Goal: Task Accomplishment & Management: Manage account settings

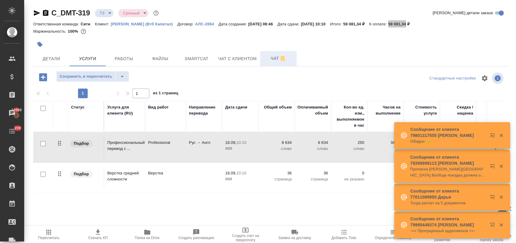
scroll to position [3, 0]
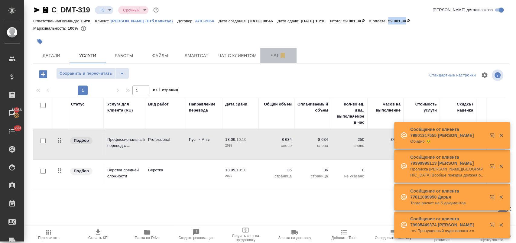
click at [271, 57] on span "Чат" at bounding box center [278, 56] width 29 height 8
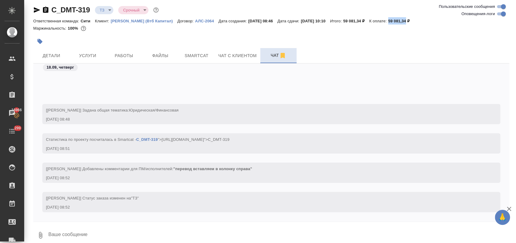
scroll to position [87, 0]
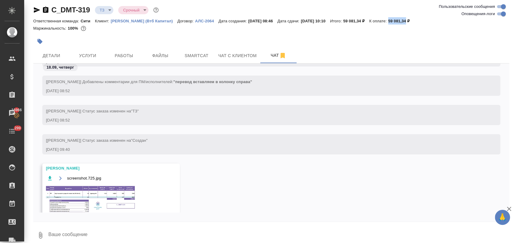
click at [105, 200] on img at bounding box center [91, 199] width 91 height 28
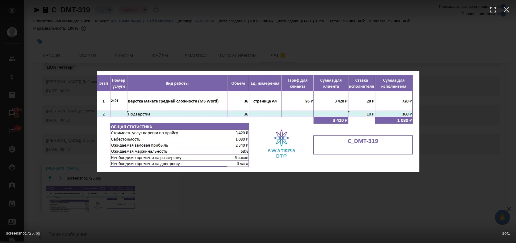
click at [226, 198] on div "screenshot.725.jpg 1 of 1" at bounding box center [258, 121] width 516 height 243
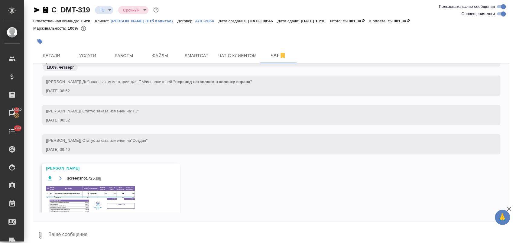
click at [99, 193] on img at bounding box center [91, 199] width 91 height 28
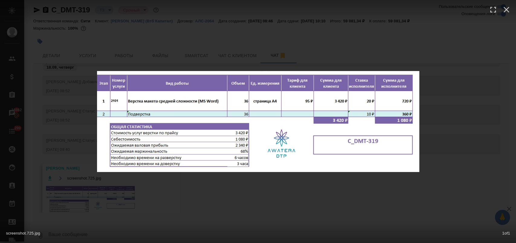
click at [309, 37] on div "screenshot.725.jpg 1 of 1" at bounding box center [258, 121] width 516 height 243
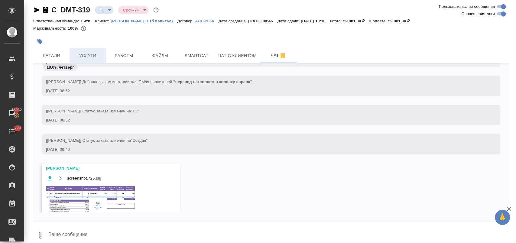
click at [83, 57] on span "Услуги" at bounding box center [87, 56] width 29 height 8
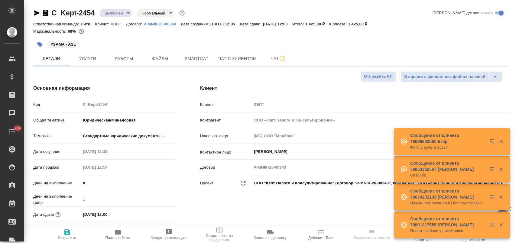
select select "RU"
type input "[PERSON_NAME]"
type input "Переверзева Анна a.pereverzeva"
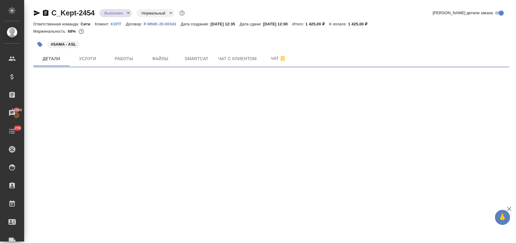
select select "RU"
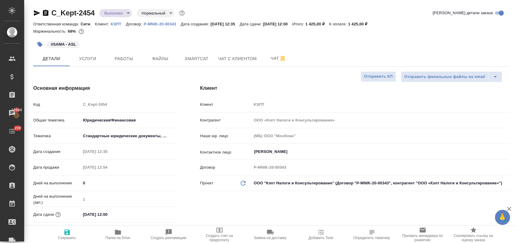
type textarea "x"
click at [88, 60] on span "Услуги" at bounding box center [87, 59] width 29 height 8
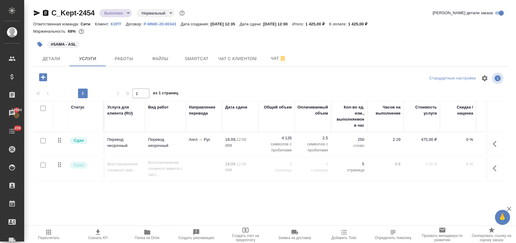
click at [409, 37] on div at bounding box center [271, 37] width 476 height 1
click at [148, 236] on span "Папка на Drive" at bounding box center [147, 238] width 25 height 4
click at [73, 46] on p "#SAMA - ASL" at bounding box center [63, 44] width 25 height 6
click at [73, 44] on p "#SAMA - ASL" at bounding box center [63, 44] width 25 height 6
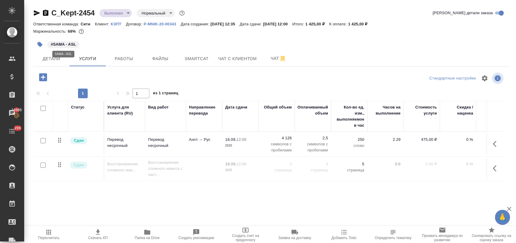
click at [67, 43] on p "#SAMA - ASL" at bounding box center [63, 44] width 25 height 6
copy p "#SAMA - ASL"
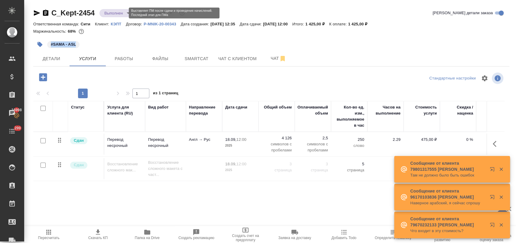
click at [122, 11] on body "🙏 .cls-1 fill:#fff; AWATERA Лофицкая Юлия Владимировна Клиенты Спецификации Зак…" at bounding box center [258, 146] width 516 height 292
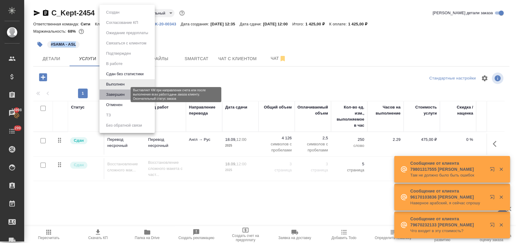
click at [125, 93] on button "Завершен" at bounding box center [115, 94] width 22 height 7
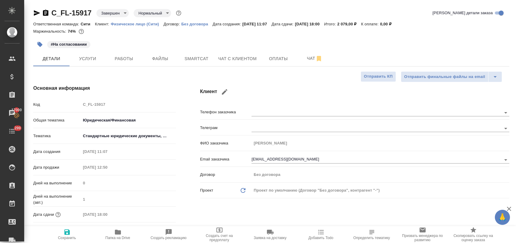
select select "RU"
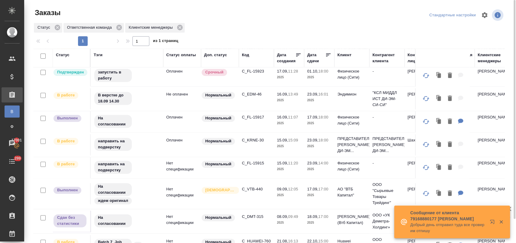
scroll to position [162, 0]
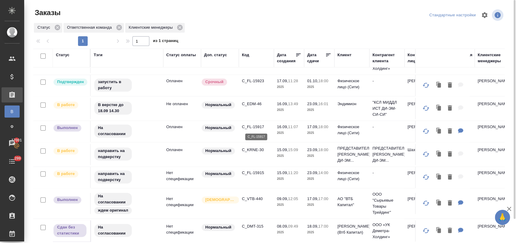
click at [258, 125] on p "C_FL-15917" at bounding box center [256, 127] width 29 height 6
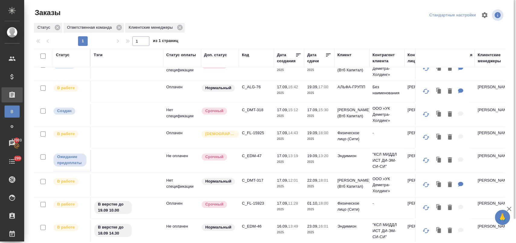
scroll to position [0, 0]
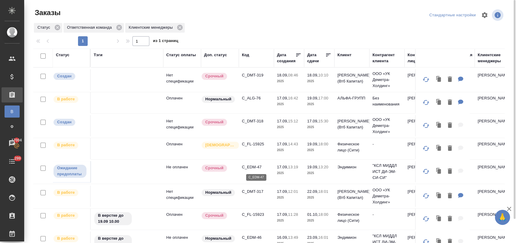
click at [255, 165] on p "C_EDM-47" at bounding box center [256, 167] width 29 height 6
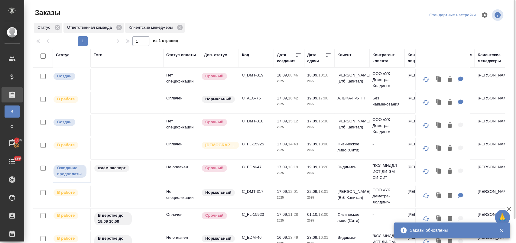
click at [253, 145] on p "C_FL-15925" at bounding box center [256, 144] width 29 height 6
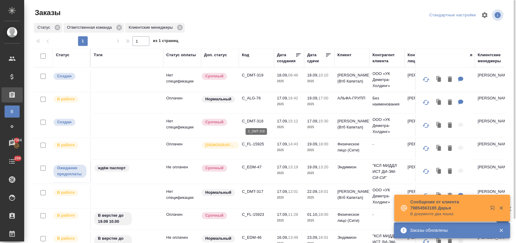
click at [255, 120] on p "C_DMT-318" at bounding box center [256, 121] width 29 height 6
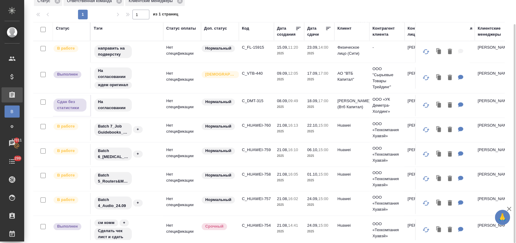
scroll to position [201, 0]
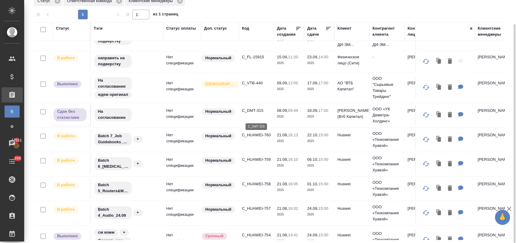
click at [256, 114] on p "C_DMT-315" at bounding box center [256, 111] width 29 height 6
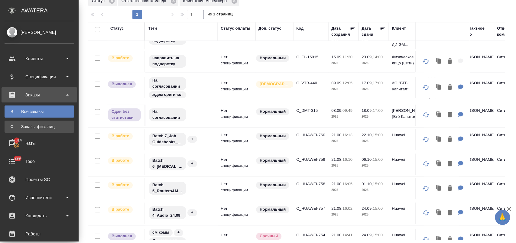
click at [48, 129] on div "Заказы физ. лиц" at bounding box center [39, 127] width 63 height 6
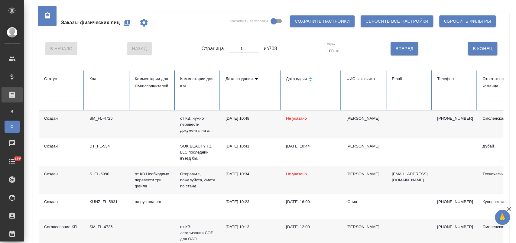
click at [125, 24] on icon "button" at bounding box center [127, 23] width 6 height 6
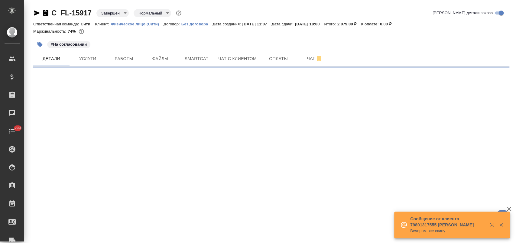
select select "RU"
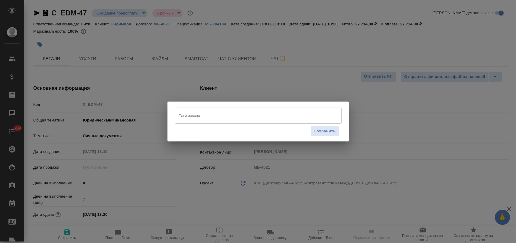
select select "RU"
click at [186, 114] on input "Тэги заказа" at bounding box center [252, 115] width 150 height 10
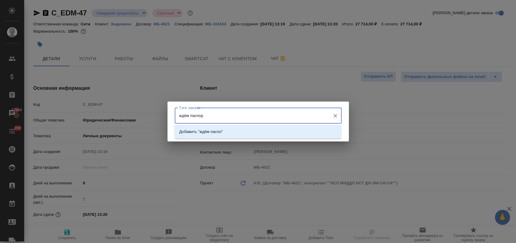
type input "ждём паспорт"
click at [203, 133] on p "Добавить "ждём паспорт"" at bounding box center [202, 132] width 47 height 6
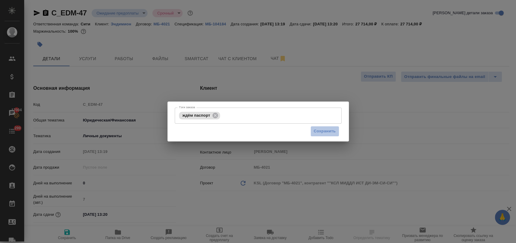
drag, startPoint x: 319, startPoint y: 131, endPoint x: 303, endPoint y: 22, distance: 109.7
click at [319, 131] on span "Сохранить" at bounding box center [325, 131] width 22 height 7
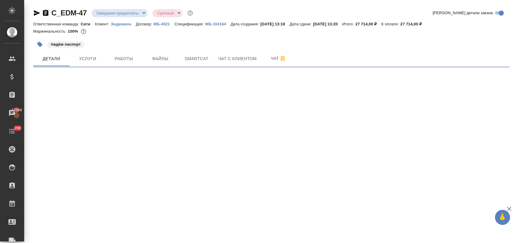
select select "RU"
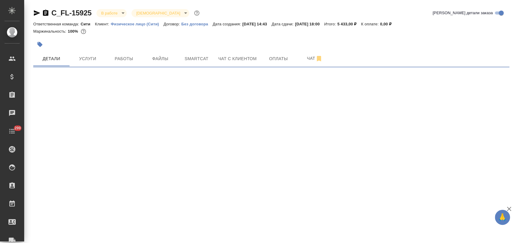
select select "RU"
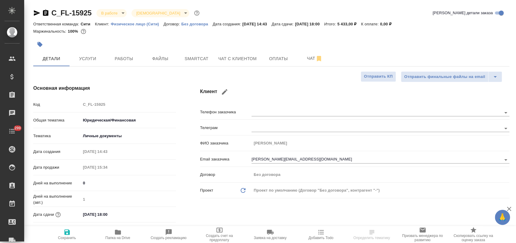
type textarea "x"
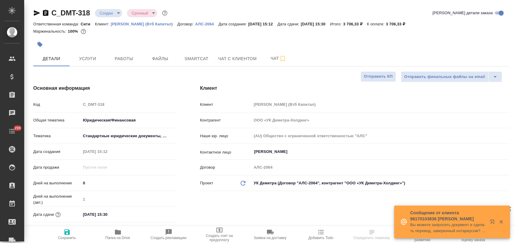
select select "RU"
type textarea "x"
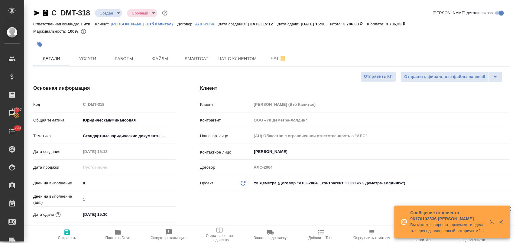
type textarea "x"
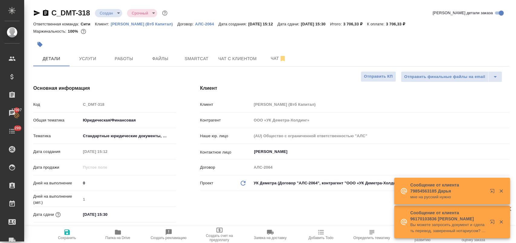
click at [118, 214] on input "17.09.2025 15:30" at bounding box center [107, 214] width 53 height 9
click at [157, 216] on icon "button" at bounding box center [158, 214] width 5 height 6
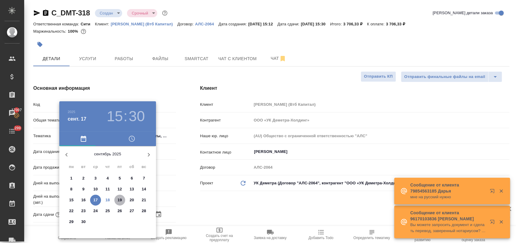
click at [119, 199] on p "19" at bounding box center [120, 200] width 5 height 6
type input "19.09.2025 15:30"
type textarea "x"
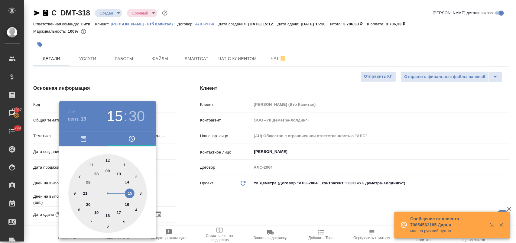
click at [108, 216] on div at bounding box center [107, 193] width 79 height 79
type input "19.09.2025 18:30"
type textarea "x"
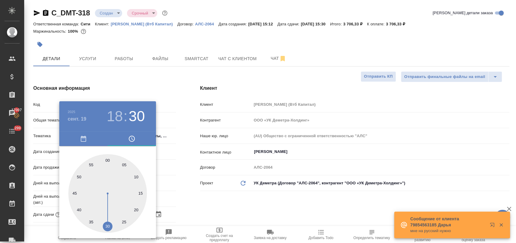
type input "19.09.2025 18:00"
type textarea "x"
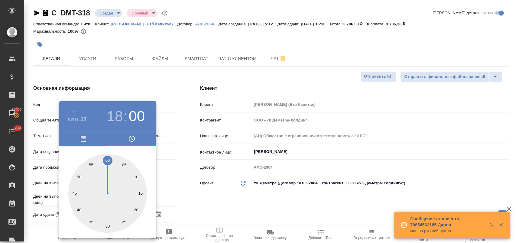
type textarea "x"
drag, startPoint x: 108, startPoint y: 162, endPoint x: 116, endPoint y: 164, distance: 7.8
click at [109, 161] on div at bounding box center [107, 193] width 79 height 79
type textarea "x"
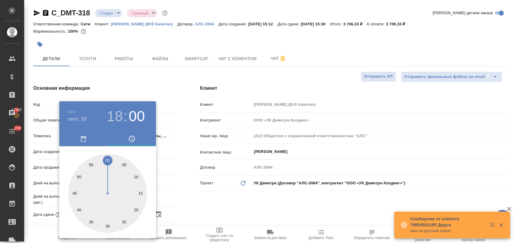
type textarea "x"
click at [203, 201] on div at bounding box center [258, 121] width 516 height 243
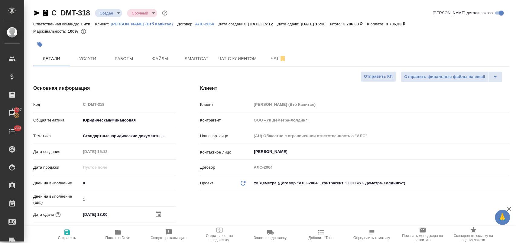
click at [67, 237] on span "Сохранить" at bounding box center [67, 238] width 18 height 4
type textarea "x"
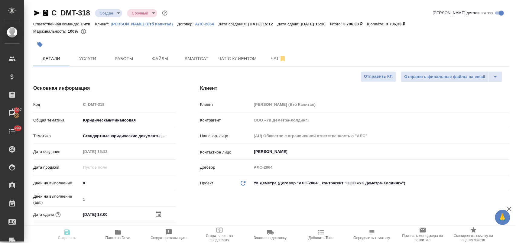
type textarea "x"
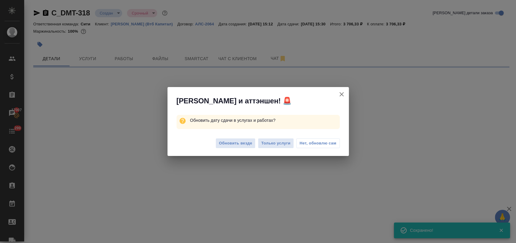
select select "RU"
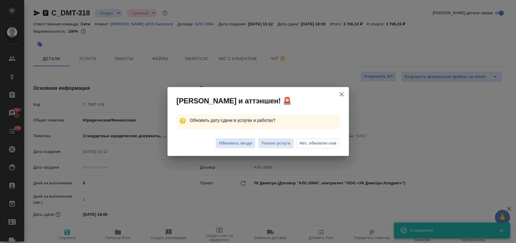
type textarea "x"
click at [325, 142] on span "Нет, обновлю сам" at bounding box center [318, 143] width 37 height 6
type textarea "x"
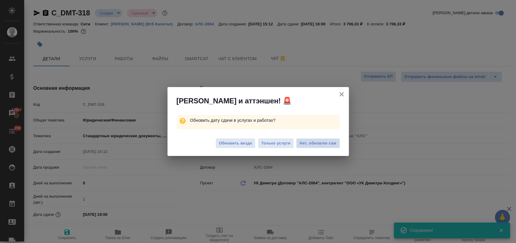
type textarea "x"
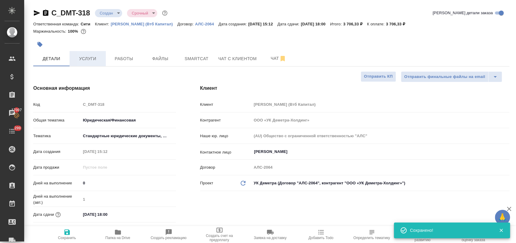
click at [89, 53] on button "Услуги" at bounding box center [88, 58] width 36 height 15
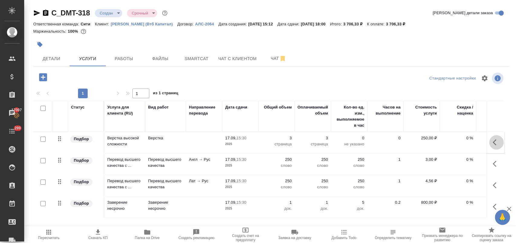
click at [493, 145] on icon "button" at bounding box center [496, 142] width 7 height 7
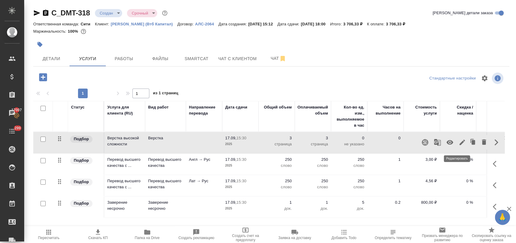
click at [459, 143] on icon "button" at bounding box center [462, 142] width 7 height 7
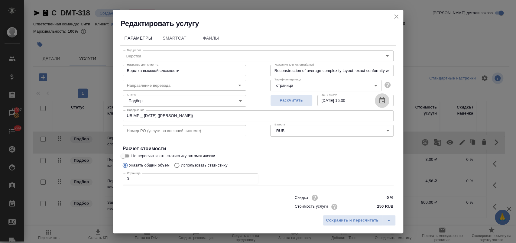
click at [379, 101] on icon "button" at bounding box center [381, 100] width 5 height 6
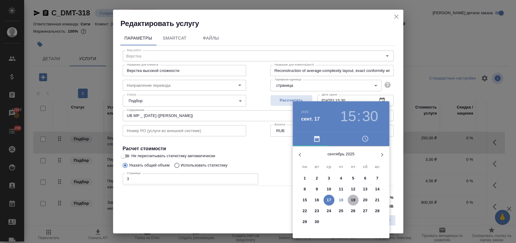
click at [353, 202] on p "19" at bounding box center [353, 200] width 5 height 6
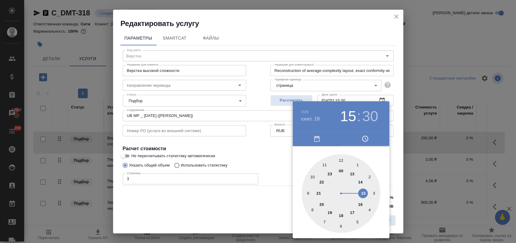
click at [312, 175] on div at bounding box center [341, 193] width 79 height 79
click at [340, 160] on div at bounding box center [341, 193] width 79 height 79
type input "19.09.2025 10:00"
click at [278, 157] on div at bounding box center [258, 121] width 516 height 243
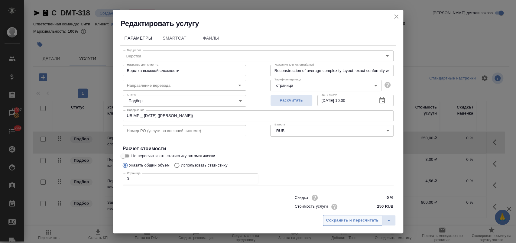
click at [344, 221] on span "Сохранить и пересчитать" at bounding box center [352, 220] width 53 height 7
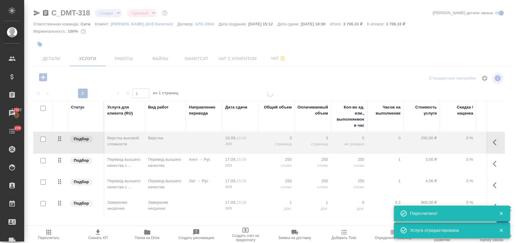
type input "normal"
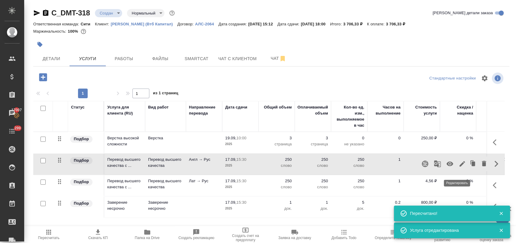
click at [459, 167] on icon "button" at bounding box center [462, 163] width 7 height 7
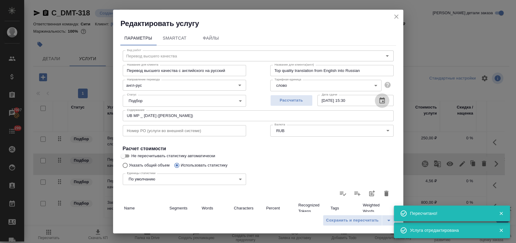
click at [378, 100] on icon "button" at bounding box center [381, 100] width 7 height 7
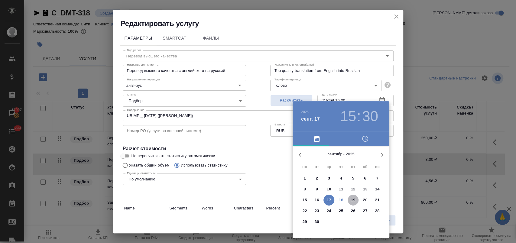
click at [352, 198] on p "19" at bounding box center [353, 200] width 5 height 6
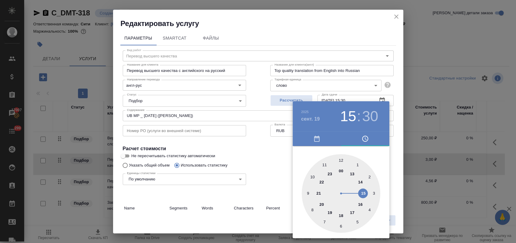
click at [312, 177] on div at bounding box center [341, 193] width 79 height 79
click at [341, 160] on div at bounding box center [341, 193] width 79 height 79
type input "19.09.2025 10:00"
click at [287, 157] on div at bounding box center [258, 121] width 516 height 243
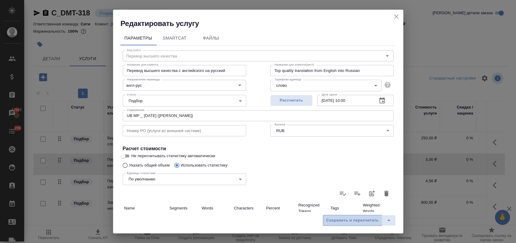
click at [356, 220] on span "Сохранить и пересчитать" at bounding box center [352, 220] width 53 height 7
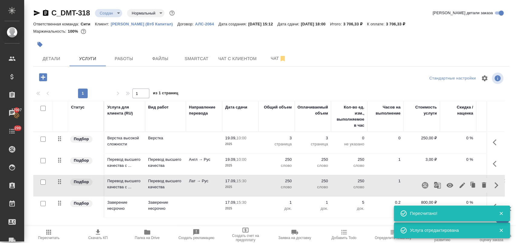
click at [451, 193] on button "button" at bounding box center [450, 185] width 15 height 15
click at [446, 188] on icon "button" at bounding box center [449, 186] width 7 height 6
click at [459, 188] on icon "button" at bounding box center [461, 185] width 5 height 5
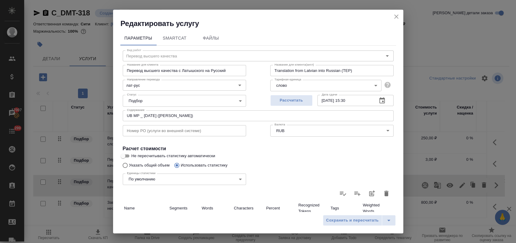
click at [379, 98] on icon "button" at bounding box center [381, 100] width 5 height 6
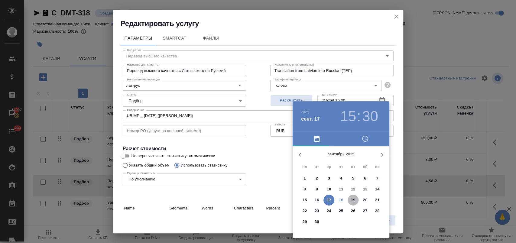
click at [353, 200] on p "19" at bounding box center [353, 200] width 5 height 6
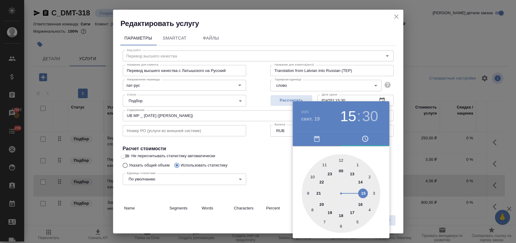
click at [312, 177] on div at bounding box center [341, 193] width 79 height 79
click at [341, 160] on div at bounding box center [341, 193] width 79 height 79
click at [281, 160] on div at bounding box center [258, 121] width 516 height 243
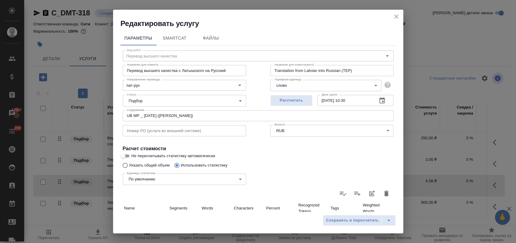
type input "19.09.2025 10:00"
click at [364, 223] on span "Сохранить и пересчитать" at bounding box center [352, 220] width 53 height 7
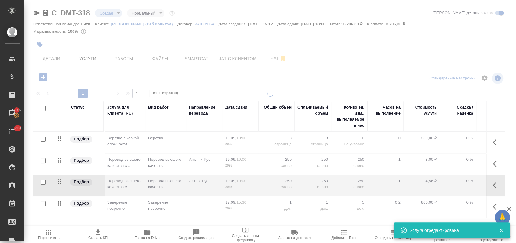
scroll to position [3, 0]
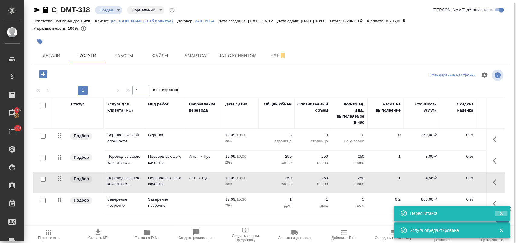
click at [501, 213] on icon "button" at bounding box center [500, 213] width 5 height 5
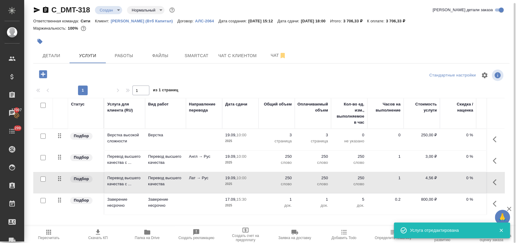
click at [493, 207] on icon "button" at bounding box center [496, 203] width 7 height 7
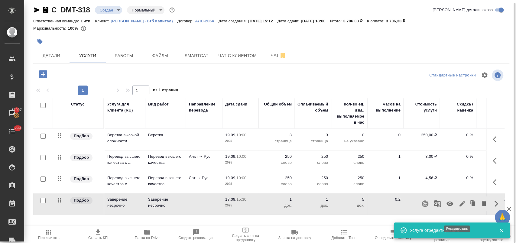
click at [459, 207] on icon "button" at bounding box center [462, 203] width 7 height 7
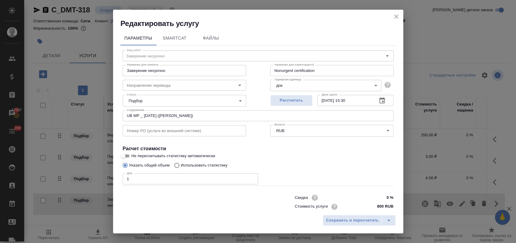
click at [379, 98] on icon "button" at bounding box center [381, 100] width 5 height 6
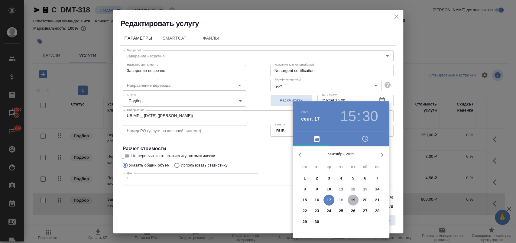
click at [355, 201] on p "19" at bounding box center [353, 200] width 5 height 6
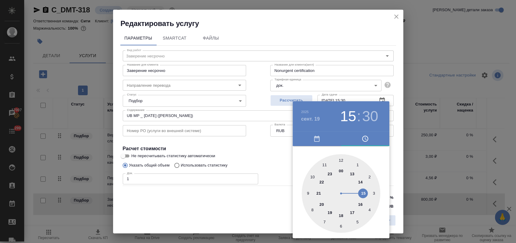
drag, startPoint x: 342, startPoint y: 216, endPoint x: 341, endPoint y: 173, distance: 43.2
click at [342, 216] on div at bounding box center [341, 193] width 79 height 79
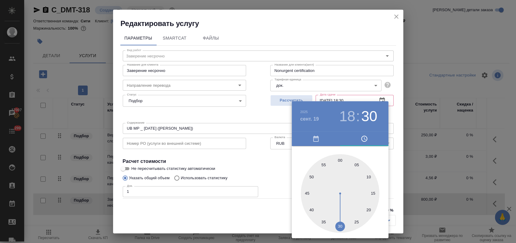
click at [339, 157] on div at bounding box center [340, 193] width 79 height 79
type input "19.09.2025 18:00"
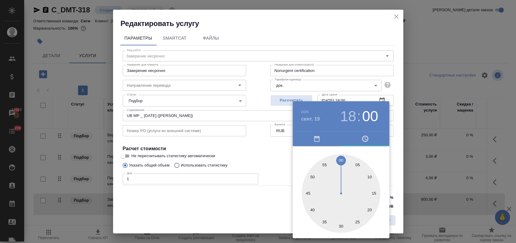
click at [279, 165] on div at bounding box center [258, 121] width 516 height 243
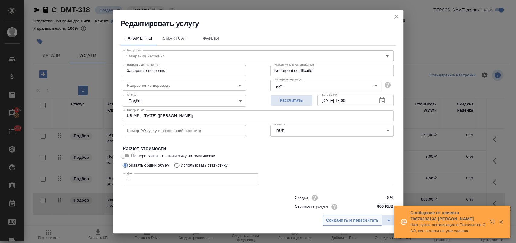
click at [339, 218] on span "Сохранить и пересчитать" at bounding box center [352, 220] width 53 height 7
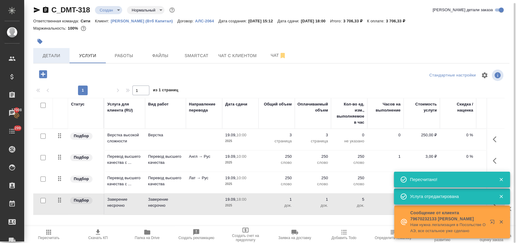
click at [55, 55] on span "Детали" at bounding box center [51, 56] width 29 height 8
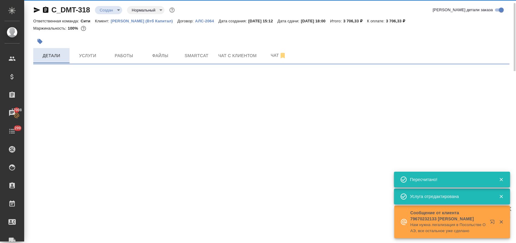
select select "RU"
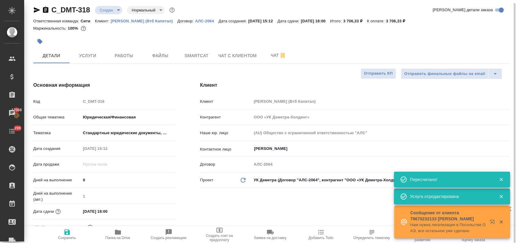
type textarea "x"
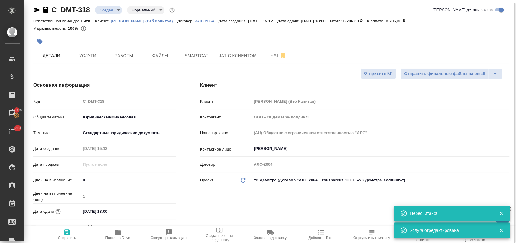
scroll to position [138, 0]
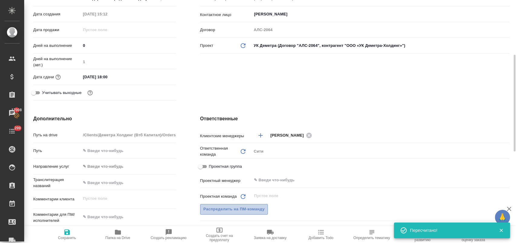
click at [235, 208] on span "Распределить на ПМ-команду" at bounding box center [233, 209] width 61 height 7
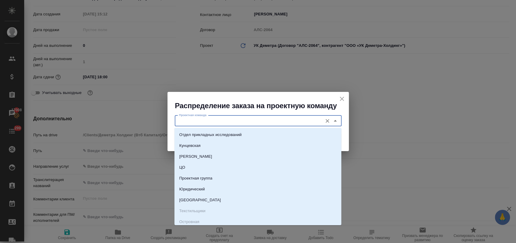
click at [219, 123] on input "Проектная команда" at bounding box center [248, 120] width 143 height 7
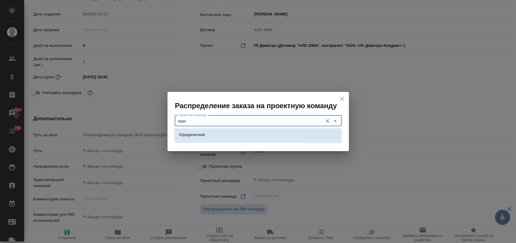
click at [233, 133] on li "Юридический" at bounding box center [257, 134] width 167 height 11
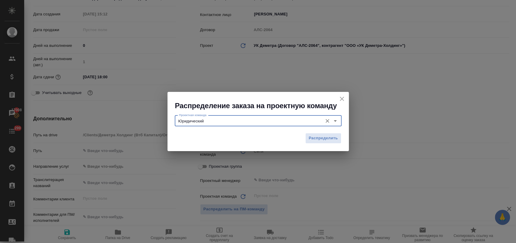
type input "Юридический"
click at [301, 135] on div "Распределить" at bounding box center [257, 140] width 181 height 21
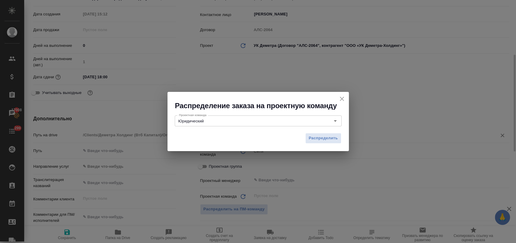
click at [310, 135] on span "Распределить" at bounding box center [323, 138] width 29 height 7
type textarea "x"
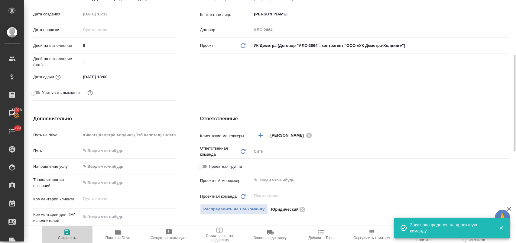
click at [72, 234] on span "Сохранить" at bounding box center [67, 234] width 44 height 11
type textarea "x"
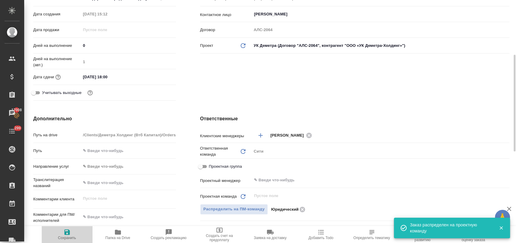
type textarea "x"
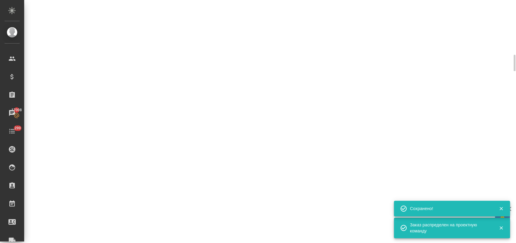
select select "RU"
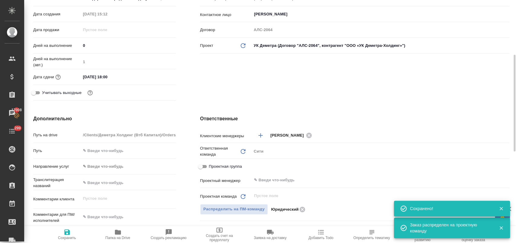
type textarea "x"
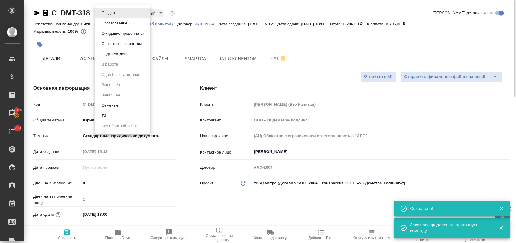
click at [111, 11] on body "🙏 .cls-1 fill:#fff; AWATERA Лофицкая Юлия Владимировна Клиенты Спецификации Зак…" at bounding box center [258, 146] width 516 height 292
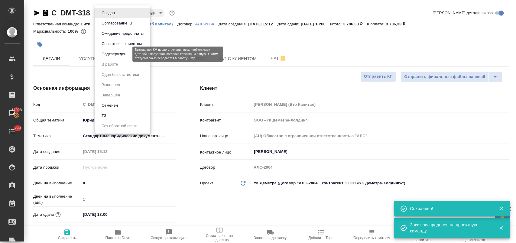
click at [118, 53] on button "Подтвержден" at bounding box center [114, 54] width 28 height 7
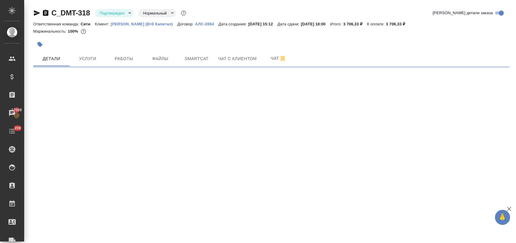
select select "RU"
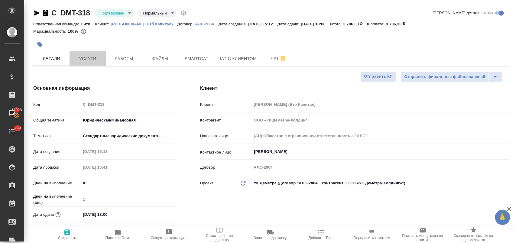
click at [94, 60] on span "Услуги" at bounding box center [87, 59] width 29 height 8
type textarea "x"
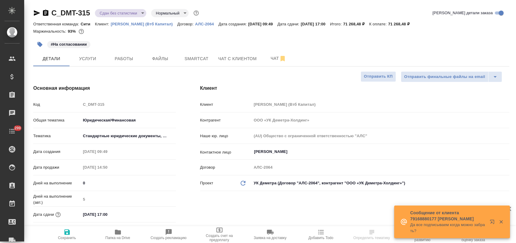
select select "RU"
click at [118, 235] on icon "button" at bounding box center [118, 232] width 6 height 5
select select "RU"
type textarea "x"
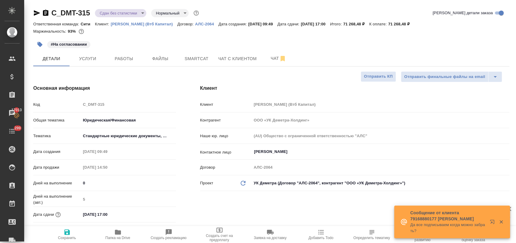
type textarea "x"
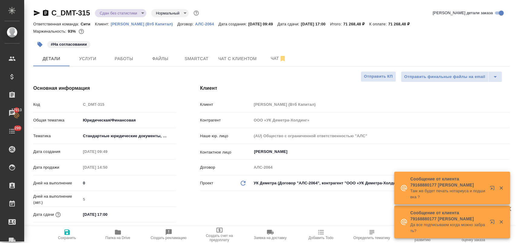
click at [36, 14] on icon "button" at bounding box center [37, 12] width 6 height 5
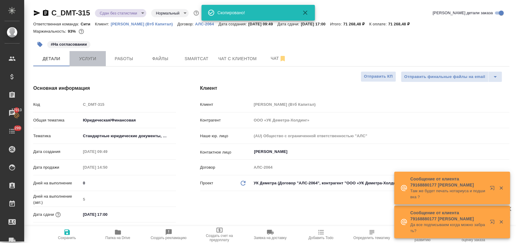
click at [77, 60] on span "Услуги" at bounding box center [87, 59] width 29 height 8
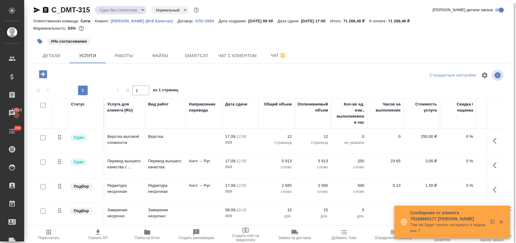
scroll to position [50, 0]
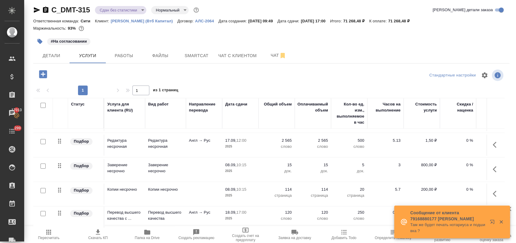
click at [500, 222] on icon "button" at bounding box center [500, 221] width 5 height 5
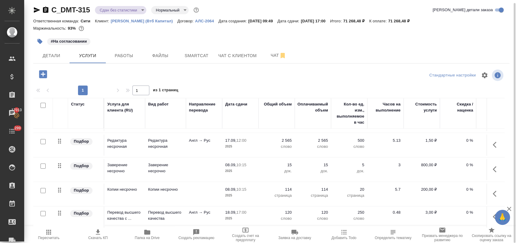
scroll to position [50, 73]
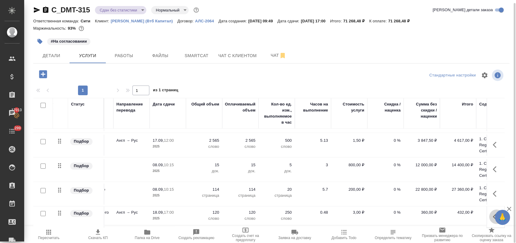
click at [493, 213] on icon "button" at bounding box center [496, 216] width 7 height 7
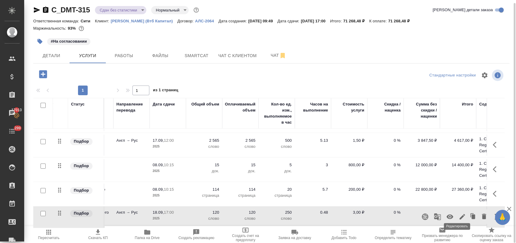
click at [459, 213] on icon "button" at bounding box center [462, 216] width 7 height 7
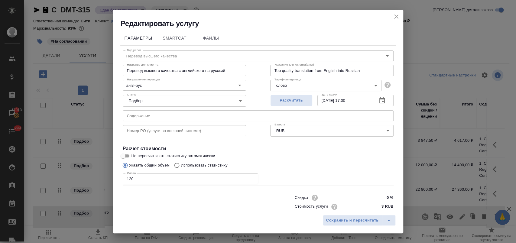
click at [377, 104] on button "button" at bounding box center [382, 100] width 15 height 15
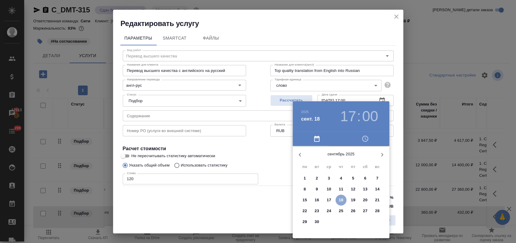
click at [342, 198] on p "18" at bounding box center [341, 200] width 5 height 6
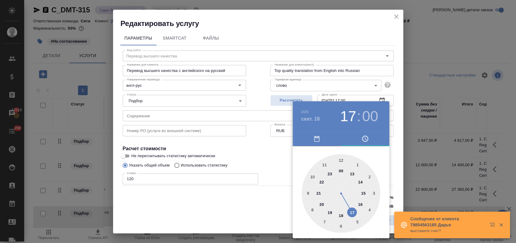
type input "18.09.2025 15:00"
click at [366, 191] on div at bounding box center [341, 193] width 79 height 79
click at [274, 149] on div at bounding box center [258, 121] width 516 height 243
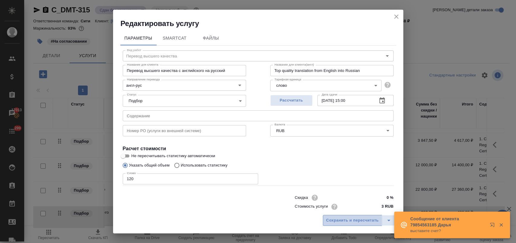
click at [337, 220] on span "Сохранить и пересчитать" at bounding box center [352, 220] width 53 height 7
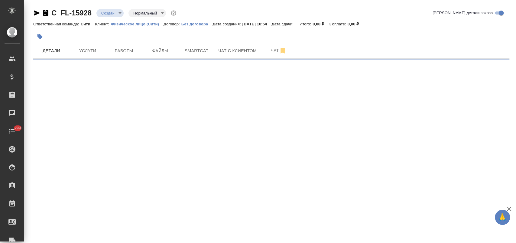
select select "RU"
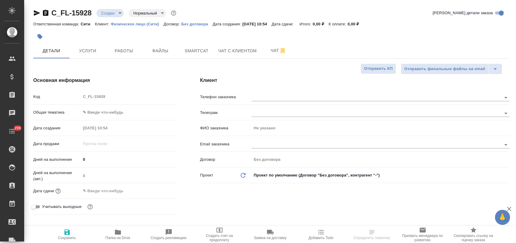
type textarea "x"
click at [151, 51] on span "Файлы" at bounding box center [160, 51] width 29 height 8
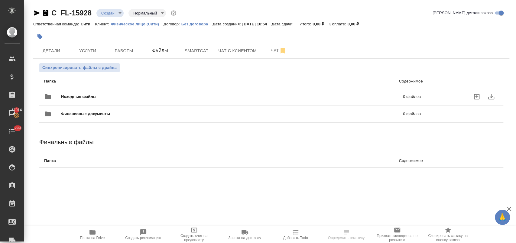
click at [72, 97] on span "Исходные файлы" at bounding box center [155, 97] width 189 height 6
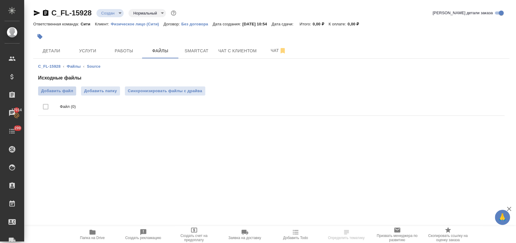
click at [61, 89] on span "Добавить файл" at bounding box center [57, 91] width 32 height 6
click at [0, 0] on input "Добавить файл" at bounding box center [0, 0] width 0 height 0
click at [52, 55] on button "Детали" at bounding box center [51, 50] width 36 height 15
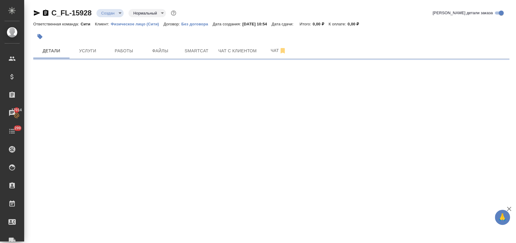
select select "RU"
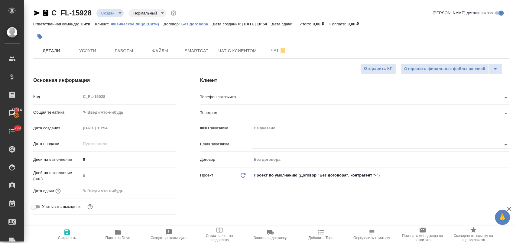
type textarea "x"
click at [111, 112] on body "🙏 .cls-1 fill:#fff; AWATERA Лофицкая Юлия Владимировна Клиенты Спецификации Зак…" at bounding box center [258, 146] width 516 height 292
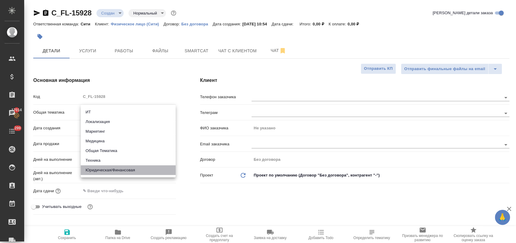
click at [116, 171] on li "Юридическая/Финансовая" at bounding box center [128, 170] width 95 height 10
type input "yr-fn"
type textarea "x"
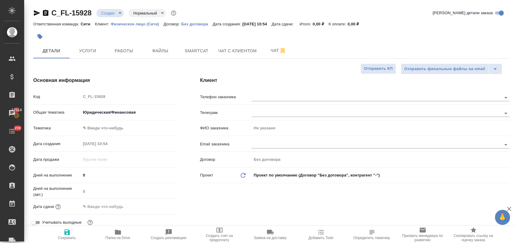
click at [114, 129] on body "🙏 .cls-1 fill:#fff; AWATERA Лофицкая Юлия Владимировна Клиенты Спецификации Зак…" at bounding box center [258, 146] width 516 height 292
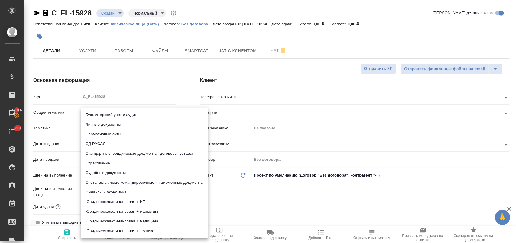
click at [118, 127] on li "Личные документы" at bounding box center [145, 125] width 128 height 10
type textarea "x"
type input "5a8b8b956a9677013d343cfe"
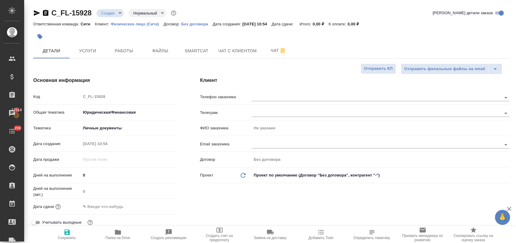
click at [118, 206] on input "text" at bounding box center [107, 206] width 53 height 9
click at [157, 205] on icon "button" at bounding box center [158, 206] width 5 height 6
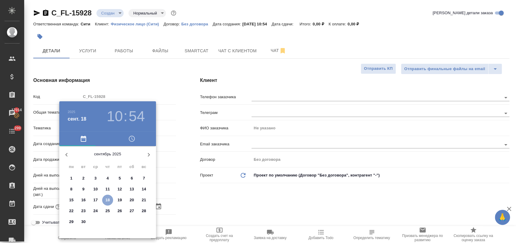
click at [107, 199] on p "18" at bounding box center [107, 200] width 5 height 6
type input "18.09.2025 10:54"
type textarea "x"
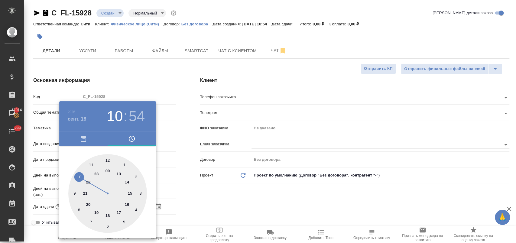
click at [89, 164] on div at bounding box center [107, 193] width 79 height 79
type input "18.09.2025 11:54"
type textarea "x"
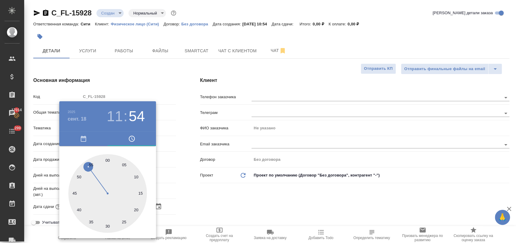
click at [137, 175] on div at bounding box center [107, 193] width 79 height 79
type input "18.09.2025 11:10"
type textarea "x"
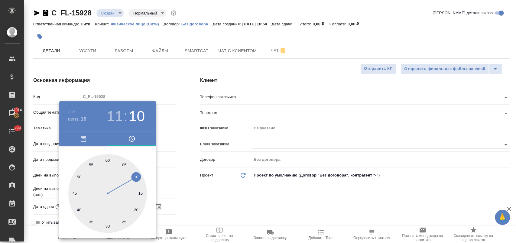
click at [201, 202] on div at bounding box center [258, 121] width 516 height 243
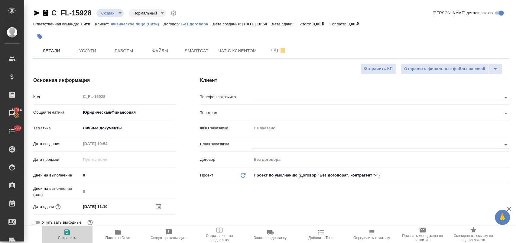
click at [65, 232] on icon "button" at bounding box center [66, 231] width 5 height 5
type textarea "x"
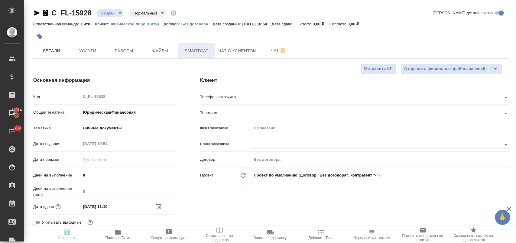
type textarea "x"
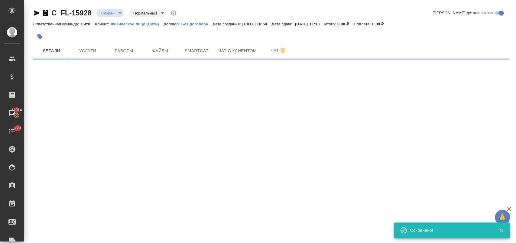
select select "RU"
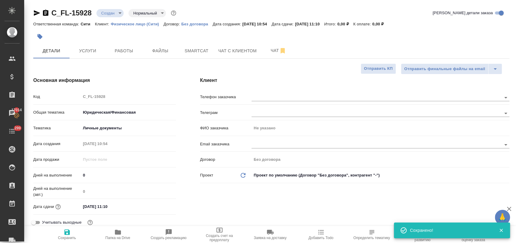
type textarea "x"
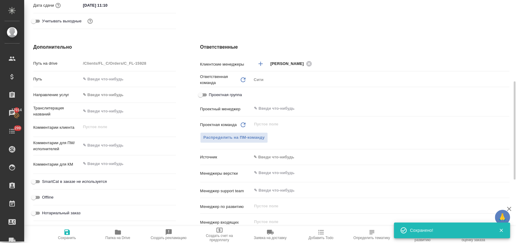
type textarea "x"
click at [109, 147] on textarea at bounding box center [128, 146] width 94 height 10
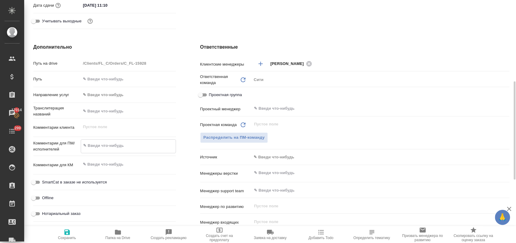
type textarea "э"
type textarea "x"
type textarea "эт"
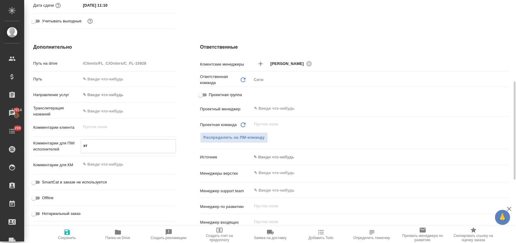
type textarea "x"
type textarea "это"
type textarea "x"
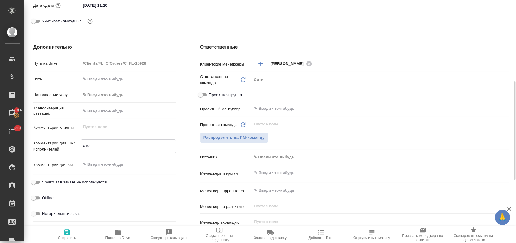
type textarea "x"
type textarea "это"
type textarea "x"
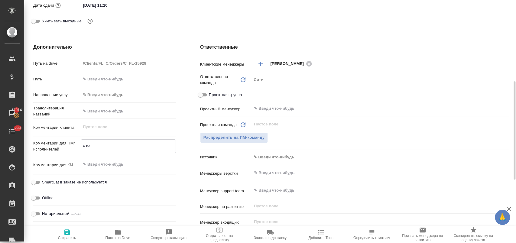
type textarea "x"
type textarea "это 1"
type textarea "x"
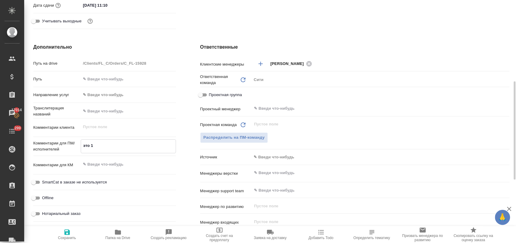
type textarea "это 1"
type textarea "x"
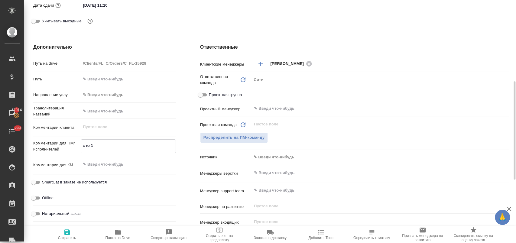
type textarea "это 1 д"
type textarea "x"
type textarea "это 1 до"
type textarea "x"
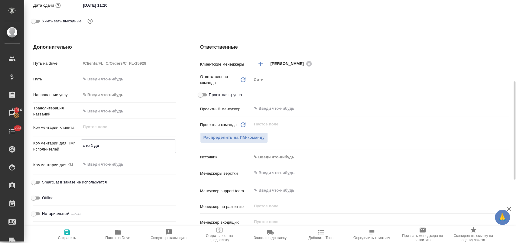
type textarea "x"
type textarea "это 1 док"
type textarea "x"
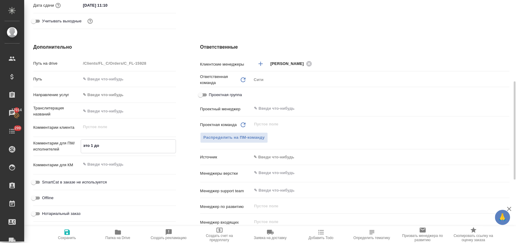
type textarea "x"
type textarea "это 1 доку"
type textarea "x"
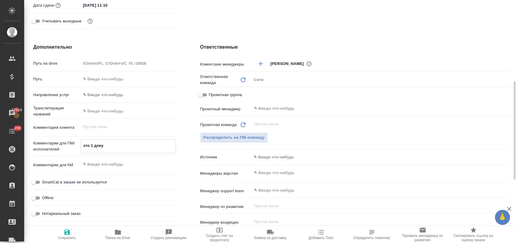
type textarea "x"
type textarea "это 1 докум"
type textarea "x"
type textarea "это 1 докуме"
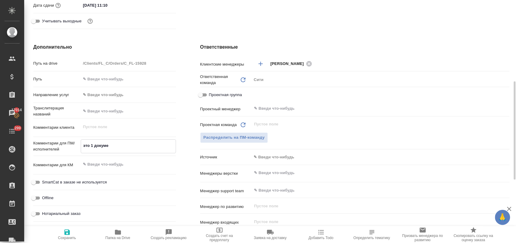
type textarea "x"
type textarea "это 1 докумен"
type textarea "x"
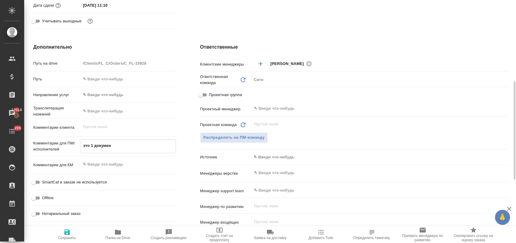
type textarea "x"
type textarea "это 1 документ"
type textarea "x"
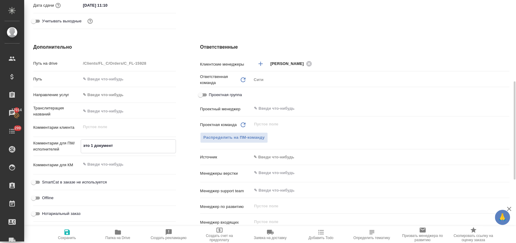
type textarea "x"
type textarea "это 1 документ"
type textarea "x"
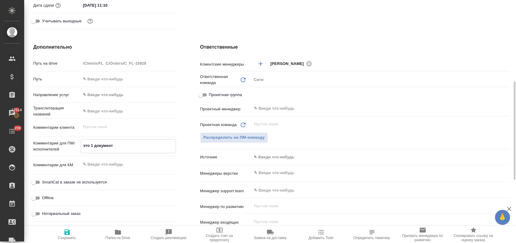
type textarea "это 1 документ б"
type textarea "x"
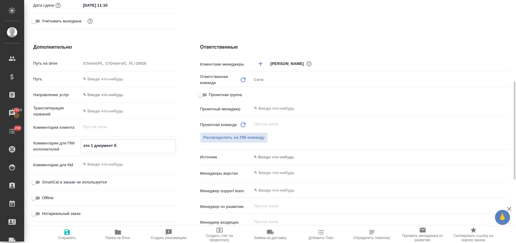
type textarea "это 1 документ бу"
type textarea "x"
type textarea "это 1 документ буд"
type textarea "x"
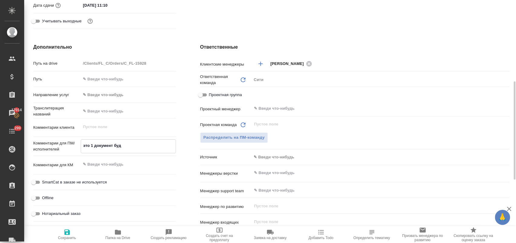
type textarea "x"
type textarea "это 1 документ буде"
type textarea "x"
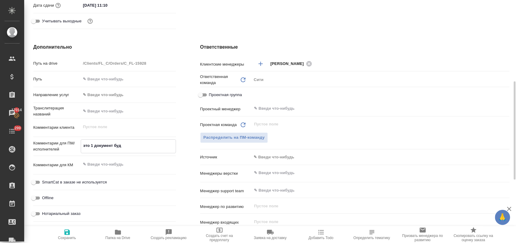
type textarea "x"
type textarea "это 1 документ будет"
type textarea "x"
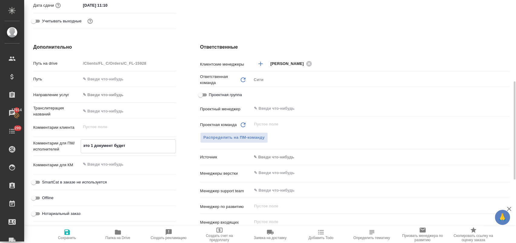
type textarea "x"
type textarea "это 1 документ будет"
type textarea "x"
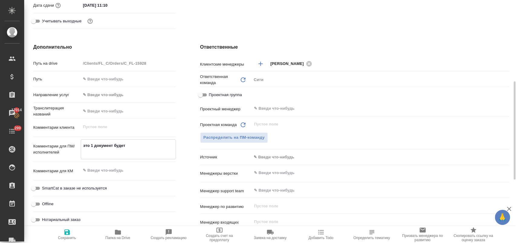
type textarea "это 1 документ будет п"
type textarea "x"
type textarea "это 1 документ будет пе"
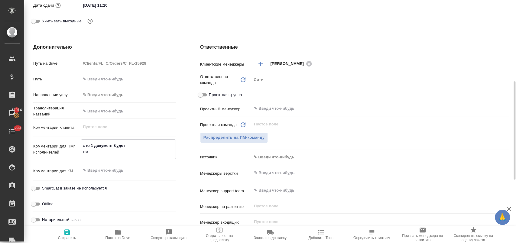
type textarea "x"
type textarea "это 1 документ будет пер"
type textarea "x"
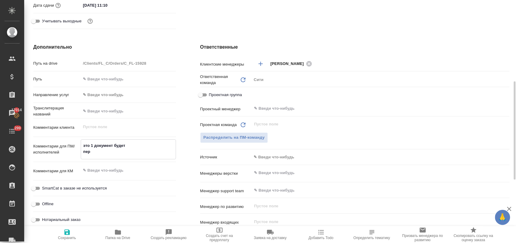
type textarea "x"
type textarea "это 1 документ будет пере"
type textarea "x"
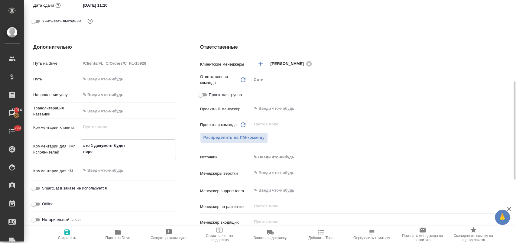
type textarea "x"
type textarea "это 1 документ будет перев"
type textarea "x"
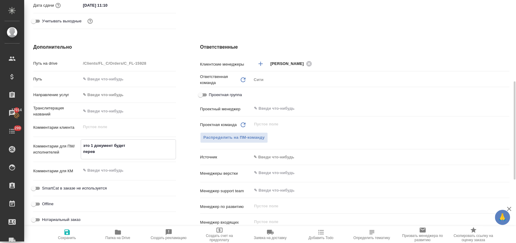
type textarea "это 1 документ будет перево"
type textarea "x"
type textarea "это 1 документ будет перевод"
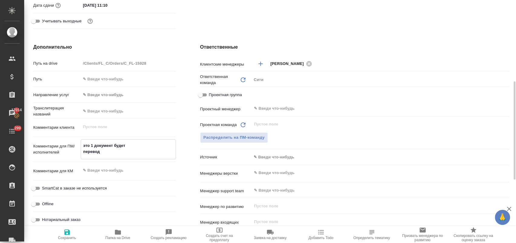
type textarea "x"
type textarea "это 1 документ будет перевод"
type textarea "x"
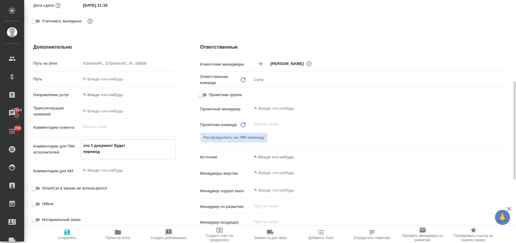
type textarea "x"
type textarea "это 1 документ будет перевод с"
type textarea "x"
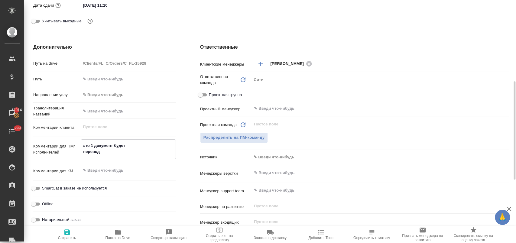
type textarea "x"
type textarea "это 1 документ будет перевод с"
type textarea "x"
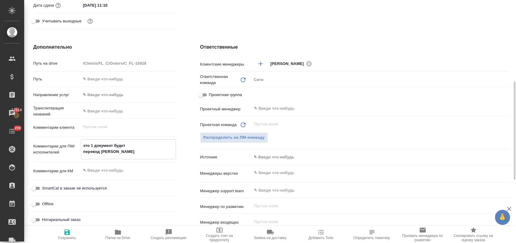
type textarea "это 1 документ будет перевод с и"
type textarea "x"
type textarea "это 1 документ будет перевод с ив"
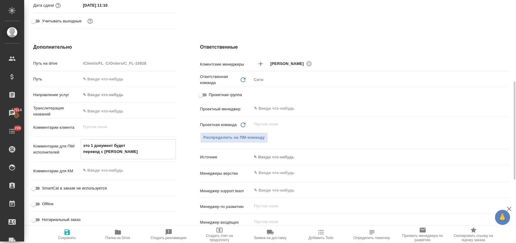
type textarea "x"
type textarea "это 1 документ будет перевод с ивр"
type textarea "x"
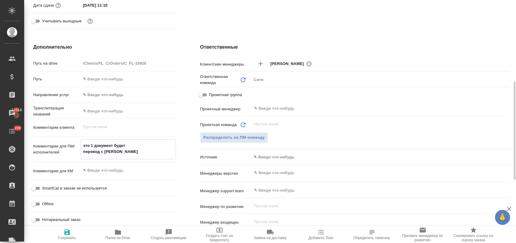
type textarea "x"
type textarea "это 1 документ будет перевод с иври"
type textarea "x"
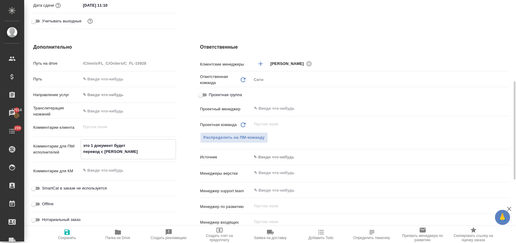
type textarea "x"
type textarea "это 1 документ будет перевод с иврит"
type textarea "x"
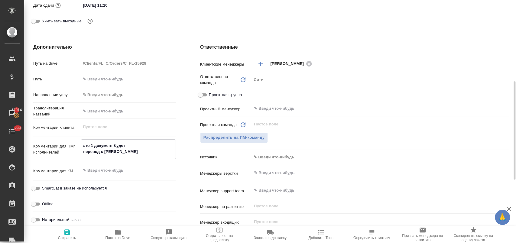
type textarea "это 1 документ будет перевод с иврита"
type textarea "x"
type textarea "это 1 документ будет перевод с иврита"
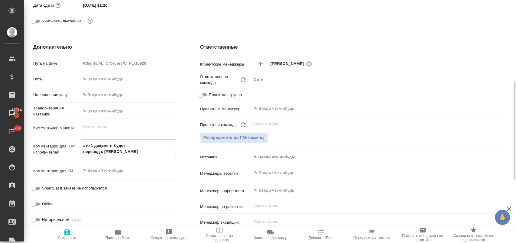
type textarea "x"
type textarea "это 1 документ будет перевод с иврита к"
type textarea "x"
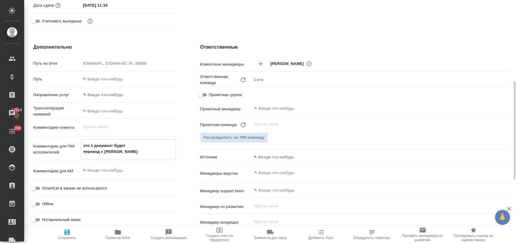
type textarea "x"
type textarea "это 1 документ будет перевод с иврита кл"
type textarea "x"
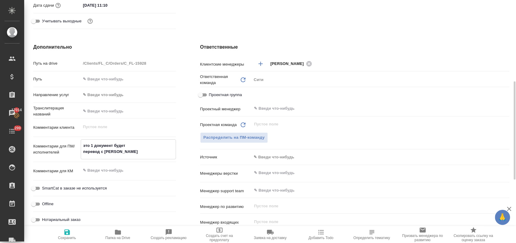
type textarea "x"
type textarea "это 1 документ будет перевод с иврита кли"
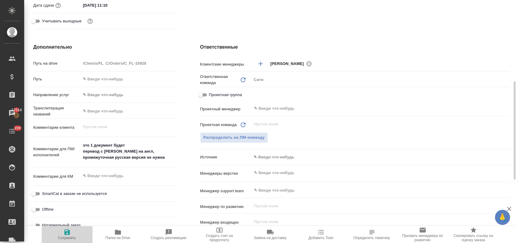
click at [65, 235] on icon "button" at bounding box center [66, 231] width 5 height 5
click at [168, 156] on textarea "это 1 документ будет перевод с иврита клиенту на англ, промежуточная русская ве…" at bounding box center [128, 151] width 95 height 22
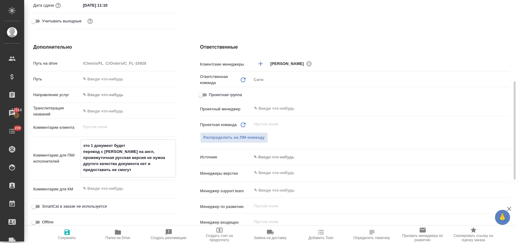
drag, startPoint x: 67, startPoint y: 235, endPoint x: 72, endPoint y: 234, distance: 4.8
click at [68, 235] on icon "button" at bounding box center [66, 232] width 7 height 7
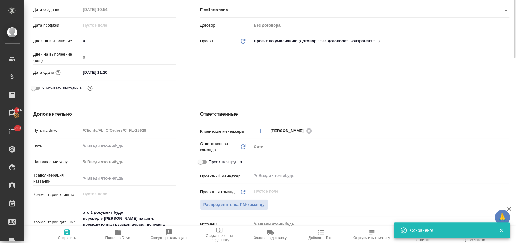
scroll to position [0, 0]
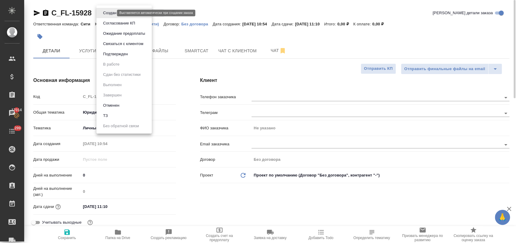
click at [106, 11] on body "🙏 .cls-1 fill:#fff; AWATERA Лофицкая Юлия Владимировна Клиенты Спецификации Зак…" at bounding box center [258, 146] width 516 height 292
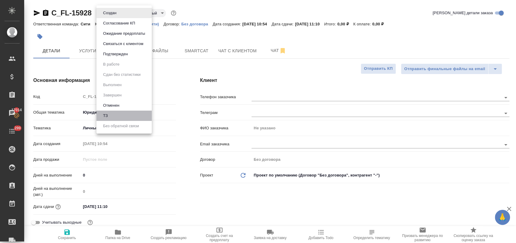
click at [111, 118] on li "ТЗ" at bounding box center [123, 116] width 55 height 10
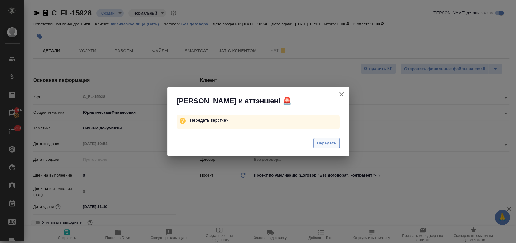
click at [328, 143] on span "Передать" at bounding box center [327, 143] width 20 height 7
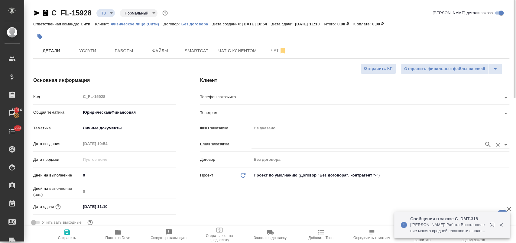
click at [273, 141] on input "text" at bounding box center [366, 144] width 229 height 7
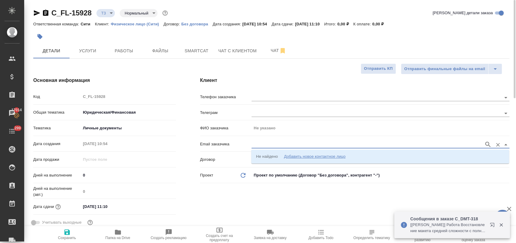
paste input "pevina@gmail.com"
click at [486, 144] on icon "button" at bounding box center [487, 144] width 7 height 7
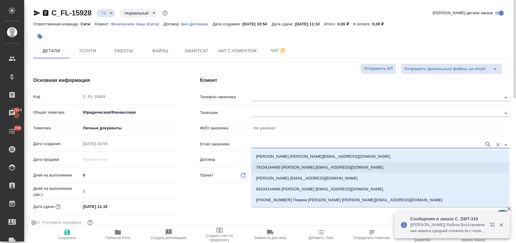
click at [312, 170] on p "79104144466 Ирина Певина pevina@gmail.com" at bounding box center [319, 167] width 127 height 6
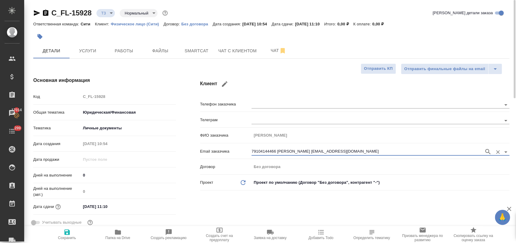
click at [72, 231] on span "Сохранить" at bounding box center [67, 234] width 44 height 11
click at [269, 55] on button "Чат" at bounding box center [278, 50] width 36 height 15
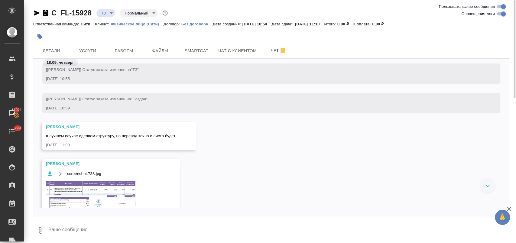
scroll to position [173, 0]
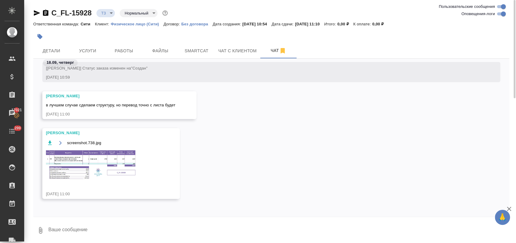
click at [90, 162] on img at bounding box center [91, 165] width 91 height 31
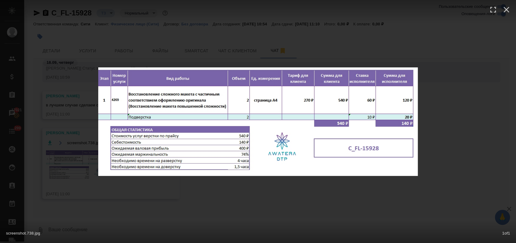
click at [243, 200] on div "screenshot.738.jpg 1 of 1" at bounding box center [258, 121] width 516 height 243
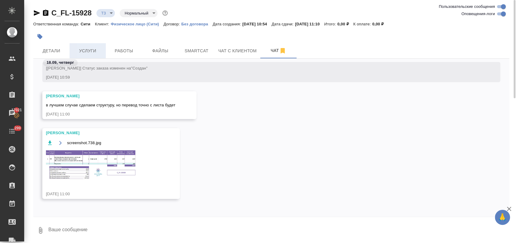
click at [86, 49] on span "Услуги" at bounding box center [87, 51] width 29 height 8
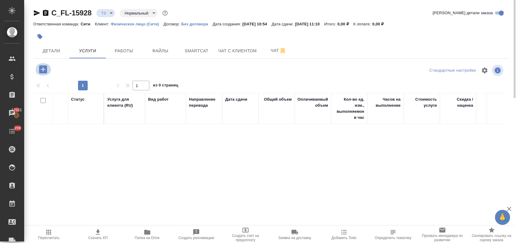
click at [45, 69] on icon "button" at bounding box center [43, 69] width 8 height 8
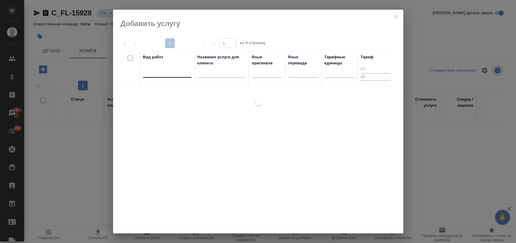
click at [155, 75] on div at bounding box center [167, 71] width 48 height 9
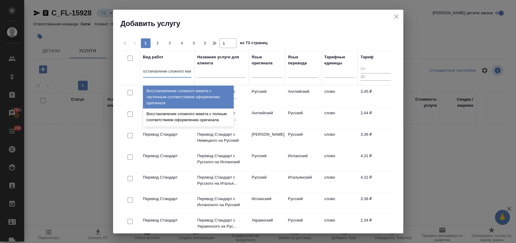
scroll to position [0, 10]
click at [194, 97] on div "Восстановление сложного макета с частичным соответствием оформлению оригинала" at bounding box center [188, 97] width 91 height 23
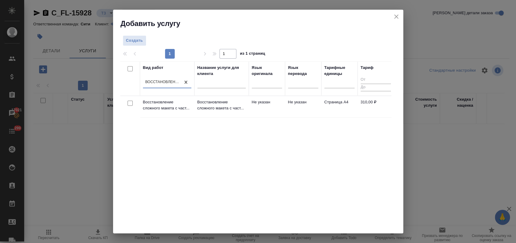
scroll to position [0, 0]
click at [131, 103] on input "checkbox" at bounding box center [130, 103] width 5 height 5
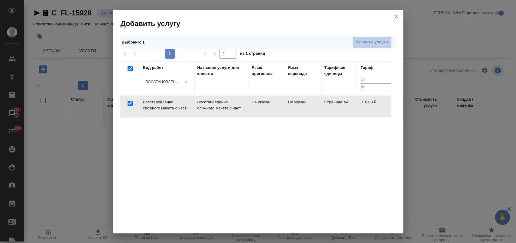
click at [362, 44] on span "Создать услуги" at bounding box center [372, 42] width 32 height 7
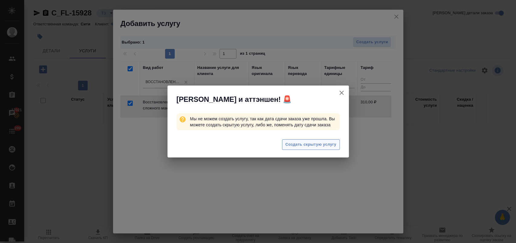
click at [313, 146] on span "Создать скрытую услугу" at bounding box center [310, 144] width 51 height 7
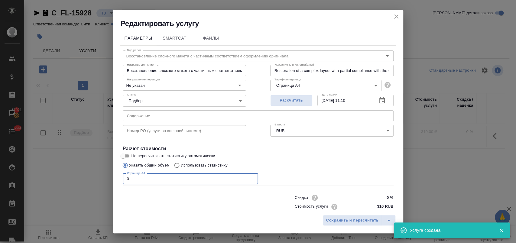
drag, startPoint x: 136, startPoint y: 180, endPoint x: 103, endPoint y: 180, distance: 32.9
click at [103, 180] on div "Редактировать услугу Параметры SmartCat Файлы Вид работ Восстановление сложного…" at bounding box center [258, 121] width 516 height 243
click at [185, 116] on input "text" at bounding box center [258, 115] width 271 height 11
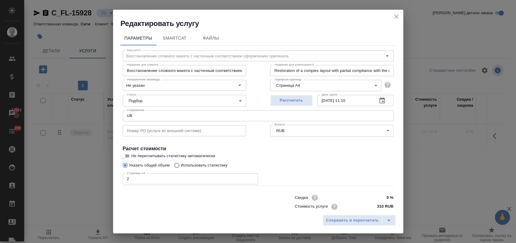
click at [264, 150] on h4 "Расчет стоимости" at bounding box center [258, 148] width 271 height 7
click at [338, 219] on span "Сохранить и пересчитать" at bounding box center [352, 220] width 53 height 7
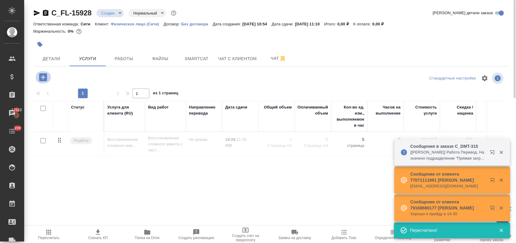
click at [46, 80] on icon "button" at bounding box center [43, 77] width 8 height 8
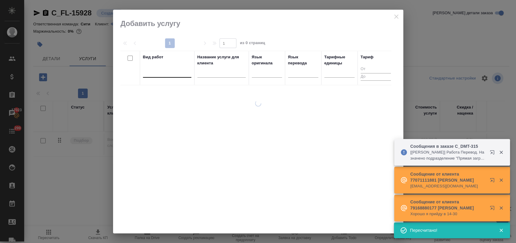
click at [170, 73] on div at bounding box center [167, 71] width 48 height 9
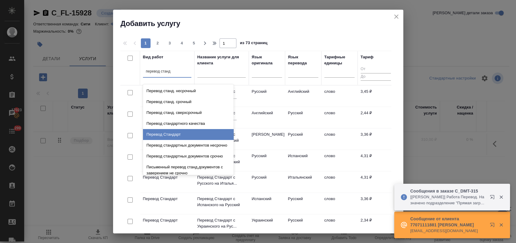
click at [186, 136] on div "Перевод Стандарт" at bounding box center [188, 134] width 91 height 11
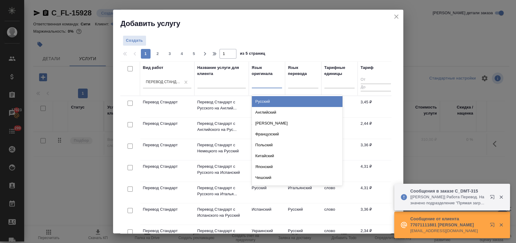
click at [262, 85] on div at bounding box center [267, 82] width 30 height 9
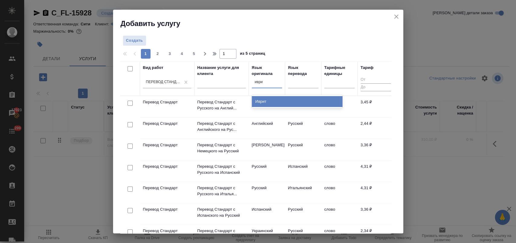
click at [274, 99] on div "Иврит" at bounding box center [297, 101] width 91 height 11
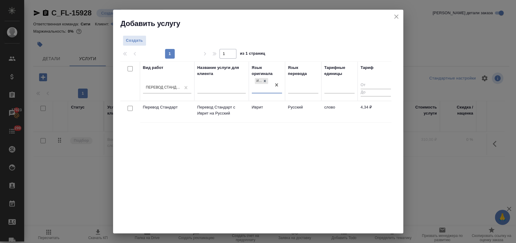
click at [128, 108] on input "checkbox" at bounding box center [130, 108] width 5 height 5
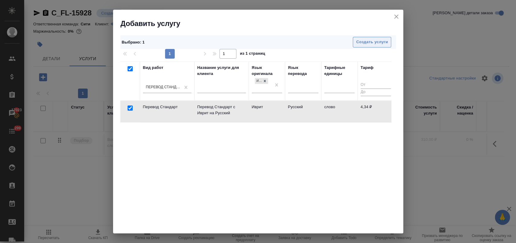
click at [360, 41] on span "Создать услуги" at bounding box center [372, 42] width 32 height 7
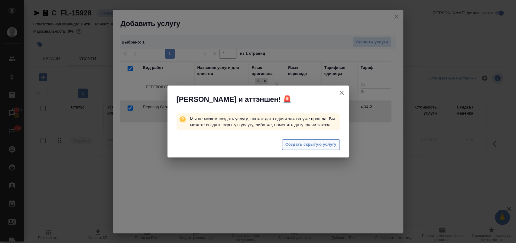
click at [313, 146] on span "Создать скрытую услугу" at bounding box center [310, 144] width 51 height 7
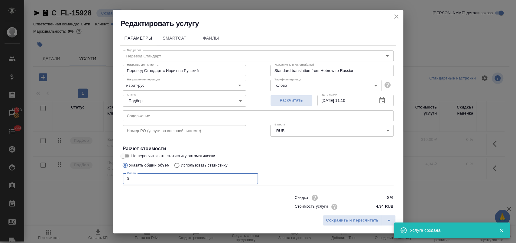
drag, startPoint x: 145, startPoint y: 180, endPoint x: 109, endPoint y: 179, distance: 36.0
click at [109, 179] on div "Редактировать услугу Параметры SmartCat Файлы Вид работ Перевод Стандарт Вид ра…" at bounding box center [258, 121] width 516 height 243
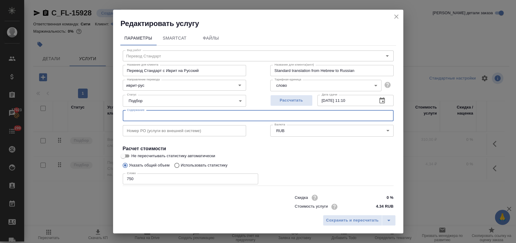
click at [146, 111] on input "text" at bounding box center [258, 115] width 271 height 11
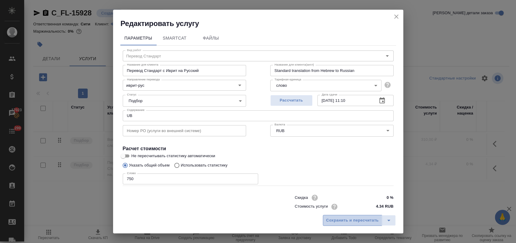
click at [350, 216] on button "Сохранить и пересчитать" at bounding box center [352, 220] width 59 height 11
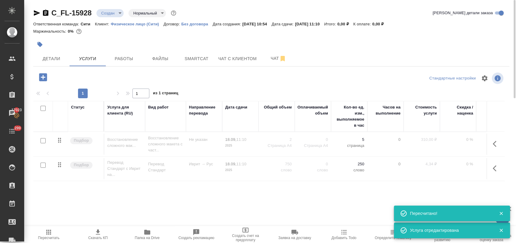
click at [39, 75] on icon "button" at bounding box center [43, 77] width 8 height 8
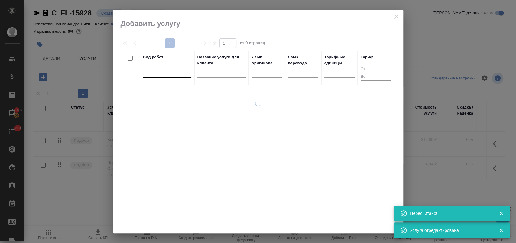
click at [170, 74] on div at bounding box center [167, 71] width 48 height 9
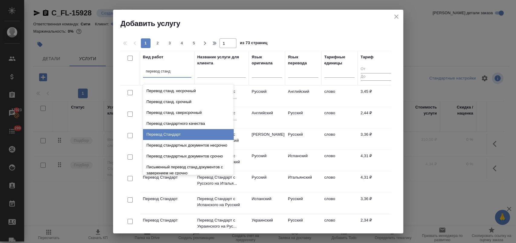
click at [180, 131] on div "Перевод Стандарт" at bounding box center [188, 134] width 91 height 11
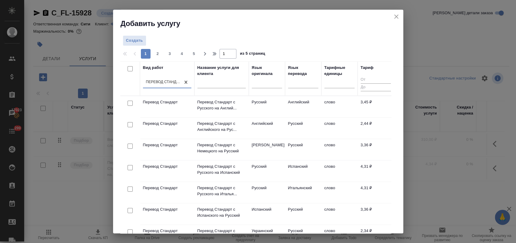
click at [129, 102] on input "checkbox" at bounding box center [130, 103] width 5 height 5
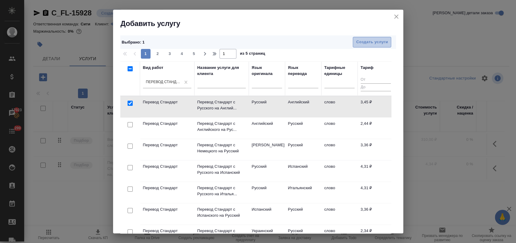
click at [356, 41] on span "Создать услуги" at bounding box center [372, 42] width 32 height 7
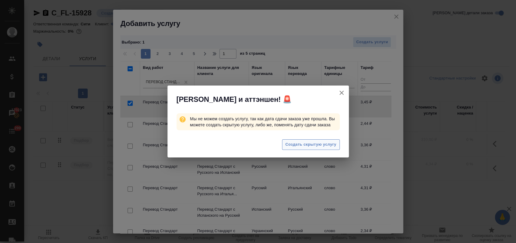
click at [307, 145] on span "Создать скрытую услугу" at bounding box center [310, 144] width 51 height 7
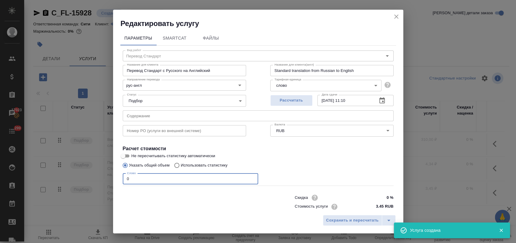
drag, startPoint x: 134, startPoint y: 181, endPoint x: 101, endPoint y: 178, distance: 33.4
click at [101, 178] on div "Редактировать услугу Параметры SmartCat Файлы Вид работ Перевод Стандарт Вид ра…" at bounding box center [258, 121] width 516 height 243
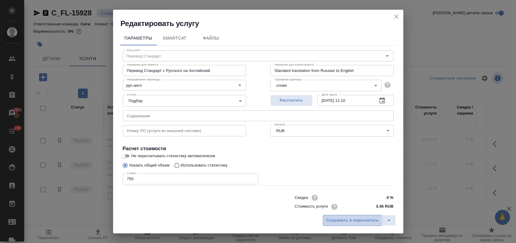
click at [365, 220] on span "Сохранить и пересчитать" at bounding box center [352, 220] width 53 height 7
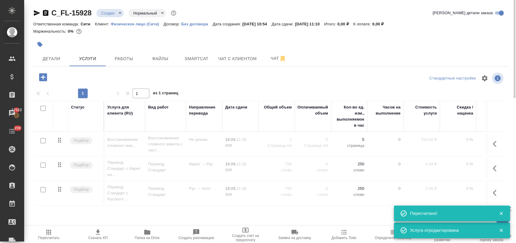
click at [42, 82] on icon "button" at bounding box center [43, 77] width 11 height 11
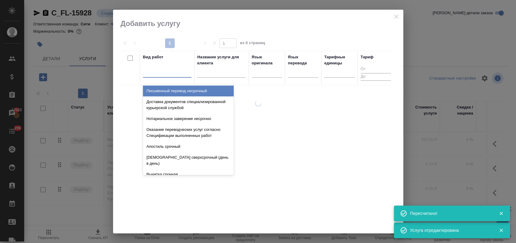
click at [174, 75] on div at bounding box center [167, 71] width 48 height 9
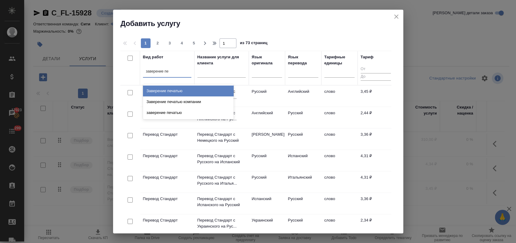
click at [193, 93] on div "Заверение печатью" at bounding box center [188, 91] width 91 height 11
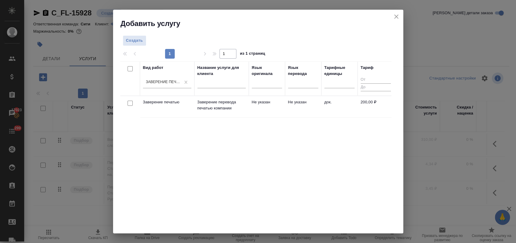
click at [129, 102] on input "checkbox" at bounding box center [130, 103] width 5 height 5
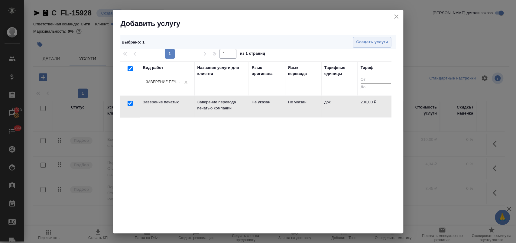
click at [361, 37] on button "Создать услуги" at bounding box center [372, 42] width 38 height 11
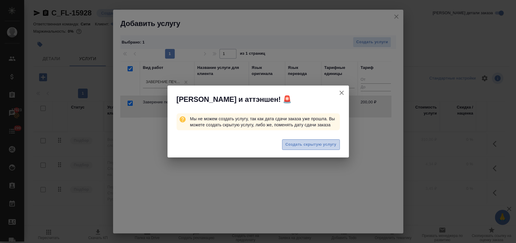
click at [331, 143] on span "Создать скрытую услугу" at bounding box center [310, 144] width 51 height 7
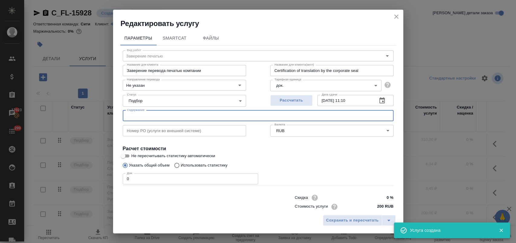
click at [154, 116] on input "text" at bounding box center [258, 115] width 271 height 11
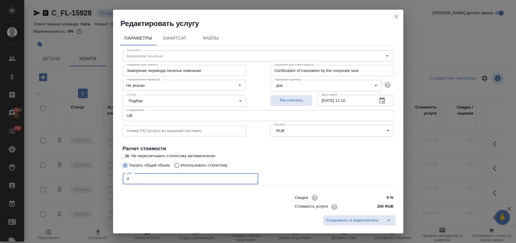
drag, startPoint x: 138, startPoint y: 182, endPoint x: 92, endPoint y: 181, distance: 46.0
click at [92, 181] on div "Редактировать услугу Параметры SmartCat Файлы Вид работ Заверение печатью Вид р…" at bounding box center [258, 121] width 516 height 243
click at [362, 217] on span "Сохранить и пересчитать" at bounding box center [352, 220] width 53 height 7
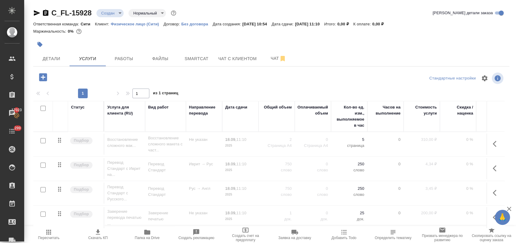
click at [44, 108] on input "checkbox" at bounding box center [43, 108] width 5 height 5
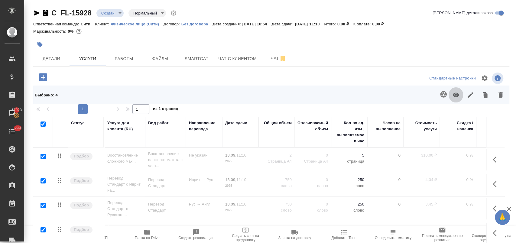
click at [452, 91] on icon "button" at bounding box center [455, 94] width 7 height 7
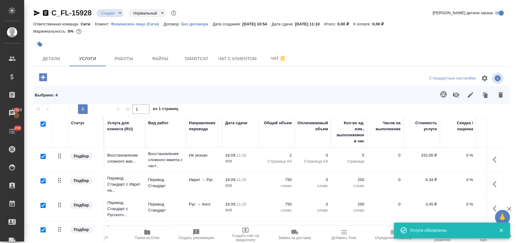
click at [43, 121] on div at bounding box center [41, 124] width 10 height 8
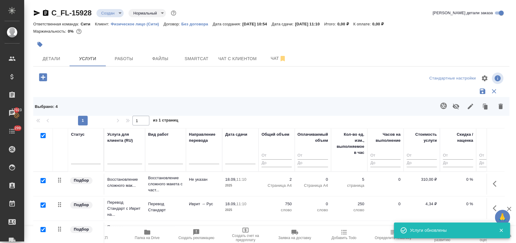
scroll to position [30, 0]
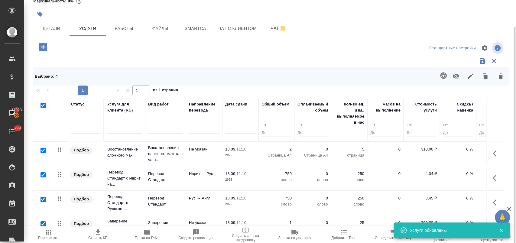
click at [49, 238] on span "Пересчитать" at bounding box center [48, 238] width 21 height 4
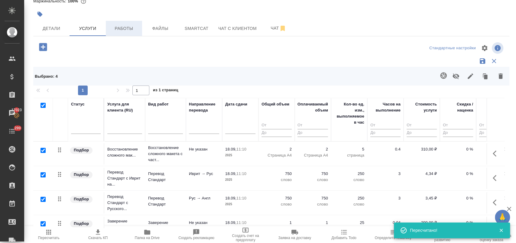
scroll to position [0, 0]
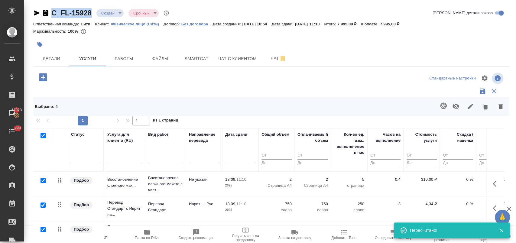
drag, startPoint x: 95, startPoint y: 14, endPoint x: 51, endPoint y: 14, distance: 43.8
click at [51, 14] on div "C_FL-15928 Создан new Срочный urgent" at bounding box center [101, 13] width 137 height 10
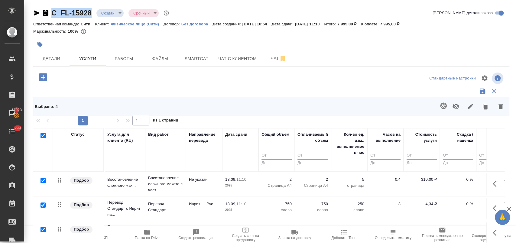
copy link "C_FL-15928"
click at [36, 15] on icon "button" at bounding box center [36, 12] width 7 height 7
copy link "C_FL-15928"
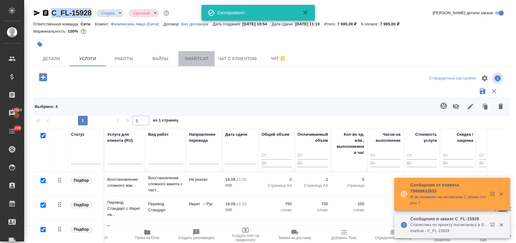
click at [201, 59] on span "Smartcat" at bounding box center [196, 59] width 29 height 8
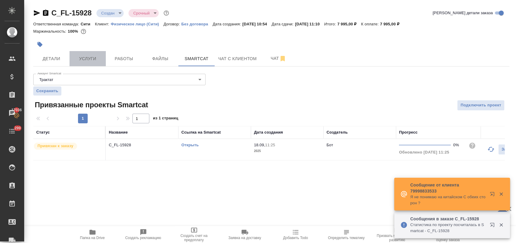
click at [88, 54] on button "Услуги" at bounding box center [88, 58] width 36 height 15
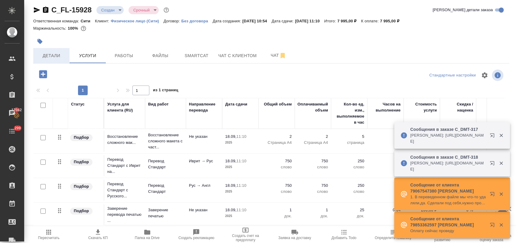
click at [60, 55] on span "Детали" at bounding box center [51, 56] width 29 height 8
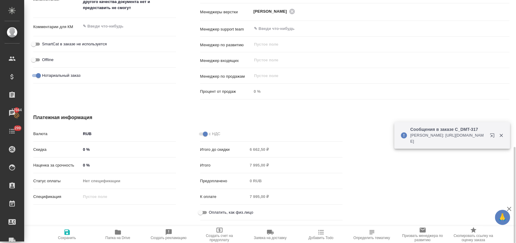
scroll to position [376, 0]
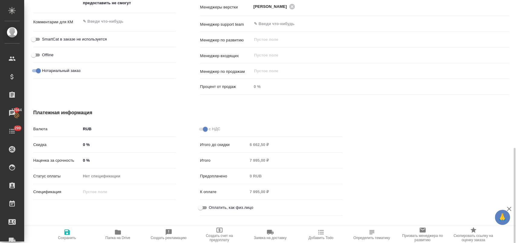
click at [197, 208] on input "Оплатить, как физ.лицо" at bounding box center [201, 207] width 22 height 7
click at [71, 232] on span "Сохранить" at bounding box center [67, 234] width 44 height 11
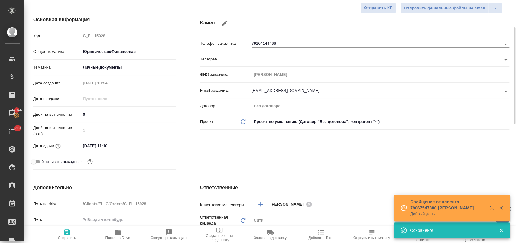
scroll to position [35, 0]
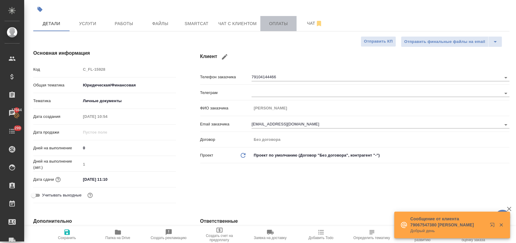
click at [270, 24] on span "Оплаты" at bounding box center [278, 24] width 29 height 8
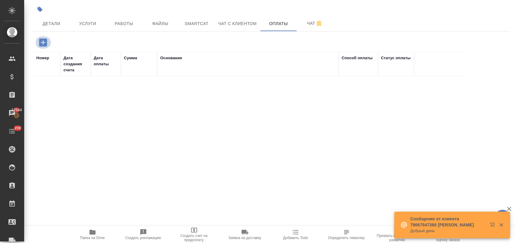
click at [47, 42] on icon "button" at bounding box center [43, 42] width 8 height 8
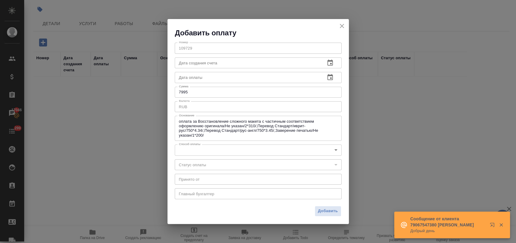
click at [181, 150] on body "🙏 .cls-1 fill:#fff; AWATERA Лофицкая Юлия Владимировна Клиенты Спецификации Зак…" at bounding box center [258, 146] width 516 height 292
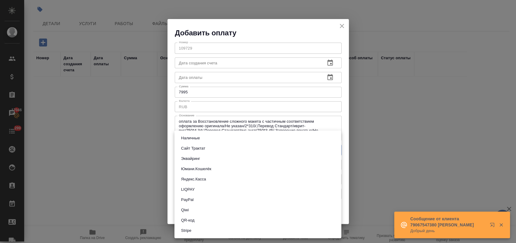
click at [208, 144] on li "Сайт Трактат" at bounding box center [257, 148] width 167 height 10
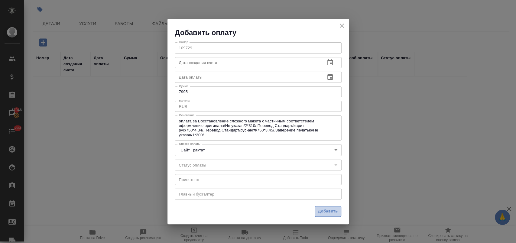
click at [321, 213] on span "Добавить" at bounding box center [328, 211] width 20 height 7
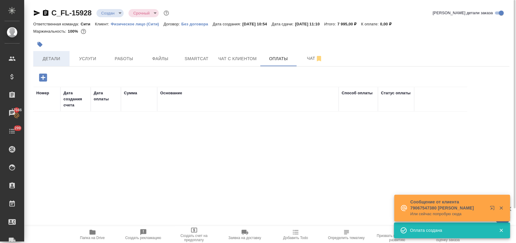
click at [54, 58] on span "Детали" at bounding box center [51, 59] width 29 height 8
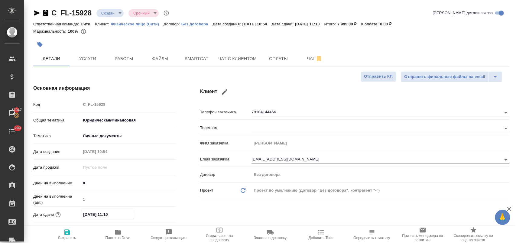
click at [122, 214] on input "18.09.2025 11:10" at bounding box center [107, 214] width 53 height 9
click at [157, 216] on icon "button" at bounding box center [158, 213] width 7 height 7
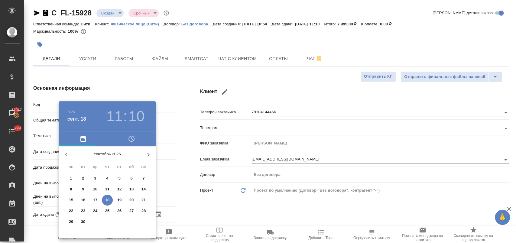
click at [72, 211] on p "22" at bounding box center [71, 211] width 5 height 6
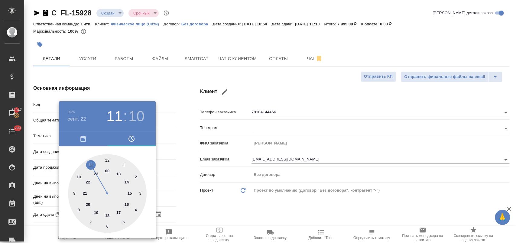
click at [128, 204] on div at bounding box center [107, 193] width 79 height 79
click at [108, 160] on div at bounding box center [107, 193] width 79 height 79
click at [140, 88] on div at bounding box center [258, 121] width 516 height 243
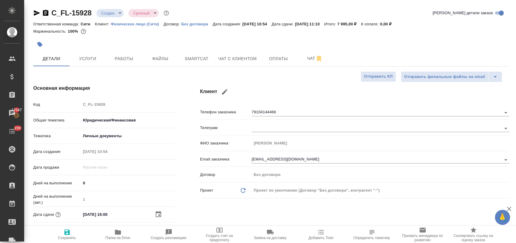
click at [75, 232] on span "Сохранить" at bounding box center [67, 234] width 44 height 11
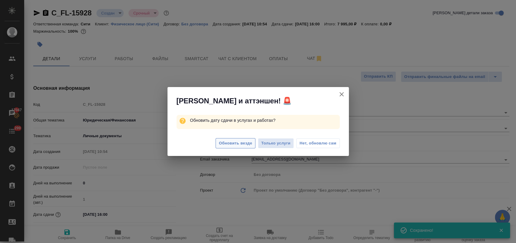
click at [241, 143] on span "Обновить везде" at bounding box center [235, 143] width 33 height 7
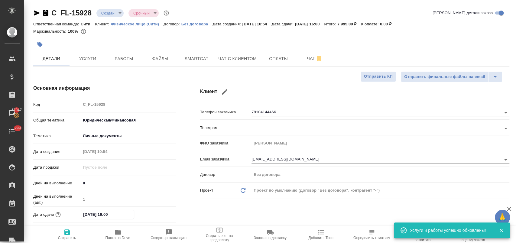
click at [121, 215] on input "22.09.2025 16:00" at bounding box center [107, 214] width 53 height 9
click at [155, 215] on icon "button" at bounding box center [158, 213] width 7 height 7
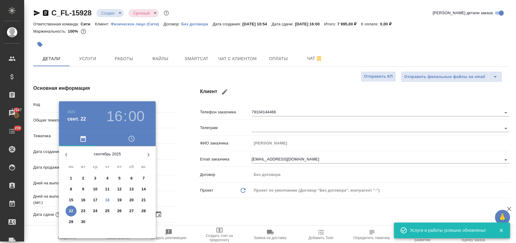
click at [72, 211] on p "22" at bounding box center [71, 211] width 5 height 6
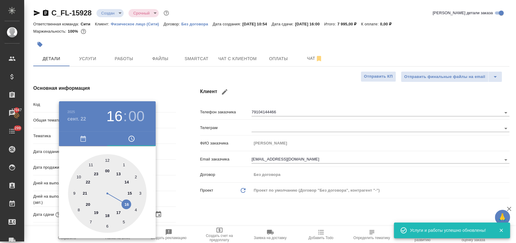
click at [131, 194] on div at bounding box center [107, 193] width 79 height 79
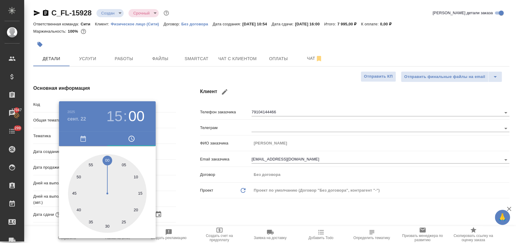
click at [178, 178] on div at bounding box center [258, 121] width 516 height 243
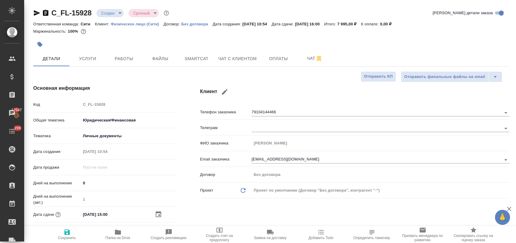
click at [67, 234] on icon "button" at bounding box center [66, 232] width 7 height 7
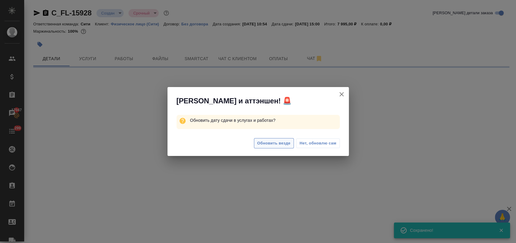
click at [272, 144] on span "Обновить везде" at bounding box center [273, 143] width 33 height 7
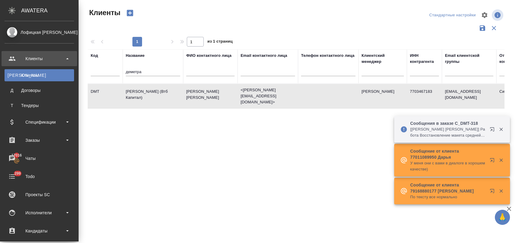
select select "RU"
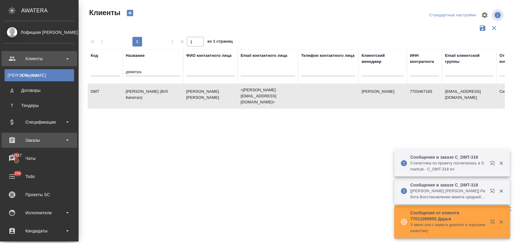
click at [31, 138] on div "Заказы" at bounding box center [40, 140] width 70 height 9
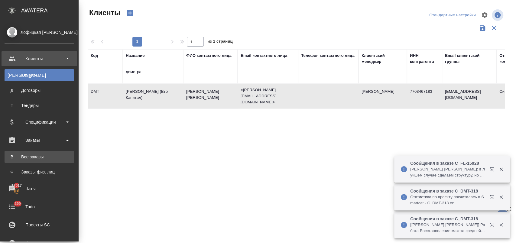
click at [43, 155] on div "Все заказы" at bounding box center [39, 157] width 63 height 6
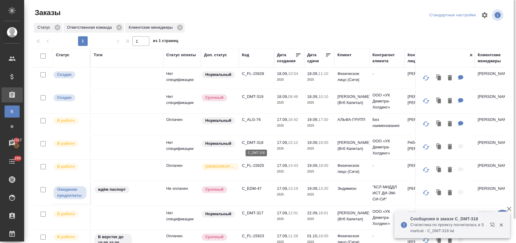
click at [255, 141] on p "C_DMT-318" at bounding box center [256, 143] width 29 height 6
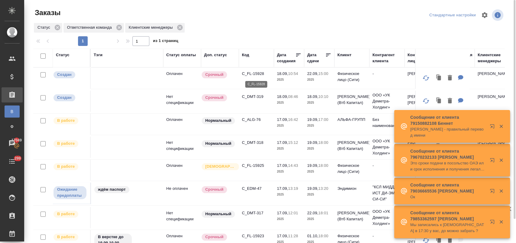
click at [255, 73] on p "C_FL-15928" at bounding box center [256, 74] width 29 height 6
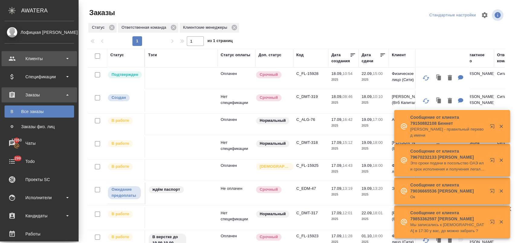
click at [34, 63] on div "Клиенты" at bounding box center [40, 58] width 70 height 9
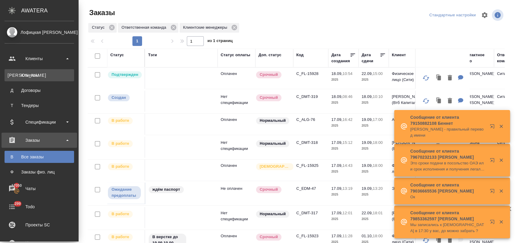
click at [41, 75] on div "Клиенты" at bounding box center [39, 75] width 63 height 6
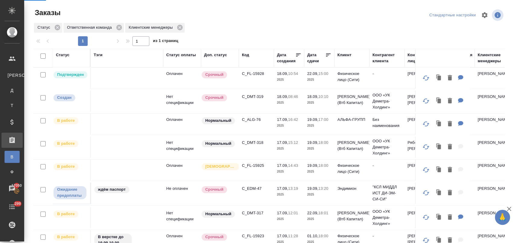
select select "RU"
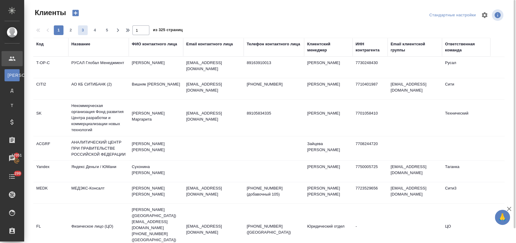
drag, startPoint x: 79, startPoint y: 42, endPoint x: 82, endPoint y: 43, distance: 3.2
click at [79, 43] on div "Название" at bounding box center [80, 44] width 19 height 6
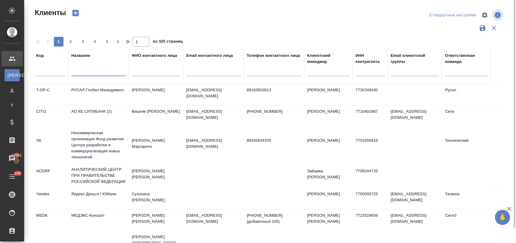
click at [100, 73] on input "text" at bounding box center [98, 73] width 54 height 8
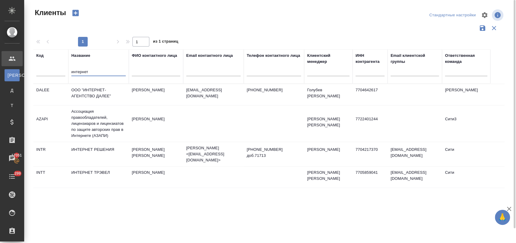
type input "интернет"
click at [97, 148] on td "ИНТЕРНЕТ РЕШЕНИЯ" at bounding box center [98, 154] width 60 height 21
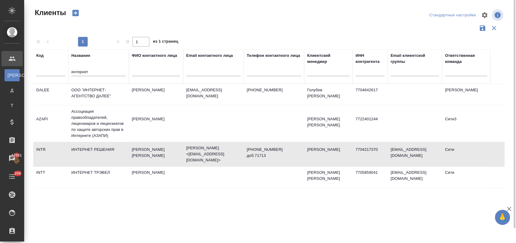
click at [97, 148] on td "ИНТЕРНЕТ РЕШЕНИЯ" at bounding box center [98, 154] width 60 height 21
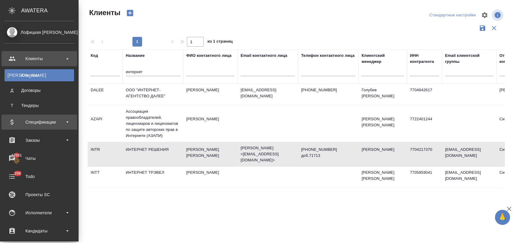
click at [43, 120] on div "Спецификации" at bounding box center [40, 122] width 70 height 9
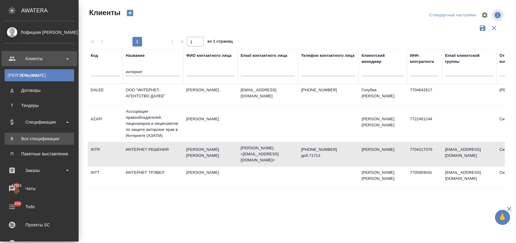
click at [47, 138] on div "Все спецификации" at bounding box center [39, 139] width 63 height 6
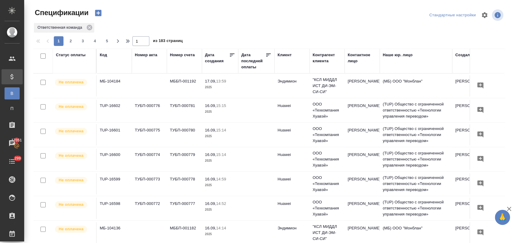
click at [75, 55] on div "Статус оплаты" at bounding box center [71, 55] width 30 height 6
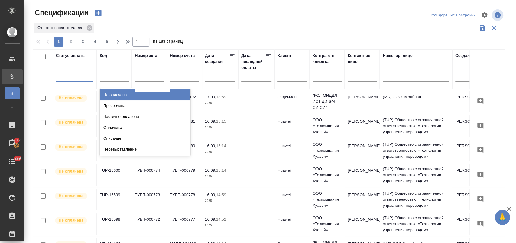
click at [81, 74] on div at bounding box center [74, 75] width 37 height 9
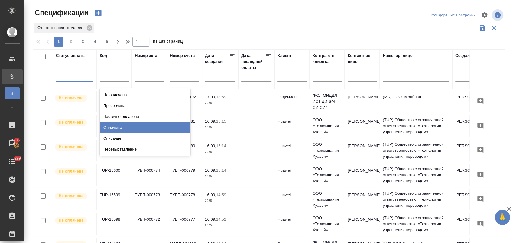
click at [148, 125] on div "Оплачена" at bounding box center [145, 127] width 91 height 11
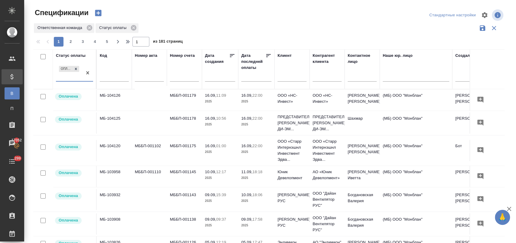
click at [270, 54] on icon at bounding box center [268, 55] width 5 height 3
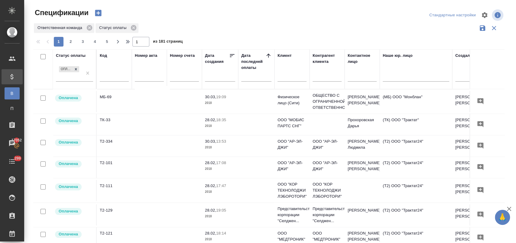
click at [268, 56] on icon at bounding box center [268, 56] width 4 height 4
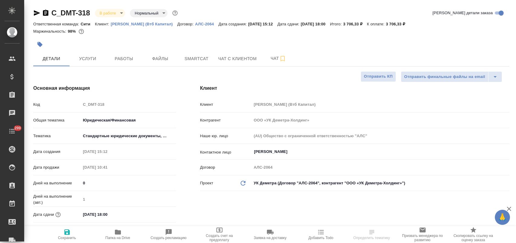
select select "RU"
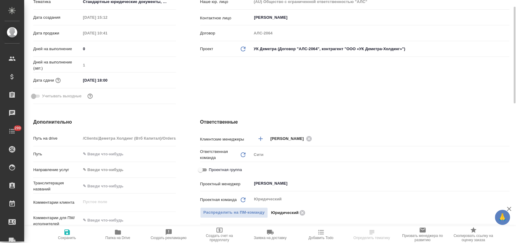
scroll to position [101, 0]
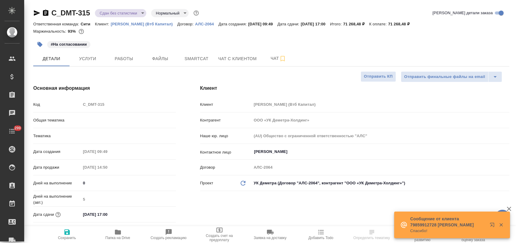
select select "RU"
type input "Юридический"
click at [131, 215] on input "[DATE] 17:00" at bounding box center [107, 214] width 53 height 9
click at [158, 213] on icon "button" at bounding box center [158, 214] width 5 height 6
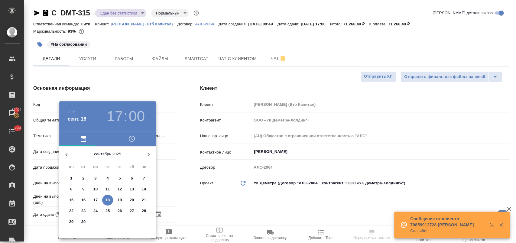
click at [122, 199] on span "19" at bounding box center [119, 200] width 11 height 6
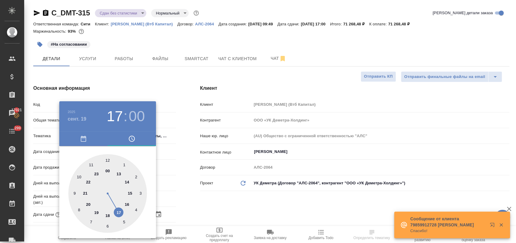
click at [109, 213] on div at bounding box center [107, 193] width 79 height 79
type input "[DATE] 18:00"
click at [204, 210] on div at bounding box center [258, 121] width 516 height 243
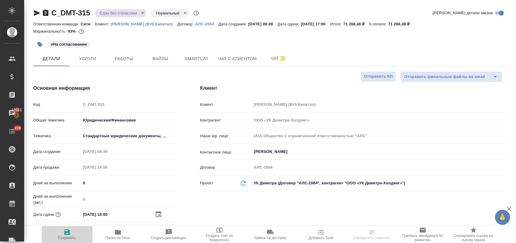
click at [73, 232] on span "Сохранить" at bounding box center [67, 234] width 44 height 11
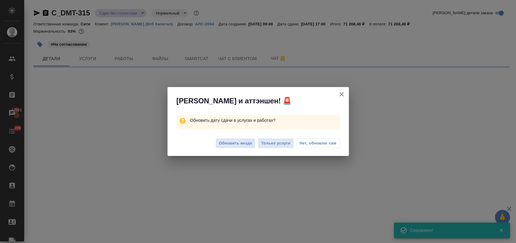
select select "RU"
click at [324, 147] on button "Нет, обновлю сам" at bounding box center [318, 143] width 44 height 10
select select "RU"
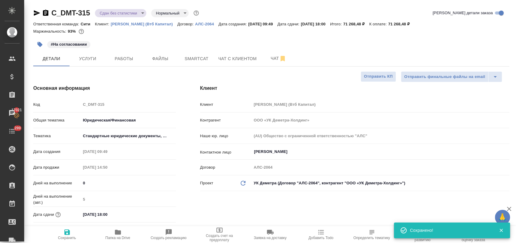
type textarea "x"
click at [83, 54] on button "Услуги" at bounding box center [88, 58] width 36 height 15
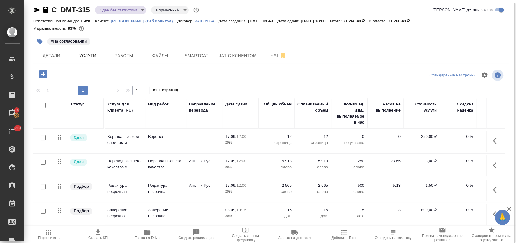
click at [493, 167] on icon "button" at bounding box center [496, 165] width 7 height 7
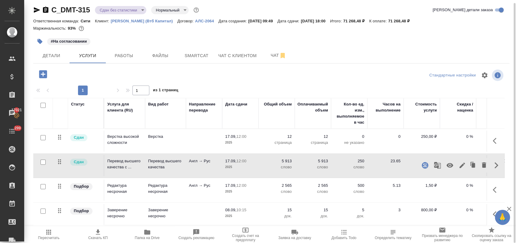
click at [459, 167] on icon "button" at bounding box center [462, 165] width 7 height 7
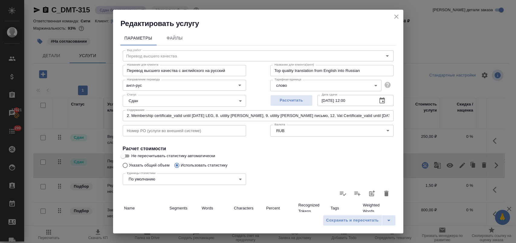
click at [378, 100] on icon "button" at bounding box center [381, 100] width 7 height 7
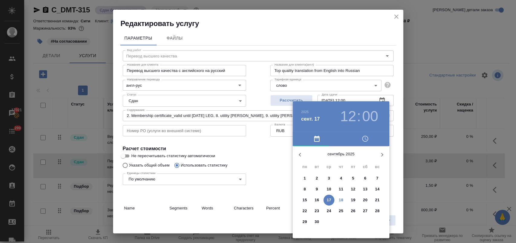
click at [342, 199] on p "18" at bounding box center [341, 200] width 5 height 6
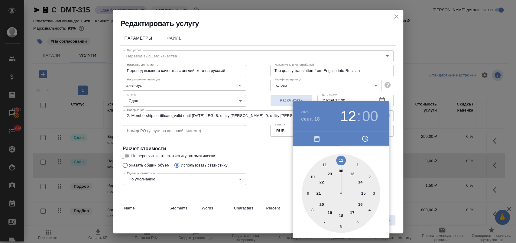
click at [365, 193] on div at bounding box center [341, 193] width 79 height 79
type input "[DATE] 15:00"
click at [264, 157] on div at bounding box center [258, 121] width 516 height 243
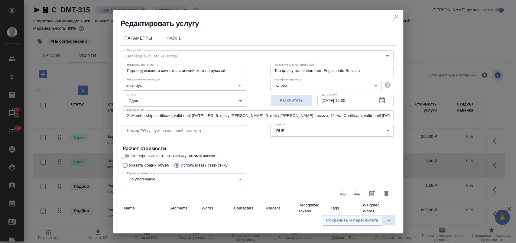
click at [345, 220] on span "Сохранить и пересчитать" at bounding box center [352, 220] width 53 height 7
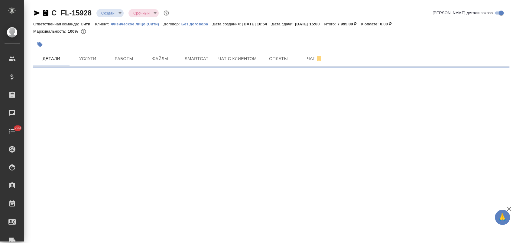
select select "RU"
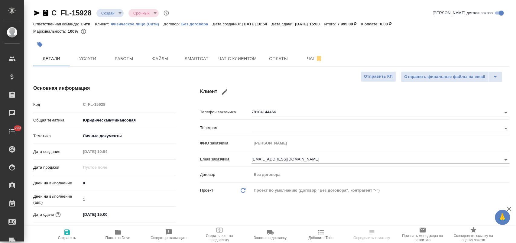
type textarea "x"
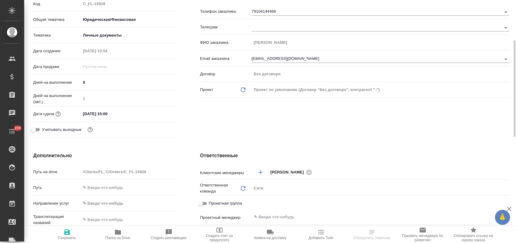
scroll to position [168, 0]
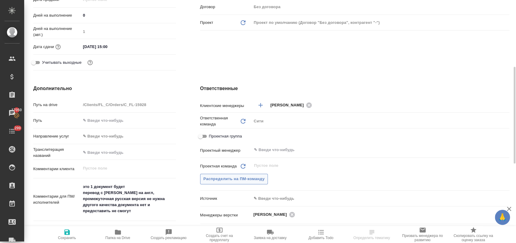
click at [255, 177] on span "Распределить на ПМ-команду" at bounding box center [233, 179] width 61 height 7
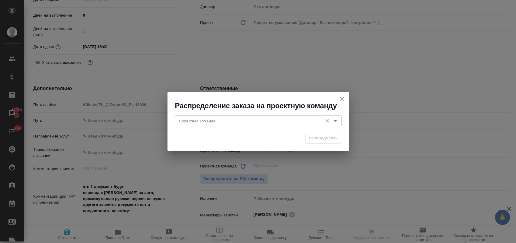
click at [258, 121] on input "Проектная команда" at bounding box center [248, 120] width 143 height 7
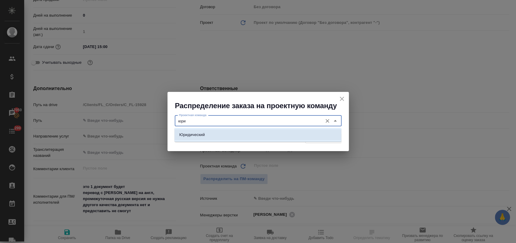
click at [246, 133] on li "Юридический" at bounding box center [257, 134] width 167 height 11
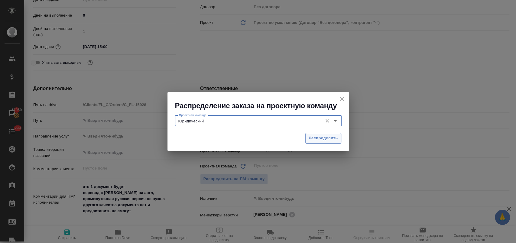
type input "Юридический"
click at [331, 137] on span "Распределить" at bounding box center [323, 138] width 29 height 7
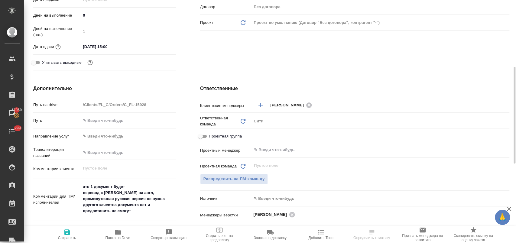
type textarea "x"
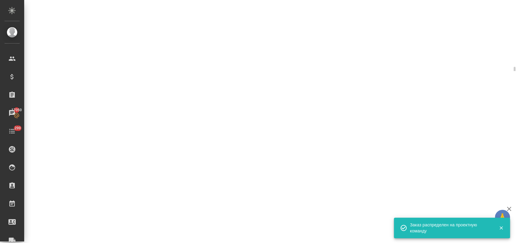
click at [72, 235] on div ".cls-1 fill:#fff; AWATERA [PERSON_NAME] Спецификации Заказы 17050 Чаты 299 Todo…" at bounding box center [258, 121] width 516 height 243
select select "RU"
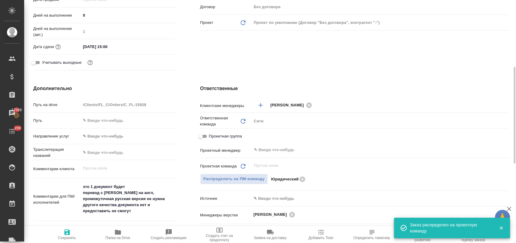
type textarea "x"
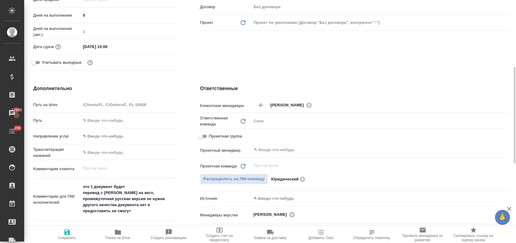
type textarea "x"
click at [136, 186] on textarea "это 1 документ будет перевод с [PERSON_NAME] на англ, промежуточная русская вер…" at bounding box center [128, 199] width 94 height 34
type textarea "это 1 документ будет, перевод с [PERSON_NAME] на англ, промежуточная русская ве…"
type textarea "x"
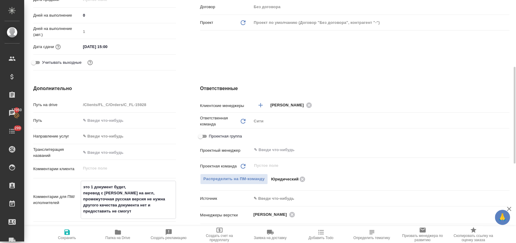
type textarea "x"
type textarea "это 1 документ будет, перевод с [PERSON_NAME] на англ, промежуточная русская ве…"
type textarea "x"
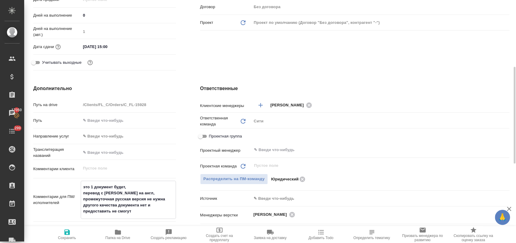
type textarea "x"
type textarea "это 1 документ будет, с перевод с [PERSON_NAME] на англ, промежуточная русская …"
type textarea "x"
type textarea "это 1 документ будет, сч перевод с [PERSON_NAME] на англ, промежуточная русская…"
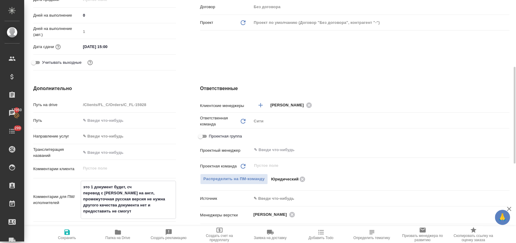
type textarea "x"
type textarea "это 1 документ будет, счё перевод с [PERSON_NAME] на англ, промежуточная русска…"
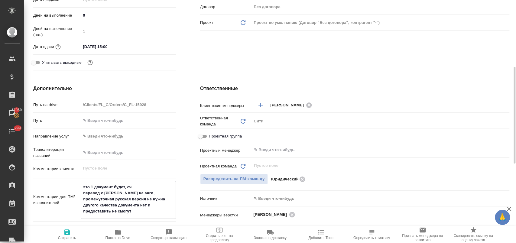
type textarea "x"
type textarea "это 1 документ будет, счёт перевод с [PERSON_NAME] на англ, промежуточная русск…"
type textarea "x"
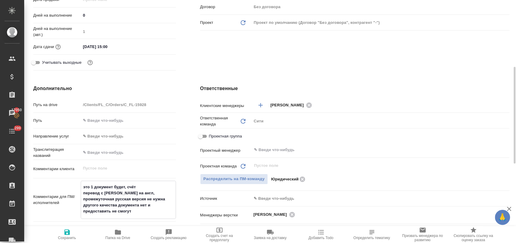
type textarea "x"
type textarea "это 1 документ будет, счёт перевод с [PERSON_NAME] на англ, промежуточная русск…"
type textarea "x"
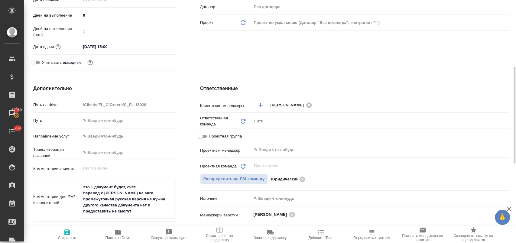
type textarea "это 1 документ будет, счёт з перевод с [PERSON_NAME] на англ, промежуточная рус…"
type textarea "x"
type textarea "это 1 документ будет, счёт за перевод с [PERSON_NAME] на англ, промежуточная ру…"
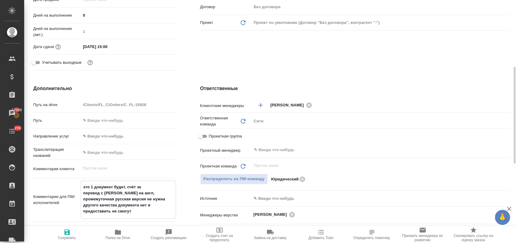
type textarea "x"
type textarea "это 1 документ будет, счёт за перевод с [PERSON_NAME] на англ, промежуточная ру…"
type textarea "x"
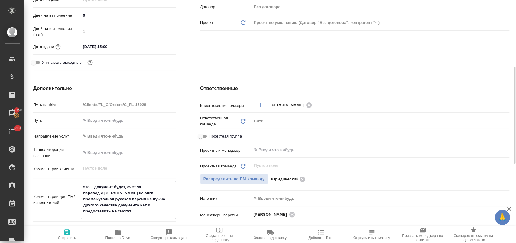
type textarea "x"
type textarea "это 1 документ будет, счёт за э перевод с [PERSON_NAME] на англ, промежуточная …"
type textarea "x"
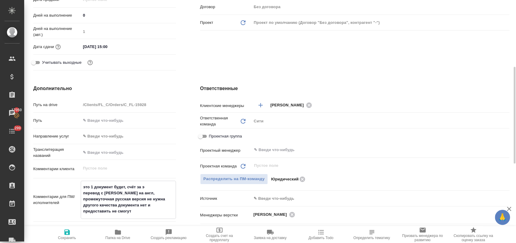
type textarea "x"
type textarea "это 1 документ будет, счёт за эл перевод с [PERSON_NAME] на англ, промежуточная…"
type textarea "x"
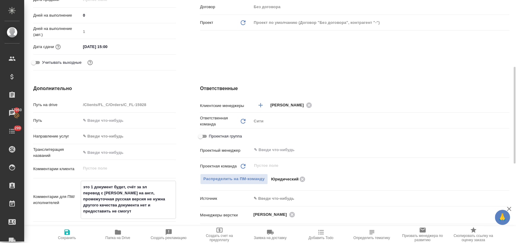
type textarea "это 1 документ будет, счёт за эле перевод с [PERSON_NAME] на англ, промежуточна…"
type textarea "x"
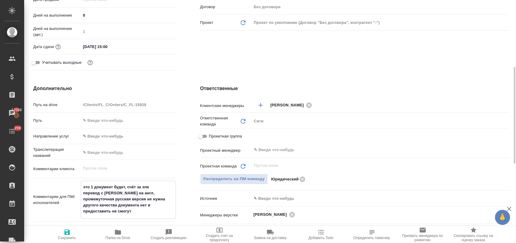
type textarea "это 1 документ будет, счёт за элек перевод с [PERSON_NAME] на англ, промежуточн…"
type textarea "x"
type textarea "это 1 документ будет, счёт за элект перевод с [PERSON_NAME] на англ, промежуточ…"
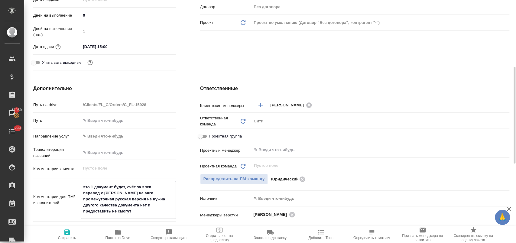
type textarea "x"
type textarea "это 1 документ будет, счёт за электр перевод с [PERSON_NAME] на англ, промежуто…"
type textarea "x"
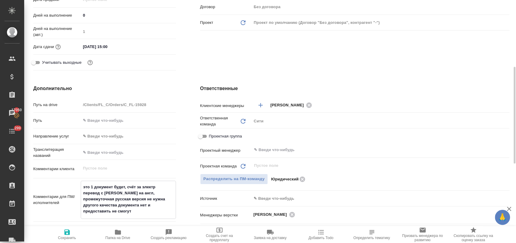
type textarea "x"
type textarea "это 1 документ будет, счёт за электри перевод с [PERSON_NAME] на англ, промежут…"
type textarea "x"
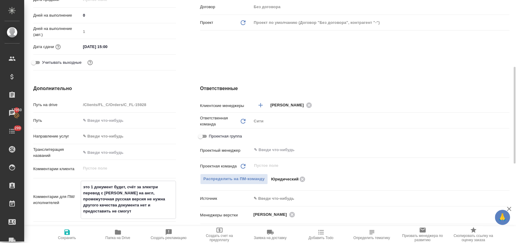
type textarea "x"
type textarea "это 1 документ будет, счёт за электрич перевод с [PERSON_NAME] на англ, промежу…"
type textarea "x"
type textarea "это 1 документ будет, счёт за электриче перевод с [PERSON_NAME] на англ, промеж…"
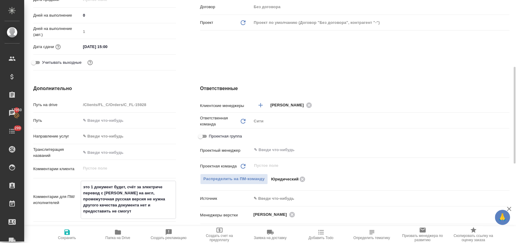
type textarea "x"
type textarea "это 1 документ будет, счёт за электричес перевод с [PERSON_NAME] на англ, проме…"
type textarea "x"
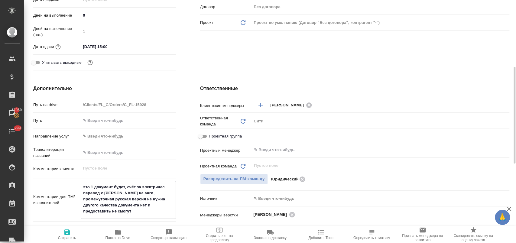
type textarea "x"
type textarea "это 1 документ будет, счёт за электричест перевод с [PERSON_NAME] на англ, пром…"
type textarea "x"
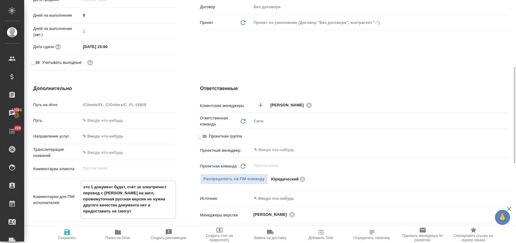
type textarea "x"
type textarea "это 1 документ будет, счёт за электричеств перевод с [PERSON_NAME] на англ, про…"
type textarea "x"
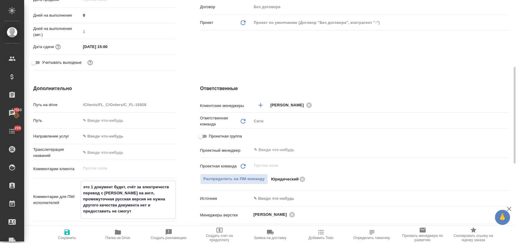
type textarea "это 1 документ будет, счёт за электричество перевод с [PERSON_NAME] на англ, пр…"
type textarea "x"
type textarea "это 1 документ будет, счёт за электричество перевод с [PERSON_NAME] на англ, пр…"
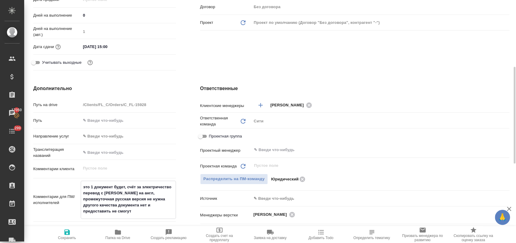
type textarea "x"
click at [73, 232] on span "Сохранить" at bounding box center [67, 234] width 44 height 11
type textarea "x"
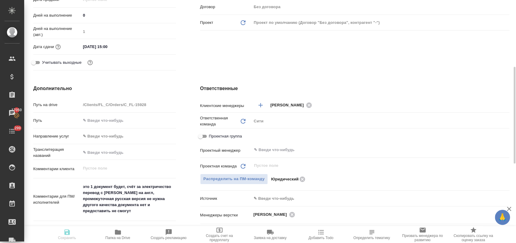
type textarea "x"
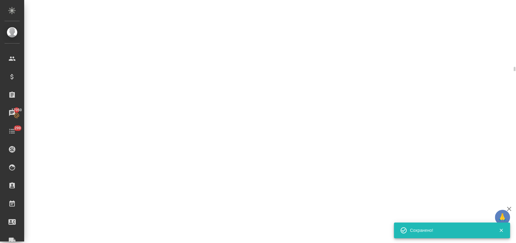
select select "RU"
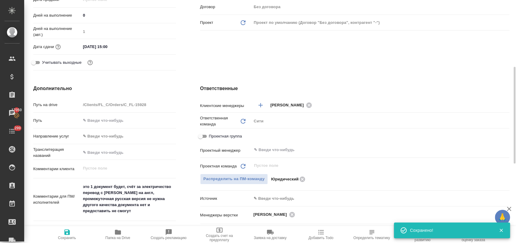
type textarea "x"
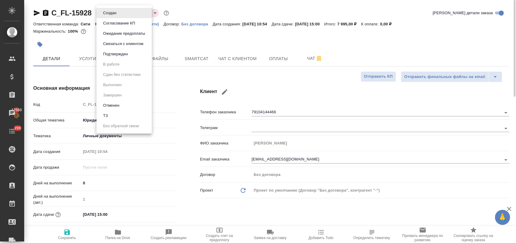
click at [115, 11] on body "🙏 .cls-1 fill:#fff; AWATERA [PERSON_NAME] Спецификации Заказы 17050 Чаты 299 To…" at bounding box center [258, 146] width 516 height 292
click at [133, 56] on li "Подтвержден" at bounding box center [123, 54] width 55 height 10
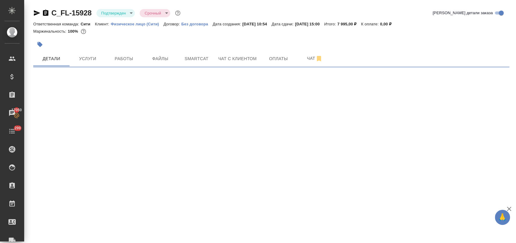
select select "RU"
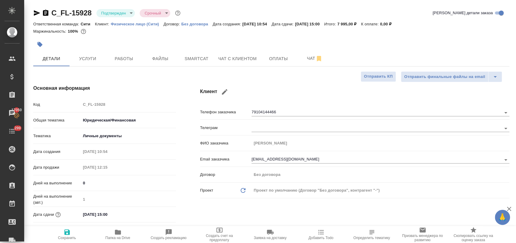
type textarea "x"
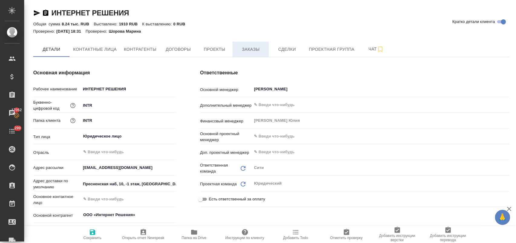
click at [251, 48] on span "Заказы" at bounding box center [250, 50] width 29 height 8
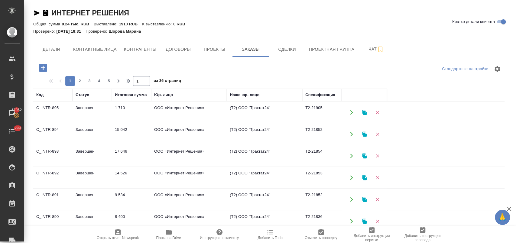
click at [45, 68] on icon "button" at bounding box center [43, 68] width 8 height 8
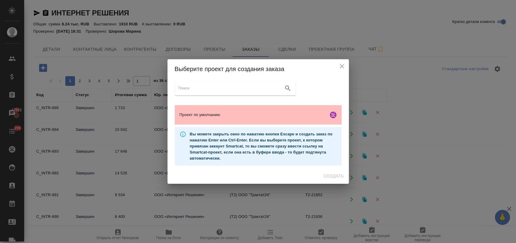
click at [218, 109] on div "Проект по умолчанию" at bounding box center [258, 114] width 167 height 19
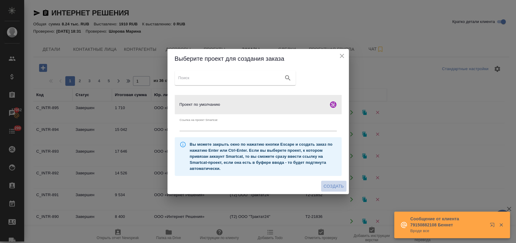
click at [332, 186] on span "Создать" at bounding box center [333, 187] width 20 height 8
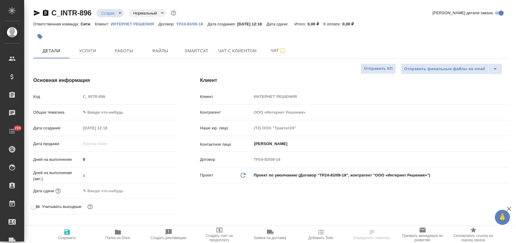
select select "RU"
type textarea "x"
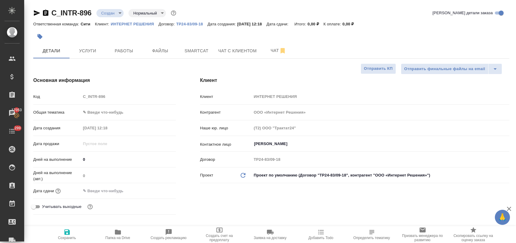
type textarea "x"
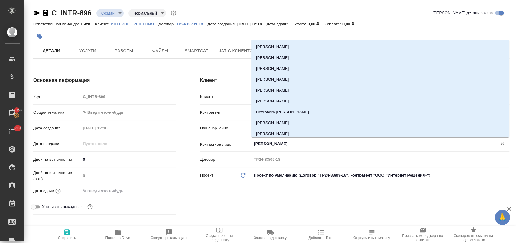
click at [265, 142] on input "Павлова Мария" at bounding box center [370, 143] width 234 height 7
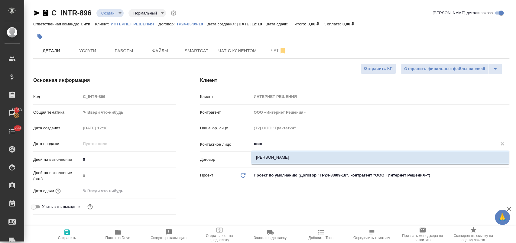
click at [277, 159] on li "[PERSON_NAME]" at bounding box center [380, 157] width 258 height 11
type input "[PERSON_NAME]"
type textarea "x"
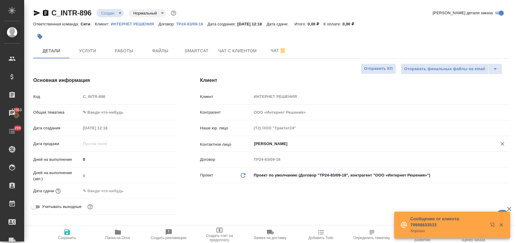
type input "[PERSON_NAME]"
click at [70, 238] on span "Сохранить" at bounding box center [67, 238] width 18 height 4
type textarea "x"
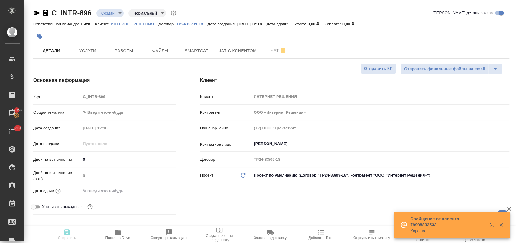
type textarea "x"
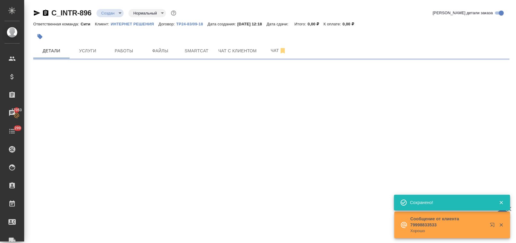
select select "RU"
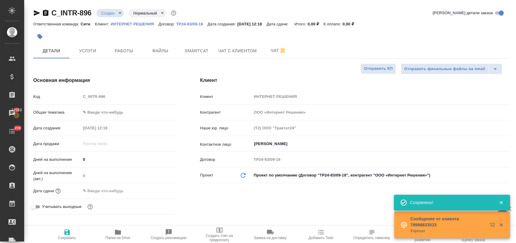
type textarea "x"
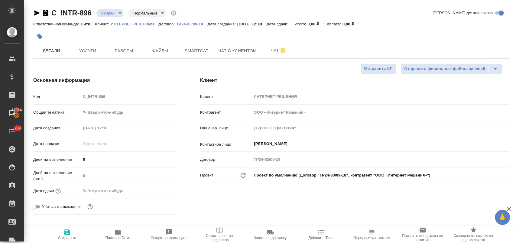
type textarea "x"
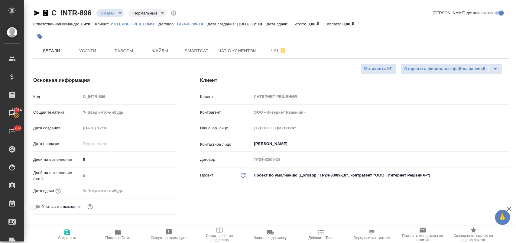
type textarea "x"
click at [171, 53] on span "Файлы" at bounding box center [160, 51] width 29 height 8
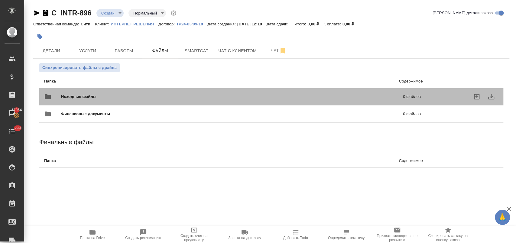
click at [83, 94] on span "Исходные файлы" at bounding box center [155, 97] width 189 height 6
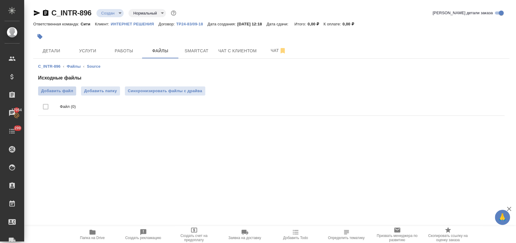
click at [68, 92] on span "Добавить файл" at bounding box center [57, 91] width 32 height 6
click at [0, 0] on input "Добавить файл" at bounding box center [0, 0] width 0 height 0
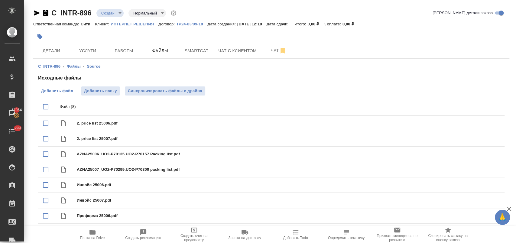
click at [50, 88] on span "Добавить файл" at bounding box center [57, 91] width 32 height 6
click at [0, 0] on input "Добавить файл" at bounding box center [0, 0] width 0 height 0
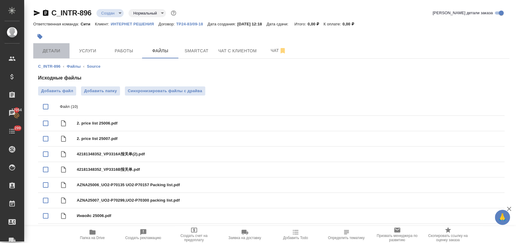
click at [60, 54] on span "Детали" at bounding box center [51, 51] width 29 height 8
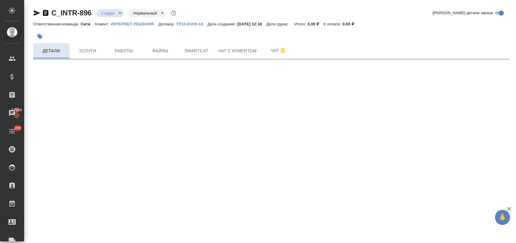
select select "RU"
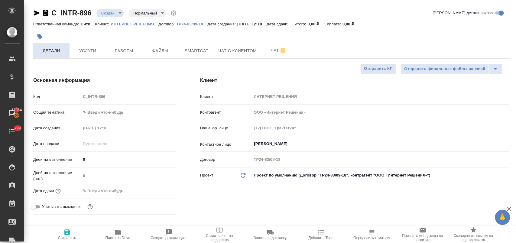
type textarea "x"
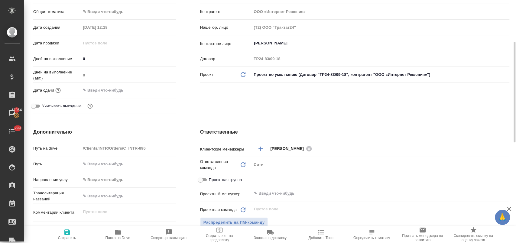
scroll to position [201, 0]
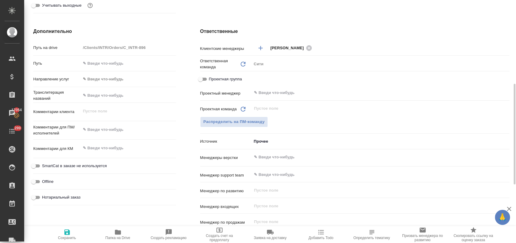
type textarea "x"
click at [113, 132] on textarea at bounding box center [128, 130] width 95 height 10
type textarea "x"
type textarea "в"
type textarea "x"
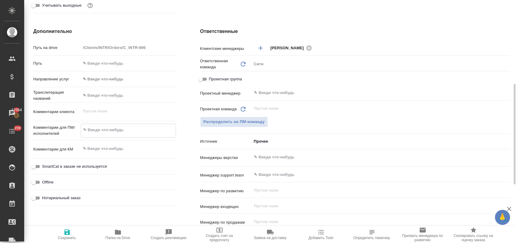
type textarea "x"
type textarea "в"
type textarea "x"
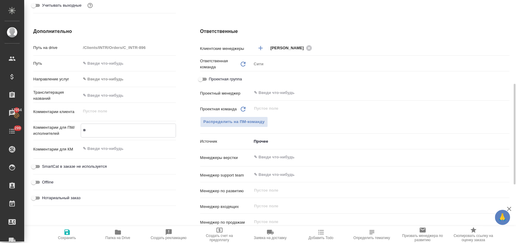
type textarea "в т"
type textarea "x"
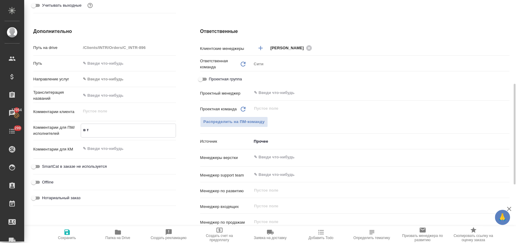
type textarea "в те"
type textarea "x"
type textarea "в тех"
type textarea "x"
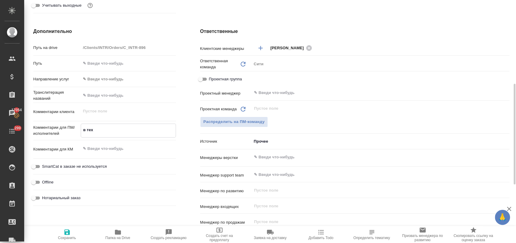
type textarea "x"
type textarea "в тех"
type textarea "x"
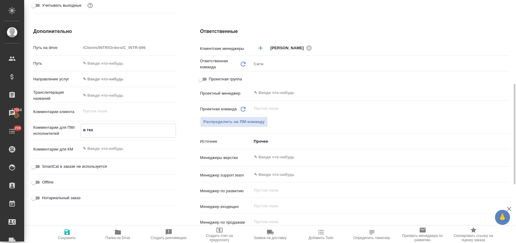
type textarea "x"
type textarea "в тех д"
type textarea "x"
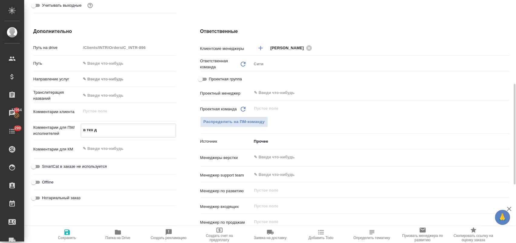
type textarea "в тех до"
type textarea "x"
type textarea "в тех док"
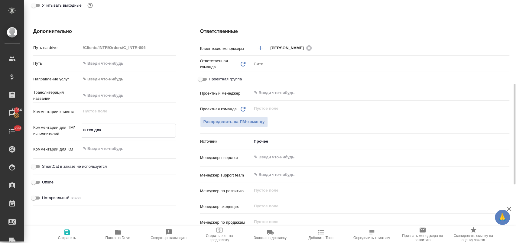
type textarea "x"
type textarea "в тех доку"
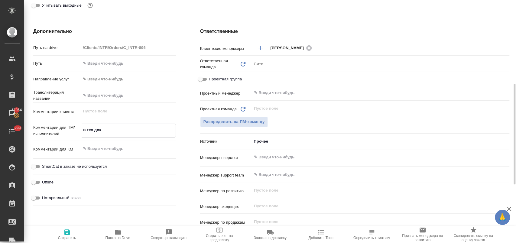
type textarea "x"
type textarea "в тех докум"
type textarea "x"
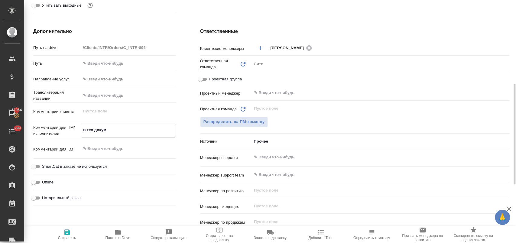
type textarea "x"
type textarea "в тех докуме"
type textarea "x"
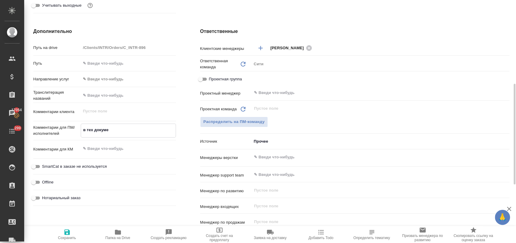
type textarea "x"
type textarea "в тех докумен"
type textarea "x"
type textarea "в тех документ"
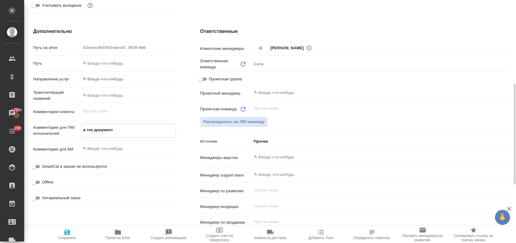
type textarea "x"
type textarea "в тех документа"
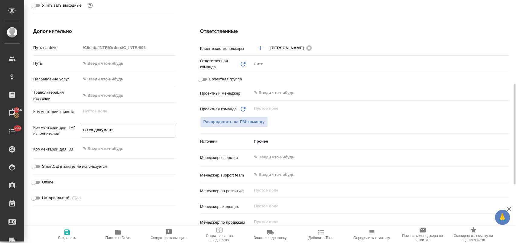
type textarea "x"
type textarea "в тех документах"
type textarea "x"
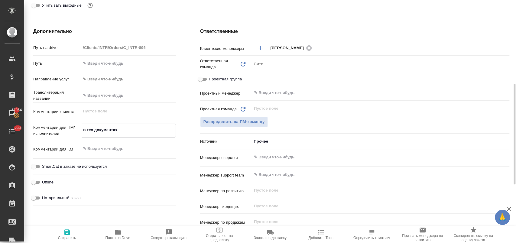
type textarea "x"
type textarea "в тех документах,"
type textarea "x"
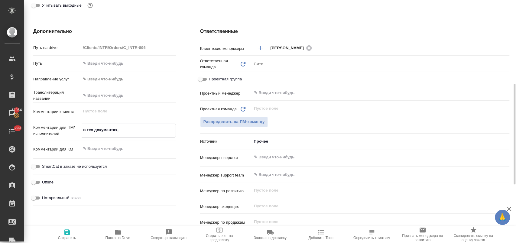
type textarea "в тех документах,"
type textarea "x"
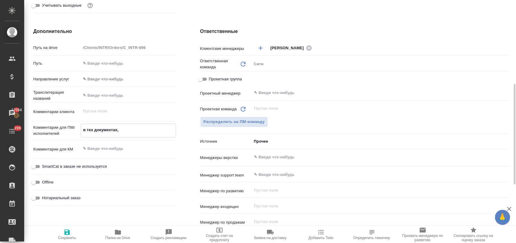
type textarea "в тех документах, г"
type textarea "x"
type textarea "в тех документах, гд"
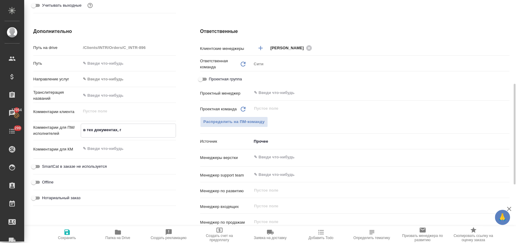
type textarea "x"
type textarea "в тех документах, где"
type textarea "x"
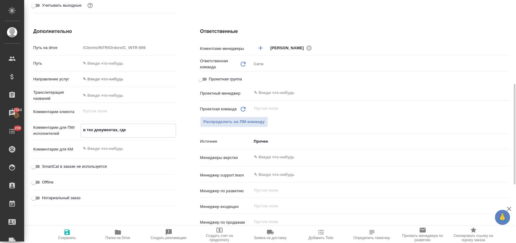
type textarea "x"
type textarea "в тех документах, где"
type textarea "x"
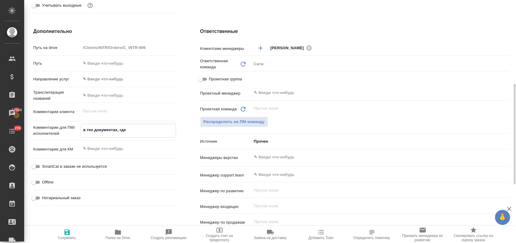
type textarea "в тех документах, где е"
type textarea "x"
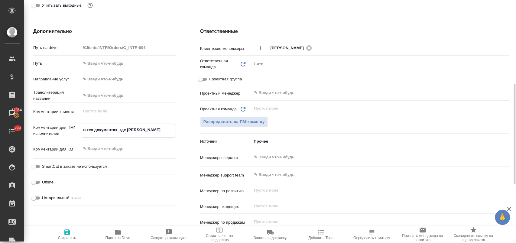
type textarea "в тех документах, где ес"
type textarea "x"
type textarea "в тех документах, где ест"
type textarea "x"
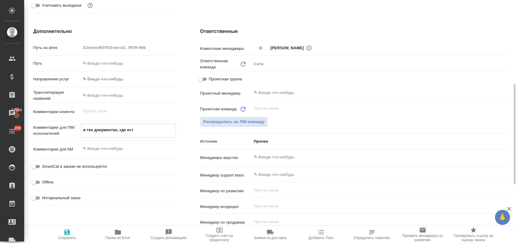
type textarea "x"
type textarea "в тех документах, где есть"
type textarea "x"
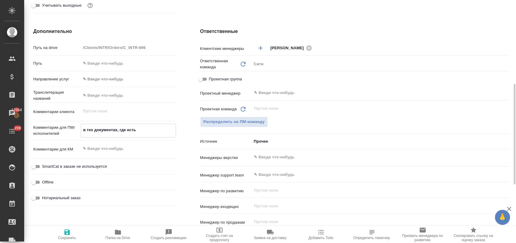
type textarea "x"
type textarea "в тех документах, где есть"
type textarea "x"
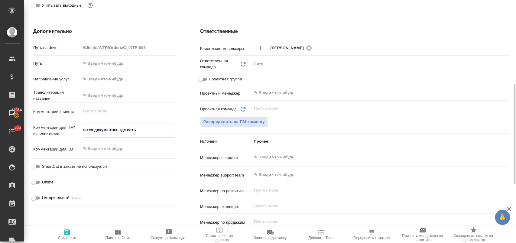
type textarea "x"
type textarea "в тех документах, где есть д"
type textarea "x"
type textarea "в тех документах, где есть ду"
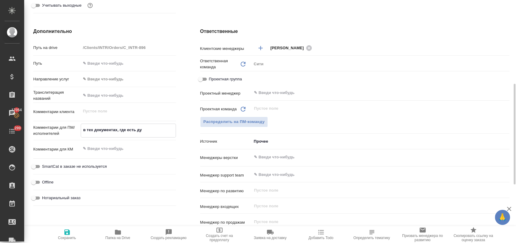
type textarea "x"
type textarea "в тех документах, где есть дуб"
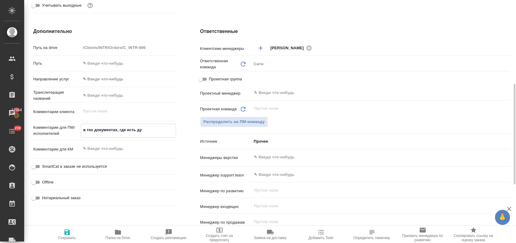
type textarea "x"
type textarea "в тех документах, где есть дубл"
type textarea "x"
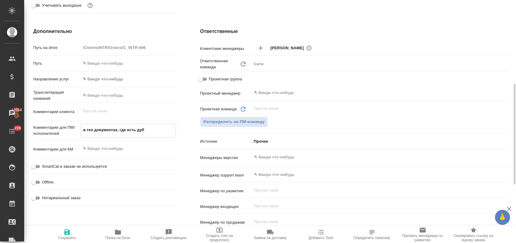
type textarea "x"
type textarea "в тех документах, где есть дубля"
type textarea "x"
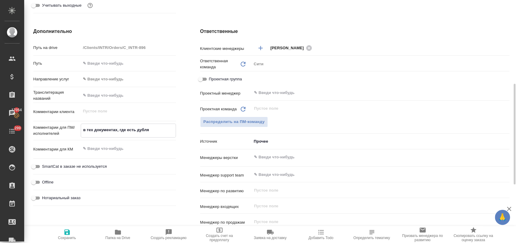
type textarea "в тех документах, где есть дубляж"
type textarea "x"
type textarea "в тех документах, где есть дубляж"
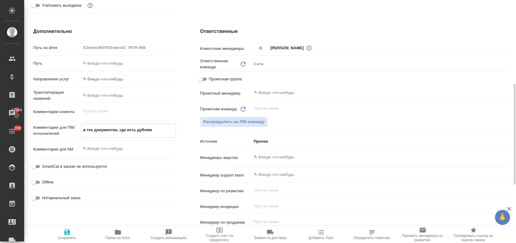
type textarea "x"
type textarea "в тех документах, где есть дубляж н"
type textarea "x"
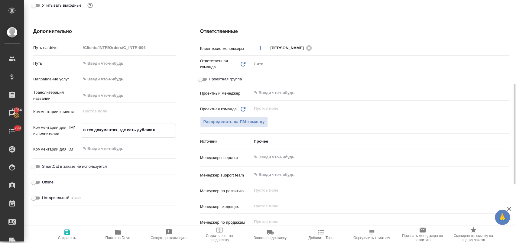
type textarea "x"
type textarea "в тех документах, где есть дубляж на"
type textarea "x"
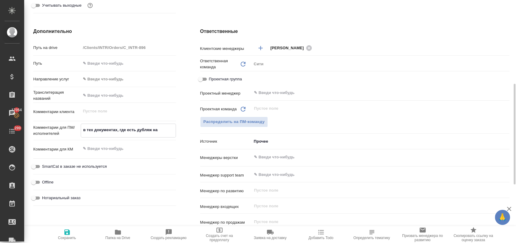
type textarea "x"
type textarea "в тех документах, где есть дубляж на"
type textarea "x"
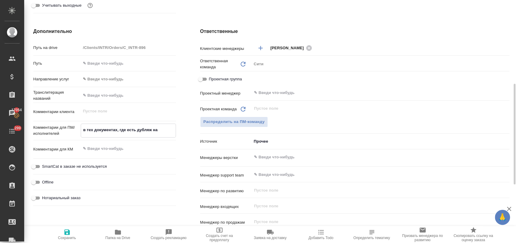
type textarea "в тех документах, где есть дубляж на р"
type textarea "x"
type textarea "в тех документах, где есть дубляж на ру"
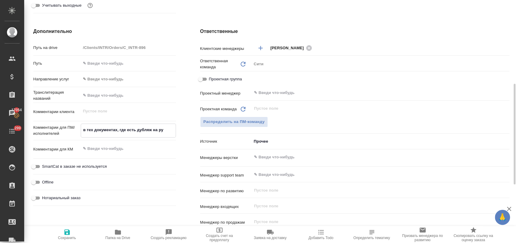
type textarea "x"
type textarea "в тех документах, где есть дубляж на рус"
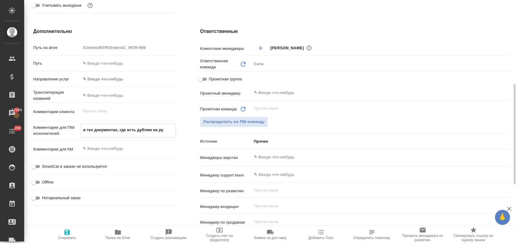
type textarea "x"
type textarea "в тех документах, где есть дубляж на русс"
type textarea "x"
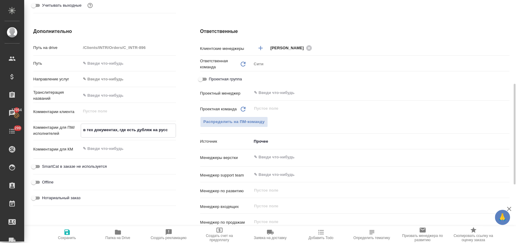
type textarea "x"
type textarea "в тех документах, где есть дубляж на русск"
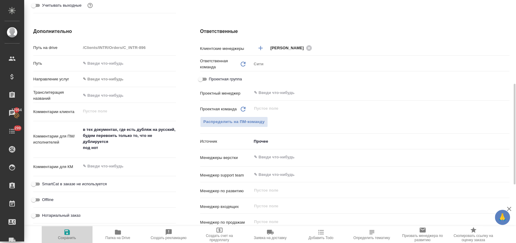
click at [75, 232] on span "Сохранить" at bounding box center [67, 234] width 44 height 11
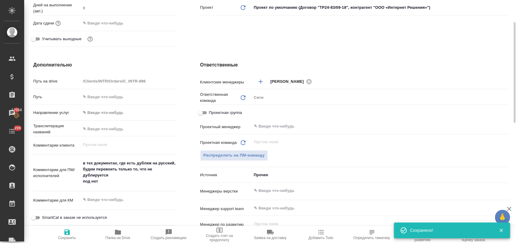
scroll to position [134, 0]
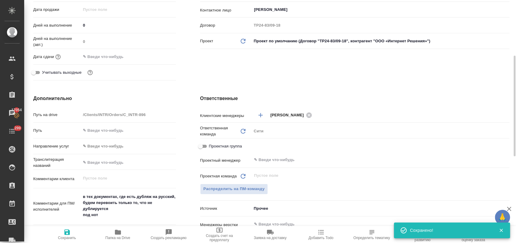
click at [116, 54] on input "text" at bounding box center [107, 56] width 53 height 9
click at [160, 57] on icon "button" at bounding box center [158, 56] width 7 height 7
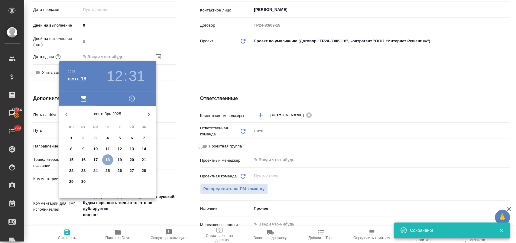
click at [106, 159] on p "18" at bounding box center [107, 160] width 5 height 6
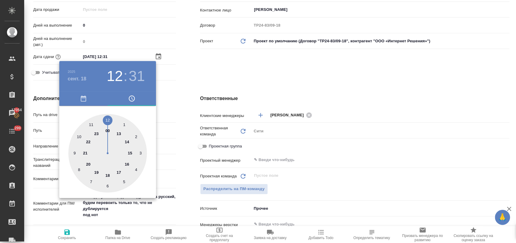
click at [108, 117] on div at bounding box center [107, 153] width 79 height 79
click at [76, 152] on div at bounding box center [107, 153] width 79 height 79
click at [205, 83] on div at bounding box center [258, 121] width 516 height 243
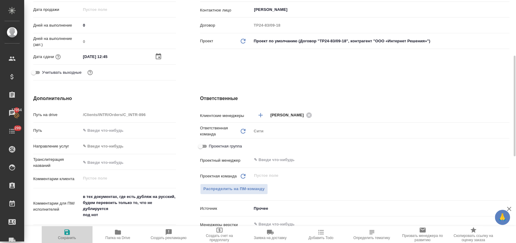
click at [71, 234] on span "Сохранить" at bounding box center [67, 234] width 44 height 11
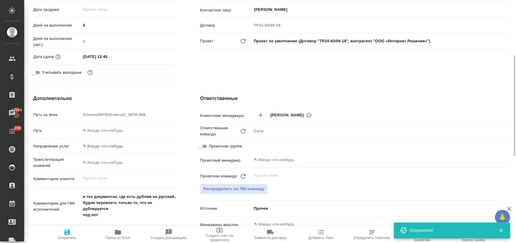
scroll to position [0, 0]
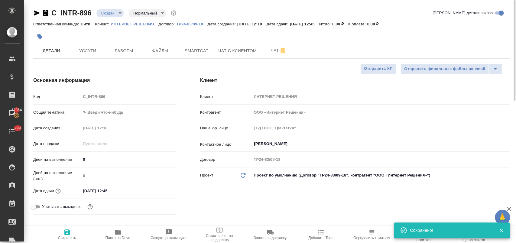
click at [114, 14] on body "🙏 .cls-1 fill:#fff; AWATERA Лофицкая Юлия Владимировна Клиенты Спецификации Зак…" at bounding box center [258, 146] width 516 height 292
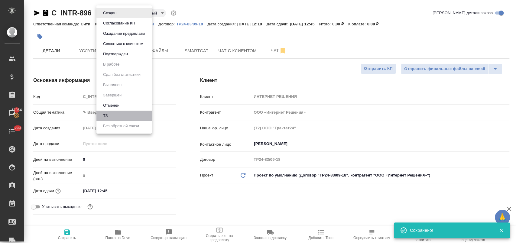
click at [114, 114] on li "ТЗ" at bounding box center [123, 116] width 55 height 10
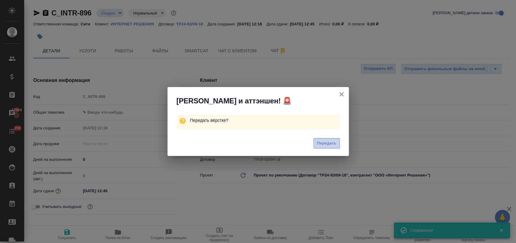
click at [327, 146] on span "Передать" at bounding box center [327, 143] width 20 height 7
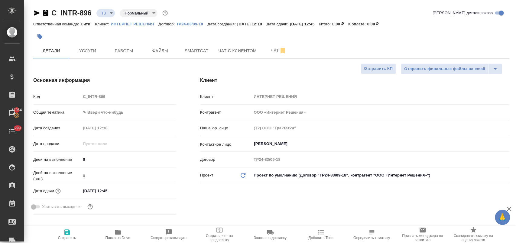
click at [105, 111] on body "🙏 .cls-1 fill:#fff; AWATERA Лофицкая Юлия Владимировна Клиенты Спецификации Зак…" at bounding box center [258, 146] width 516 height 292
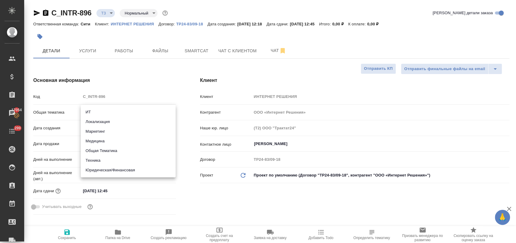
click at [113, 169] on li "Юридическая/Финансовая" at bounding box center [128, 170] width 95 height 10
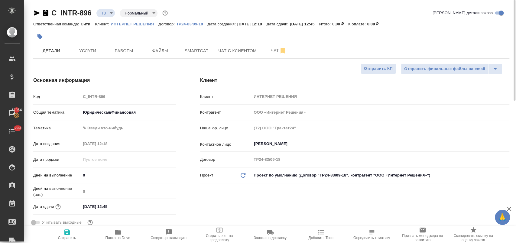
click at [111, 131] on body "🙏 .cls-1 fill:#fff; AWATERA Лофицкая Юлия Владимировна Клиенты Спецификации Зак…" at bounding box center [258, 146] width 516 height 292
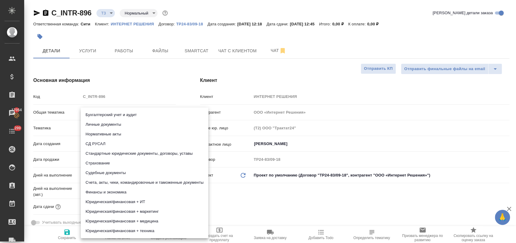
click at [135, 181] on li "Счета, акты, чеки, командировочные и таможенные документы" at bounding box center [145, 183] width 128 height 10
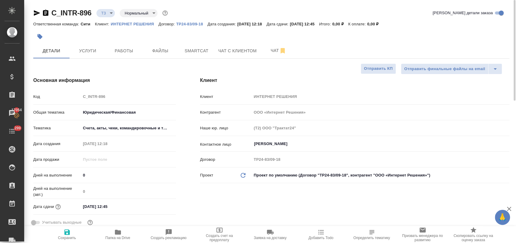
click at [67, 234] on icon "button" at bounding box center [66, 232] width 7 height 7
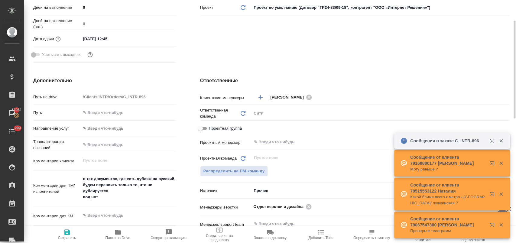
scroll to position [34, 0]
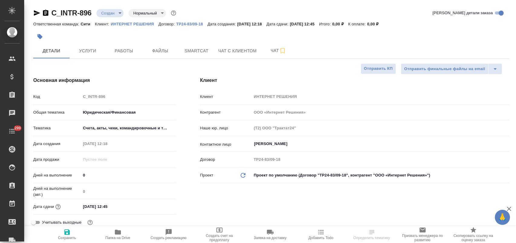
select select "RU"
click at [272, 50] on span "Чат" at bounding box center [278, 51] width 29 height 8
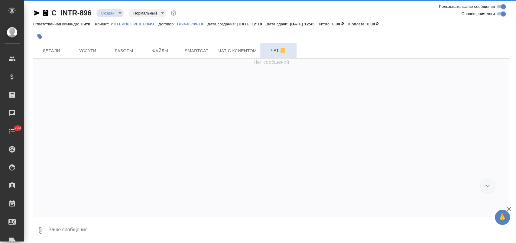
scroll to position [160, 0]
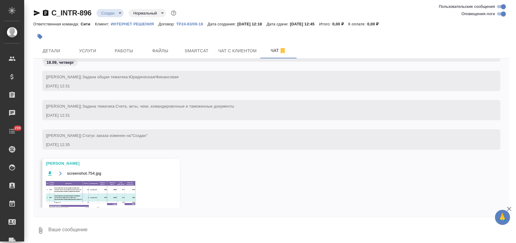
click at [91, 191] on img at bounding box center [91, 199] width 91 height 38
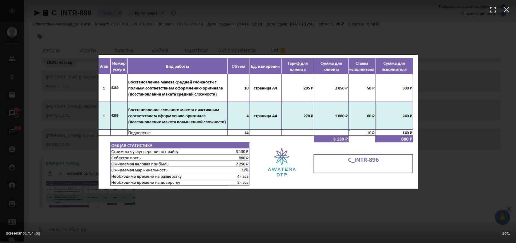
click at [235, 209] on div "screenshot.754.jpg 1 of 1" at bounding box center [258, 121] width 516 height 243
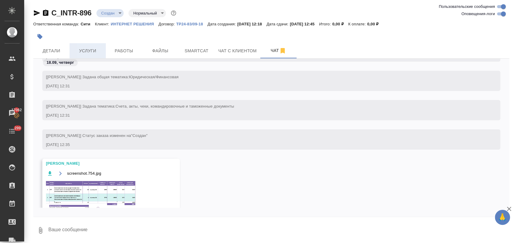
click at [83, 51] on span "Услуги" at bounding box center [87, 51] width 29 height 8
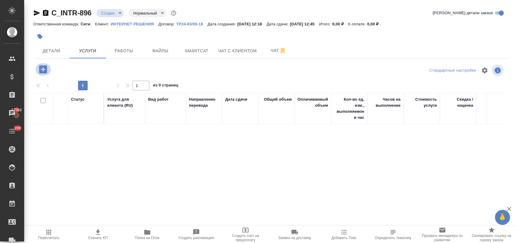
click at [46, 68] on icon "button" at bounding box center [43, 69] width 8 height 8
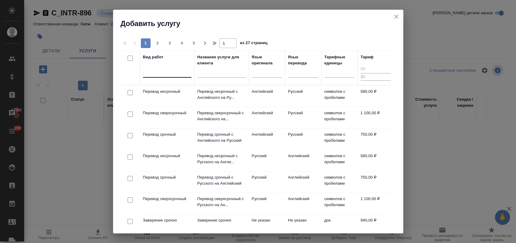
click at [164, 73] on div at bounding box center [167, 71] width 48 height 9
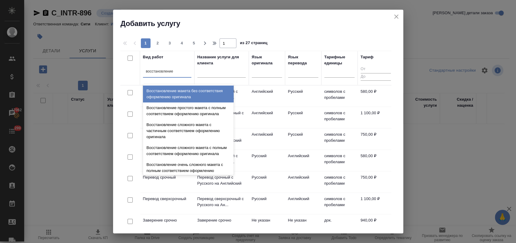
type input "восстановление м"
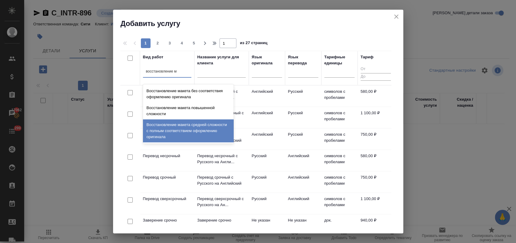
click at [183, 122] on div "Восстановление макета средней сложности с полным соответствием оформлению ориги…" at bounding box center [188, 130] width 91 height 23
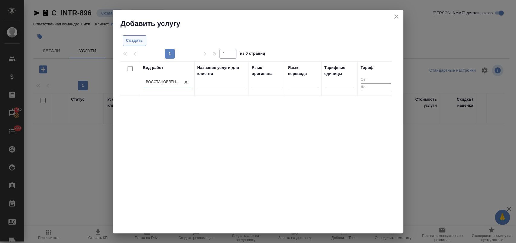
click at [136, 41] on span "Создать" at bounding box center [134, 40] width 17 height 7
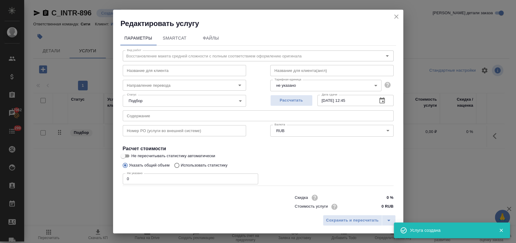
click at [375, 206] on input "0 RUB" at bounding box center [382, 206] width 23 height 9
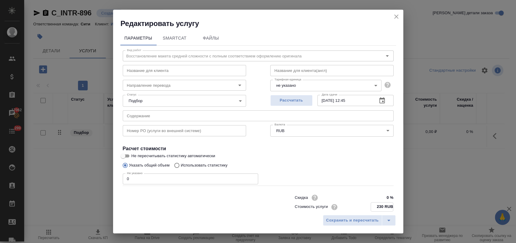
type input "230 RUB"
drag, startPoint x: 145, startPoint y: 180, endPoint x: 89, endPoint y: 180, distance: 56.2
click at [89, 180] on div "Редактировать услугу Параметры SmartCat Файлы Вид работ Восстановление макета с…" at bounding box center [258, 121] width 516 height 243
type input "10"
click at [334, 219] on span "Сохранить и пересчитать" at bounding box center [352, 220] width 53 height 7
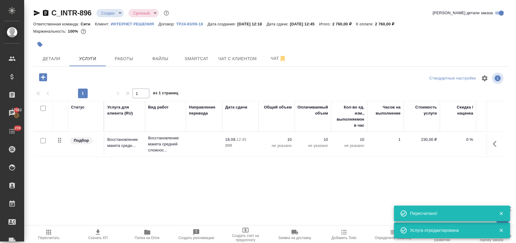
type input "urgent"
click at [269, 57] on span "Чат" at bounding box center [278, 59] width 29 height 8
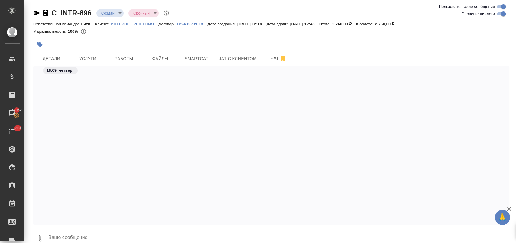
scroll to position [234, 0]
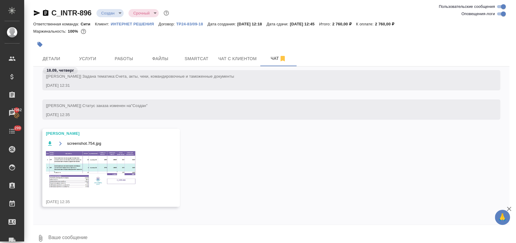
click at [93, 164] on img at bounding box center [91, 169] width 91 height 38
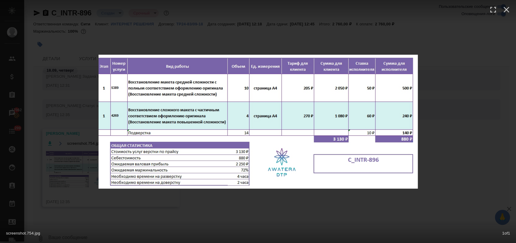
click at [215, 203] on div "screenshot.754.jpg 1 of 1" at bounding box center [258, 121] width 516 height 243
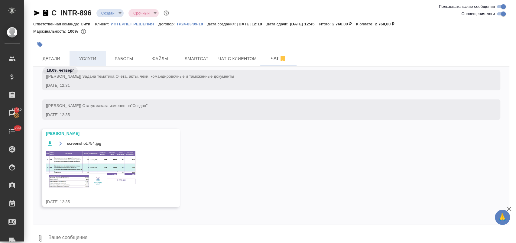
click at [88, 59] on span "Услуги" at bounding box center [87, 59] width 29 height 8
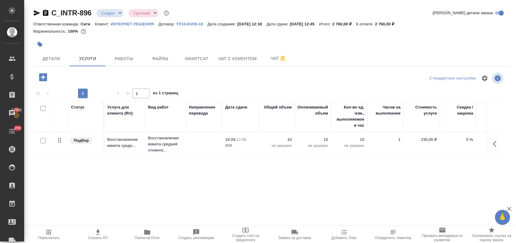
click at [41, 79] on icon "button" at bounding box center [43, 77] width 8 height 8
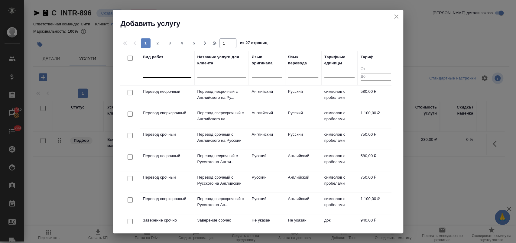
click at [172, 74] on div at bounding box center [167, 71] width 48 height 9
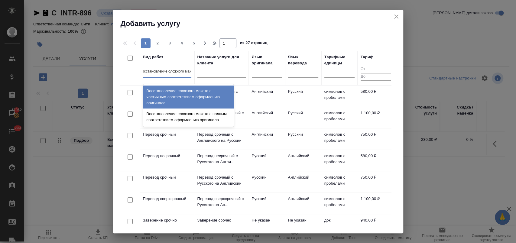
type input "восстановление сложного маке"
click at [182, 92] on div "Восстановление сложного макета с частичным соответствием оформлению оригинала" at bounding box center [188, 97] width 91 height 23
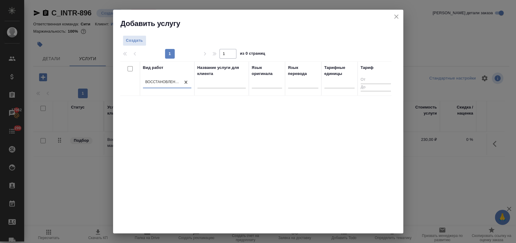
scroll to position [0, 0]
click at [138, 44] on span "Создать" at bounding box center [134, 40] width 17 height 7
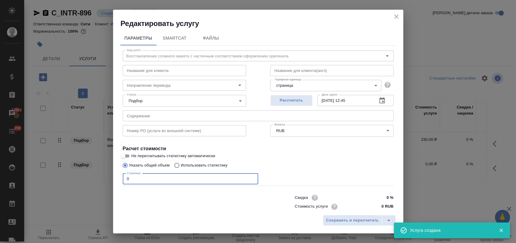
drag, startPoint x: 121, startPoint y: 179, endPoint x: 85, endPoint y: 179, distance: 36.3
click at [85, 179] on div "Редактировать услугу Параметры SmartCat Файлы Вид работ Восстановление сложного…" at bounding box center [258, 121] width 516 height 243
type input "4"
click at [361, 221] on span "Сохранить и пересчитать" at bounding box center [352, 220] width 53 height 7
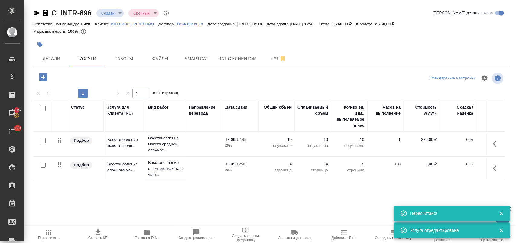
click at [132, 25] on p "ИНТЕРНЕТ РЕШЕНИЯ" at bounding box center [135, 24] width 48 height 5
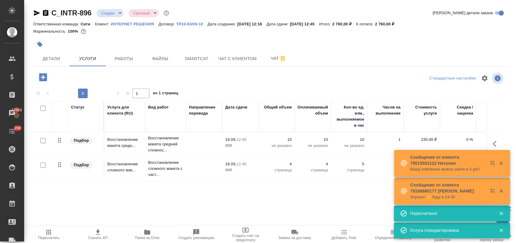
click at [352, 145] on p "не указано" at bounding box center [349, 146] width 30 height 6
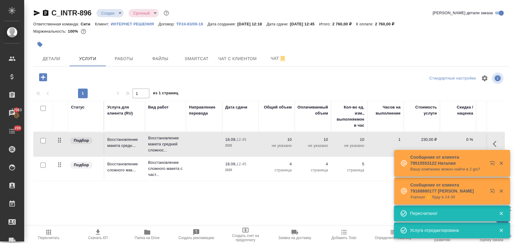
click at [352, 145] on p "не указано" at bounding box center [349, 146] width 30 height 6
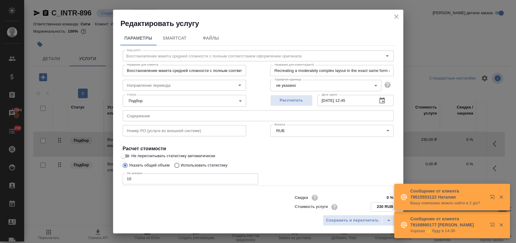
drag, startPoint x: 378, startPoint y: 206, endPoint x: 372, endPoint y: 206, distance: 5.8
click at [372, 206] on input "230 RUB" at bounding box center [382, 207] width 22 height 9
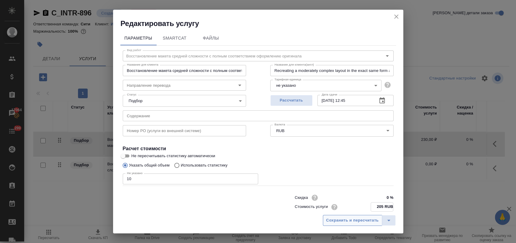
type input "205 RUB"
click at [346, 222] on span "Сохранить и пересчитать" at bounding box center [352, 220] width 53 height 7
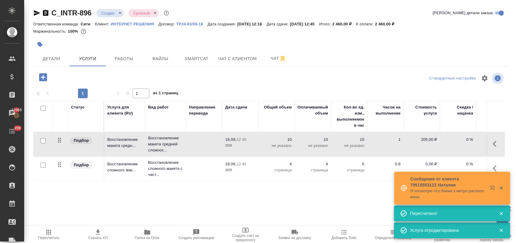
click at [334, 174] on td "5 страница" at bounding box center [349, 168] width 36 height 21
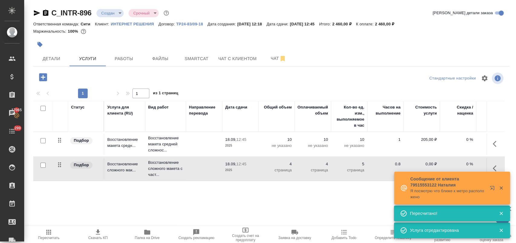
click at [334, 174] on td "5 страница" at bounding box center [349, 168] width 36 height 21
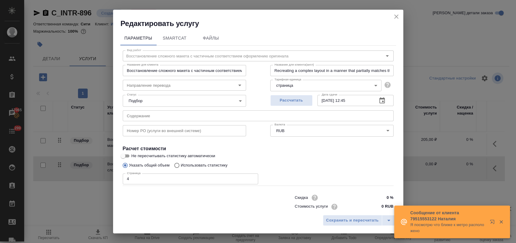
click at [375, 206] on input "0 RUB" at bounding box center [382, 206] width 23 height 9
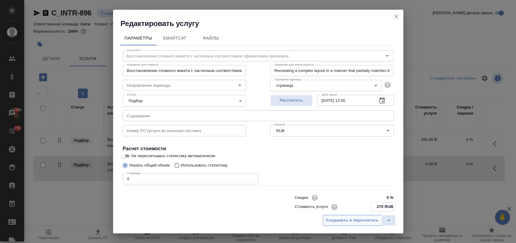
type input "270 RUB"
click at [353, 220] on span "Сохранить и пересчитать" at bounding box center [352, 220] width 53 height 7
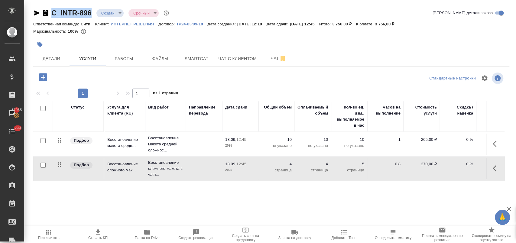
drag, startPoint x: 80, startPoint y: 13, endPoint x: 53, endPoint y: 13, distance: 26.9
click at [53, 13] on div "C_INTR-896 Создан new Срочный urgent" at bounding box center [101, 13] width 137 height 10
copy link "C_INTR-896"
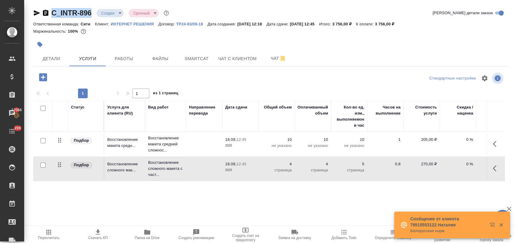
click at [40, 81] on icon "button" at bounding box center [43, 77] width 8 height 8
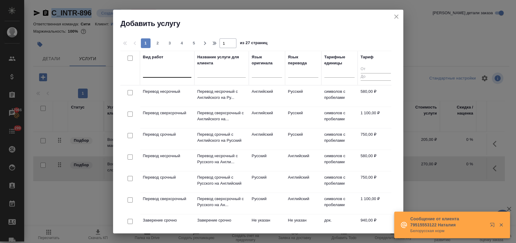
click at [163, 74] on div at bounding box center [167, 71] width 48 height 9
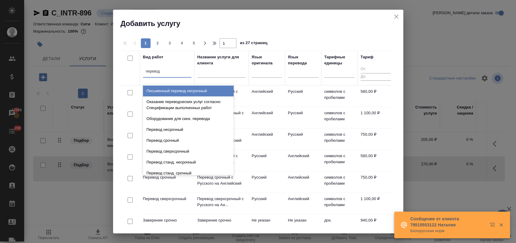
type input "перевод"
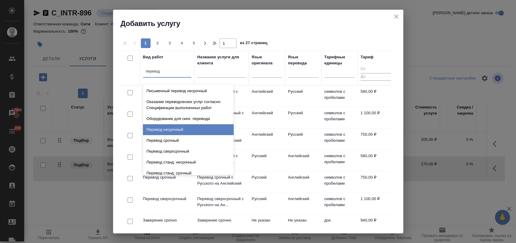
click at [164, 128] on div "Перевод несрочный" at bounding box center [188, 129] width 91 height 11
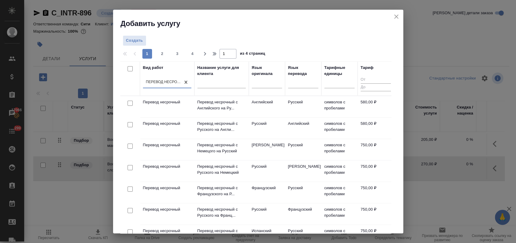
drag, startPoint x: 129, startPoint y: 103, endPoint x: 150, endPoint y: 104, distance: 20.3
click at [129, 103] on input "checkbox" at bounding box center [130, 103] width 5 height 5
checkbox input "true"
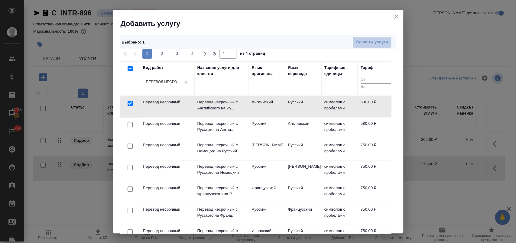
click at [356, 40] on span "Создать услуги" at bounding box center [372, 42] width 32 height 7
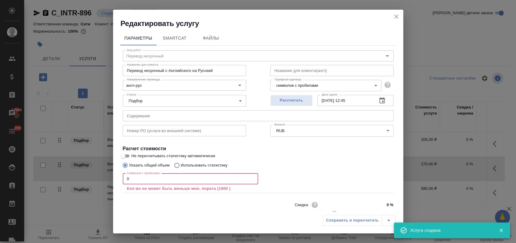
drag, startPoint x: 135, startPoint y: 179, endPoint x: 112, endPoint y: 178, distance: 23.6
click at [112, 178] on div "Редактировать услугу Параметры SmartCat Файлы Вид работ Перевод несрочный Вид р…" at bounding box center [258, 121] width 516 height 243
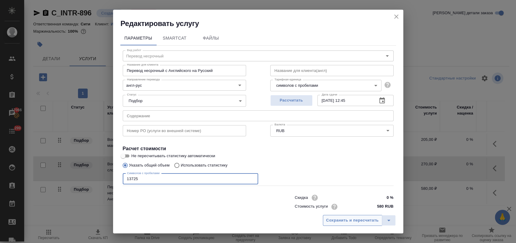
type input "13725"
click at [348, 221] on span "Сохранить и пересчитать" at bounding box center [352, 220] width 53 height 7
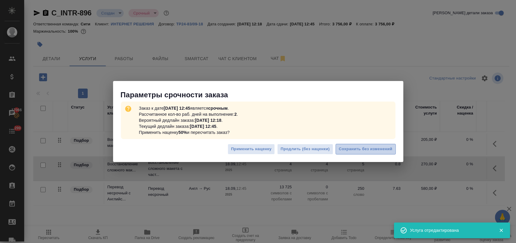
click at [357, 148] on span "Сохранить без изменений" at bounding box center [366, 149] width 54 height 7
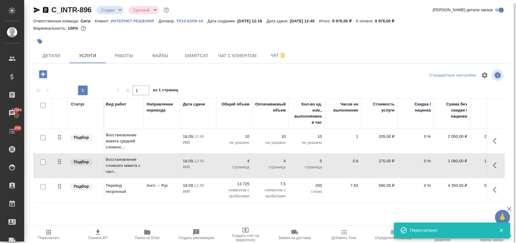
scroll to position [0, 0]
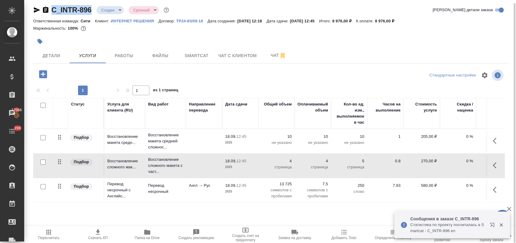
drag, startPoint x: 93, startPoint y: 12, endPoint x: 53, endPoint y: 7, distance: 40.2
click at [53, 7] on div "C_INTR-896 Создан new Срочный urgent" at bounding box center [101, 10] width 137 height 10
copy link "C_INTR-896"
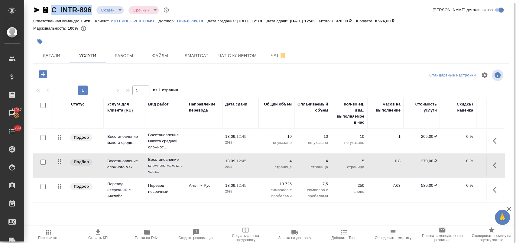
click at [44, 75] on icon "button" at bounding box center [43, 74] width 8 height 8
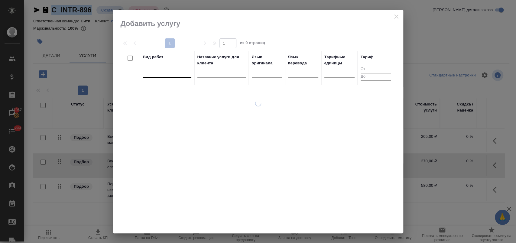
click at [180, 74] on div at bounding box center [167, 71] width 48 height 9
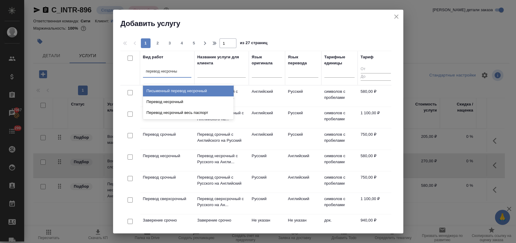
type input "перевод несрочный"
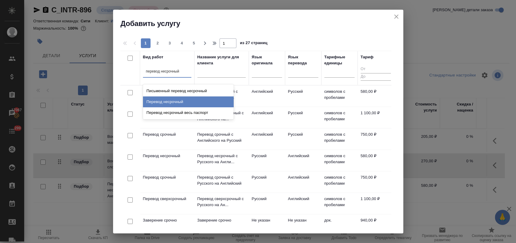
click at [187, 103] on div "Перевод несрочный" at bounding box center [188, 101] width 91 height 11
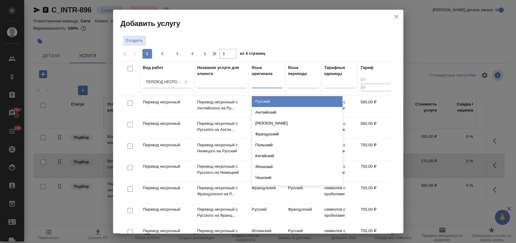
click at [257, 82] on div at bounding box center [267, 82] width 30 height 9
type input "кит"
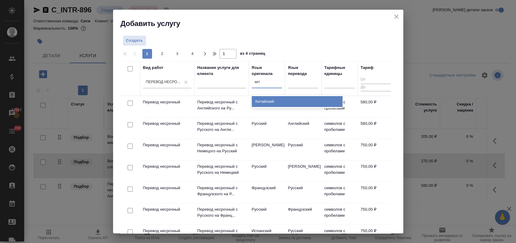
click at [265, 100] on div "Китайский" at bounding box center [297, 101] width 91 height 11
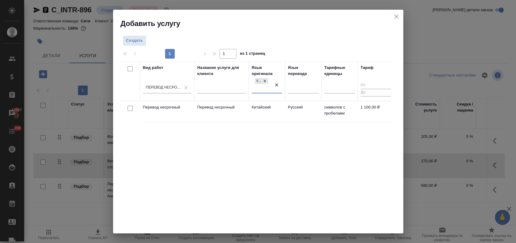
click at [128, 107] on input "checkbox" at bounding box center [130, 108] width 5 height 5
checkbox input "true"
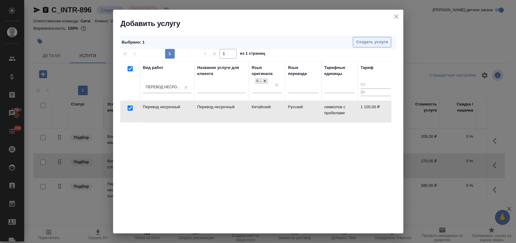
click at [362, 40] on span "Создать услуги" at bounding box center [372, 42] width 32 height 7
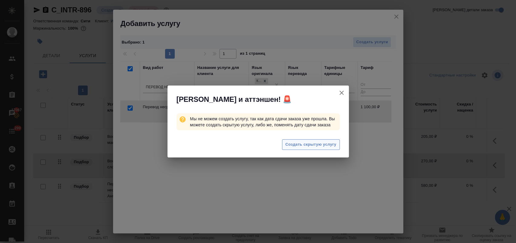
click at [316, 147] on span "Создать скрытую услугу" at bounding box center [310, 144] width 51 height 7
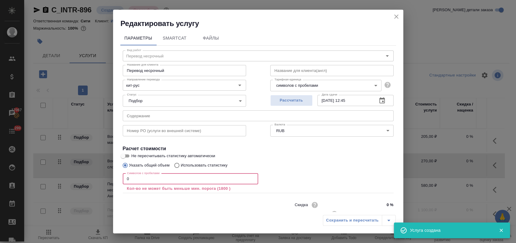
drag, startPoint x: 138, startPoint y: 178, endPoint x: 108, endPoint y: 180, distance: 30.6
click at [108, 180] on div "Редактировать услугу Параметры SmartCat Файлы Вид работ Перевод несрочный Вид р…" at bounding box center [258, 121] width 516 height 243
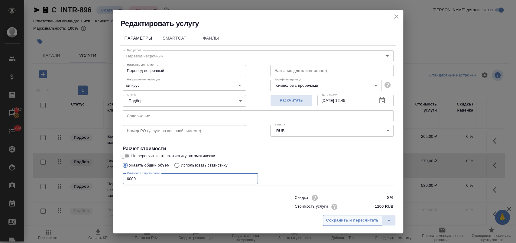
type input "6000"
click at [339, 217] on span "Сохранить и пересчитать" at bounding box center [352, 220] width 53 height 7
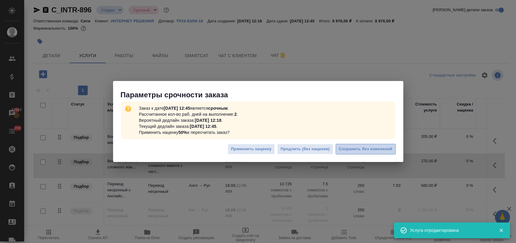
click at [369, 152] on span "Сохранить без изменений" at bounding box center [366, 149] width 54 height 7
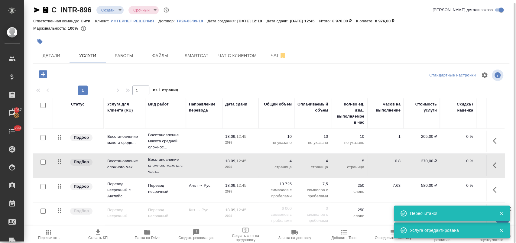
click at [45, 76] on icon "button" at bounding box center [43, 74] width 8 height 8
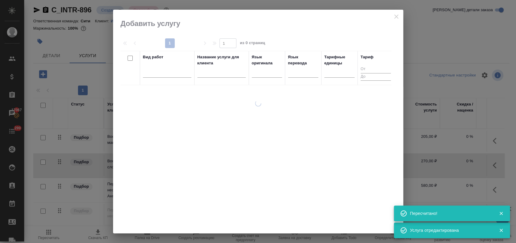
click at [142, 75] on th "Вид работ" at bounding box center [167, 68] width 54 height 34
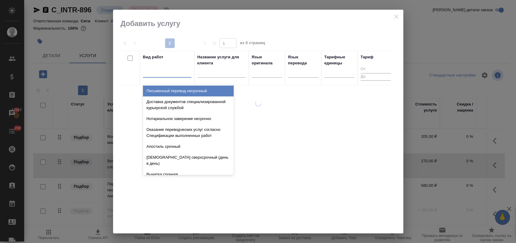
click at [156, 77] on div at bounding box center [167, 71] width 48 height 11
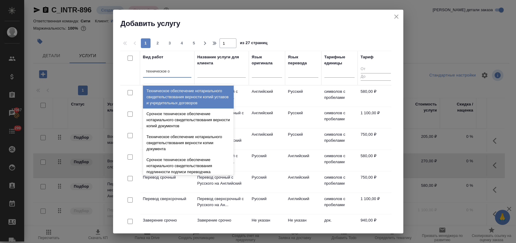
type input "техническое об"
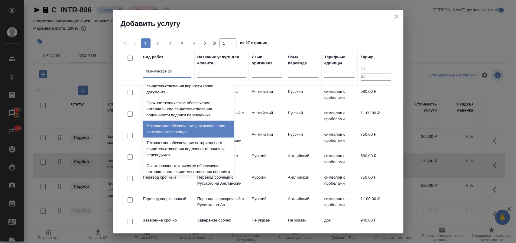
scroll to position [67, 0]
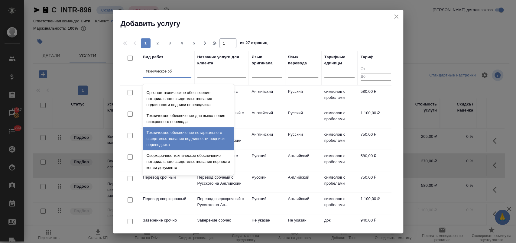
click at [218, 136] on div "Техническое обеспечение нотариального свидетельствования подлинности подписи пе…" at bounding box center [188, 138] width 91 height 23
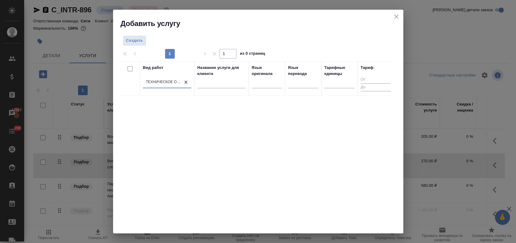
click at [154, 83] on div "Техническое обеспечение нотариального свидетельствования подлинности подписи пе…" at bounding box center [163, 82] width 35 height 5
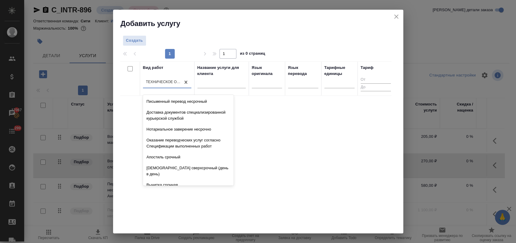
scroll to position [3513, 0]
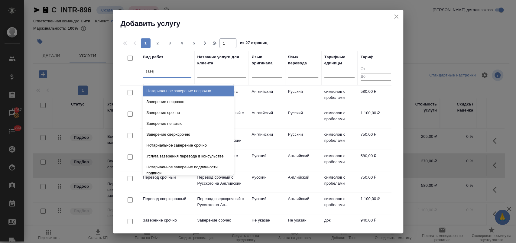
type input "завере"
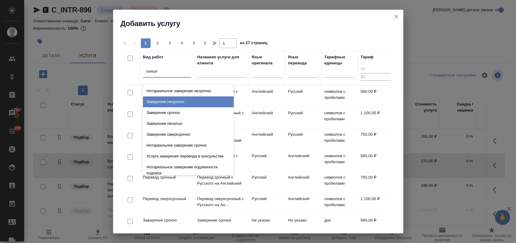
click at [183, 100] on div "Заверение несрочно" at bounding box center [188, 101] width 91 height 11
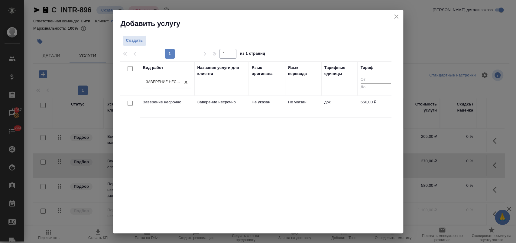
click at [128, 102] on input "checkbox" at bounding box center [130, 103] width 5 height 5
checkbox input "true"
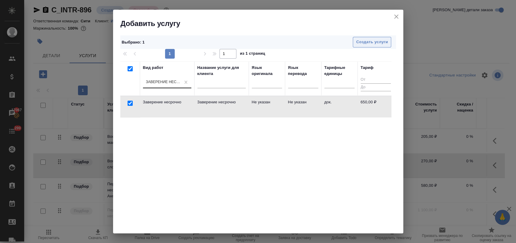
click at [362, 41] on span "Создать услуги" at bounding box center [372, 42] width 32 height 7
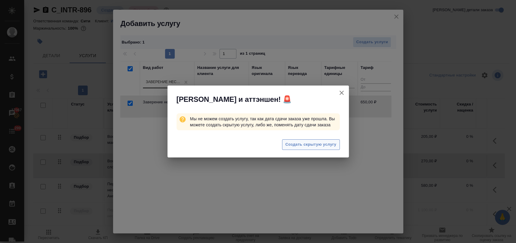
click at [307, 147] on span "Создать скрытую услугу" at bounding box center [310, 144] width 51 height 7
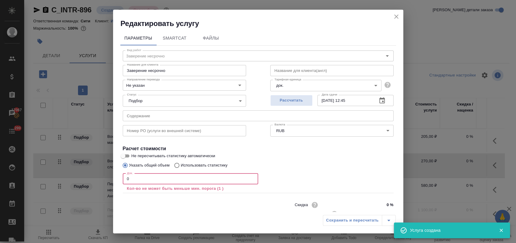
drag, startPoint x: 135, startPoint y: 180, endPoint x: 85, endPoint y: 173, distance: 50.7
click at [85, 173] on div "Редактировать услугу Параметры SmartCat Файлы Вид работ Заверение несрочно Вид …" at bounding box center [258, 121] width 516 height 243
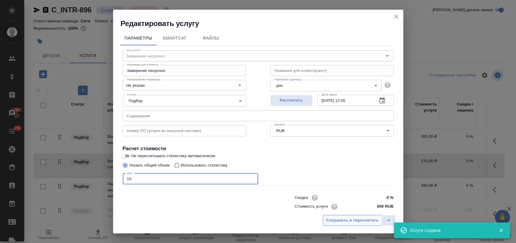
type input "10"
click at [343, 216] on button "Сохранить и пересчитать" at bounding box center [352, 220] width 59 height 11
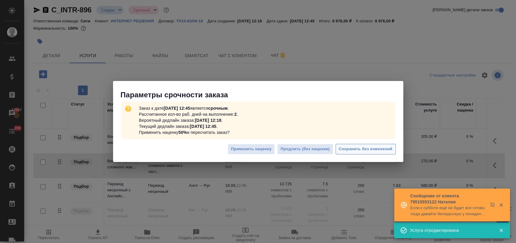
click at [360, 148] on span "Сохранить без изменений" at bounding box center [366, 149] width 54 height 7
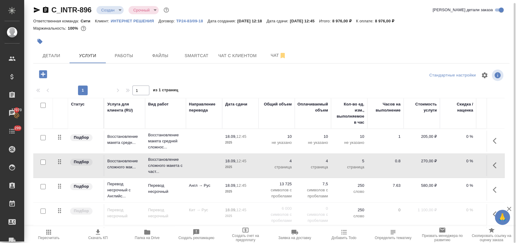
click at [43, 211] on input "checkbox" at bounding box center [43, 211] width 5 height 5
checkbox input "true"
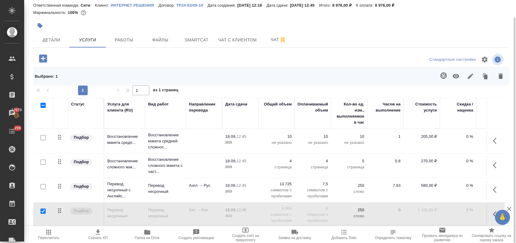
scroll to position [25, 0]
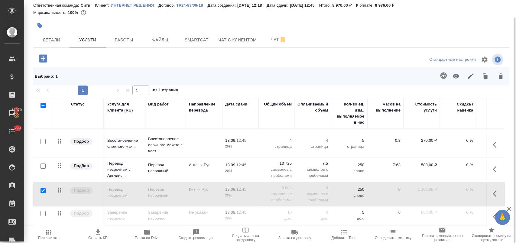
click at [44, 211] on input "checkbox" at bounding box center [43, 213] width 5 height 5
checkbox input "true"
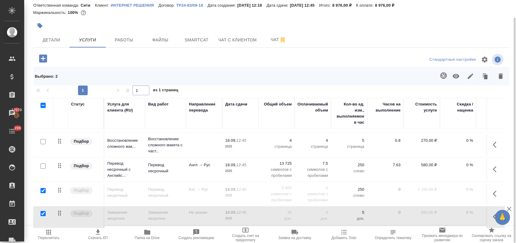
click at [457, 78] on icon "button" at bounding box center [456, 76] width 7 height 5
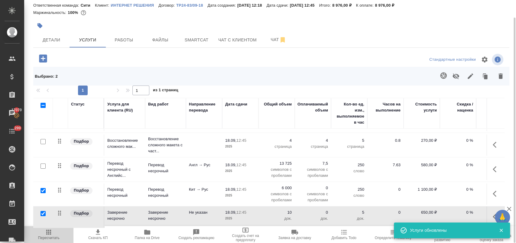
click at [48, 235] on icon "button" at bounding box center [48, 232] width 7 height 7
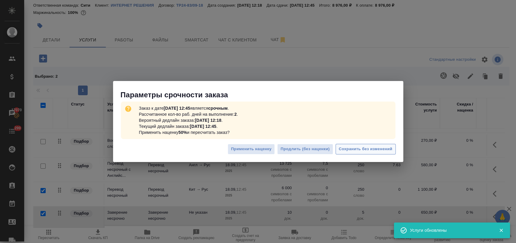
click at [366, 147] on span "Сохранить без изменений" at bounding box center [366, 149] width 54 height 7
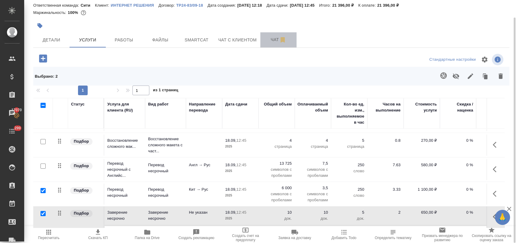
click at [263, 44] on button "Чат" at bounding box center [278, 39] width 36 height 15
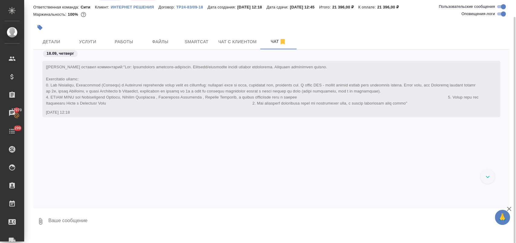
scroll to position [365, 0]
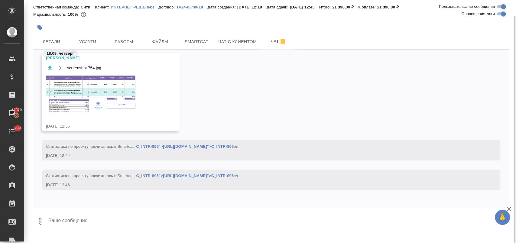
click at [98, 83] on img at bounding box center [91, 94] width 91 height 38
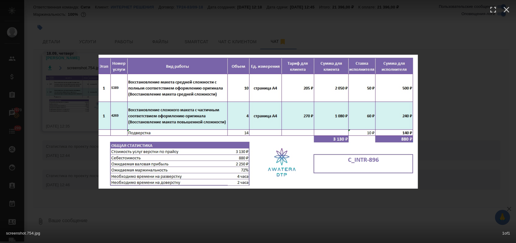
click at [473, 86] on div "screenshot.754.jpg 1 of 1" at bounding box center [258, 121] width 516 height 243
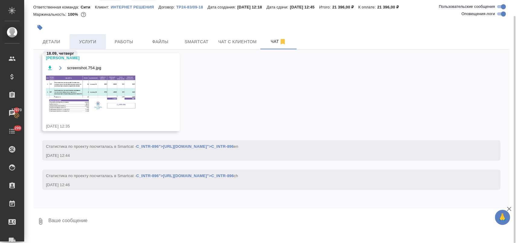
click at [94, 41] on span "Услуги" at bounding box center [87, 42] width 29 height 8
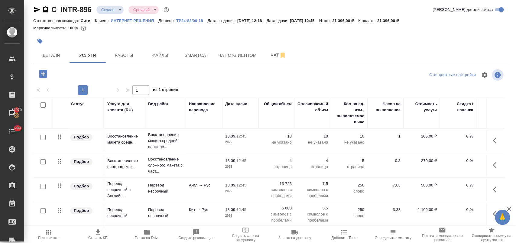
scroll to position [3, 0]
click at [204, 32] on div at bounding box center [271, 32] width 476 height 1
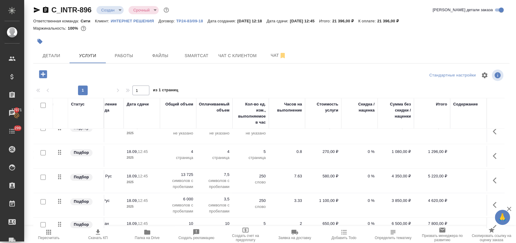
scroll to position [0, 109]
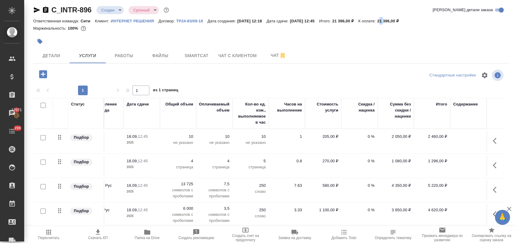
drag, startPoint x: 394, startPoint y: 19, endPoint x: 398, endPoint y: 20, distance: 4.6
click at [398, 20] on p "21 396,00 ₽" at bounding box center [390, 21] width 26 height 5
drag, startPoint x: 393, startPoint y: 20, endPoint x: 407, endPoint y: 22, distance: 13.7
click at [403, 22] on p "21 396,00 ₽" at bounding box center [390, 21] width 26 height 5
copy p "21 396,"
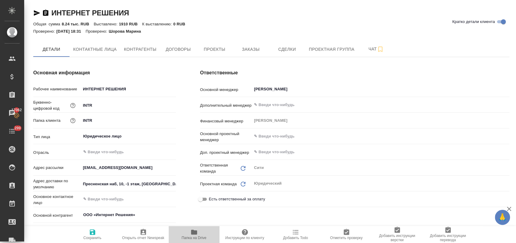
click at [198, 234] on span "Папка на Drive" at bounding box center [194, 234] width 44 height 11
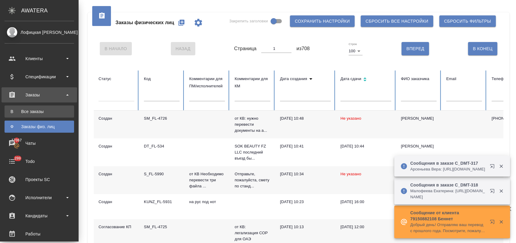
click at [46, 112] on div "Все заказы" at bounding box center [39, 112] width 63 height 6
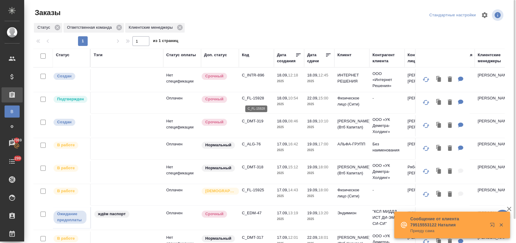
click at [256, 99] on p "C_FL-15928" at bounding box center [256, 98] width 29 height 6
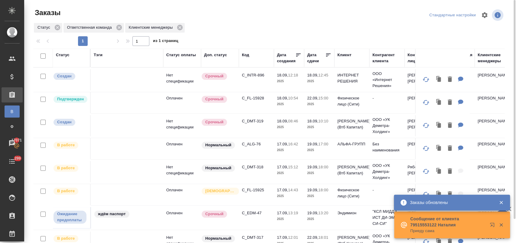
click at [249, 215] on p "C_EDM-47" at bounding box center [256, 213] width 29 height 6
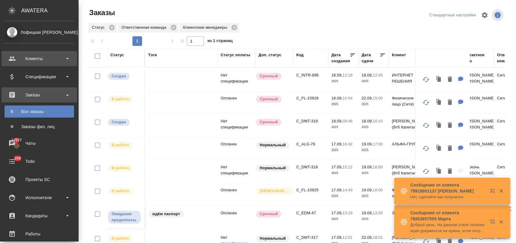
click at [50, 57] on div "Клиенты" at bounding box center [40, 58] width 70 height 9
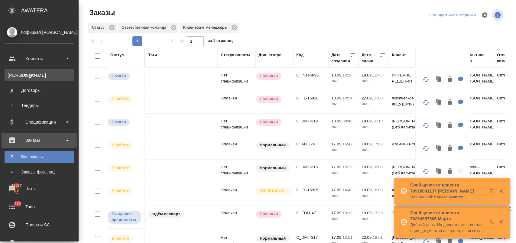
click at [34, 75] on div "Клиенты" at bounding box center [39, 75] width 63 height 6
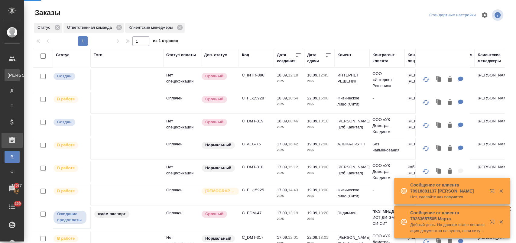
select select "RU"
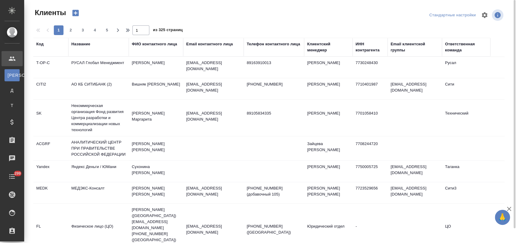
click at [83, 44] on div "Название" at bounding box center [80, 44] width 19 height 6
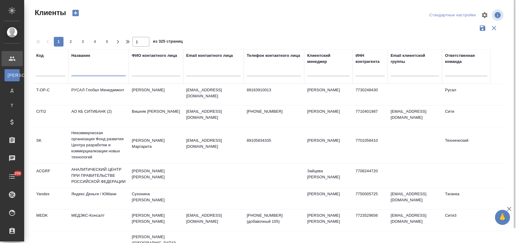
click at [102, 70] on input "text" at bounding box center [98, 73] width 54 height 8
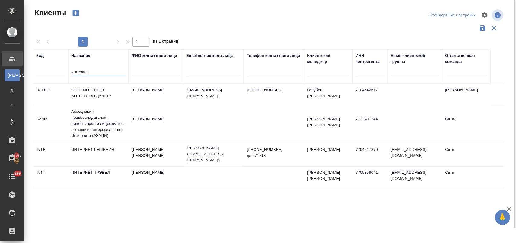
type input "интернет"
click at [95, 145] on td "ИНТЕРНЕТ РЕШЕНИЯ" at bounding box center [98, 154] width 60 height 21
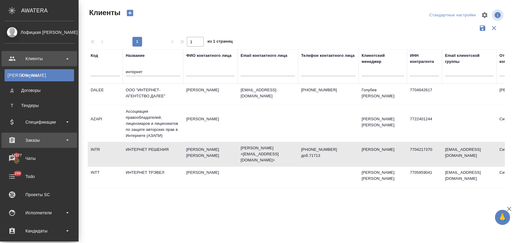
click at [42, 140] on div "Заказы" at bounding box center [40, 140] width 70 height 9
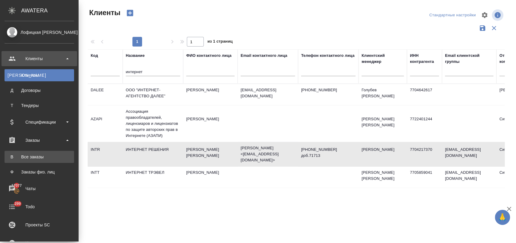
click at [48, 160] on div "Все заказы" at bounding box center [39, 157] width 63 height 6
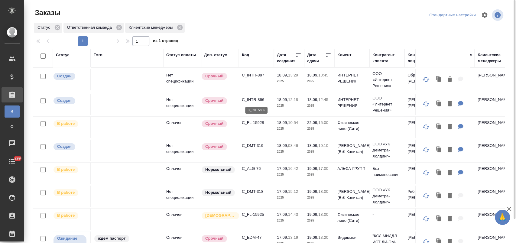
click at [249, 100] on p "C_INTR-896" at bounding box center [256, 100] width 29 height 6
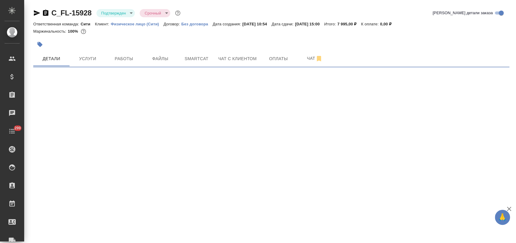
select select "RU"
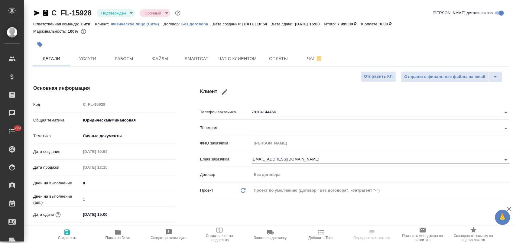
type textarea "x"
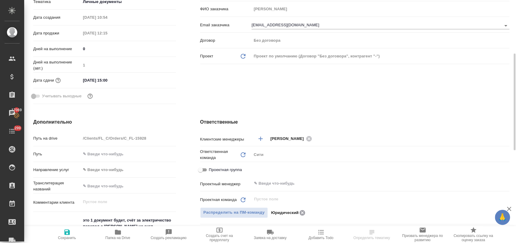
click at [301, 212] on icon at bounding box center [302, 212] width 7 height 7
type textarea "x"
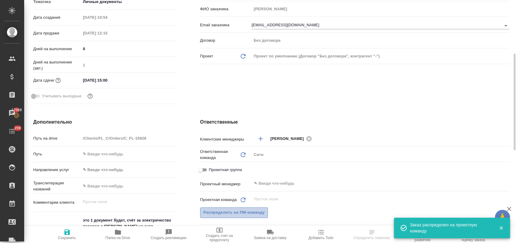
click at [249, 211] on span "Распределить на ПМ-команду" at bounding box center [233, 212] width 61 height 7
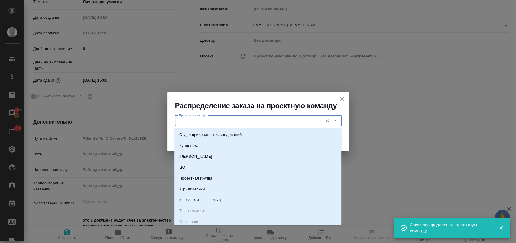
click at [222, 123] on input "Проектная команда" at bounding box center [248, 120] width 143 height 7
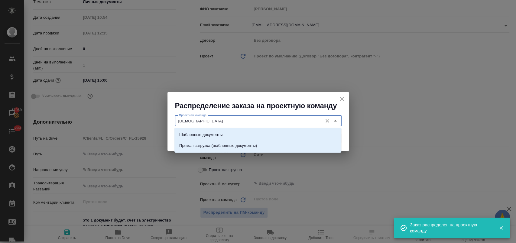
type input "шабло"
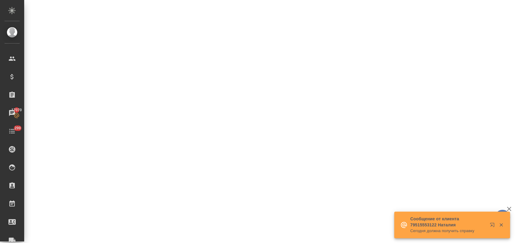
select select "RU"
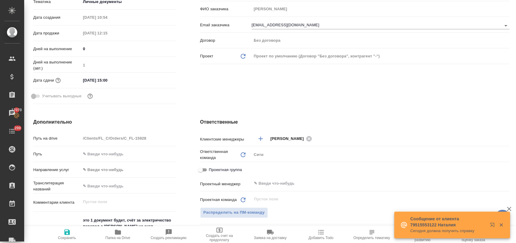
type textarea "x"
click at [252, 213] on span "Распределить на ПМ-команду" at bounding box center [233, 212] width 61 height 7
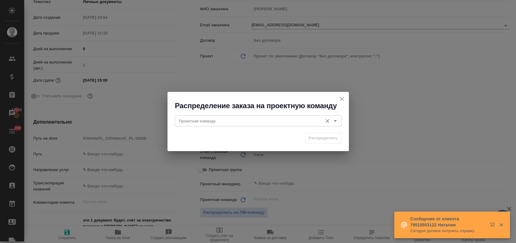
click at [239, 118] on input "Проектная команда" at bounding box center [248, 120] width 143 height 7
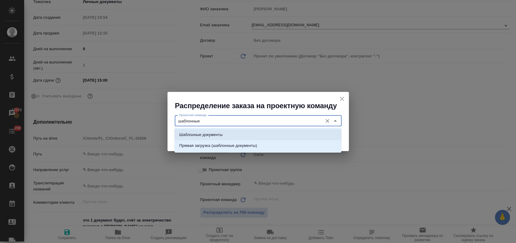
click at [241, 134] on li "Шаблонные документы" at bounding box center [257, 134] width 167 height 11
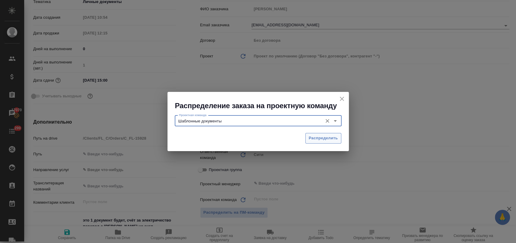
type input "Шаблонные документы"
click at [329, 140] on span "Распределить" at bounding box center [323, 138] width 29 height 7
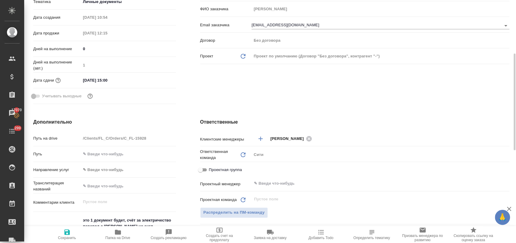
type textarea "x"
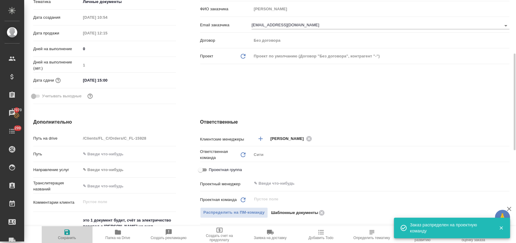
click at [72, 233] on span "Сохранить" at bounding box center [67, 234] width 44 height 11
type textarea "x"
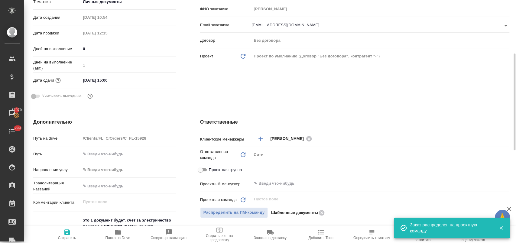
type textarea "x"
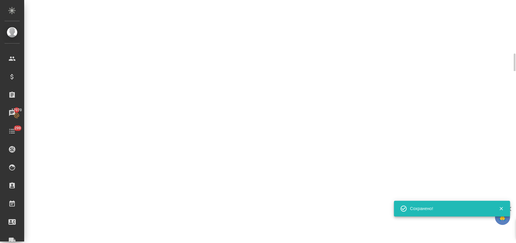
select select "RU"
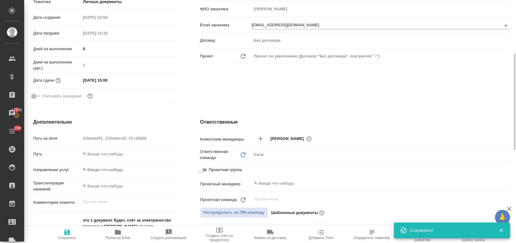
type textarea "x"
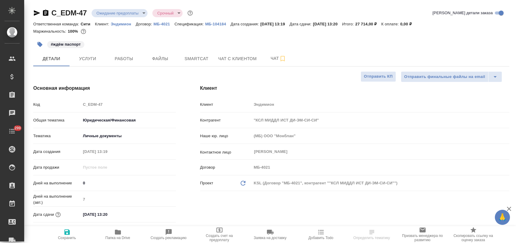
select select "RU"
drag, startPoint x: 88, startPoint y: 58, endPoint x: 87, endPoint y: 63, distance: 5.6
click at [89, 58] on span "Услуги" at bounding box center [87, 59] width 29 height 8
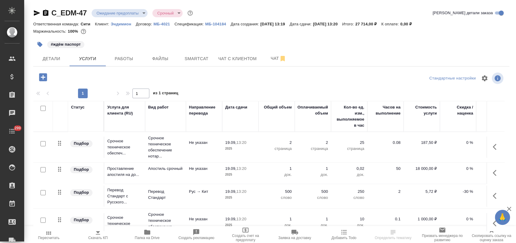
click at [42, 108] on input "checkbox" at bounding box center [43, 108] width 5 height 5
checkbox input "true"
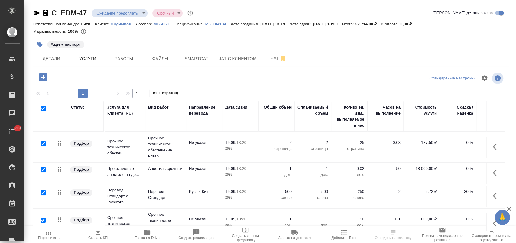
checkbox input "true"
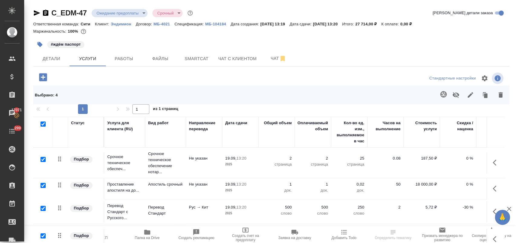
click at [456, 93] on icon "button" at bounding box center [456, 95] width 7 height 6
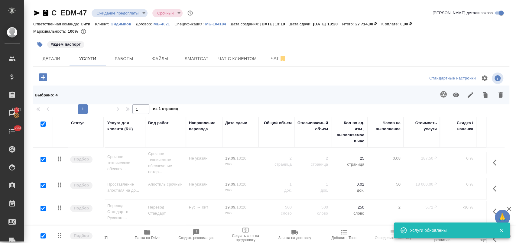
click at [44, 124] on input "checkbox" at bounding box center [43, 124] width 5 height 5
checkbox input "false"
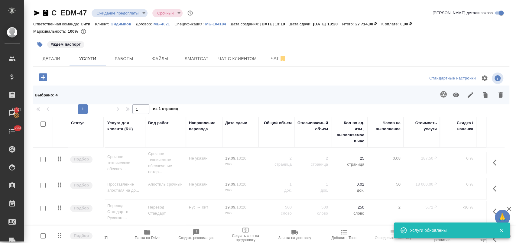
checkbox input "false"
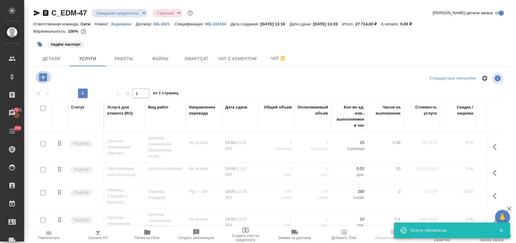
click at [43, 77] on icon "button" at bounding box center [43, 77] width 11 height 11
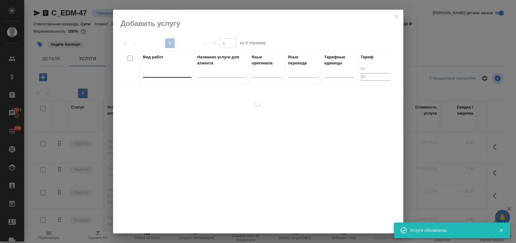
click at [166, 74] on div at bounding box center [167, 71] width 48 height 9
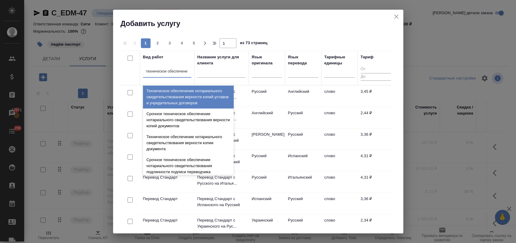
type input "техническое обеспечение"
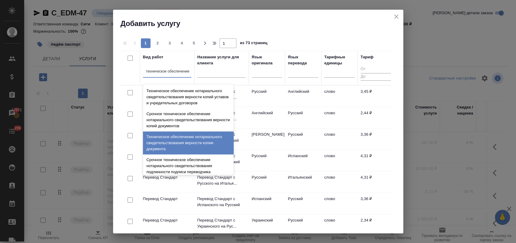
click at [192, 139] on div "Техническое обеспечение нотариального свидетельствования верности копии докумен…" at bounding box center [188, 142] width 91 height 23
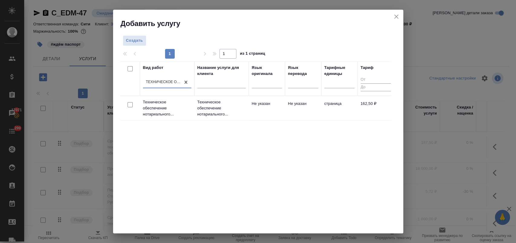
click at [129, 103] on input "checkbox" at bounding box center [130, 104] width 5 height 5
checkbox input "true"
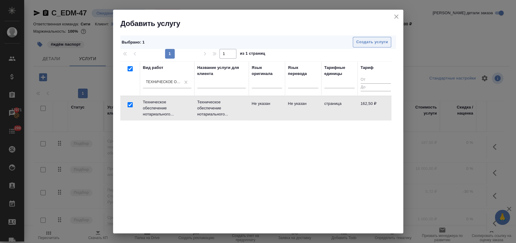
click at [359, 44] on span "Создать услуги" at bounding box center [372, 42] width 32 height 7
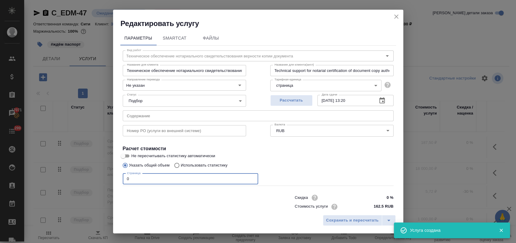
drag, startPoint x: 126, startPoint y: 181, endPoint x: 112, endPoint y: 183, distance: 14.0
click at [112, 183] on div "Редактировать услугу Параметры SmartCat Файлы Вид работ Техническое обеспечение…" at bounding box center [258, 121] width 516 height 243
type input "2"
click at [346, 218] on span "Сохранить и пересчитать" at bounding box center [352, 220] width 53 height 7
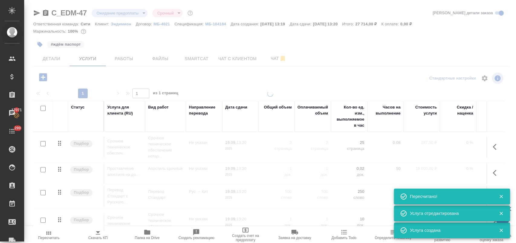
type input "normal"
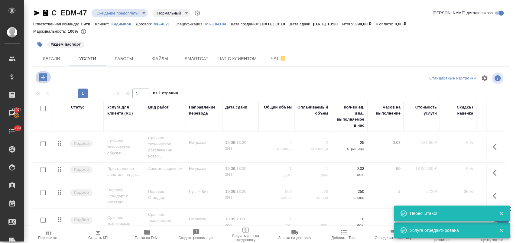
click at [48, 77] on button "button" at bounding box center [43, 77] width 17 height 12
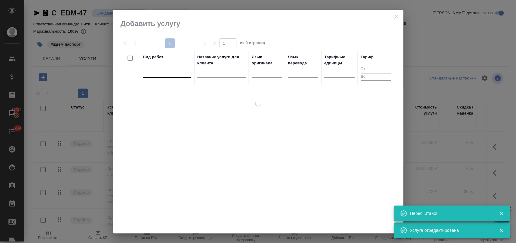
click at [152, 74] on div at bounding box center [167, 71] width 48 height 9
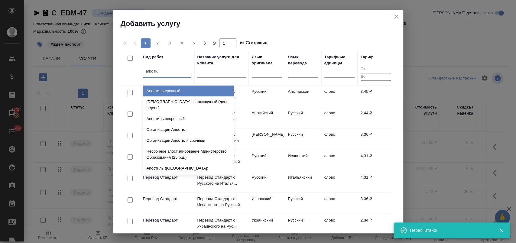
type input "апостиль"
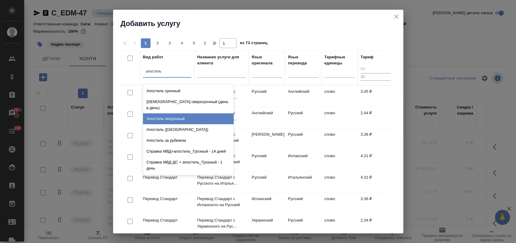
click at [182, 113] on div "Апостиль несрочный" at bounding box center [188, 118] width 91 height 11
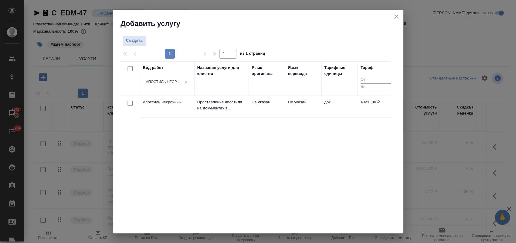
click at [130, 103] on input "checkbox" at bounding box center [130, 103] width 5 height 5
checkbox input "true"
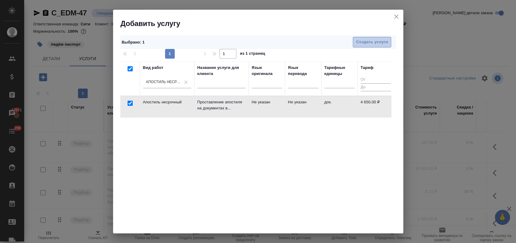
click at [360, 39] on span "Создать услуги" at bounding box center [372, 42] width 32 height 7
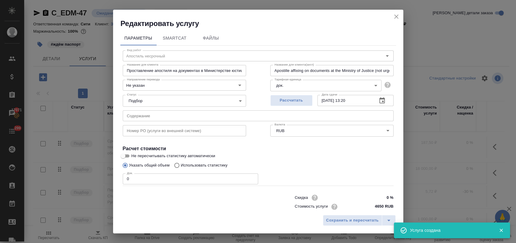
drag, startPoint x: 139, startPoint y: 179, endPoint x: 87, endPoint y: 179, distance: 52.6
click at [87, 179] on div "Редактировать услугу Параметры SmartCat Файлы Вид работ Апостиль несрочный Вид …" at bounding box center [258, 121] width 516 height 243
type input "1"
click at [359, 223] on span "Сохранить и пересчитать" at bounding box center [352, 220] width 53 height 7
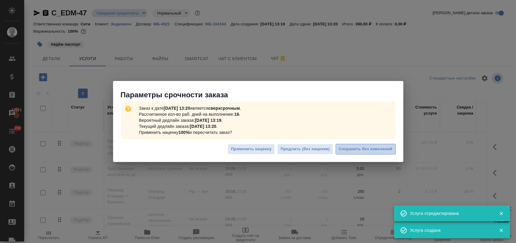
click at [358, 148] on span "Сохранить без изменений" at bounding box center [366, 149] width 54 height 7
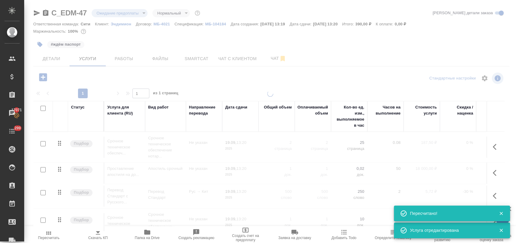
type input "urgent"
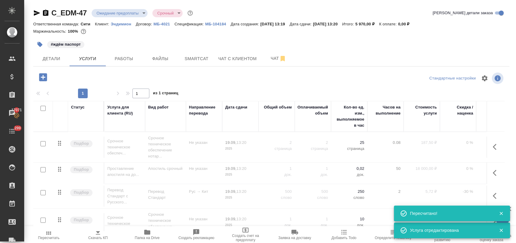
scroll to position [3, 0]
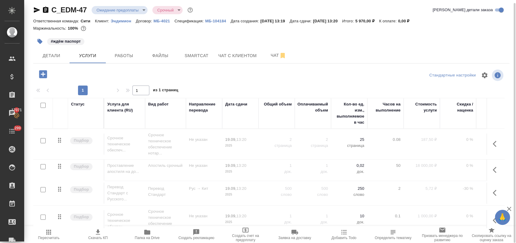
click at [44, 73] on icon "button" at bounding box center [43, 74] width 8 height 8
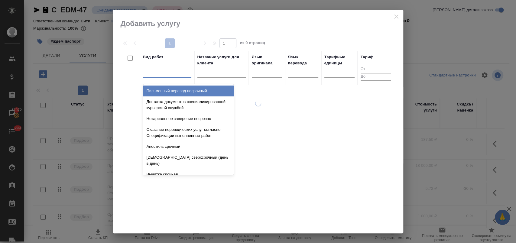
click at [158, 72] on div at bounding box center [167, 71] width 48 height 9
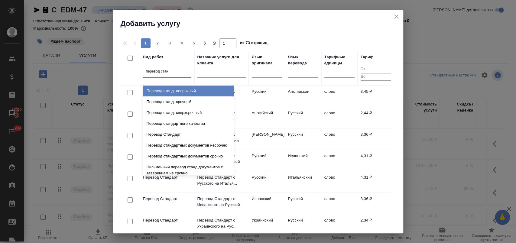
type input "перевод станд"
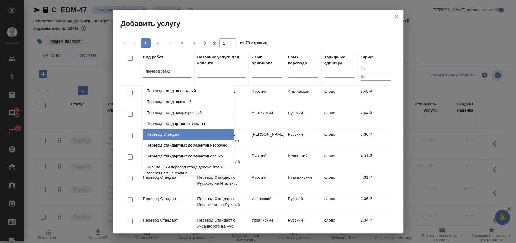
click at [172, 133] on div "Перевод Стандарт" at bounding box center [188, 134] width 91 height 11
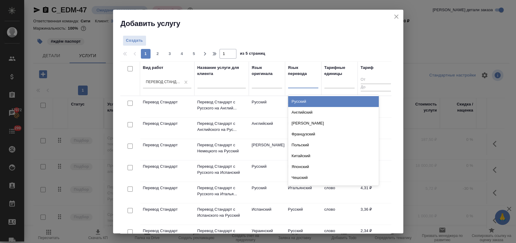
click at [292, 86] on div at bounding box center [303, 82] width 30 height 9
type input "кит"
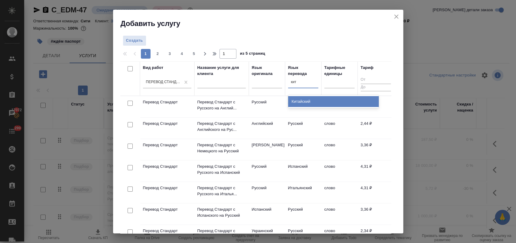
click at [298, 97] on div "Китайский" at bounding box center [333, 101] width 91 height 11
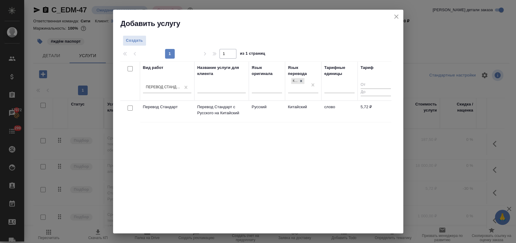
click at [129, 107] on input "checkbox" at bounding box center [130, 107] width 5 height 5
checkbox input "true"
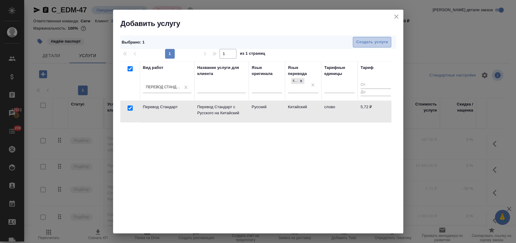
click at [368, 43] on span "Создать услуги" at bounding box center [372, 42] width 32 height 7
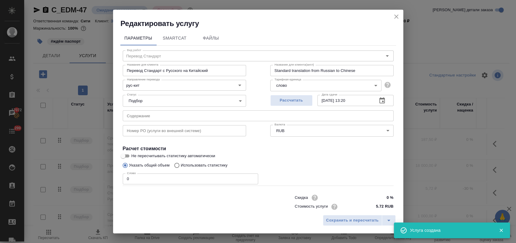
drag, startPoint x: 135, startPoint y: 177, endPoint x: 87, endPoint y: 178, distance: 47.8
click at [89, 178] on div "Редактировать услугу Параметры SmartCat Файлы Вид работ Перевод Стандарт Вид ра…" at bounding box center [258, 121] width 516 height 243
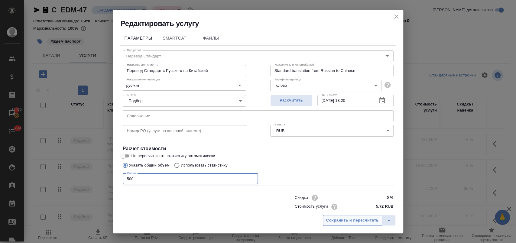
type input "500"
click at [332, 222] on span "Сохранить и пересчитать" at bounding box center [352, 220] width 53 height 7
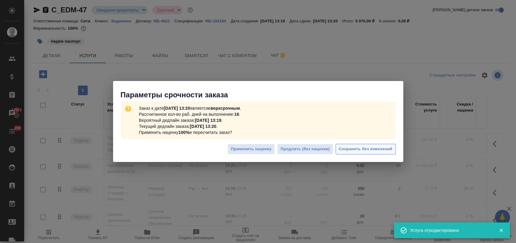
click at [353, 145] on button "Сохранить без изменений" at bounding box center [366, 149] width 60 height 11
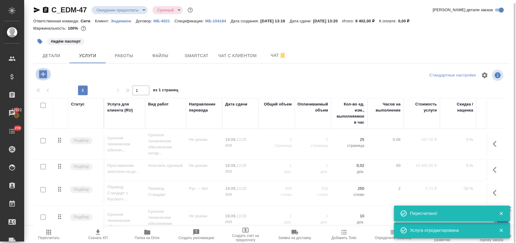
click at [44, 75] on icon "button" at bounding box center [43, 74] width 8 height 8
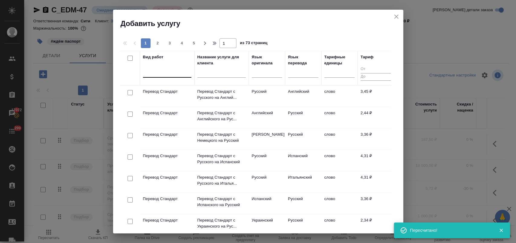
click at [149, 74] on div at bounding box center [167, 71] width 48 height 9
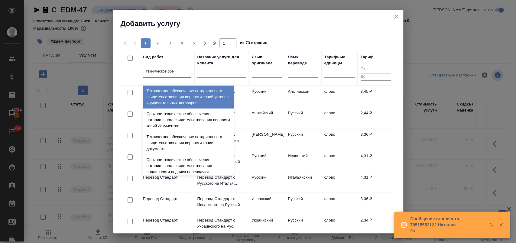
type input "техническое обес"
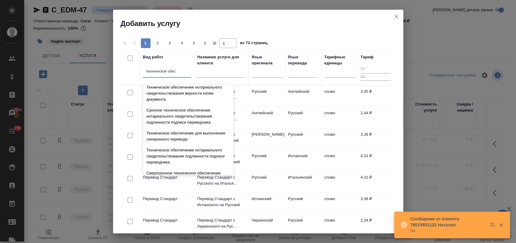
scroll to position [67, 0]
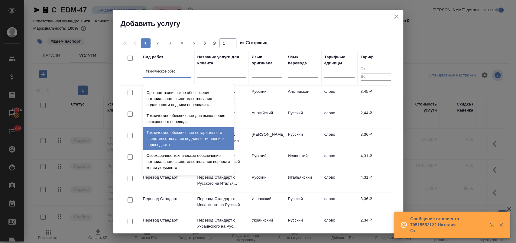
click at [204, 136] on div "Техническое обеспечение нотариального свидетельствования подлинности подписи пе…" at bounding box center [188, 138] width 91 height 23
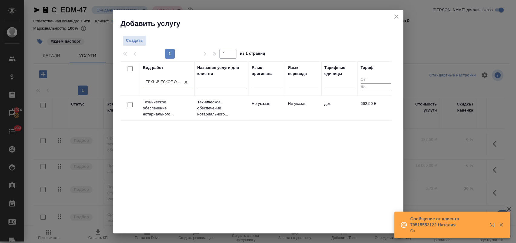
click at [133, 103] on div at bounding box center [130, 105] width 14 height 8
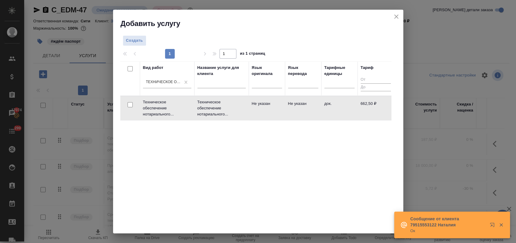
click at [130, 104] on input "checkbox" at bounding box center [130, 104] width 5 height 5
checkbox input "true"
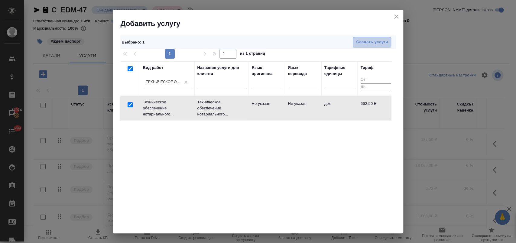
click at [376, 41] on span "Создать услуги" at bounding box center [372, 42] width 32 height 7
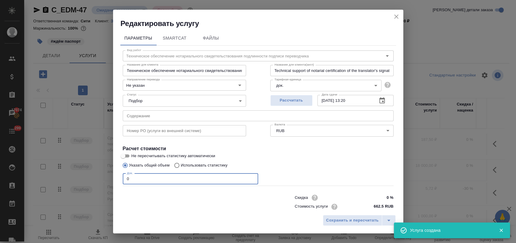
drag, startPoint x: 129, startPoint y: 179, endPoint x: 84, endPoint y: 180, distance: 45.3
click at [84, 180] on div "Редактировать услугу Параметры SmartCat Файлы Вид работ Техническое обеспечение…" at bounding box center [258, 121] width 516 height 243
type input "1"
click at [360, 218] on span "Сохранить и пересчитать" at bounding box center [352, 220] width 53 height 7
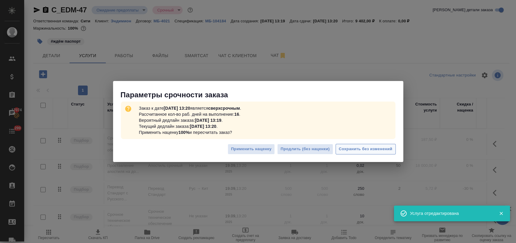
click at [352, 151] on span "Сохранить без изменений" at bounding box center [366, 149] width 54 height 7
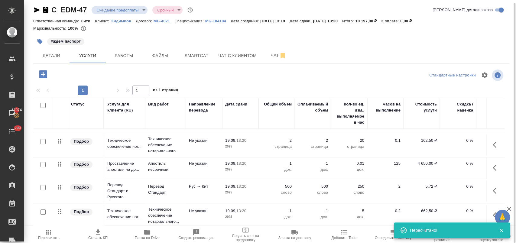
scroll to position [108, 0]
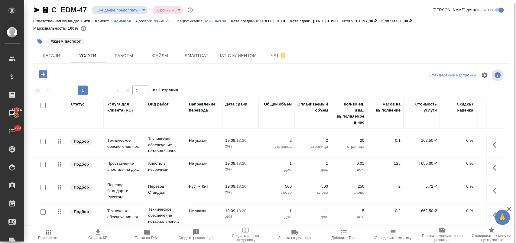
click at [57, 230] on span "Пересчитать" at bounding box center [49, 234] width 42 height 11
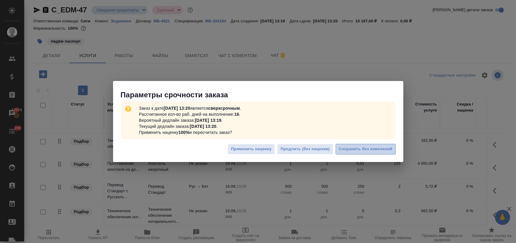
click at [362, 149] on span "Сохранить без изменений" at bounding box center [366, 149] width 54 height 7
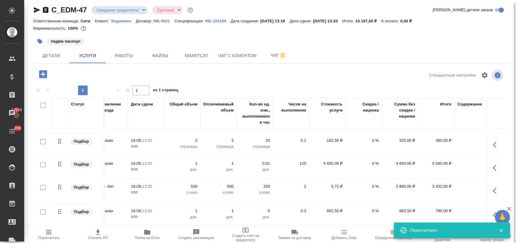
scroll to position [108, 104]
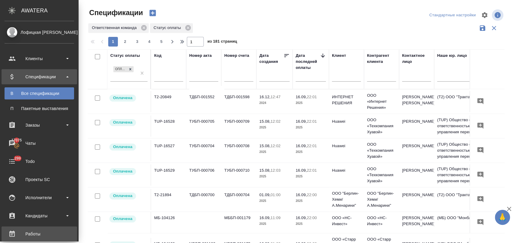
scroll to position [118, 0]
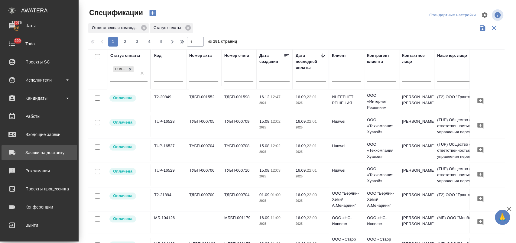
click at [44, 155] on div "Заявки на доставку" at bounding box center [40, 152] width 70 height 9
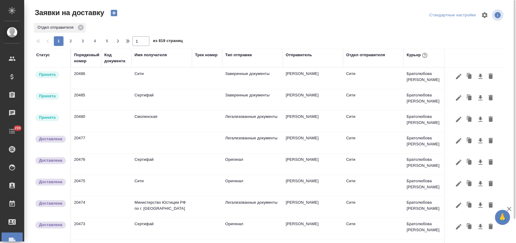
click at [251, 122] on td "Легализованные документы" at bounding box center [252, 121] width 60 height 21
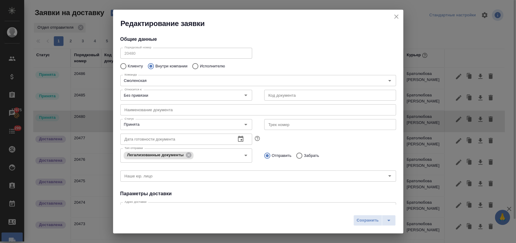
type input "Братолюбова [PERSON_NAME]"
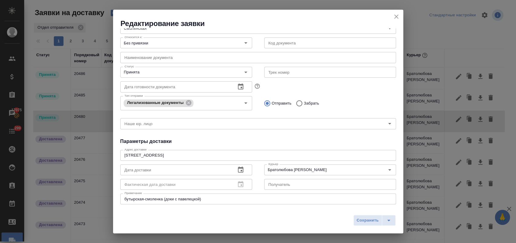
scroll to position [101, 0]
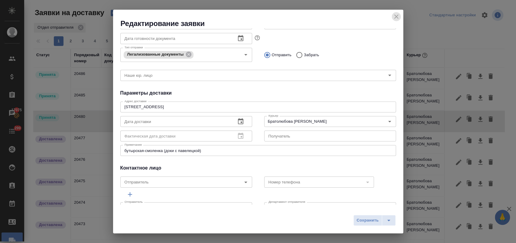
drag, startPoint x: 398, startPoint y: 14, endPoint x: 266, endPoint y: 146, distance: 187.0
click at [397, 14] on icon "close" at bounding box center [396, 16] width 7 height 7
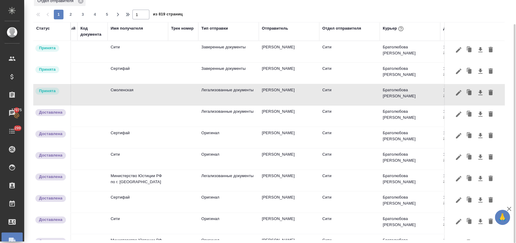
scroll to position [0, 0]
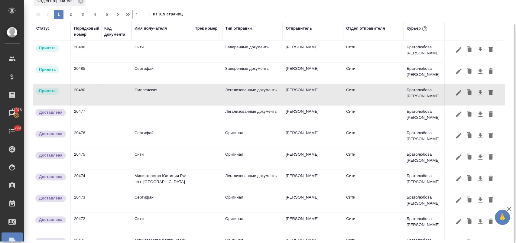
click at [181, 96] on td "Смоленская" at bounding box center [161, 94] width 60 height 21
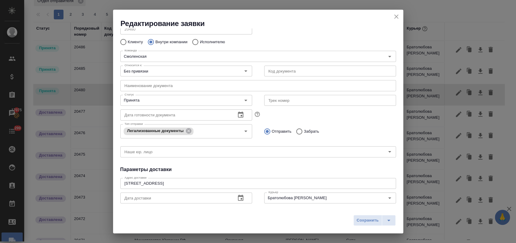
scroll to position [34, 0]
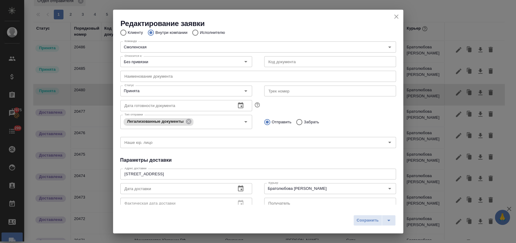
click at [233, 189] on button "button" at bounding box center [240, 188] width 15 height 15
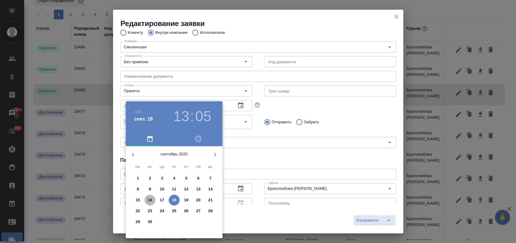
click at [151, 201] on p "16" at bounding box center [150, 200] width 5 height 6
type input "[DATE] 13:05"
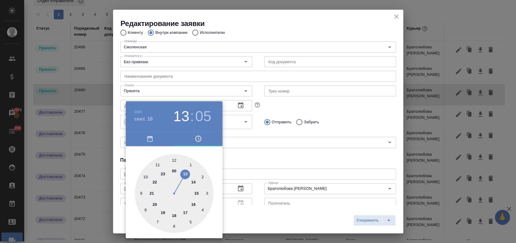
click at [277, 154] on div at bounding box center [258, 121] width 516 height 243
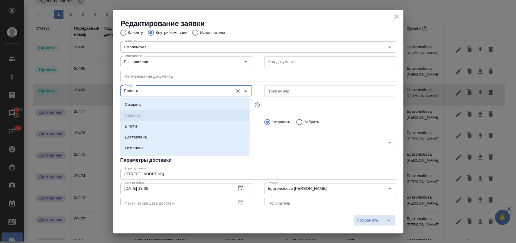
click at [183, 88] on input "Принята" at bounding box center [176, 90] width 108 height 7
click at [156, 138] on li "Доставлена" at bounding box center [184, 137] width 129 height 11
type input "Доставлена"
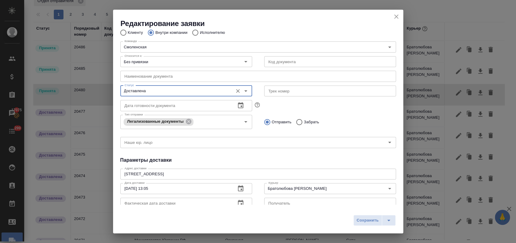
click at [363, 218] on span "Сохранить" at bounding box center [368, 220] width 22 height 7
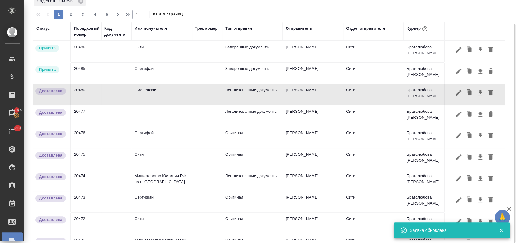
click at [190, 73] on td "Сертифай" at bounding box center [161, 73] width 60 height 21
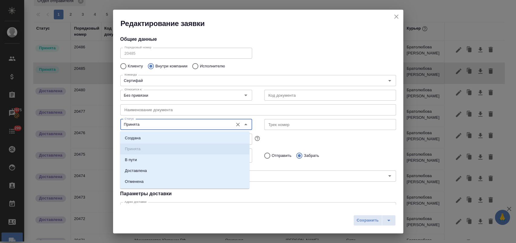
click at [191, 123] on input "Принята" at bounding box center [176, 124] width 108 height 7
click at [172, 168] on li "Доставлена" at bounding box center [184, 170] width 129 height 11
type input "Доставлена"
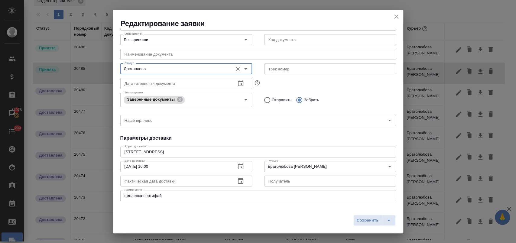
scroll to position [67, 0]
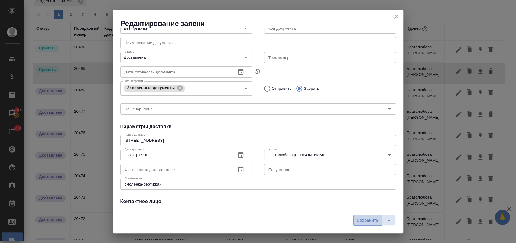
click at [368, 218] on span "Сохранить" at bounding box center [368, 220] width 22 height 7
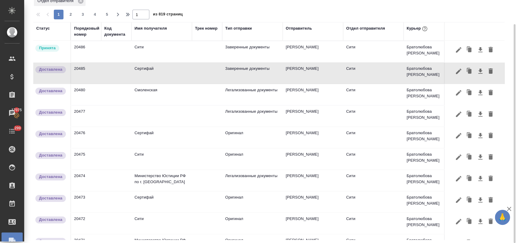
click at [185, 57] on td "Сити" at bounding box center [161, 51] width 60 height 21
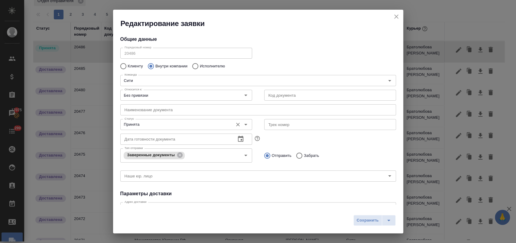
click at [142, 125] on input "Принята" at bounding box center [176, 124] width 108 height 7
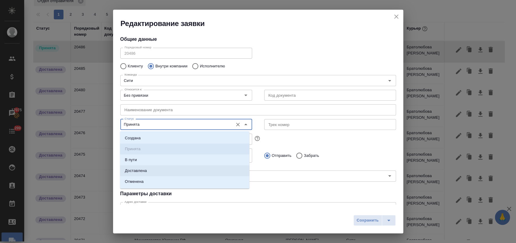
click at [149, 171] on li "Доставлена" at bounding box center [184, 170] width 129 height 11
type input "Доставлена"
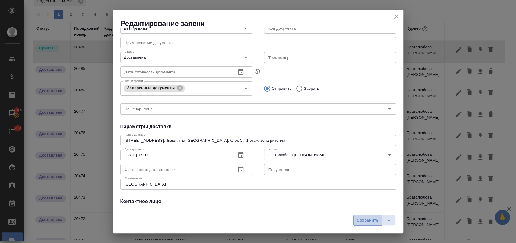
click at [363, 218] on span "Сохранить" at bounding box center [368, 220] width 22 height 7
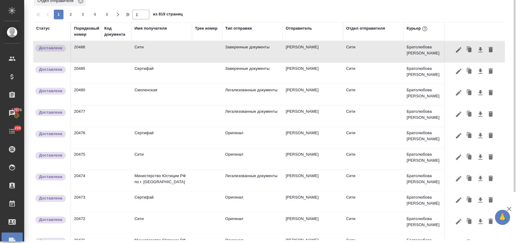
scroll to position [0, 0]
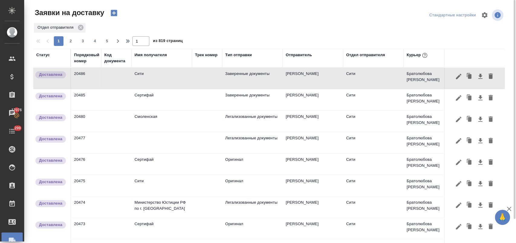
click at [113, 14] on icon "button" at bounding box center [114, 13] width 6 height 6
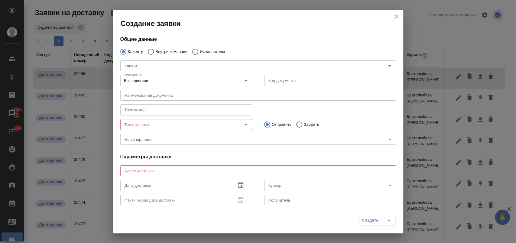
click at [166, 49] on p "Внутри компании" at bounding box center [171, 52] width 32 height 6
click at [155, 49] on input "Внутри компании" at bounding box center [149, 51] width 11 height 13
radio input "true"
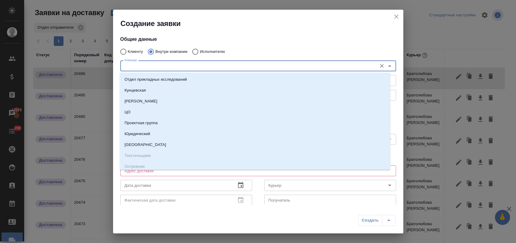
click at [149, 67] on input "Команда" at bounding box center [248, 65] width 252 height 7
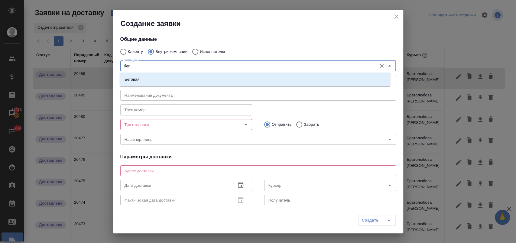
type input "бего"
click at [165, 80] on li "Беговая" at bounding box center [255, 79] width 271 height 11
type textarea "1-й Магистральный тупик, д. [STREET_ADDRESS]"
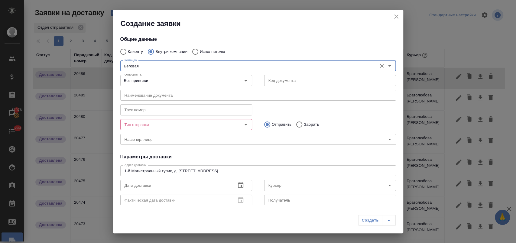
type input "Беговая"
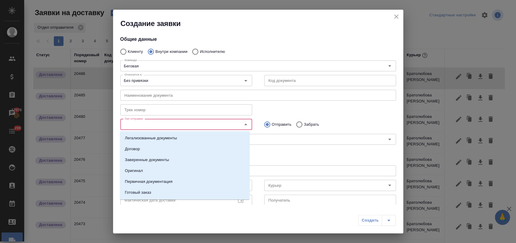
click at [211, 125] on input "Тип отправки" at bounding box center [176, 124] width 108 height 7
drag, startPoint x: 161, startPoint y: 168, endPoint x: 180, endPoint y: 166, distance: 19.2
click at [160, 168] on li "Оригинал" at bounding box center [184, 170] width 129 height 11
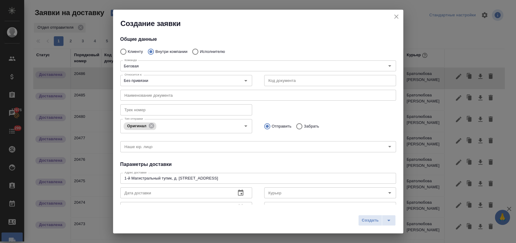
click at [304, 125] on p "Забрать" at bounding box center [311, 126] width 15 height 6
click at [304, 125] on input "Забрать" at bounding box center [298, 126] width 11 height 13
radio input "true"
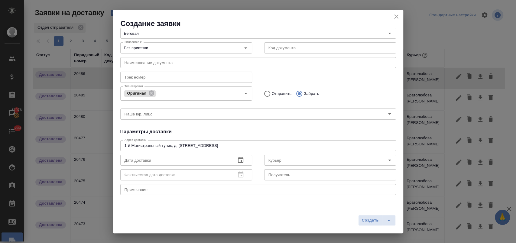
scroll to position [67, 0]
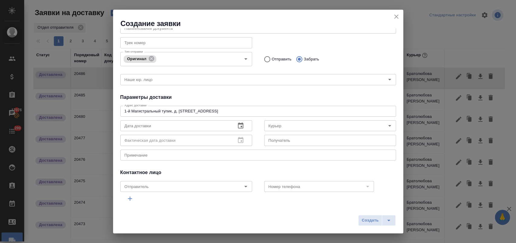
click at [166, 126] on input "text" at bounding box center [175, 125] width 111 height 11
click at [237, 125] on icon "button" at bounding box center [240, 125] width 7 height 7
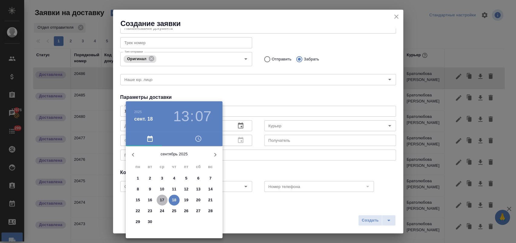
click at [164, 200] on p "17" at bounding box center [162, 200] width 5 height 6
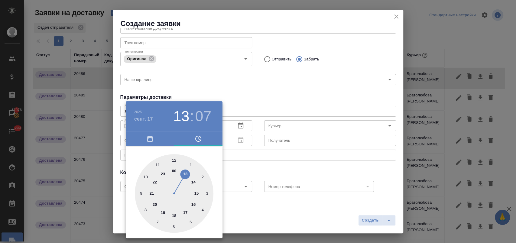
click at [176, 158] on div at bounding box center [174, 193] width 79 height 79
click at [175, 158] on div at bounding box center [174, 193] width 79 height 79
type input "17.09.2025 12:00"
click at [248, 161] on div at bounding box center [258, 121] width 516 height 243
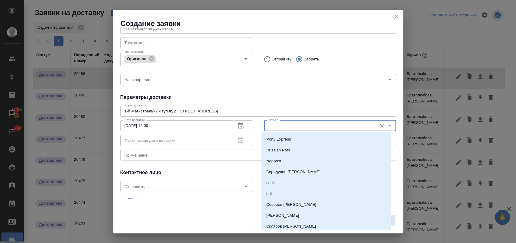
click at [280, 128] on input "Курьер" at bounding box center [320, 125] width 108 height 7
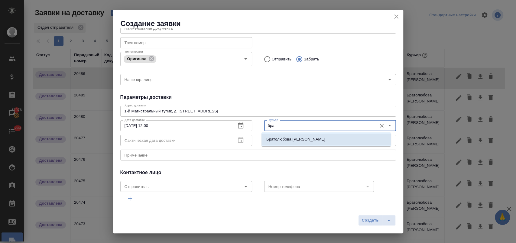
click at [287, 136] on p "[PERSON_NAME]" at bounding box center [295, 139] width 59 height 6
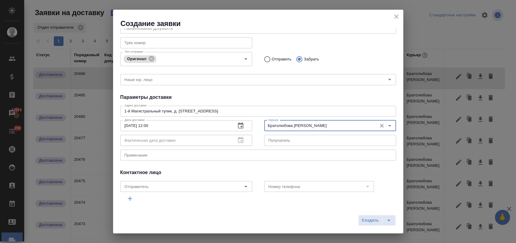
type input "[PERSON_NAME]"
click at [364, 218] on span "Создать" at bounding box center [370, 220] width 17 height 7
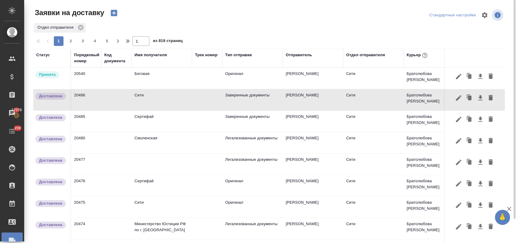
click at [113, 13] on icon "button" at bounding box center [114, 13] width 6 height 6
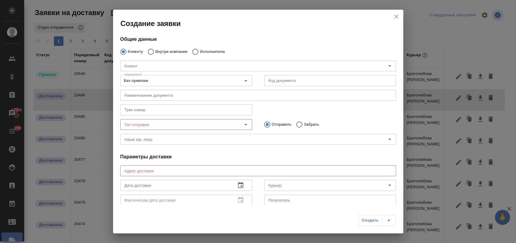
click at [162, 49] on p "Внутри компании" at bounding box center [171, 52] width 32 height 6
click at [155, 49] on input "Внутри компании" at bounding box center [149, 51] width 11 height 13
radio input "true"
click at [142, 69] on input "Команда" at bounding box center [248, 65] width 252 height 7
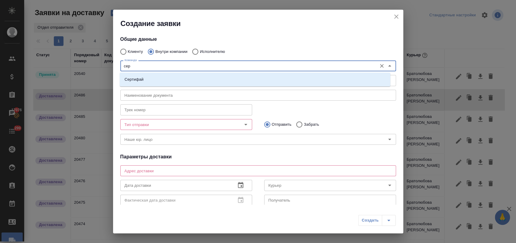
type input "серт"
click at [136, 77] on p "Сертифай" at bounding box center [134, 79] width 19 height 6
type textarea "[STREET_ADDRESS]"
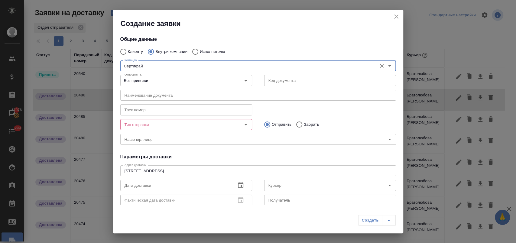
type input "Сертифай"
click at [153, 128] on input "Тип отправки" at bounding box center [176, 124] width 108 height 7
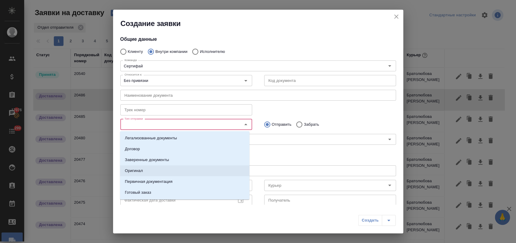
click at [161, 172] on li "Оригинал" at bounding box center [184, 170] width 129 height 11
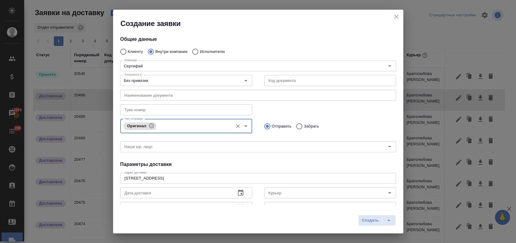
scroll to position [87, 0]
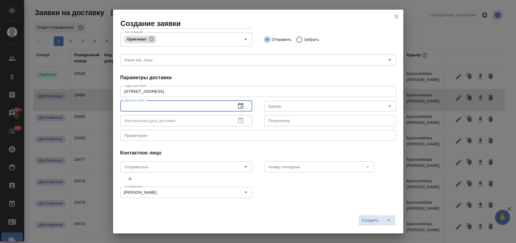
click at [171, 108] on input "text" at bounding box center [175, 106] width 111 height 11
click at [234, 105] on button "button" at bounding box center [240, 106] width 15 height 15
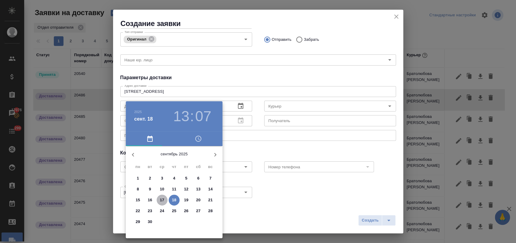
click at [163, 199] on p "17" at bounding box center [162, 200] width 5 height 6
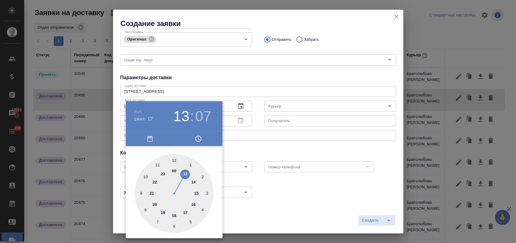
drag, startPoint x: 186, startPoint y: 173, endPoint x: 180, endPoint y: 165, distance: 10.1
click at [184, 172] on div at bounding box center [174, 193] width 79 height 79
click at [174, 159] on div at bounding box center [174, 193] width 79 height 79
type input "17.09.2025 13:00"
drag, startPoint x: 243, startPoint y: 152, endPoint x: 278, endPoint y: 129, distance: 42.4
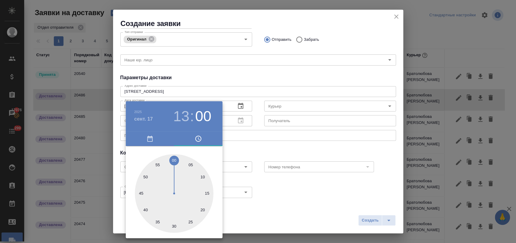
click at [243, 152] on div at bounding box center [258, 121] width 516 height 243
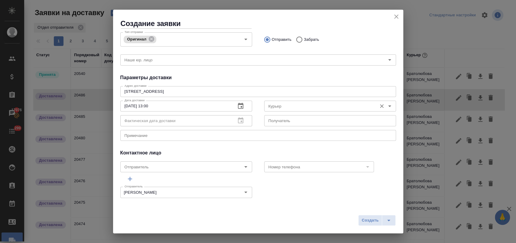
click at [288, 103] on input "Курьер" at bounding box center [320, 105] width 108 height 7
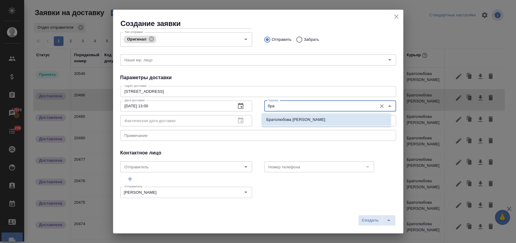
click at [309, 118] on li "[PERSON_NAME]" at bounding box center [325, 119] width 129 height 11
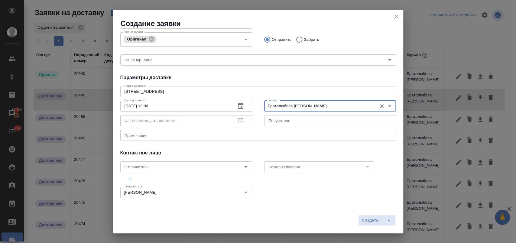
type input "[PERSON_NAME]"
click at [207, 134] on textarea at bounding box center [258, 135] width 267 height 5
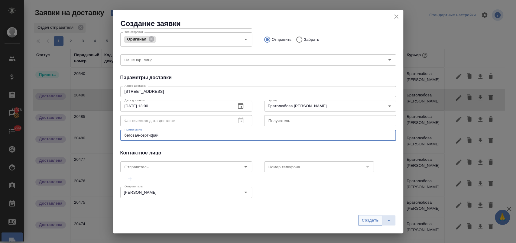
type textarea "беговая-сертифай"
click at [359, 218] on button "Создать" at bounding box center [370, 220] width 24 height 11
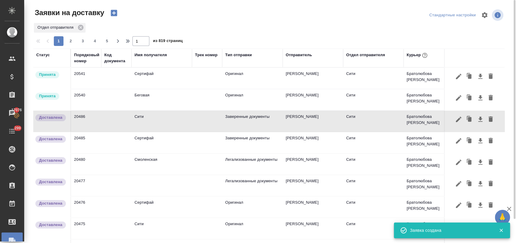
click at [112, 16] on icon "button" at bounding box center [114, 13] width 6 height 6
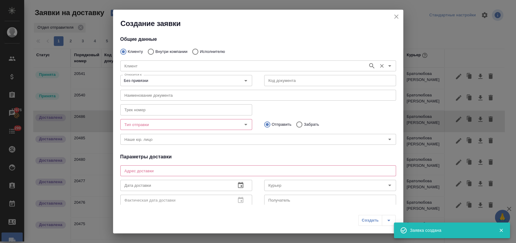
type input "[PERSON_NAME]"
click at [157, 50] on p "Внутри компании" at bounding box center [171, 52] width 32 height 6
click at [155, 50] on input "Внутри компании" at bounding box center [149, 51] width 11 height 13
radio input "true"
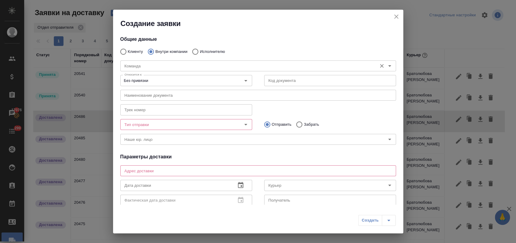
click at [138, 67] on input "Команда" at bounding box center [248, 65] width 252 height 7
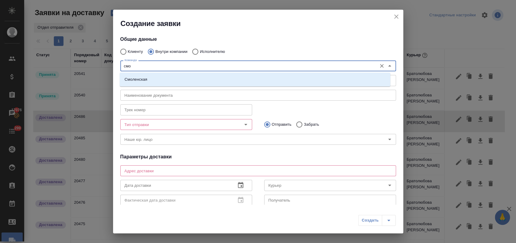
type input "смол"
click at [149, 80] on li "Смоленская" at bounding box center [255, 79] width 271 height 11
type textarea "Смоленский бульвар, д. 24, стр. 2, подъезд 1, этаж 1"
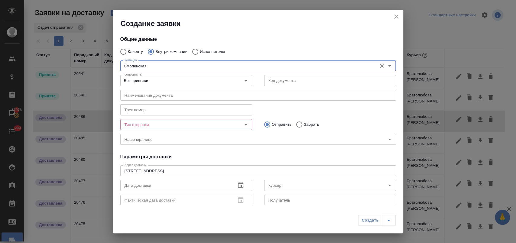
type input "Смоленская"
click at [153, 121] on input "Тип отправки" at bounding box center [176, 124] width 108 height 7
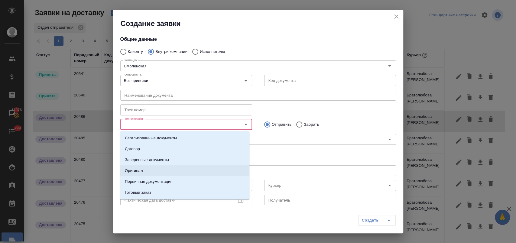
click at [168, 172] on li "Оригинал" at bounding box center [184, 170] width 129 height 11
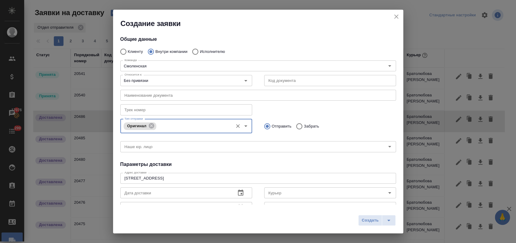
click at [296, 126] on input "Забрать" at bounding box center [298, 126] width 11 height 13
radio input "true"
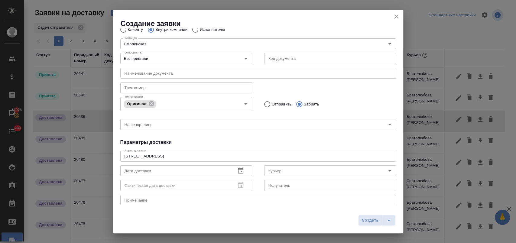
scroll to position [34, 0]
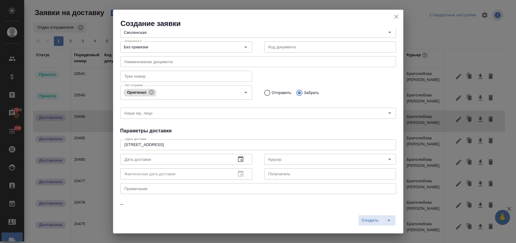
click at [154, 164] on input "text" at bounding box center [175, 159] width 111 height 11
click at [238, 158] on icon "button" at bounding box center [240, 159] width 5 height 6
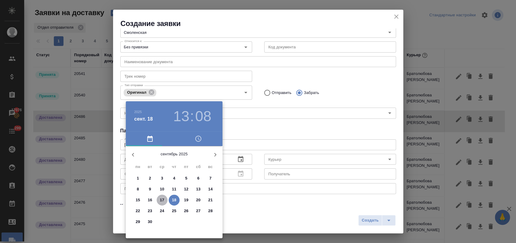
click at [163, 199] on p "17" at bounding box center [162, 200] width 5 height 6
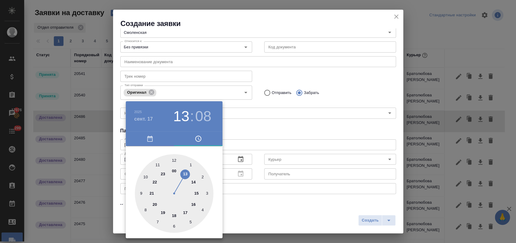
click at [184, 174] on div at bounding box center [174, 193] width 79 height 79
drag, startPoint x: 173, startPoint y: 224, endPoint x: 176, endPoint y: 223, distance: 3.2
click at [173, 224] on div at bounding box center [174, 193] width 79 height 79
type input "17.09.2025 13:30"
drag, startPoint x: 255, startPoint y: 213, endPoint x: 257, endPoint y: 209, distance: 4.2
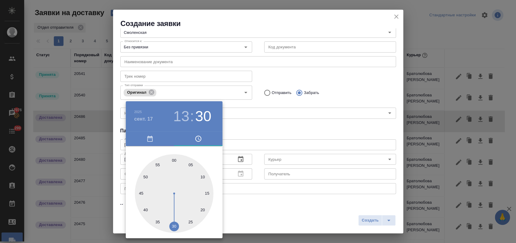
click at [256, 212] on div at bounding box center [258, 121] width 516 height 243
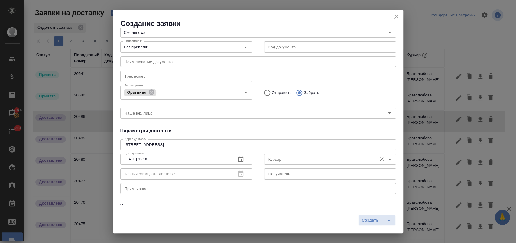
click at [290, 161] on input "Курьер" at bounding box center [320, 159] width 108 height 7
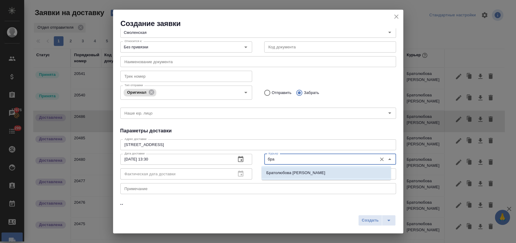
click at [292, 170] on p "Братолюбова Наталья" at bounding box center [295, 173] width 59 height 6
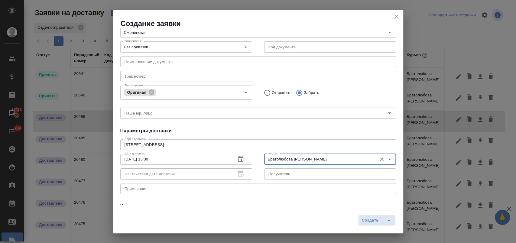
type input "Братолюбова Наталья"
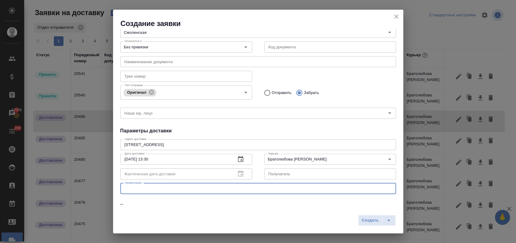
click at [152, 187] on textarea at bounding box center [258, 188] width 267 height 5
type textarea "сертифай-смоленская"
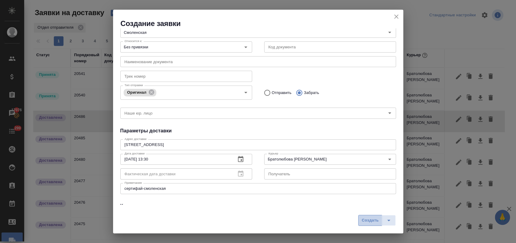
click at [374, 222] on span "Создать" at bounding box center [370, 220] width 17 height 7
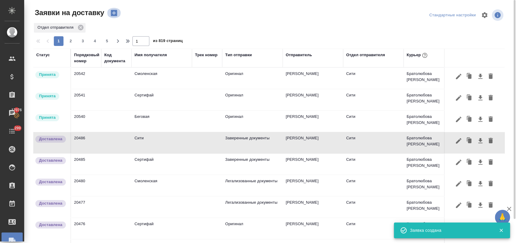
click at [115, 11] on icon "button" at bounding box center [114, 13] width 6 height 6
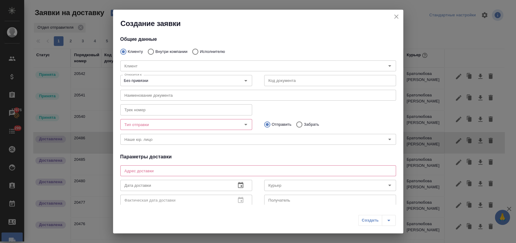
click at [155, 50] on input "Внутри компании" at bounding box center [149, 51] width 11 height 13
radio input "true"
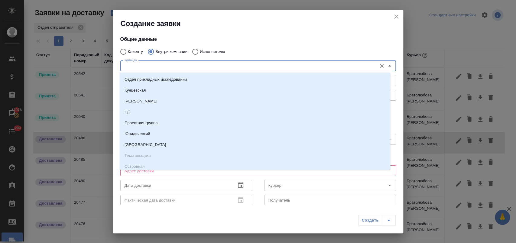
click at [151, 65] on input "Команда" at bounding box center [248, 65] width 252 height 7
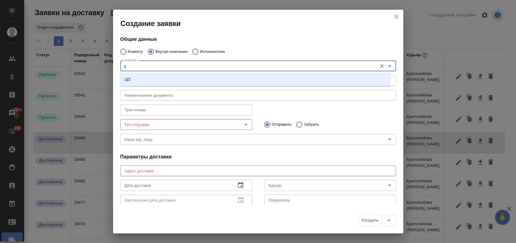
type input "цо"
click at [152, 80] on li "ЦО" at bounding box center [255, 79] width 271 height 11
type textarea "ул. Золотая, д. 11"
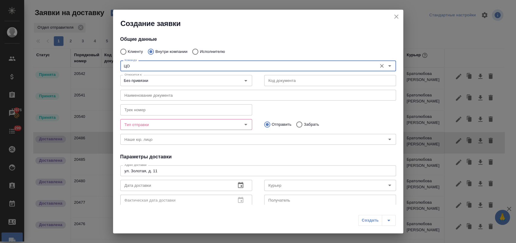
type input "ЦО"
click at [156, 124] on input "Тип отправки" at bounding box center [176, 124] width 108 height 7
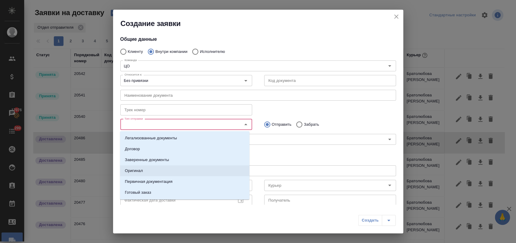
click at [170, 170] on li "Оригинал" at bounding box center [184, 170] width 129 height 11
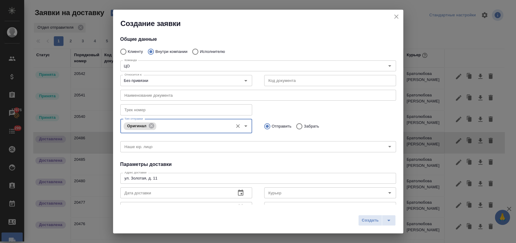
click at [304, 124] on p "Забрать" at bounding box center [311, 126] width 15 height 6
click at [304, 124] on input "Забрать" at bounding box center [298, 126] width 11 height 13
radio input "true"
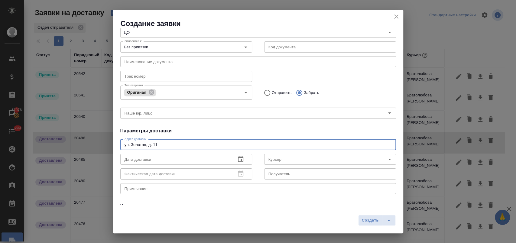
drag, startPoint x: 175, startPoint y: 143, endPoint x: 106, endPoint y: 139, distance: 68.7
click at [106, 139] on div "Создание заявки Общие данные Клиенту Внутри компании Исполнителю Команда ЦО Ком…" at bounding box center [258, 121] width 516 height 243
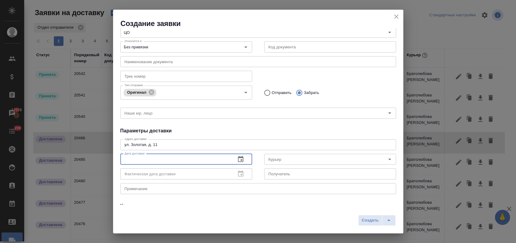
drag, startPoint x: 171, startPoint y: 160, endPoint x: 216, endPoint y: 156, distance: 45.5
click at [172, 160] on input "text" at bounding box center [175, 159] width 111 height 11
click at [233, 159] on button "button" at bounding box center [240, 159] width 15 height 15
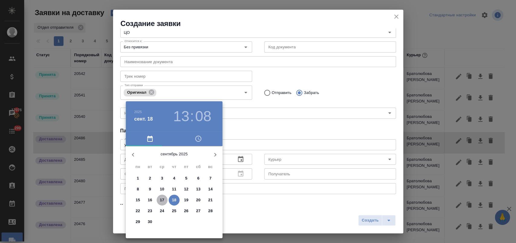
click at [161, 201] on p "17" at bounding box center [162, 200] width 5 height 6
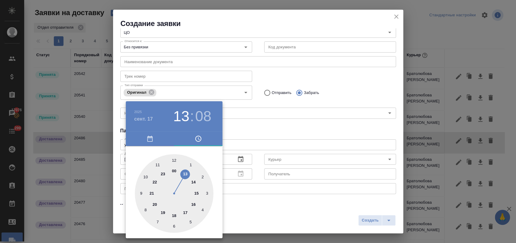
click at [193, 182] on div at bounding box center [174, 193] width 79 height 79
click at [203, 209] on div at bounding box center [174, 193] width 79 height 79
type input "17.09.2025 14:20"
click at [262, 124] on div at bounding box center [258, 121] width 516 height 243
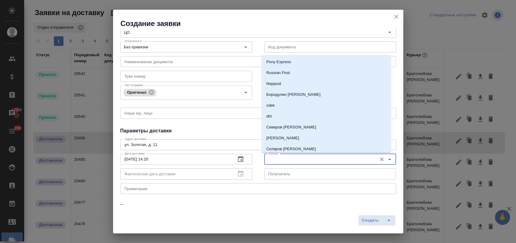
click at [288, 157] on input "Курьер" at bounding box center [320, 159] width 108 height 7
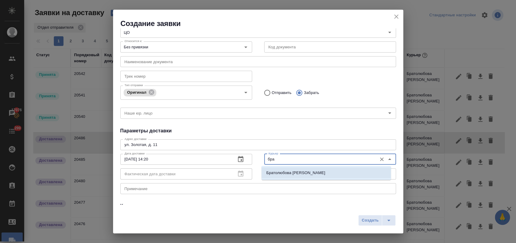
click at [291, 170] on p "Братолюбова Наталья" at bounding box center [295, 173] width 59 height 6
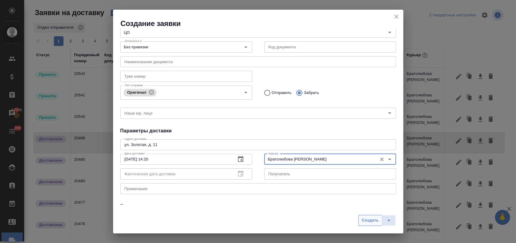
type input "Братолюбова Наталья"
click at [366, 219] on span "Создать" at bounding box center [370, 220] width 17 height 7
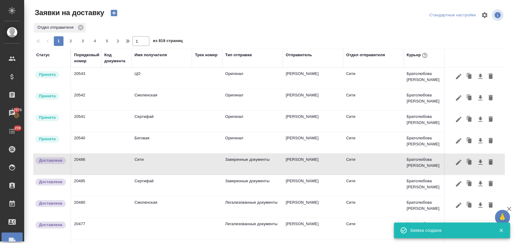
click at [171, 75] on td "ЦО" at bounding box center [161, 78] width 60 height 21
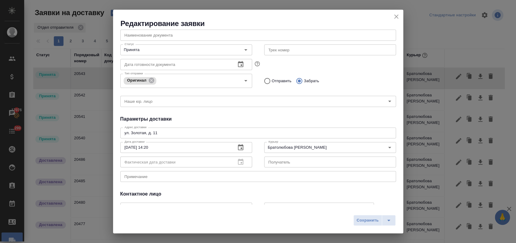
scroll to position [116, 0]
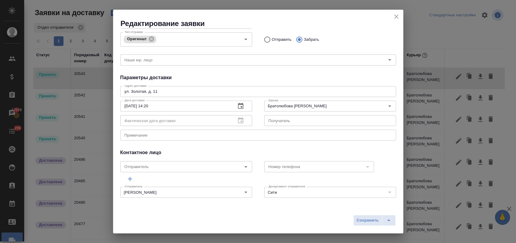
click at [147, 132] on div "x Примечание" at bounding box center [258, 135] width 276 height 11
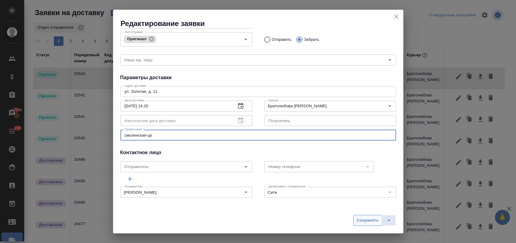
type textarea "смоленская-цо"
click at [373, 220] on span "Сохранить" at bounding box center [368, 220] width 22 height 7
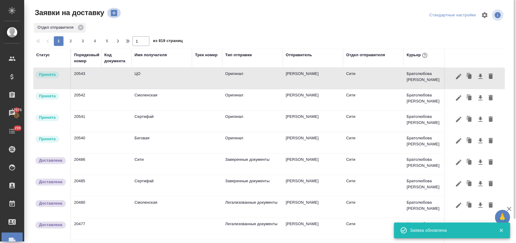
click at [115, 13] on icon "button" at bounding box center [114, 13] width 8 height 8
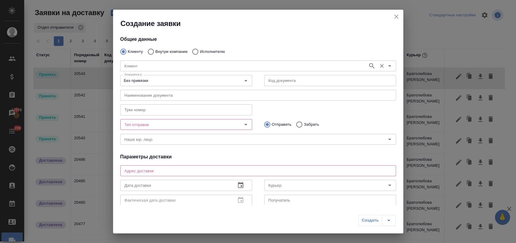
click at [150, 67] on input "Клиент" at bounding box center [243, 65] width 243 height 7
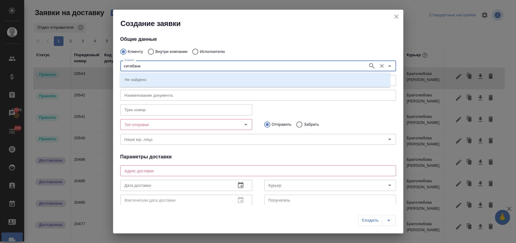
type input "ситибанк"
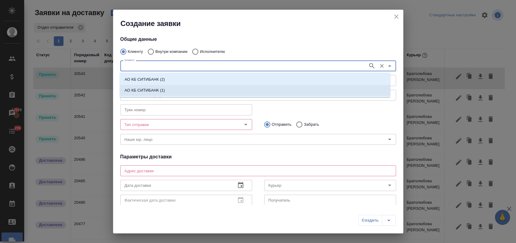
click at [165, 88] on li "АО КБ СИТИБАНК (1)" at bounding box center [255, 90] width 271 height 11
type input "АО КБ СИТИБАНК (1)"
type textarea "Пресненская наб. 10, блок С, филиал Сити-1"
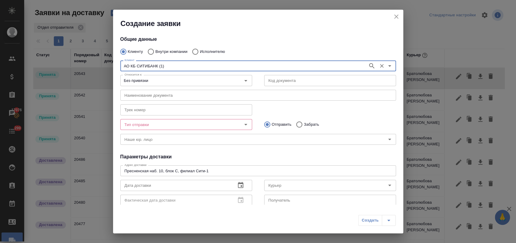
click at [171, 65] on input "АО КБ СИТИБАНК (1)" at bounding box center [243, 65] width 243 height 7
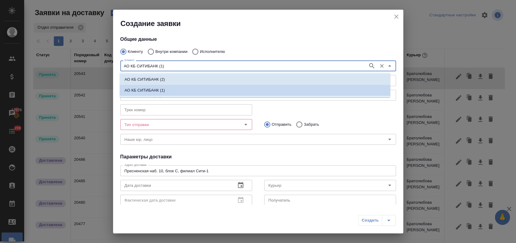
click at [167, 81] on li "АО КБ СИТИБАНК (2)" at bounding box center [255, 79] width 271 height 11
type input "АО КБ СИТИБАНК (2)"
type textarea "Пресненская наб, 10, С, филиал Сити-1"
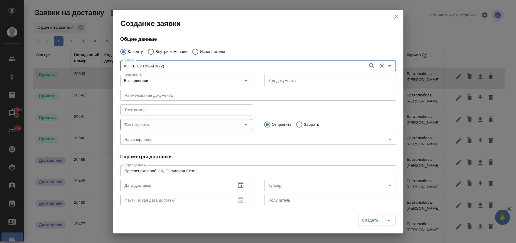
click at [394, 16] on icon "close" at bounding box center [396, 16] width 7 height 7
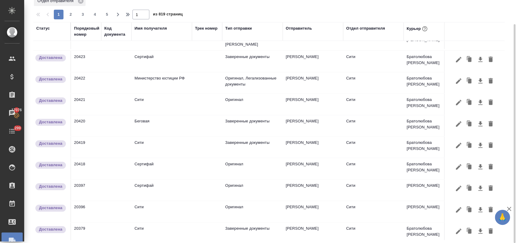
scroll to position [345, 0]
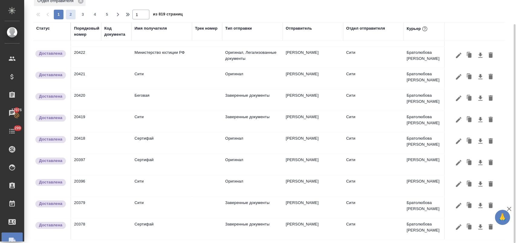
click at [73, 18] on button "2" at bounding box center [71, 15] width 10 height 10
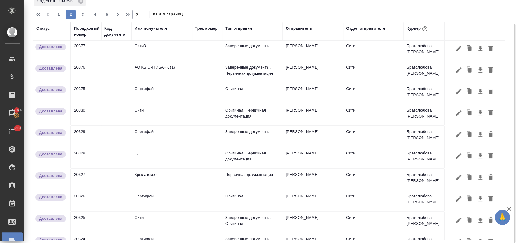
scroll to position [0, 0]
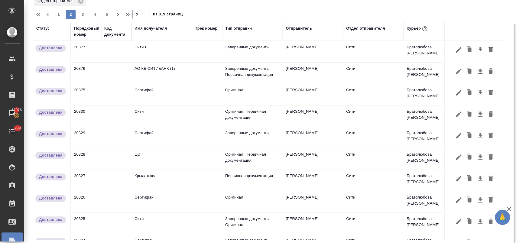
click at [203, 71] on td at bounding box center [207, 73] width 30 height 21
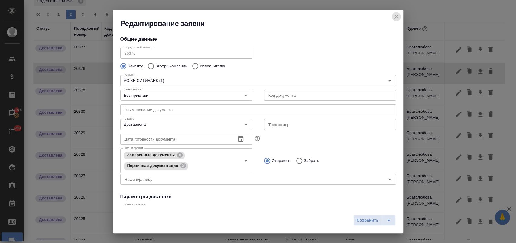
click at [396, 14] on icon "close" at bounding box center [396, 16] width 7 height 7
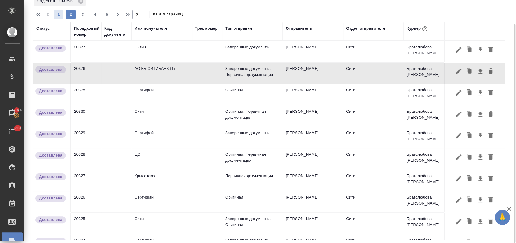
click at [56, 15] on span "1" at bounding box center [59, 14] width 10 height 6
type input "1"
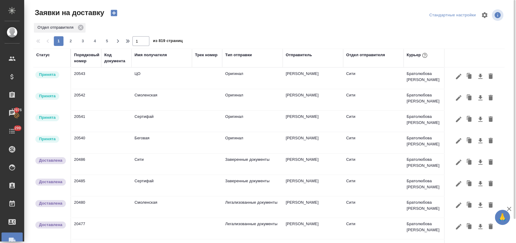
click at [116, 14] on icon "button" at bounding box center [114, 13] width 6 height 6
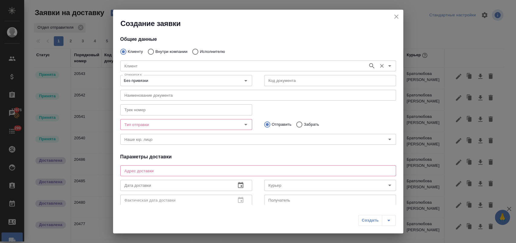
click at [140, 67] on input "Клиент" at bounding box center [243, 65] width 243 height 7
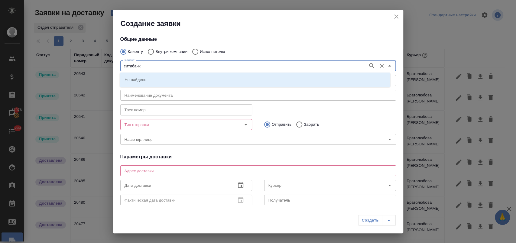
type input "ситибанк"
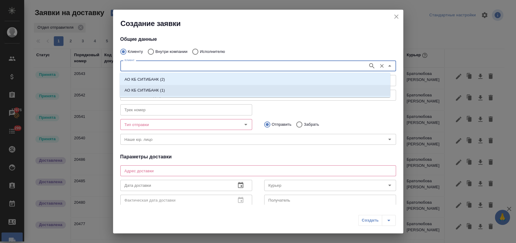
click at [148, 87] on p "АО КБ СИТИБАНК (1)" at bounding box center [145, 90] width 40 height 6
type input "АО КБ СИТИБАНК (1)"
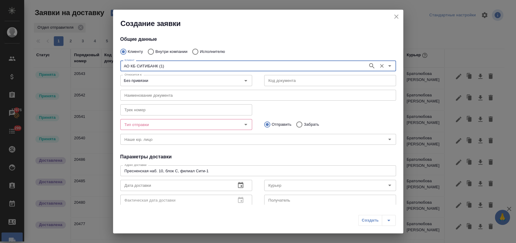
click at [154, 123] on input "Тип отправки" at bounding box center [176, 124] width 108 height 7
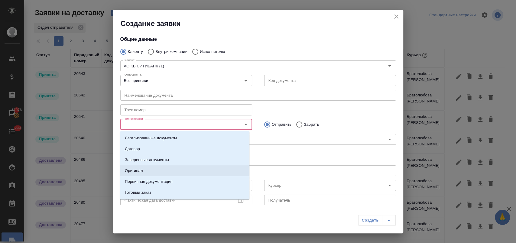
click at [143, 172] on li "Оригинал" at bounding box center [184, 170] width 129 height 11
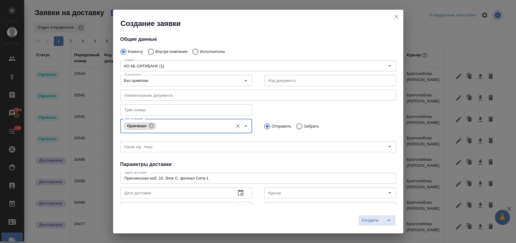
click at [171, 127] on input "Тип отправки" at bounding box center [194, 125] width 72 height 7
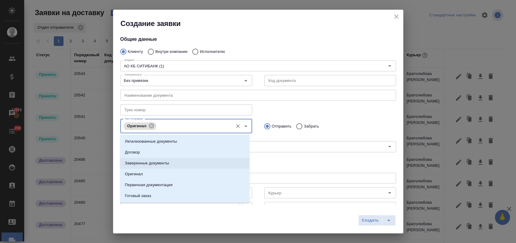
click at [162, 162] on p "Заверенные документы" at bounding box center [147, 163] width 44 height 6
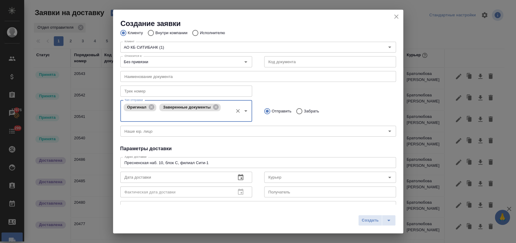
scroll to position [34, 0]
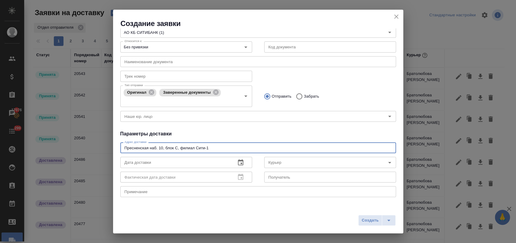
drag, startPoint x: 219, startPoint y: 148, endPoint x: 112, endPoint y: 145, distance: 106.2
click at [112, 145] on div "Создание заявки Общие данные Клиенту Внутри компании Исполнителю Клиент АО КБ С…" at bounding box center [258, 121] width 516 height 243
type textarea "ул Гашека"
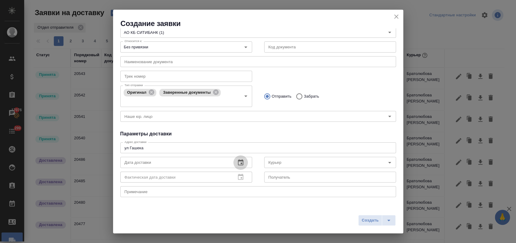
click at [243, 163] on button "button" at bounding box center [240, 162] width 15 height 15
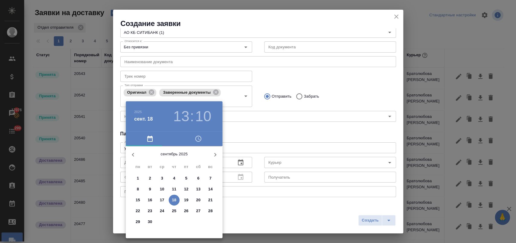
click at [164, 199] on p "17" at bounding box center [162, 200] width 5 height 6
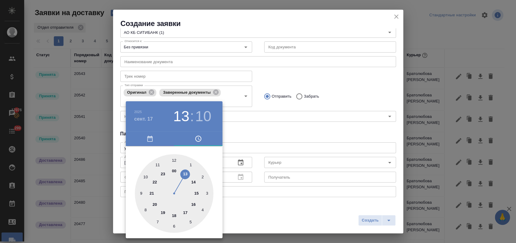
click at [199, 191] on div at bounding box center [174, 193] width 79 height 79
click at [176, 160] on div at bounding box center [174, 193] width 79 height 79
type input "17.09.2025 15:01"
click at [254, 128] on div at bounding box center [258, 121] width 516 height 243
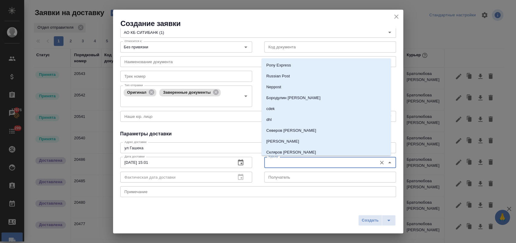
click at [283, 160] on input "Курьер" at bounding box center [320, 162] width 108 height 7
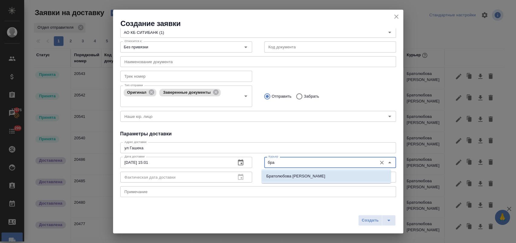
click at [302, 175] on p "Братолюбова Наталья" at bounding box center [295, 176] width 59 height 6
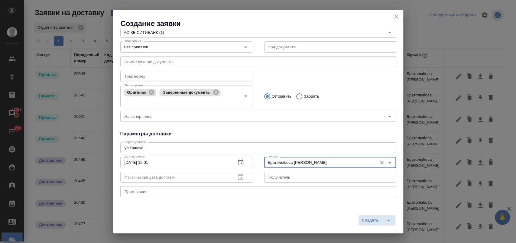
type input "Братолюбова Наталья"
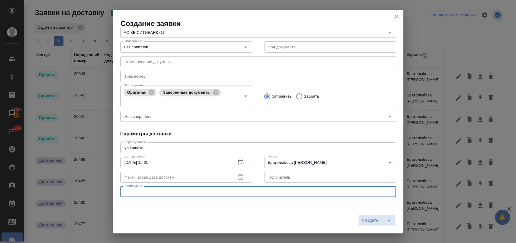
click at [171, 191] on textarea at bounding box center [258, 192] width 267 height 5
type textarea "цо-гашека"
click at [372, 221] on span "Создать" at bounding box center [370, 220] width 17 height 7
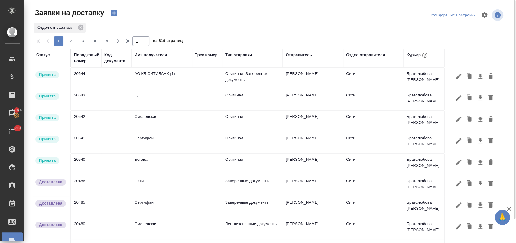
click at [117, 15] on icon "button" at bounding box center [114, 13] width 8 height 8
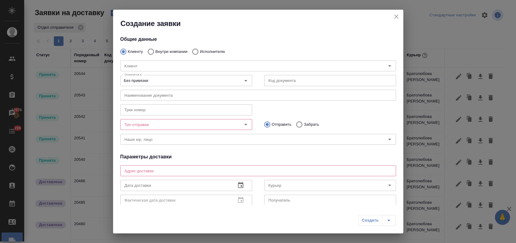
click at [160, 49] on p "Внутри компании" at bounding box center [171, 52] width 32 height 6
click at [155, 49] on input "Внутри компании" at bounding box center [149, 51] width 11 height 13
radio input "true"
drag, startPoint x: 146, startPoint y: 65, endPoint x: 140, endPoint y: 67, distance: 6.4
click at [144, 66] on input "Команда" at bounding box center [248, 65] width 252 height 7
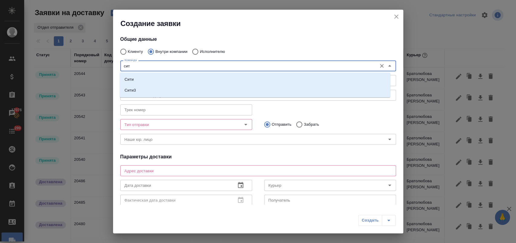
type input "сити"
click at [154, 90] on li "Сити3" at bounding box center [255, 90] width 271 height 11
type textarea "Огородный проезд 16/1, строение 4, этаж 3, офис 302"
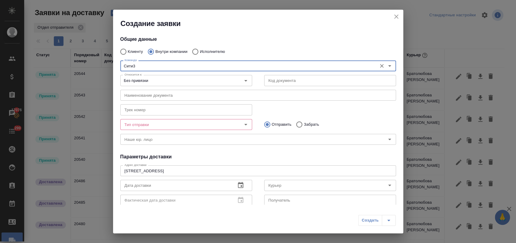
type input "Сити3"
click at [166, 125] on input "Тип отправки" at bounding box center [176, 124] width 108 height 7
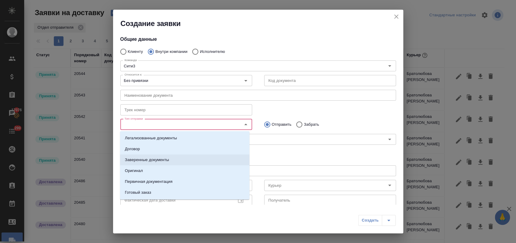
click at [171, 158] on li "Заверенные документы" at bounding box center [184, 159] width 129 height 11
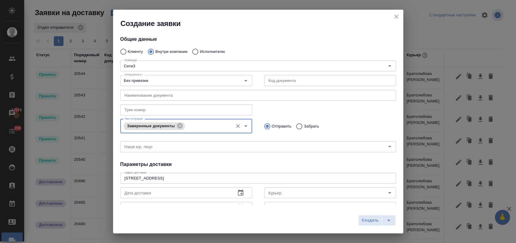
scroll to position [67, 0]
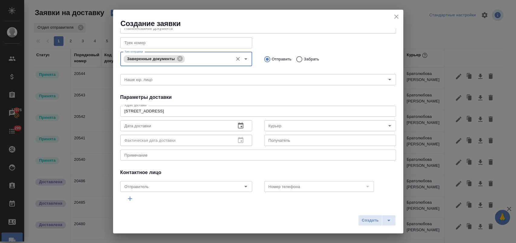
click at [164, 158] on div "x Примечание" at bounding box center [258, 155] width 276 height 11
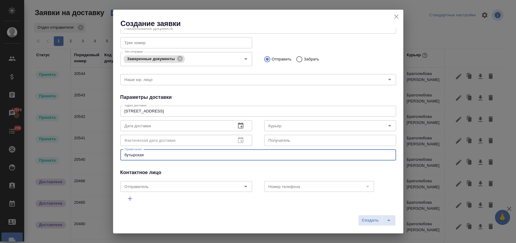
type textarea "бутырская"
click at [207, 122] on input "text" at bounding box center [175, 125] width 111 height 11
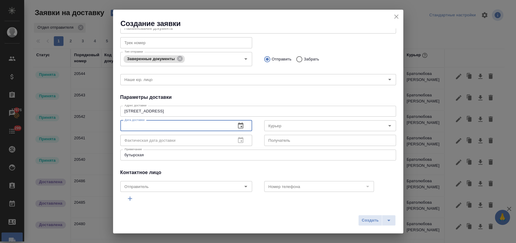
click at [242, 125] on button "button" at bounding box center [240, 125] width 15 height 15
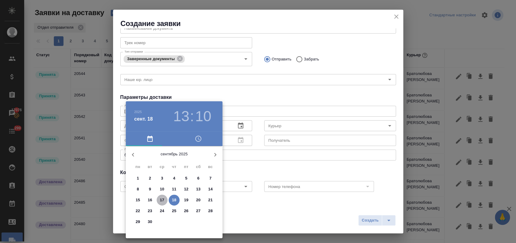
click at [161, 200] on p "17" at bounding box center [162, 200] width 5 height 6
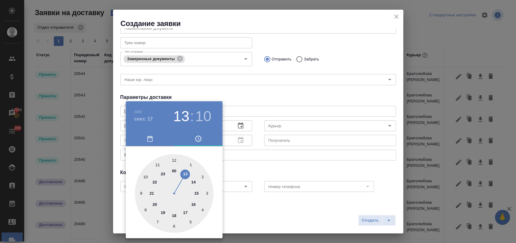
click at [196, 202] on div at bounding box center [174, 193] width 79 height 79
click at [205, 210] on div at bounding box center [174, 193] width 79 height 79
type input "17.09.2025 16:20"
click at [268, 214] on div at bounding box center [258, 121] width 516 height 243
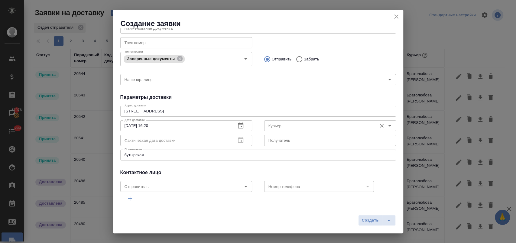
click at [311, 122] on input "Курьер" at bounding box center [320, 125] width 108 height 7
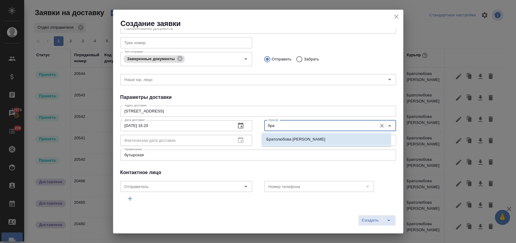
click at [310, 135] on li "Братолюбова Наталья" at bounding box center [325, 139] width 129 height 11
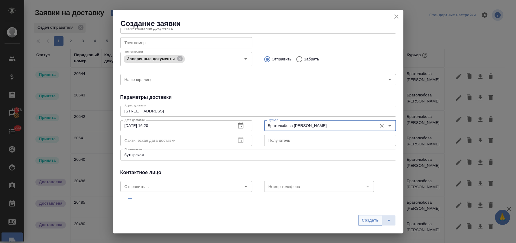
type input "Братолюбова Наталья"
click at [370, 220] on span "Создать" at bounding box center [370, 220] width 17 height 7
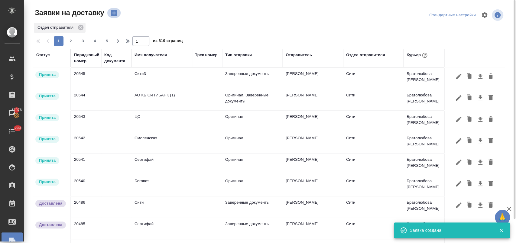
click at [116, 10] on icon "button" at bounding box center [114, 13] width 6 height 6
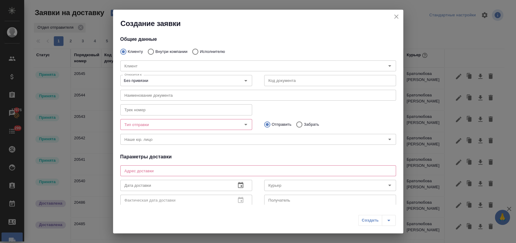
click at [160, 49] on p "Внутри компании" at bounding box center [171, 52] width 32 height 6
click at [155, 49] on input "Внутри компании" at bounding box center [149, 51] width 11 height 13
radio input "true"
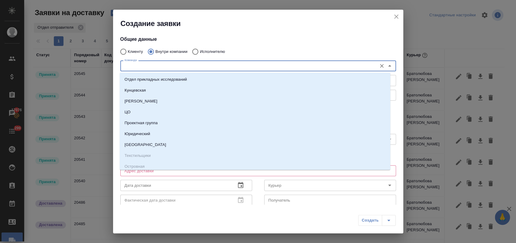
click at [142, 67] on input "Команда" at bounding box center [248, 65] width 252 height 7
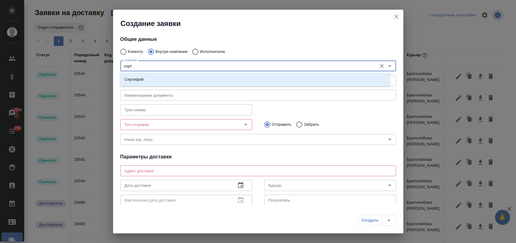
type input "серти"
click at [147, 82] on li "Сертифай" at bounding box center [255, 79] width 271 height 11
type textarea "Кузнецкий мост, д.7"
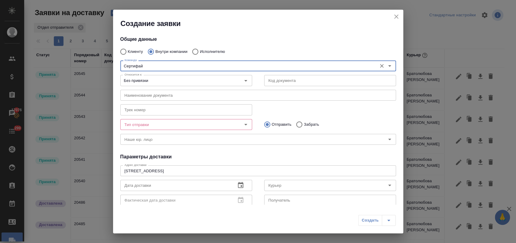
type input "Сертифай"
click at [167, 128] on input "Тип отправки" at bounding box center [176, 124] width 108 height 7
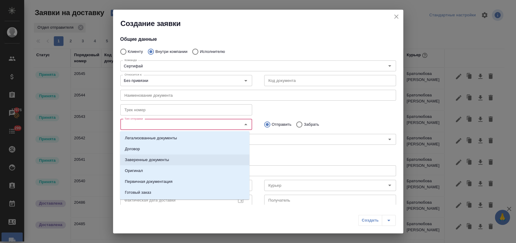
click at [164, 158] on p "Заверенные документы" at bounding box center [147, 160] width 44 height 6
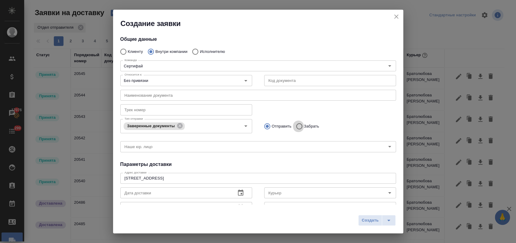
click at [296, 127] on input "Забрать" at bounding box center [298, 126] width 11 height 13
radio input "true"
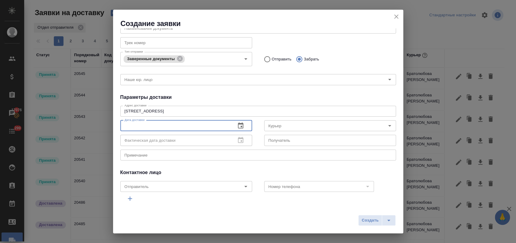
drag, startPoint x: 172, startPoint y: 128, endPoint x: 213, endPoint y: 125, distance: 41.2
click at [173, 128] on input "text" at bounding box center [175, 125] width 111 height 11
click at [237, 126] on icon "button" at bounding box center [240, 125] width 7 height 7
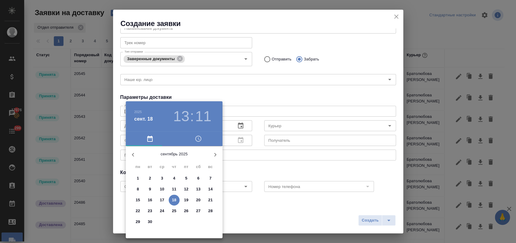
click at [165, 199] on span "17" at bounding box center [162, 200] width 11 height 6
type input "17.09.2025 13:11"
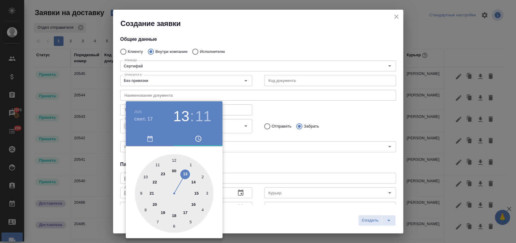
scroll to position [67, 0]
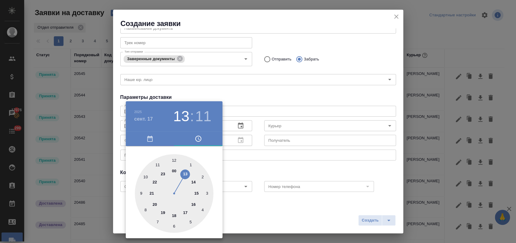
drag, startPoint x: 185, startPoint y: 213, endPoint x: 180, endPoint y: 168, distance: 45.1
click at [185, 210] on div at bounding box center [174, 193] width 79 height 79
click at [173, 160] on div at bounding box center [174, 193] width 79 height 79
type input "[DATE] 17:00"
click at [264, 161] on div at bounding box center [258, 121] width 516 height 243
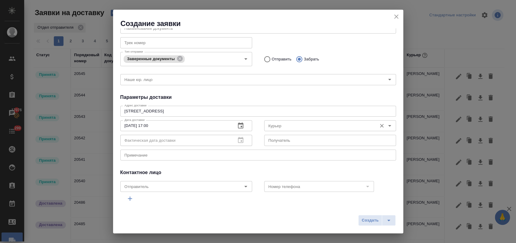
click at [283, 128] on input "Курьер" at bounding box center [320, 125] width 108 height 7
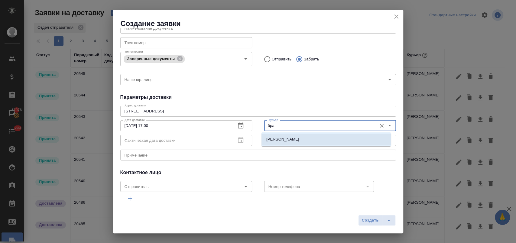
drag, startPoint x: 287, startPoint y: 135, endPoint x: 268, endPoint y: 141, distance: 18.9
click at [285, 135] on li "[PERSON_NAME]" at bounding box center [325, 139] width 129 height 11
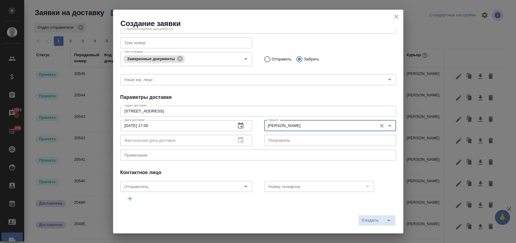
type input "[PERSON_NAME]"
click at [212, 154] on textarea at bounding box center [258, 155] width 267 height 5
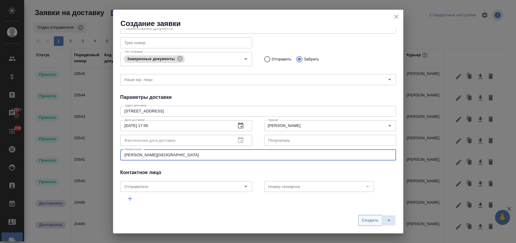
type textarea "[PERSON_NAME][GEOGRAPHIC_DATA]"
click at [364, 219] on span "Создать" at bounding box center [370, 220] width 17 height 7
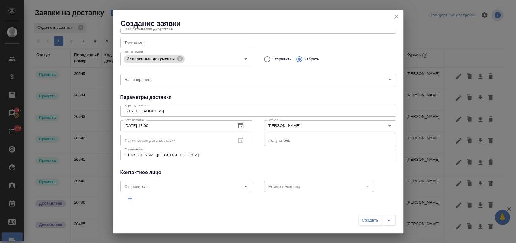
radio input "true"
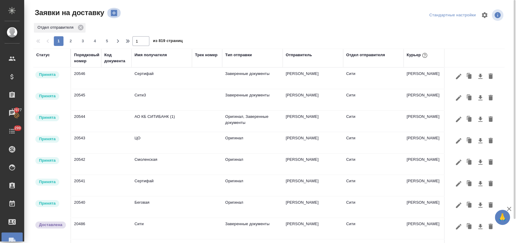
click at [113, 13] on icon "button" at bounding box center [114, 13] width 6 height 6
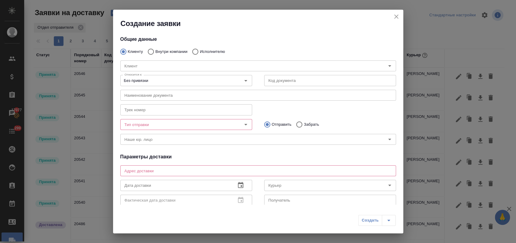
click at [160, 50] on p "Внутри компании" at bounding box center [171, 52] width 32 height 6
click at [155, 50] on input "Внутри компании" at bounding box center [149, 51] width 11 height 13
radio input "true"
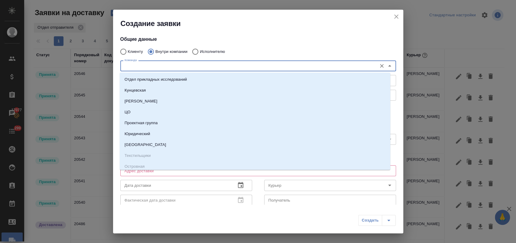
click at [149, 66] on input "Команда" at bounding box center [248, 65] width 252 height 7
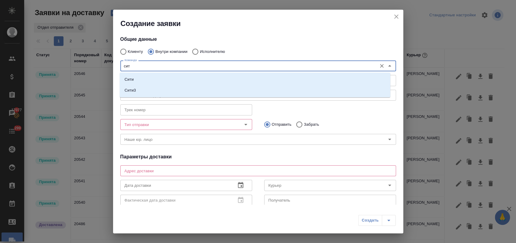
type input "сити"
click at [146, 75] on li "Сити" at bounding box center [255, 79] width 271 height 11
type textarea "[STREET_ADDRESS], Башня на [GEOGRAPHIC_DATA], блок С, -1 этаж, зона ритейла"
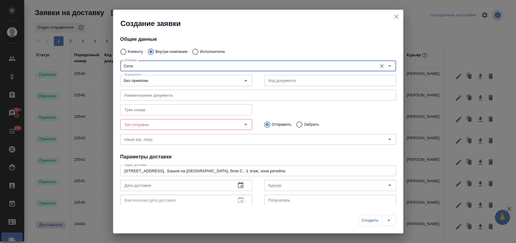
type input "Сити"
click at [152, 125] on input "Тип отправки" at bounding box center [176, 124] width 108 height 7
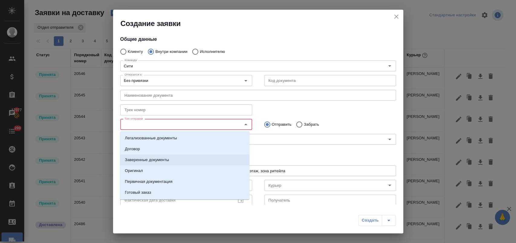
click at [162, 156] on li "Заверенные документы" at bounding box center [184, 159] width 129 height 11
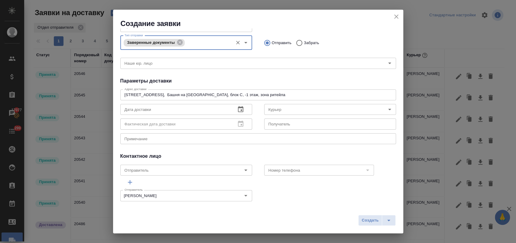
scroll to position [87, 0]
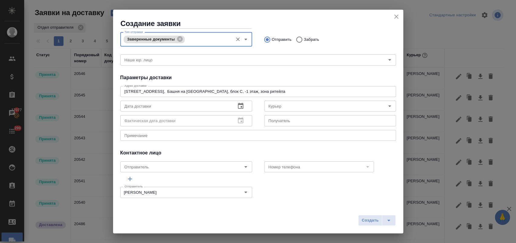
click at [154, 107] on input "text" at bounding box center [175, 106] width 111 height 11
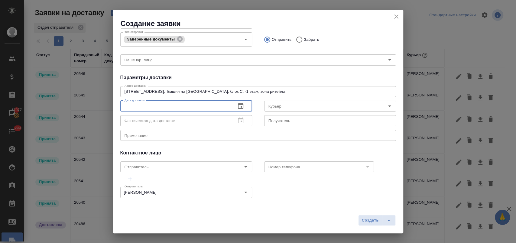
click at [237, 107] on icon "button" at bounding box center [240, 105] width 7 height 7
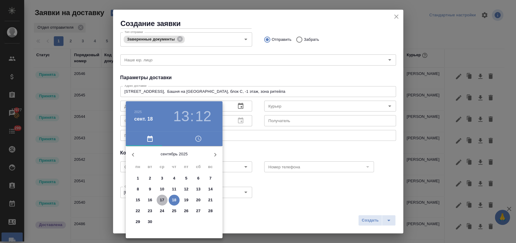
click at [161, 199] on p "17" at bounding box center [162, 200] width 5 height 6
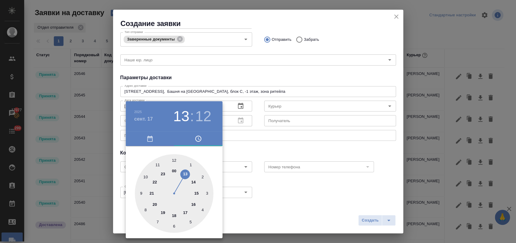
drag, startPoint x: 187, startPoint y: 211, endPoint x: 177, endPoint y: 177, distance: 35.8
click at [187, 211] on div at bounding box center [174, 193] width 79 height 79
click at [174, 160] on div at bounding box center [174, 193] width 79 height 79
type input "[DATE] 17:00"
click at [246, 152] on div at bounding box center [258, 121] width 516 height 243
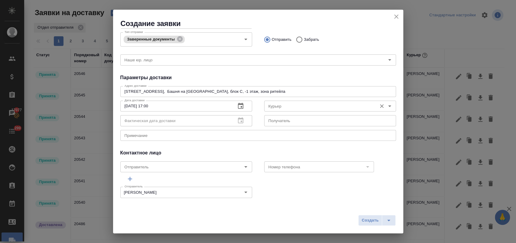
click at [287, 105] on input "Курьер" at bounding box center [320, 105] width 108 height 7
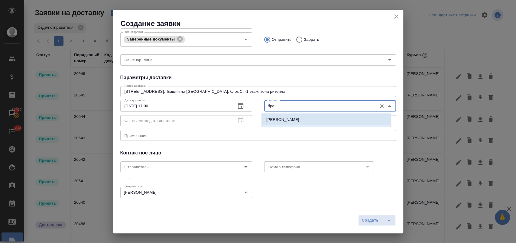
click at [289, 120] on p "[PERSON_NAME]" at bounding box center [282, 120] width 33 height 6
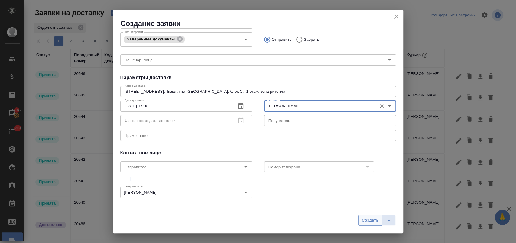
type input "[PERSON_NAME]"
click at [365, 220] on span "Создать" at bounding box center [370, 220] width 17 height 7
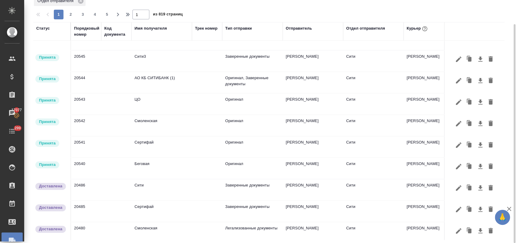
scroll to position [0, 0]
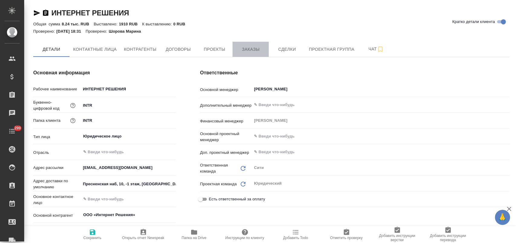
click at [243, 49] on span "Заказы" at bounding box center [250, 50] width 29 height 8
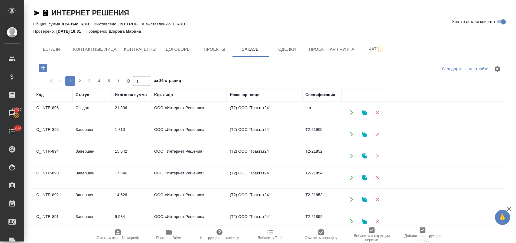
click at [44, 68] on icon "button" at bounding box center [43, 68] width 8 height 8
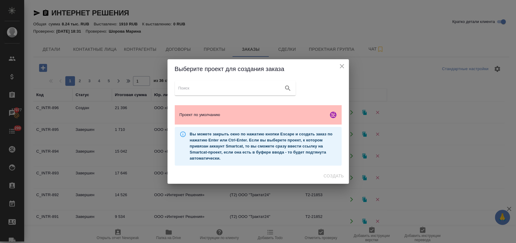
click at [235, 112] on span "Проект по умолчанию" at bounding box center [253, 115] width 146 height 6
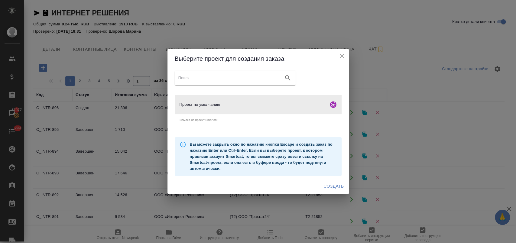
drag, startPoint x: 334, startPoint y: 187, endPoint x: 335, endPoint y: 181, distance: 6.1
click at [335, 186] on span "Создать" at bounding box center [333, 187] width 20 height 8
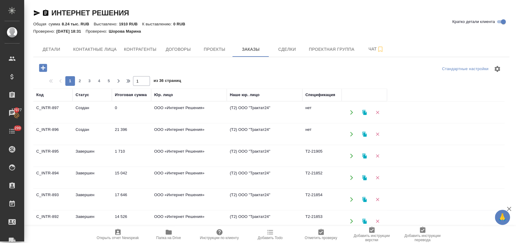
click at [113, 134] on td "21 396" at bounding box center [131, 134] width 39 height 21
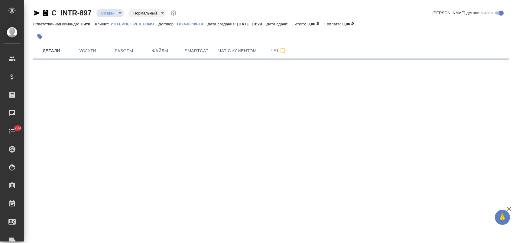
select select "RU"
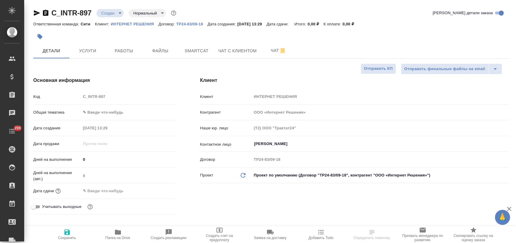
type textarea "x"
select select "RU"
type textarea "x"
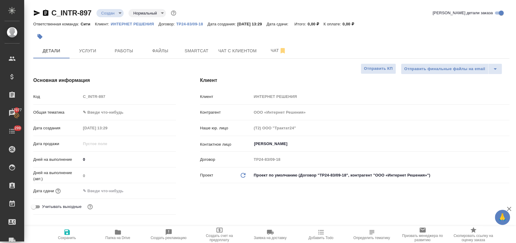
type textarea "x"
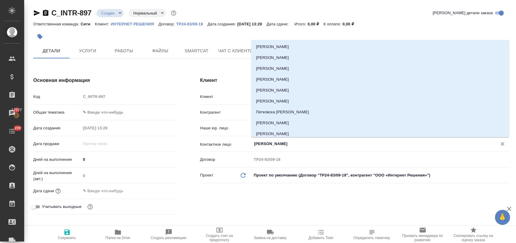
click at [287, 144] on input "[PERSON_NAME]" at bounding box center [370, 143] width 234 height 7
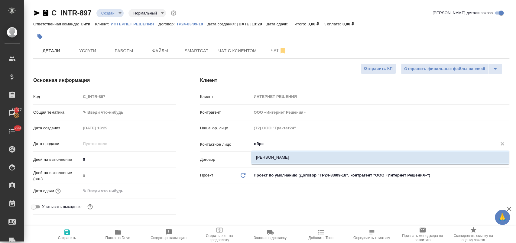
drag, startPoint x: 291, startPoint y: 160, endPoint x: 218, endPoint y: 160, distance: 73.2
click at [291, 160] on li "[PERSON_NAME]" at bounding box center [380, 157] width 258 height 11
type input "[PERSON_NAME]"
type textarea "x"
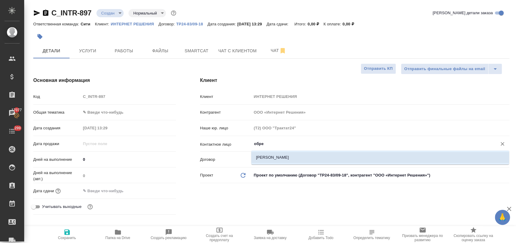
type textarea "x"
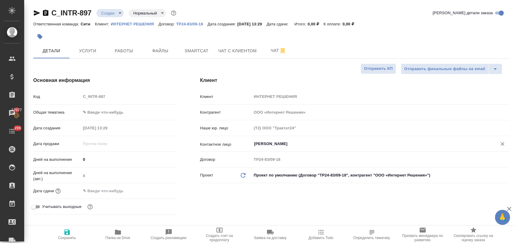
type input "[PERSON_NAME]"
click at [76, 234] on span "Сохранить" at bounding box center [67, 234] width 44 height 11
type textarea "x"
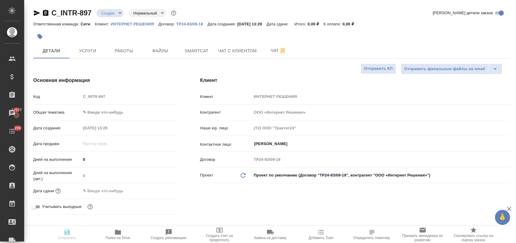
type textarea "x"
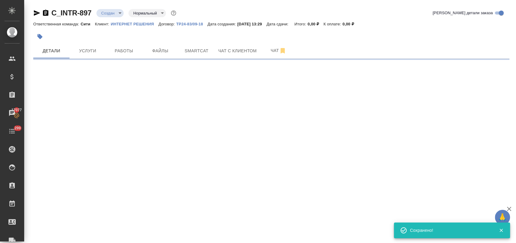
select select "RU"
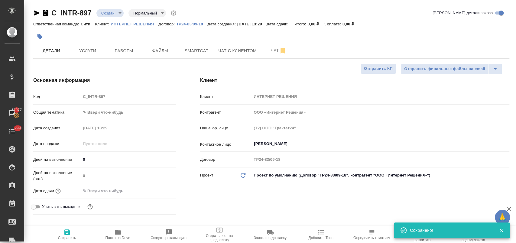
type textarea "x"
click at [103, 112] on body "🙏 .cls-1 fill:#fff; AWATERA [PERSON_NAME] Спецификации Заказы 17077 Чаты 299 To…" at bounding box center [258, 146] width 516 height 292
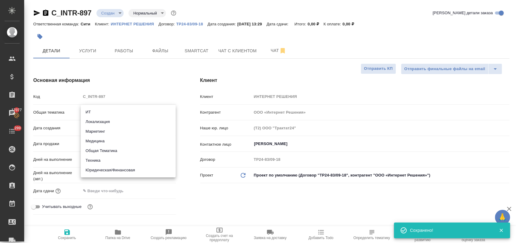
click at [107, 173] on li "Юридическая/Финансовая" at bounding box center [128, 170] width 95 height 10
type input "yr-fn"
type textarea "x"
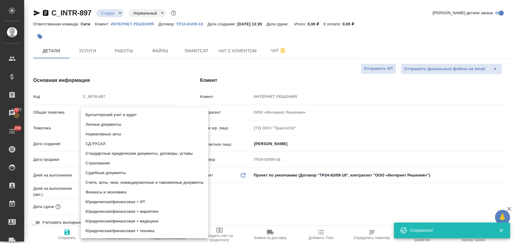
click at [108, 131] on body "🙏 .cls-1 fill:#fff; AWATERA [PERSON_NAME] Спецификации Заказы 17077 Чаты 299 To…" at bounding box center [258, 146] width 516 height 292
click at [136, 155] on li "Стандартные юридические документы, договоры, уставы" at bounding box center [145, 154] width 128 height 10
type textarea "x"
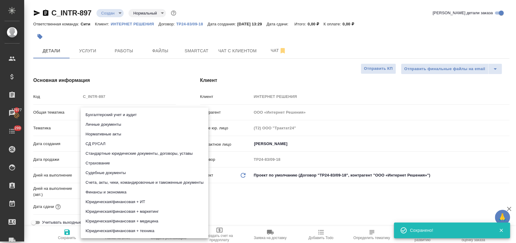
type input "5f647205b73bc97568ca66bf"
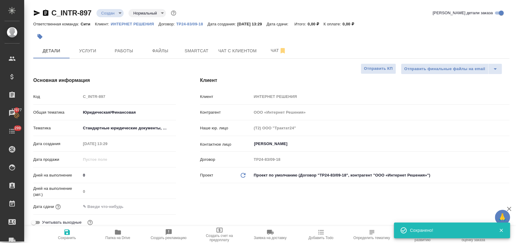
click at [118, 206] on input "text" at bounding box center [107, 206] width 53 height 9
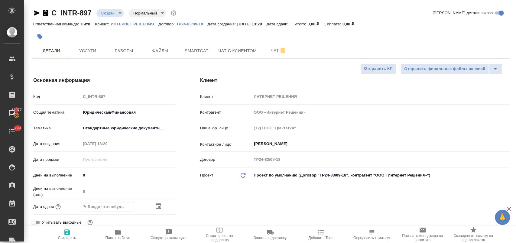
click at [157, 206] on icon "button" at bounding box center [158, 206] width 7 height 7
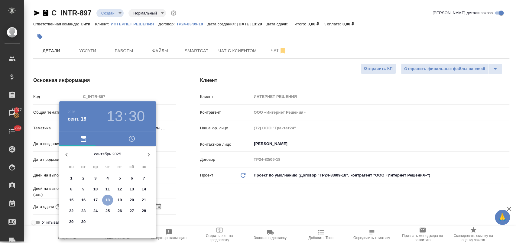
click at [105, 199] on p "18" at bounding box center [107, 200] width 5 height 6
type input "[DATE] 13:30"
type textarea "x"
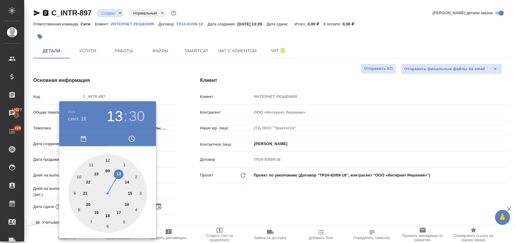
click at [121, 173] on div at bounding box center [107, 193] width 79 height 79
type textarea "x"
click at [75, 193] on div at bounding box center [107, 193] width 79 height 79
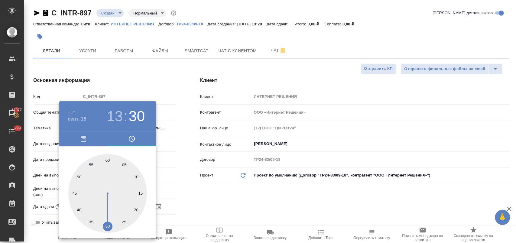
type input "[DATE] 13:45"
type textarea "x"
click at [216, 206] on div at bounding box center [258, 121] width 516 height 243
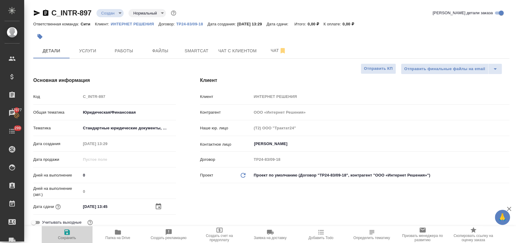
click at [67, 233] on icon "button" at bounding box center [66, 232] width 7 height 7
type textarea "x"
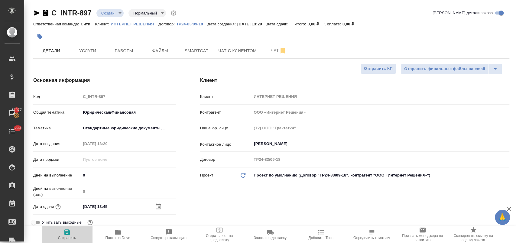
type textarea "x"
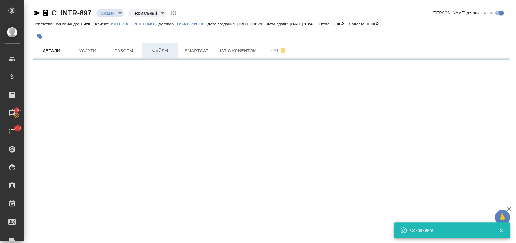
select select "RU"
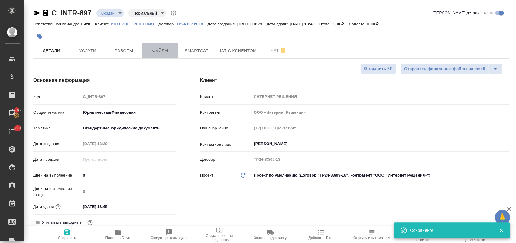
click at [157, 47] on span "Файлы" at bounding box center [160, 51] width 29 height 8
type textarea "x"
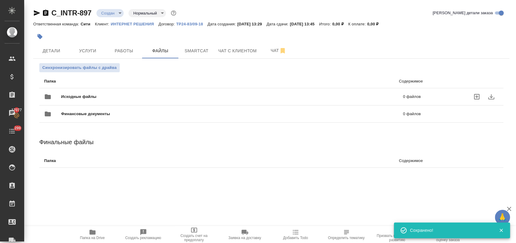
click at [74, 97] on span "Исходные файлы" at bounding box center [155, 97] width 189 height 6
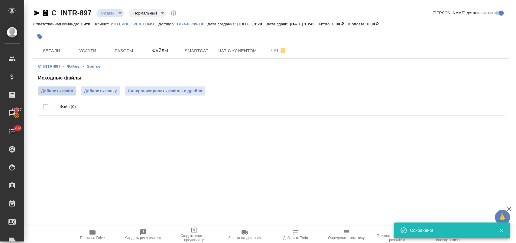
click at [69, 92] on span "Добавить файл" at bounding box center [57, 91] width 32 height 6
click at [0, 0] on input "Добавить файл" at bounding box center [0, 0] width 0 height 0
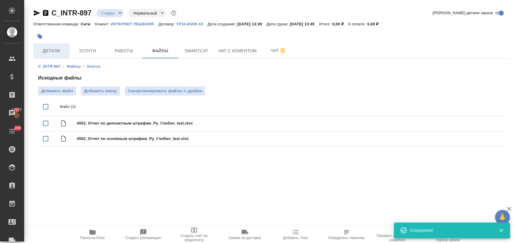
click at [48, 51] on span "Детали" at bounding box center [51, 51] width 29 height 8
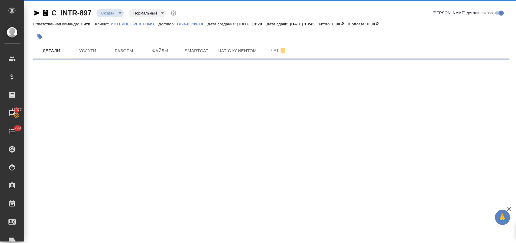
select select "RU"
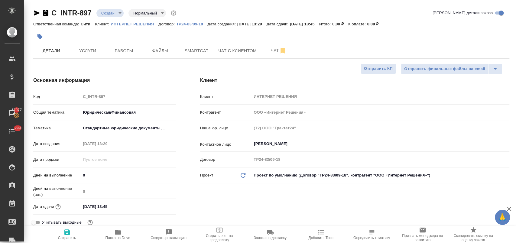
type textarea "x"
click at [118, 13] on body "🙏 .cls-1 fill:#fff; AWATERA [PERSON_NAME] Спецификации Заказы 17077 Чаты 299 To…" at bounding box center [258, 146] width 516 height 292
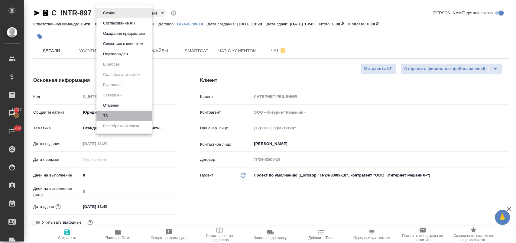
click at [119, 115] on li "ТЗ" at bounding box center [123, 116] width 55 height 10
type textarea "x"
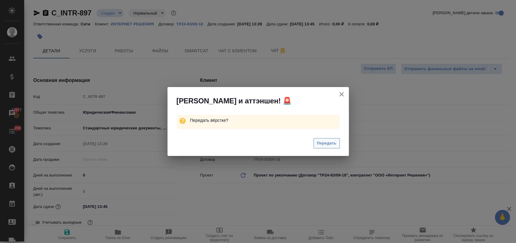
click at [323, 139] on button "Передать" at bounding box center [326, 143] width 26 height 11
type textarea "x"
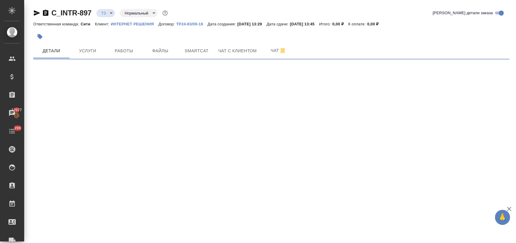
select select "RU"
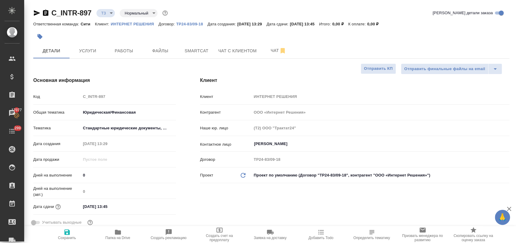
type textarea "x"
click at [96, 52] on span "Услуги" at bounding box center [87, 51] width 29 height 8
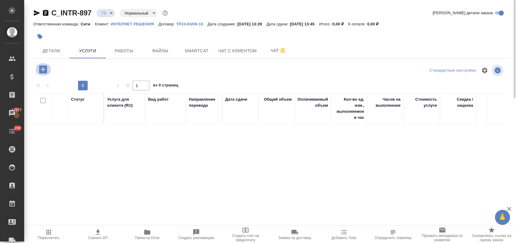
click at [40, 68] on icon "button" at bounding box center [43, 69] width 8 height 8
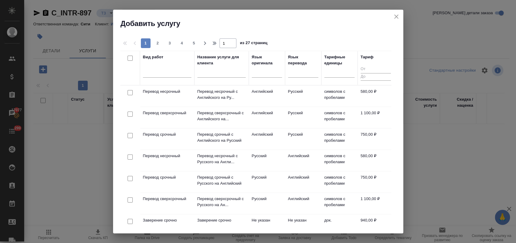
click at [396, 19] on icon "close" at bounding box center [396, 16] width 7 height 7
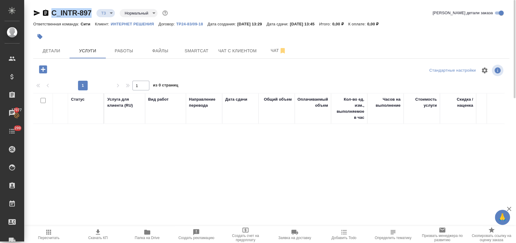
drag, startPoint x: 92, startPoint y: 13, endPoint x: 54, endPoint y: 15, distance: 38.7
click at [54, 15] on div "C_INTR-897 ТЗ tz Нормальный normal" at bounding box center [101, 13] width 136 height 10
copy link "C_INTR-897"
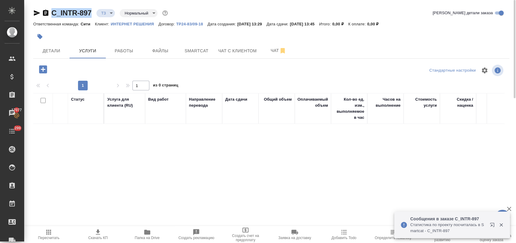
click at [46, 70] on icon "button" at bounding box center [43, 69] width 8 height 8
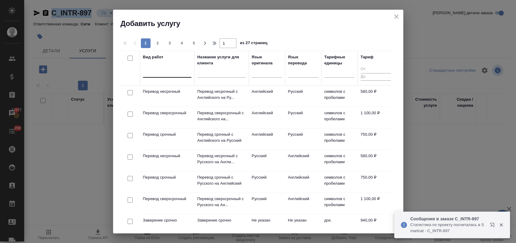
click at [157, 71] on div at bounding box center [167, 71] width 48 height 9
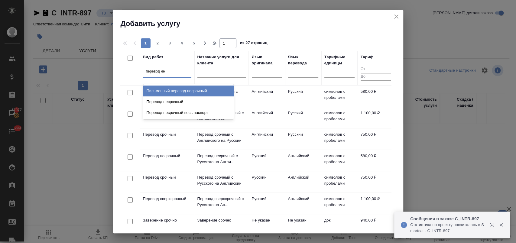
type input "перевод нес"
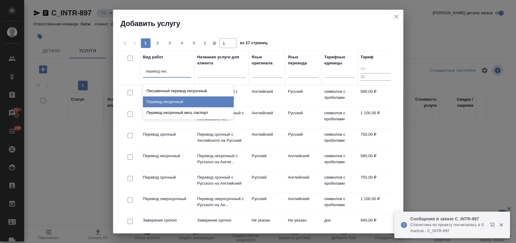
click at [170, 102] on div "Перевод несрочный" at bounding box center [188, 101] width 91 height 11
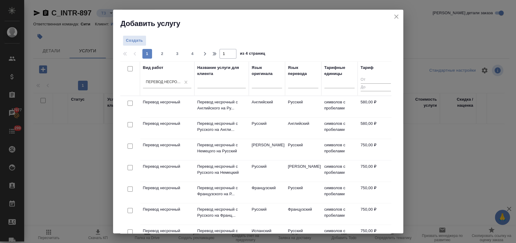
click at [129, 125] on input "checkbox" at bounding box center [130, 124] width 5 height 5
checkbox input "true"
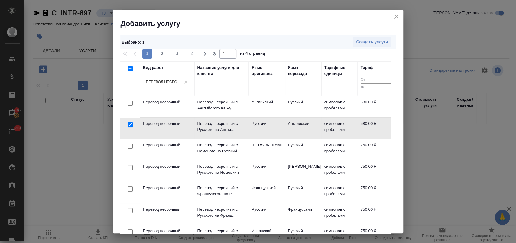
click at [372, 41] on span "Создать услуги" at bounding box center [372, 42] width 32 height 7
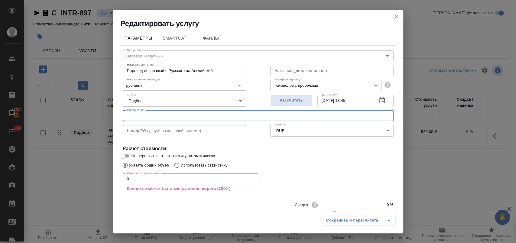
click at [158, 116] on input "text" at bounding box center [258, 115] width 271 height 11
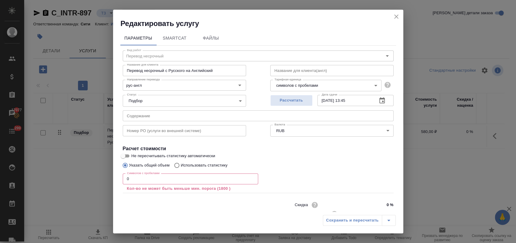
click at [132, 118] on input "text" at bounding box center [258, 115] width 271 height 11
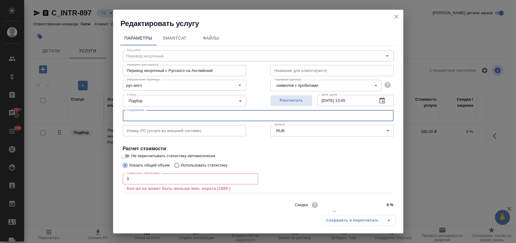
paste input "4552_Отчет по основным штрафам_Ру_Глобал_last"
click at [173, 112] on input "4552_Отчет по основным штрафам_Ру_Глобал_last" at bounding box center [258, 115] width 271 height 11
click at [230, 114] on input "4552_Отчет по основным штрафам_Ру_Глобал_last" at bounding box center [258, 115] width 271 height 11
paste input "4552_Отчет по депозитным штрафам_Ру_Глобал_last"
type input "4552_Отчет по основным штрафам_Ру_Глобал_last, 4552_Отчет по депозитным штрафам…"
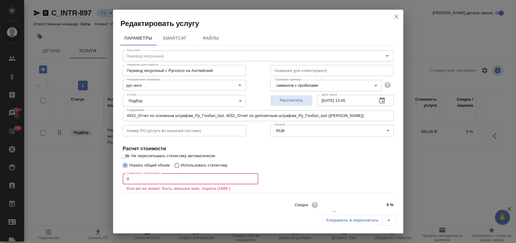
drag, startPoint x: 149, startPoint y: 178, endPoint x: 101, endPoint y: 179, distance: 48.4
click at [101, 179] on div "Редактировать услугу Параметры SmartCat Файлы Вид работ Перевод несрочный Вид р…" at bounding box center [258, 121] width 516 height 243
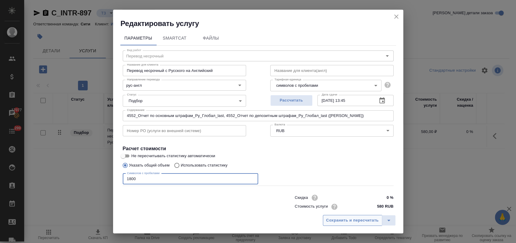
type input "1800"
click at [352, 220] on span "Сохранить и пересчитать" at bounding box center [352, 220] width 53 height 7
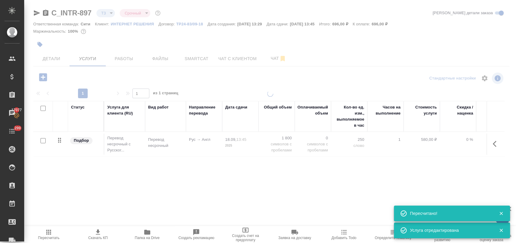
type input "urgent"
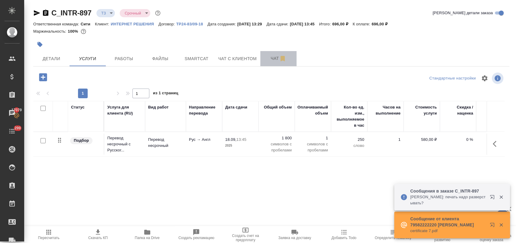
click at [273, 53] on button "Чат" at bounding box center [278, 58] width 36 height 15
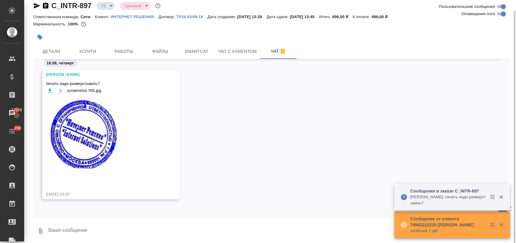
scroll to position [9, 0]
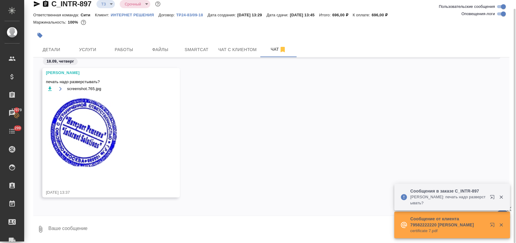
click at [92, 224] on textarea at bounding box center [279, 229] width 462 height 21
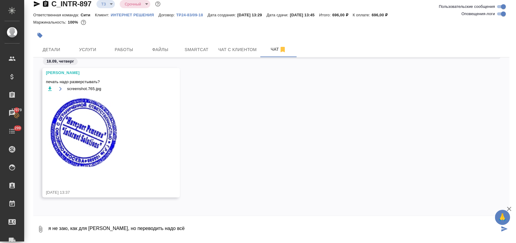
type textarea "я не заю, как для ПМов, но переводить надо всё"
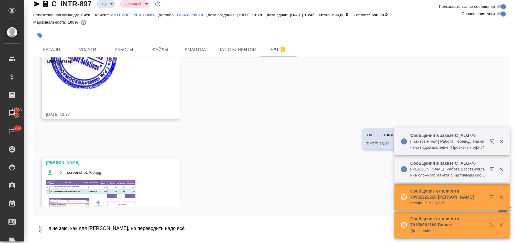
scroll to position [339, 0]
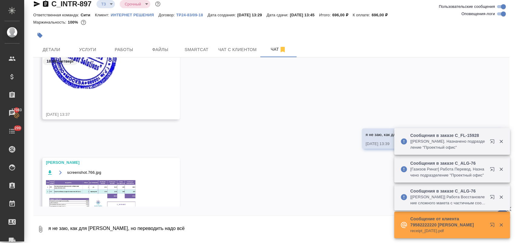
click at [96, 189] on img at bounding box center [91, 195] width 91 height 33
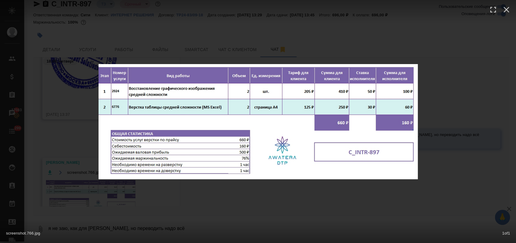
click at [433, 34] on div "screenshot.766.jpg 1 of 1" at bounding box center [258, 121] width 516 height 243
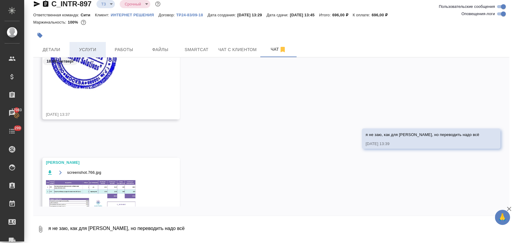
click at [86, 48] on span "Услуги" at bounding box center [87, 50] width 29 height 8
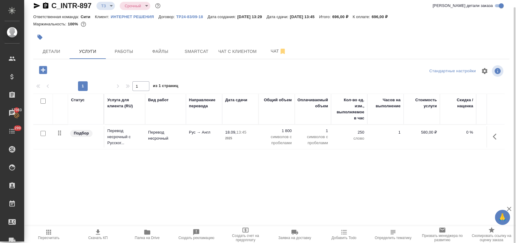
scroll to position [7, 0]
click at [42, 72] on icon "button" at bounding box center [43, 70] width 8 height 8
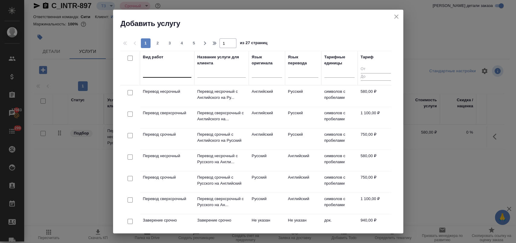
click at [151, 75] on div at bounding box center [167, 71] width 48 height 9
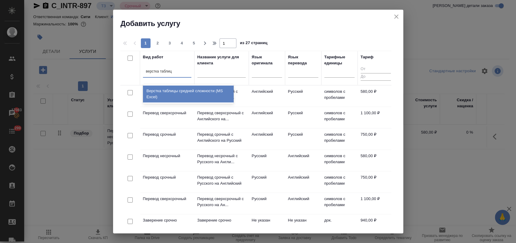
type input "верстка таблицы"
click at [167, 91] on div "Верстка таблицы средней сложности (MS Excel)" at bounding box center [188, 94] width 91 height 17
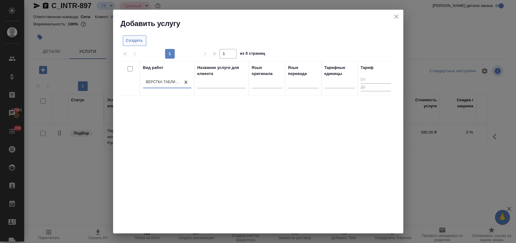
click at [131, 41] on span "Создать" at bounding box center [134, 40] width 17 height 7
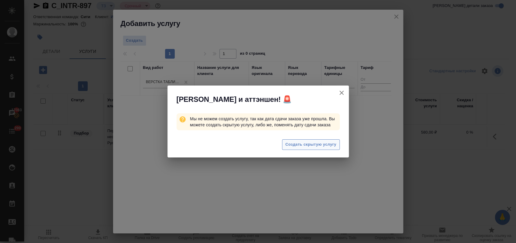
click at [313, 144] on span "Создать скрытую услугу" at bounding box center [310, 144] width 51 height 7
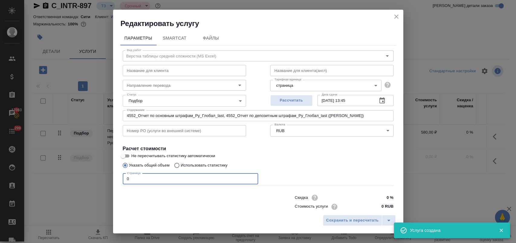
drag, startPoint x: 132, startPoint y: 178, endPoint x: 116, endPoint y: 179, distance: 16.6
click at [116, 179] on div "Параметры SmartCat Файлы Вид работ Верстка таблицы средней сложности (MS Excel)…" at bounding box center [258, 119] width 290 height 183
type input "2"
click at [377, 206] on input "0 RUB" at bounding box center [382, 207] width 22 height 9
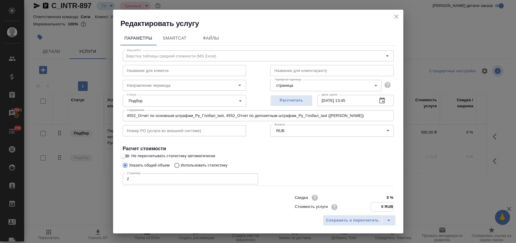
click at [376, 206] on input "0 RUB" at bounding box center [382, 207] width 22 height 9
type input "125 RUB"
click at [351, 221] on span "Сохранить и пересчитать" at bounding box center [352, 220] width 53 height 7
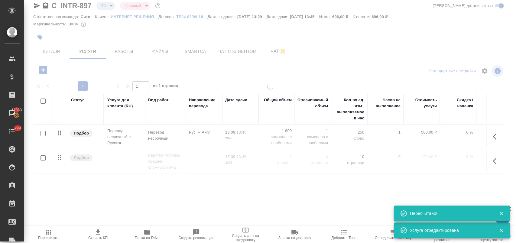
type input "new"
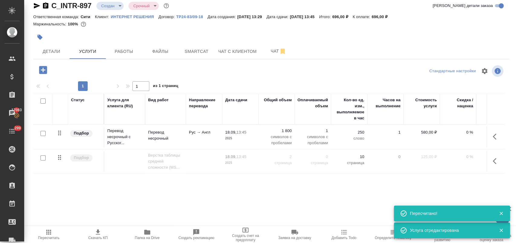
click at [43, 157] on input "checkbox" at bounding box center [43, 157] width 5 height 5
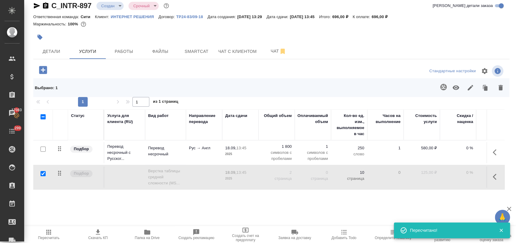
click at [452, 88] on icon "button" at bounding box center [455, 87] width 7 height 7
click at [42, 173] on input "checkbox" at bounding box center [43, 173] width 5 height 5
checkbox input "false"
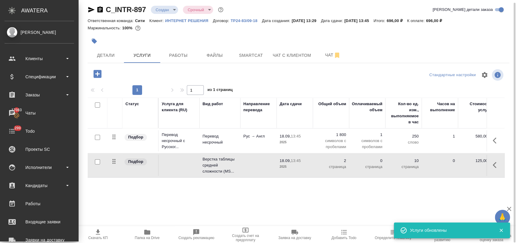
scroll to position [3, 0]
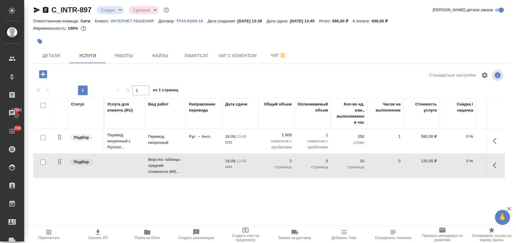
click at [52, 232] on icon "button" at bounding box center [48, 232] width 7 height 7
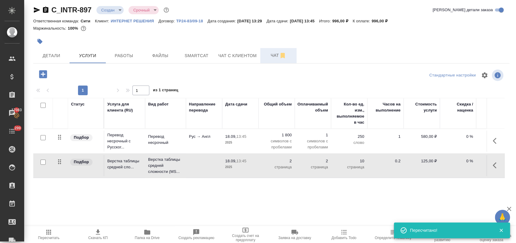
click at [272, 58] on span "Чат" at bounding box center [278, 56] width 29 height 8
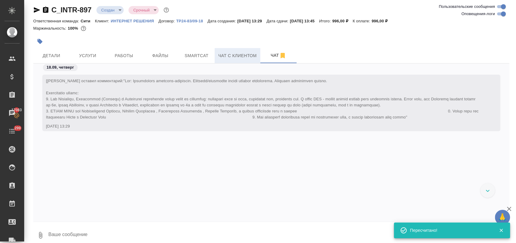
scroll to position [541, 0]
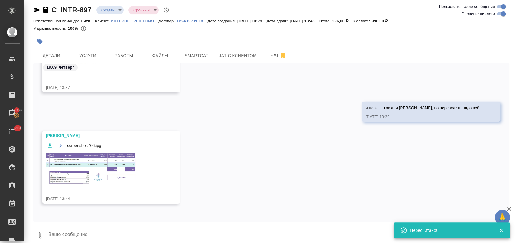
click at [94, 162] on img at bounding box center [91, 168] width 91 height 33
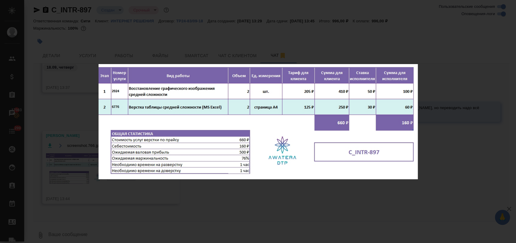
click at [227, 205] on div "screenshot.766.jpg 1 of 1" at bounding box center [258, 121] width 516 height 243
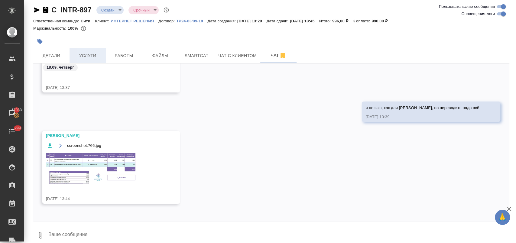
click at [84, 54] on span "Услуги" at bounding box center [87, 56] width 29 height 8
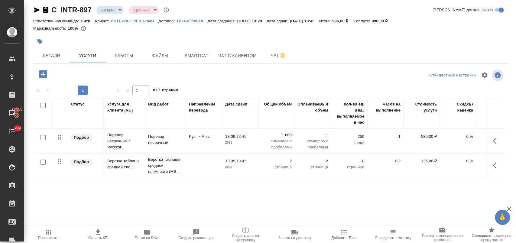
click at [46, 75] on icon "button" at bounding box center [43, 74] width 8 height 8
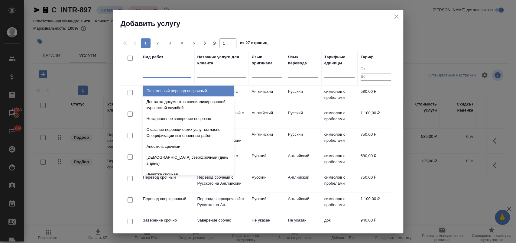
click at [153, 76] on div at bounding box center [167, 71] width 48 height 9
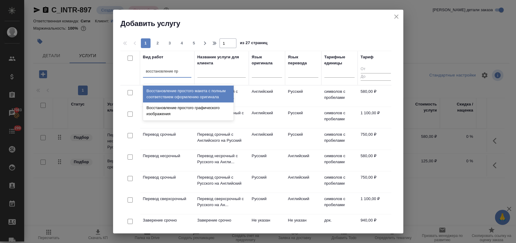
type input "восстановление про"
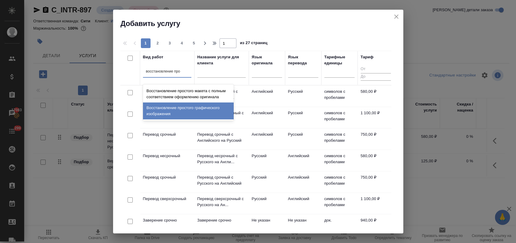
click at [180, 103] on div "Восстановление простого графического изображения" at bounding box center [188, 110] width 91 height 17
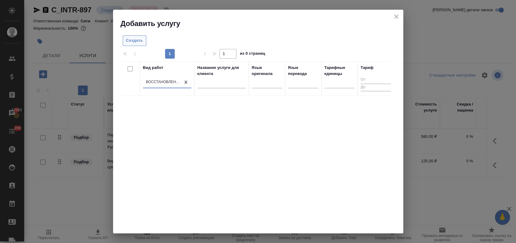
click at [128, 40] on span "Создать" at bounding box center [134, 40] width 17 height 7
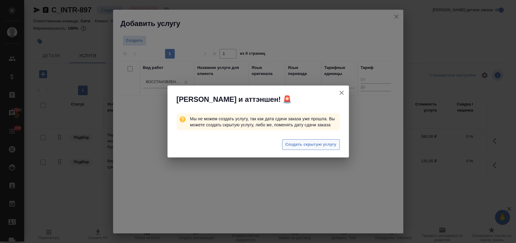
click at [321, 143] on span "Создать скрытую услугу" at bounding box center [310, 144] width 51 height 7
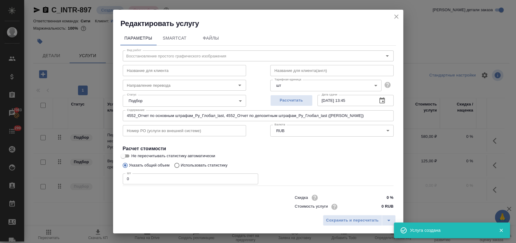
drag, startPoint x: 143, startPoint y: 179, endPoint x: 108, endPoint y: 178, distance: 35.7
click at [108, 178] on div "Редактировать услугу Параметры SmartCat Файлы Вид работ Восстановление простого…" at bounding box center [258, 121] width 516 height 243
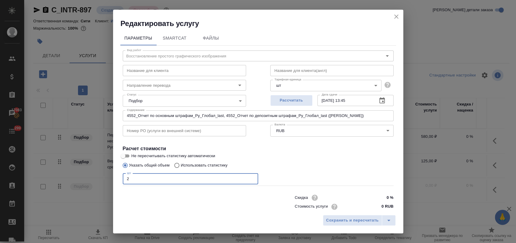
type input "2"
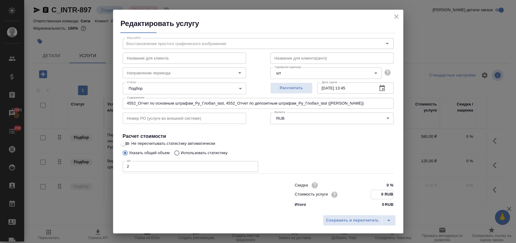
drag, startPoint x: 371, startPoint y: 207, endPoint x: 378, endPoint y: 203, distance: 9.1
click at [378, 203] on div "Скидка 0 % Стоимость услуги 0 RUB Итого 0 RUB" at bounding box center [344, 194] width 99 height 27
type input "85 RUB"
click at [340, 220] on span "Сохранить и пересчитать" at bounding box center [352, 220] width 53 height 7
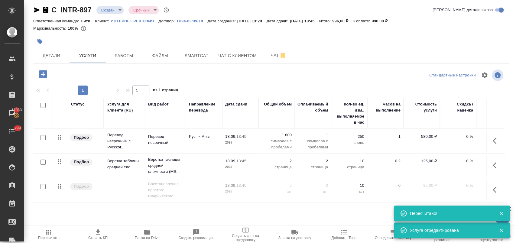
click at [43, 186] on input "checkbox" at bounding box center [43, 186] width 5 height 5
checkbox input "true"
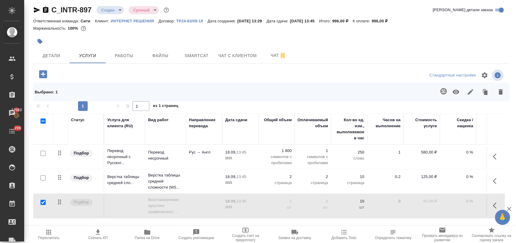
click at [453, 90] on icon "button" at bounding box center [455, 91] width 7 height 7
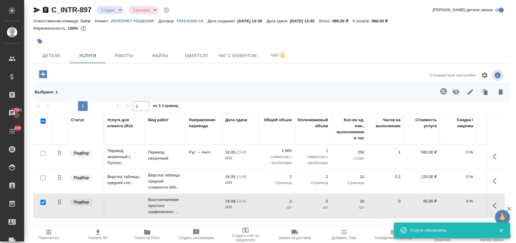
click at [53, 232] on span "Пересчитать" at bounding box center [49, 234] width 42 height 11
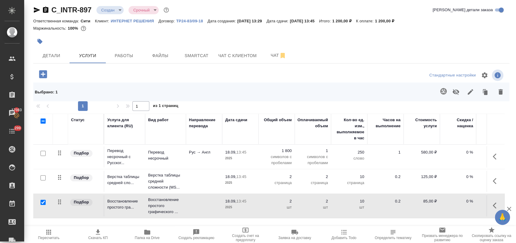
click at [44, 200] on input "checkbox" at bounding box center [43, 202] width 5 height 5
checkbox input "false"
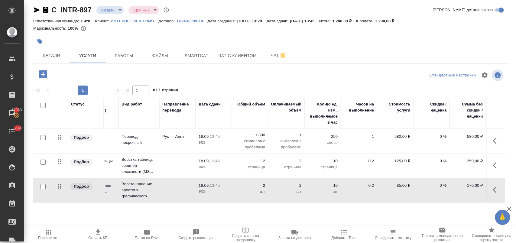
scroll to position [0, 104]
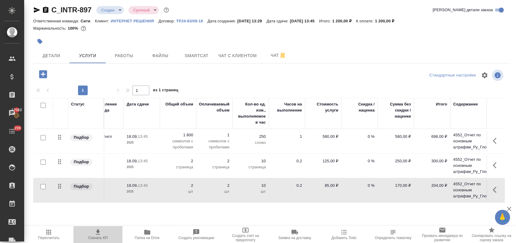
click at [102, 232] on span "Скачать КП" at bounding box center [98, 234] width 42 height 11
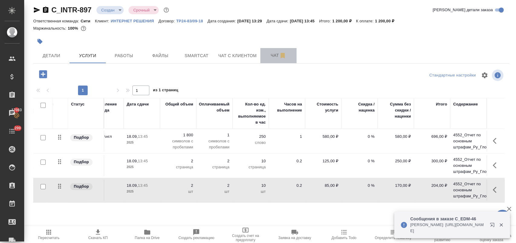
click at [267, 53] on span "Чат" at bounding box center [278, 56] width 29 height 8
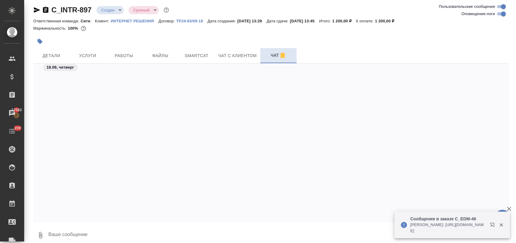
scroll to position [541, 0]
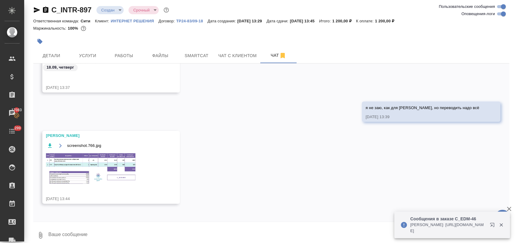
click at [109, 164] on img at bounding box center [91, 168] width 91 height 33
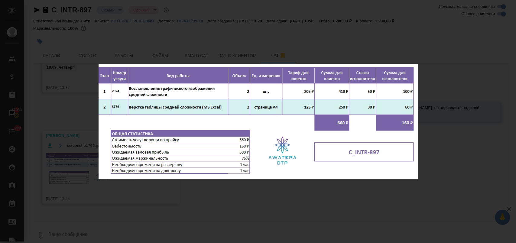
click at [261, 214] on div "screenshot.766.jpg 1 of 1" at bounding box center [258, 121] width 516 height 243
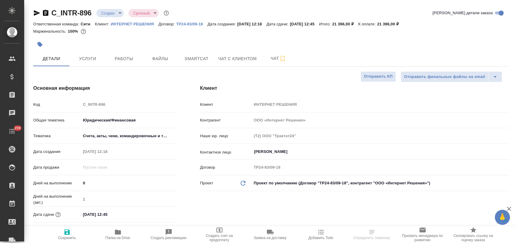
select select "RU"
click at [98, 60] on span "Услуги" at bounding box center [87, 59] width 29 height 8
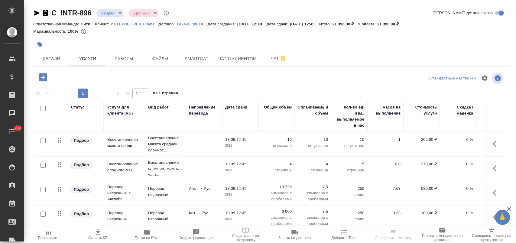
scroll to position [3, 0]
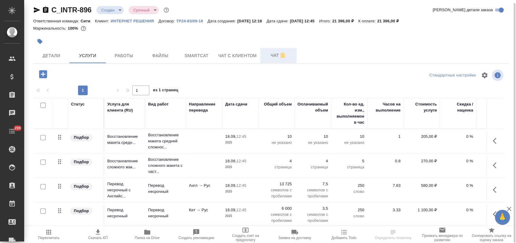
click at [263, 55] on div "Детали Услуги Работы Файлы Smartcat Чат с клиентом Чат" at bounding box center [271, 55] width 476 height 15
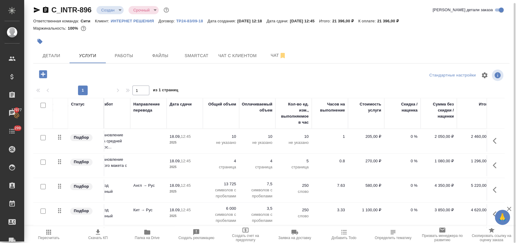
scroll to position [0, 104]
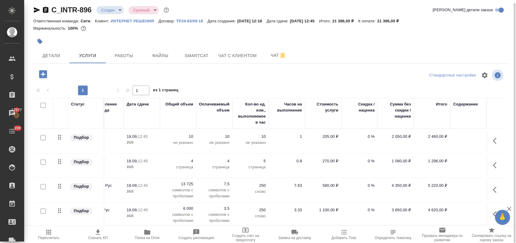
click at [462, 136] on td at bounding box center [468, 141] width 36 height 21
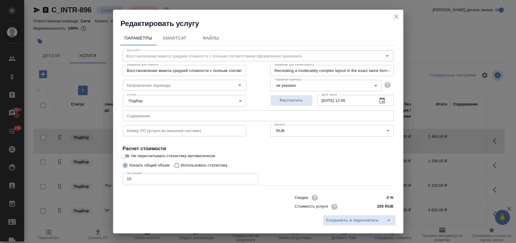
click at [201, 114] on input "text" at bounding box center [258, 115] width 271 height 11
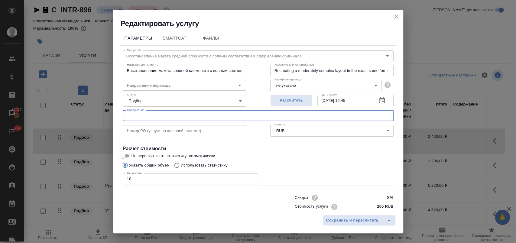
paste input "Перевод документов SPRINT (обеспеч)"
drag, startPoint x: 196, startPoint y: 119, endPoint x: 117, endPoint y: 120, distance: 79.8
click at [117, 120] on div "Параметры SmartCat Файлы Вид работ Восстановление макета средней сложности с по…" at bounding box center [258, 119] width 290 height 183
type input "Перевод документов SPRINT (обеспеч) (Шипков Дмитрий)"
click at [390, 218] on icon "split button" at bounding box center [388, 220] width 7 height 7
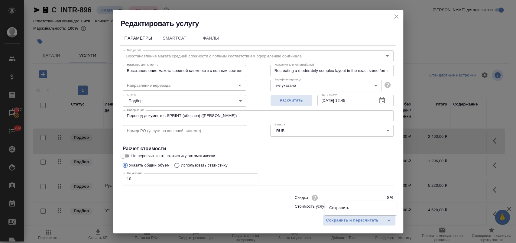
click at [353, 207] on li "Сохранить" at bounding box center [360, 208] width 73 height 10
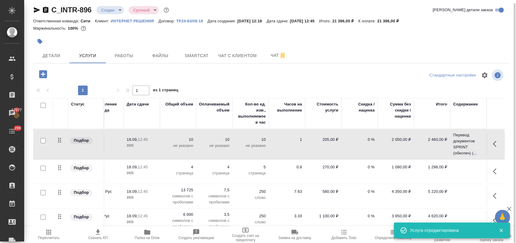
click at [464, 171] on td at bounding box center [468, 171] width 36 height 21
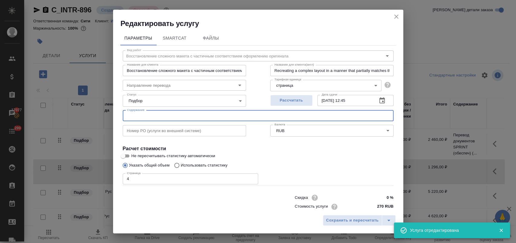
click at [223, 115] on input "text" at bounding box center [258, 115] width 271 height 11
paste input "Перевод документов SPRINT (обеспеч) (Шипков Дмитрий)"
type input "Перевод документов SPRINT (обеспеч) (Шипков Дмитрий)"
click at [389, 221] on icon "split button" at bounding box center [388, 220] width 7 height 7
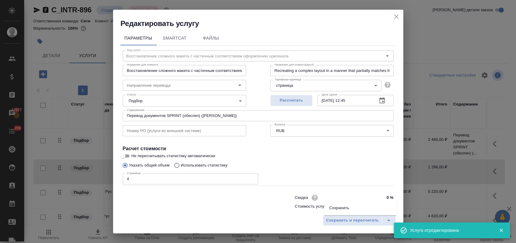
click at [359, 205] on li "Сохранить" at bounding box center [360, 208] width 73 height 10
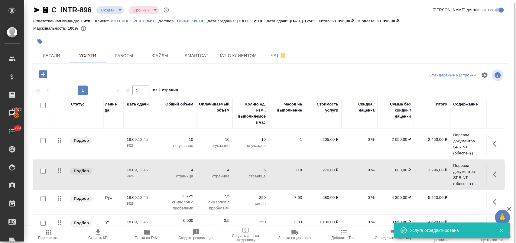
click at [465, 198] on td at bounding box center [468, 202] width 36 height 21
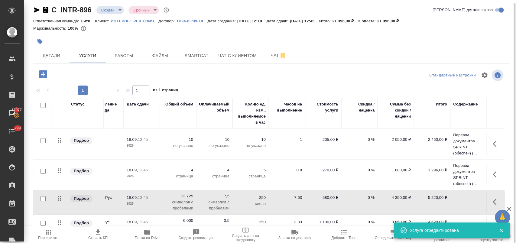
click at [465, 198] on td at bounding box center [468, 202] width 36 height 21
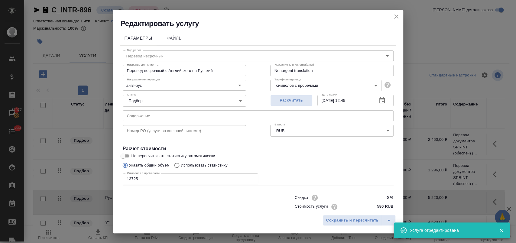
click at [249, 115] on input "text" at bounding box center [258, 115] width 271 height 11
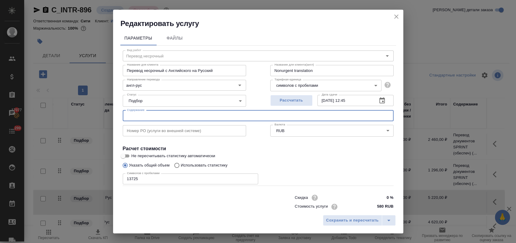
paste input "Перевод документов SPRINT (обеспеч) (Шипков Дмитрий)"
type input "Перевод документов SPRINT (обеспеч) (Шипков Дмитрий)"
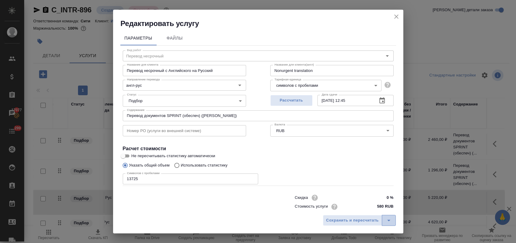
click at [387, 220] on icon "split button" at bounding box center [388, 220] width 7 height 7
click at [344, 210] on li "Сохранить" at bounding box center [360, 208] width 73 height 10
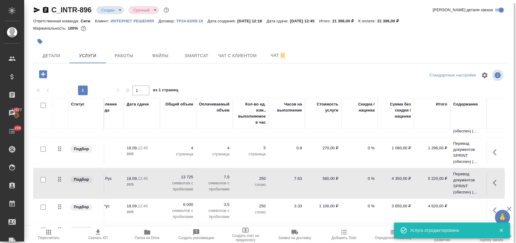
scroll to position [44, 104]
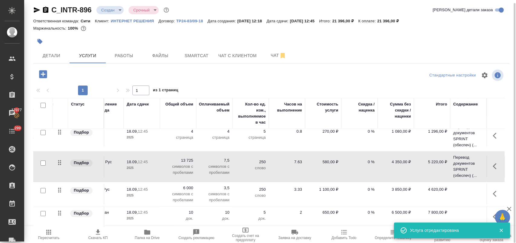
click at [455, 183] on td at bounding box center [468, 193] width 36 height 21
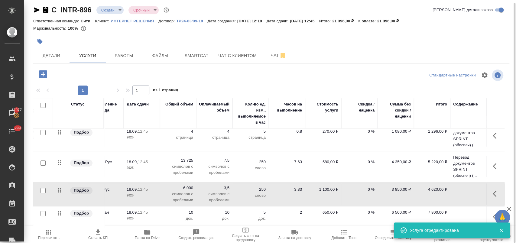
click at [455, 183] on td at bounding box center [468, 193] width 36 height 21
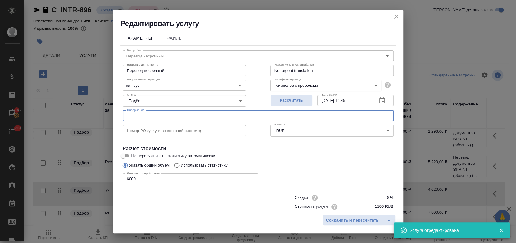
click at [202, 116] on input "text" at bounding box center [258, 115] width 271 height 11
paste input "Перевод документов SPRINT (обеспеч) (Шипков Дмитрий)"
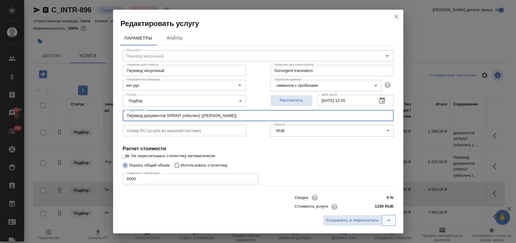
type input "Перевод документов SPRINT (обеспеч) (Шипков Дмитрий)"
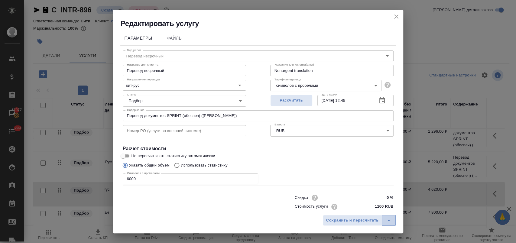
click at [385, 222] on button "split button" at bounding box center [389, 220] width 14 height 11
click at [351, 207] on li "Сохранить" at bounding box center [360, 208] width 73 height 10
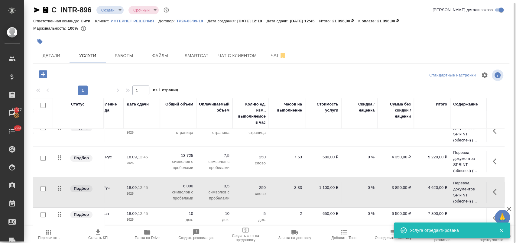
click at [462, 209] on td at bounding box center [468, 218] width 36 height 21
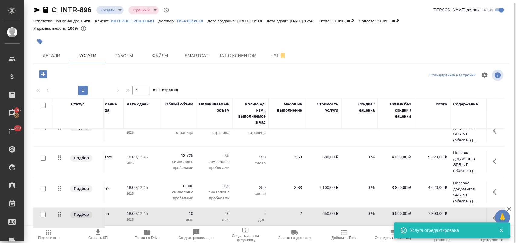
click at [462, 209] on td at bounding box center [468, 218] width 36 height 21
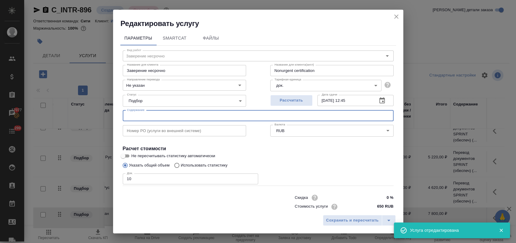
click at [208, 115] on input "text" at bounding box center [258, 115] width 271 height 11
paste input "Перевод документов SPRINT (обеспеч) (Шипков Дмитрий)"
type input "Перевод документов SPRINT (обеспеч) (Шипков Дмитрий)"
click at [388, 224] on icon "split button" at bounding box center [388, 220] width 7 height 7
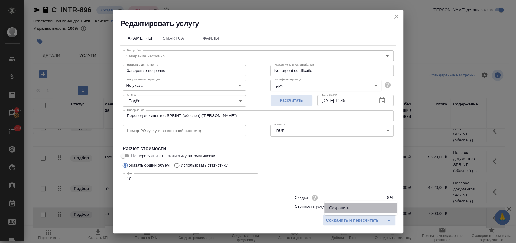
click at [343, 209] on li "Сохранить" at bounding box center [360, 208] width 73 height 10
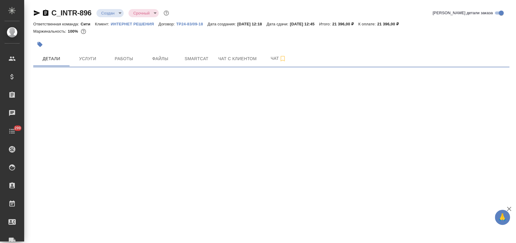
select select "RU"
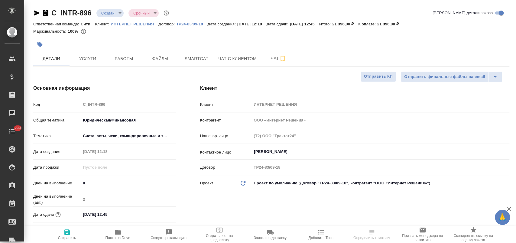
type textarea "x"
click at [89, 61] on span "Услуги" at bounding box center [87, 59] width 29 height 8
type textarea "x"
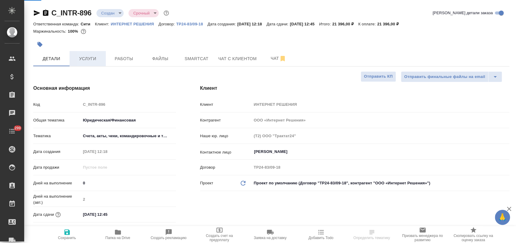
type textarea "x"
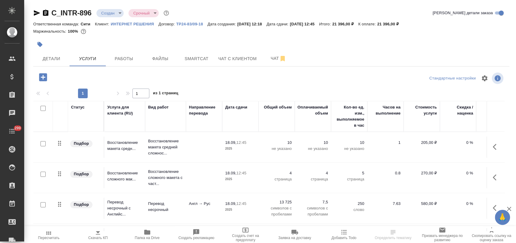
click at [98, 234] on icon "button" at bounding box center [98, 231] width 4 height 5
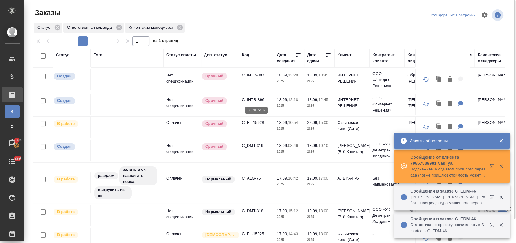
click at [258, 98] on p "C_INTR-896" at bounding box center [256, 100] width 29 height 6
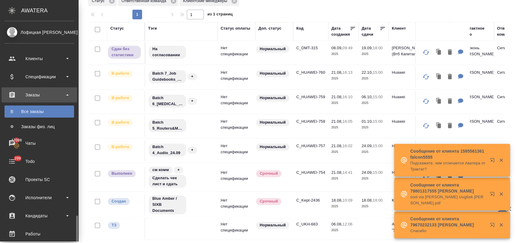
scroll to position [118, 0]
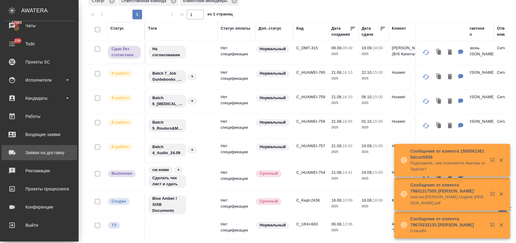
click at [49, 150] on div "Заявки на доставку" at bounding box center [40, 152] width 70 height 9
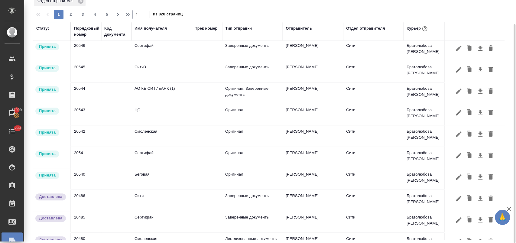
scroll to position [34, 0]
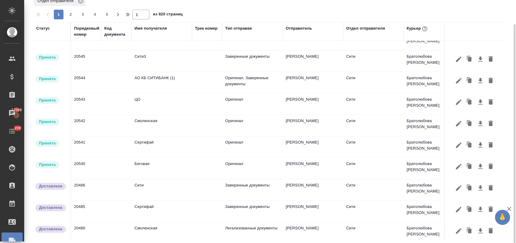
click at [119, 166] on td at bounding box center [116, 168] width 30 height 21
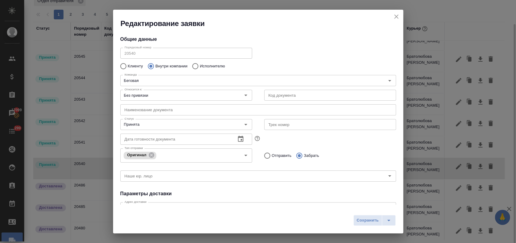
type input "Братолюбова Наталья"
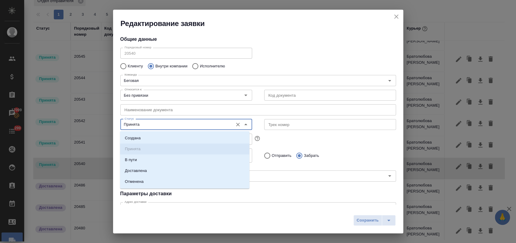
click at [159, 128] on input "Принята" at bounding box center [176, 124] width 108 height 7
click at [154, 167] on li "Доставлена" at bounding box center [184, 170] width 129 height 11
type input "Доставлена"
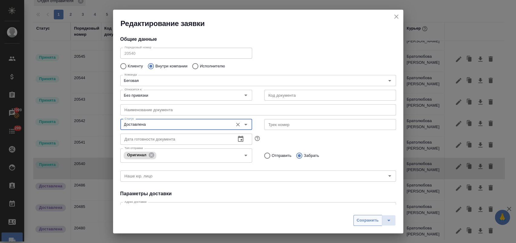
click at [362, 224] on span "Сохранить" at bounding box center [368, 220] width 22 height 7
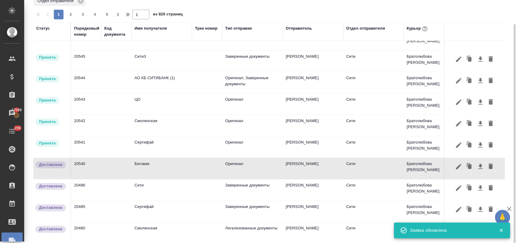
click at [110, 145] on td at bounding box center [116, 146] width 30 height 21
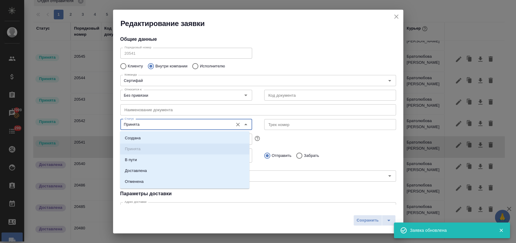
click at [159, 124] on input "Принята" at bounding box center [176, 124] width 108 height 7
drag, startPoint x: 147, startPoint y: 171, endPoint x: 279, endPoint y: 166, distance: 132.2
click at [146, 171] on p "Доставлена" at bounding box center [136, 171] width 22 height 6
type input "Доставлена"
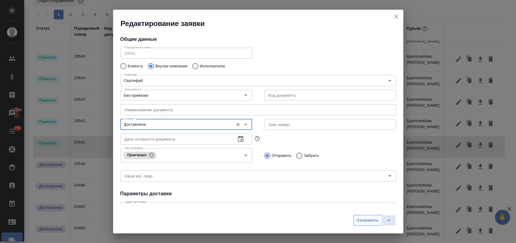
click at [360, 220] on span "Сохранить" at bounding box center [368, 220] width 22 height 7
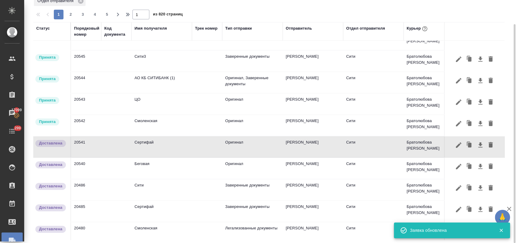
click at [165, 125] on td "Смоленская" at bounding box center [161, 125] width 60 height 21
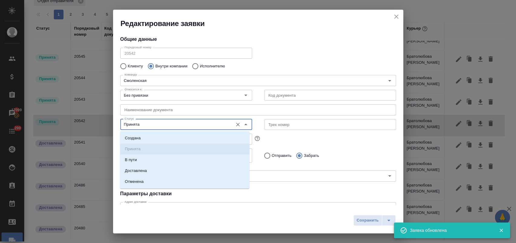
click at [165, 125] on input "Принята" at bounding box center [176, 124] width 108 height 7
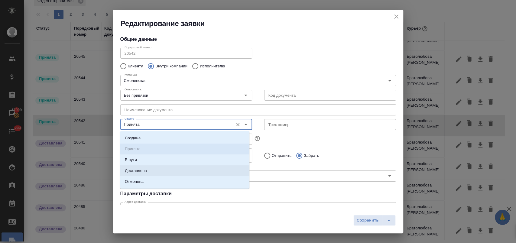
drag, startPoint x: 160, startPoint y: 168, endPoint x: 302, endPoint y: 189, distance: 143.7
click at [160, 168] on li "Доставлена" at bounding box center [184, 170] width 129 height 11
type input "Доставлена"
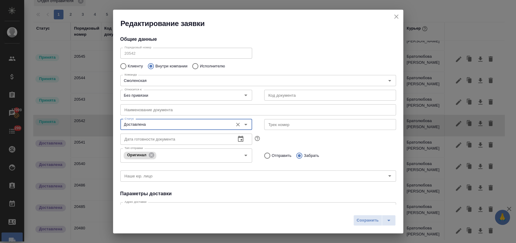
click at [356, 222] on button "Сохранить" at bounding box center [367, 220] width 29 height 11
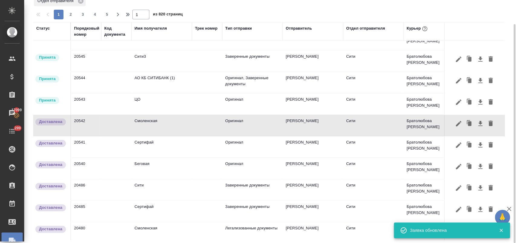
click at [98, 101] on td "20543" at bounding box center [86, 103] width 30 height 21
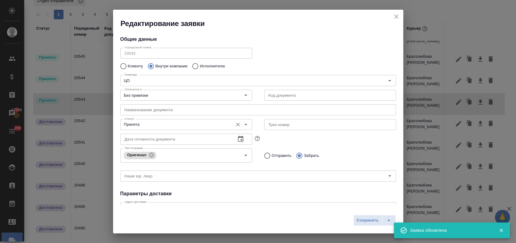
click at [162, 125] on input "Принята" at bounding box center [176, 124] width 108 height 7
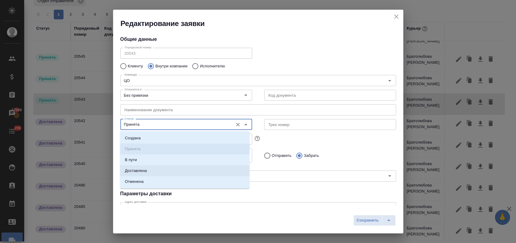
click at [149, 169] on li "Доставлена" at bounding box center [184, 170] width 129 height 11
type input "Доставлена"
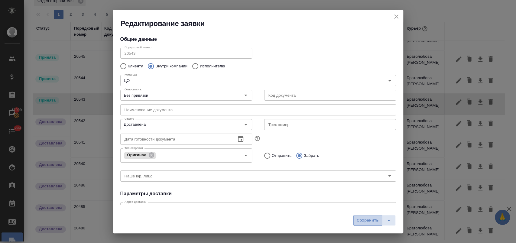
drag, startPoint x: 357, startPoint y: 220, endPoint x: 326, endPoint y: 184, distance: 47.6
click at [357, 219] on span "Сохранить" at bounding box center [368, 220] width 22 height 7
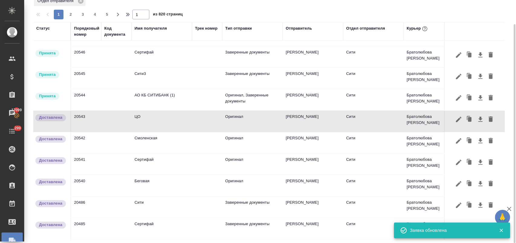
scroll to position [0, 0]
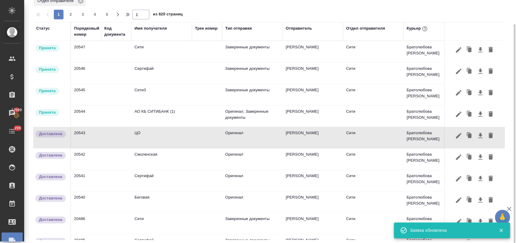
click at [96, 112] on td "20544" at bounding box center [86, 115] width 30 height 21
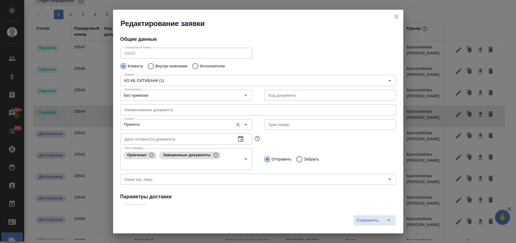
click at [151, 126] on input "Принята" at bounding box center [176, 124] width 108 height 7
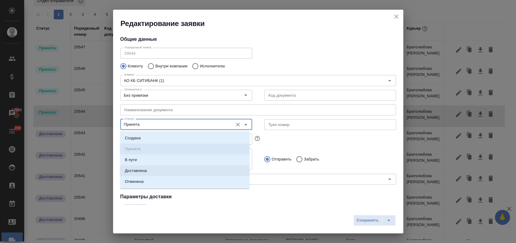
click at [144, 168] on p "Доставлена" at bounding box center [136, 171] width 22 height 6
type input "Доставлена"
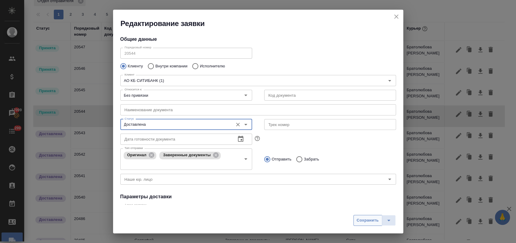
click at [357, 217] on span "Сохранить" at bounding box center [368, 220] width 22 height 7
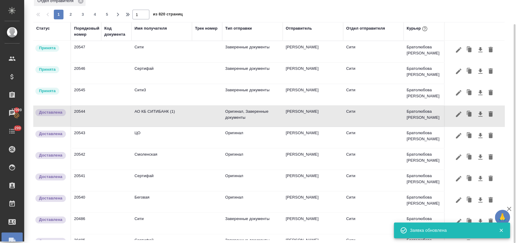
click at [99, 92] on td "20545" at bounding box center [86, 94] width 30 height 21
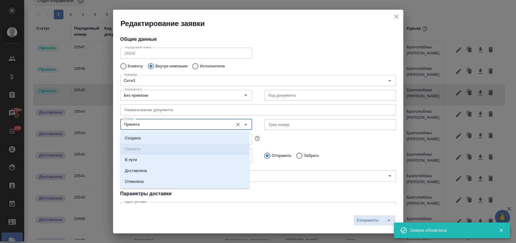
click at [155, 121] on input "Принята" at bounding box center [176, 124] width 108 height 7
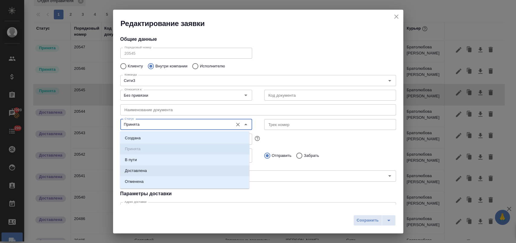
click at [153, 171] on li "Доставлена" at bounding box center [184, 170] width 129 height 11
type input "Доставлена"
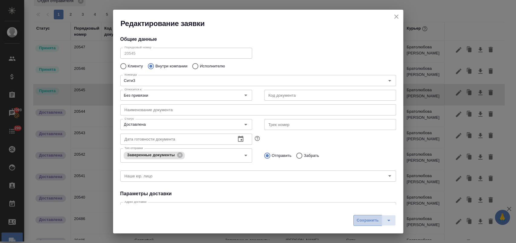
click at [365, 218] on span "Сохранить" at bounding box center [368, 220] width 22 height 7
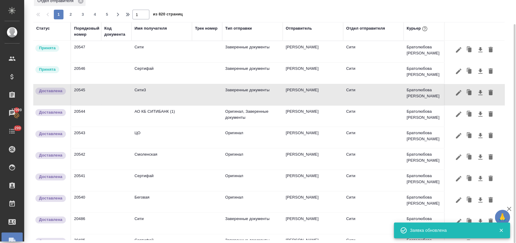
click at [110, 71] on td at bounding box center [116, 73] width 30 height 21
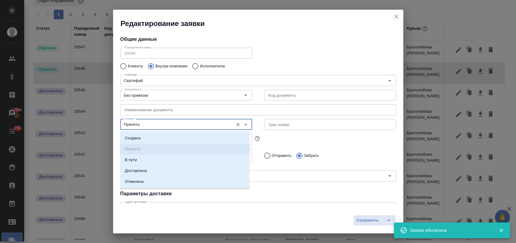
click at [142, 123] on input "Принята" at bounding box center [176, 124] width 108 height 7
click at [156, 174] on li "Доставлена" at bounding box center [184, 170] width 129 height 11
type input "Доставлена"
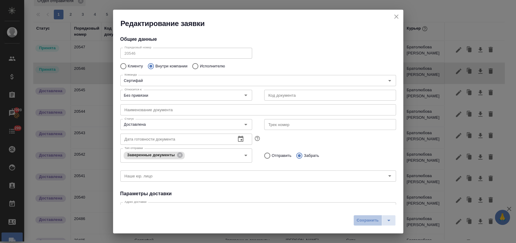
drag, startPoint x: 365, startPoint y: 220, endPoint x: 239, endPoint y: 144, distance: 146.3
click at [364, 220] on span "Сохранить" at bounding box center [368, 220] width 22 height 7
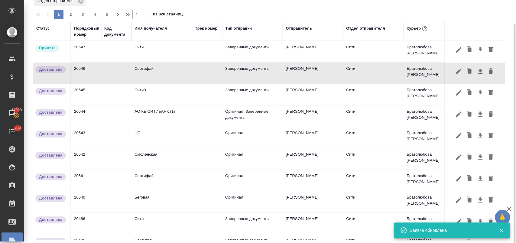
click at [116, 52] on td at bounding box center [116, 51] width 30 height 21
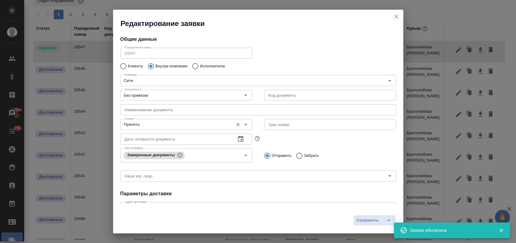
click at [163, 123] on input "Принята" at bounding box center [176, 124] width 108 height 7
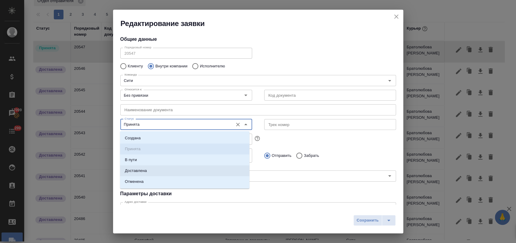
click at [157, 170] on li "Доставлена" at bounding box center [184, 170] width 129 height 11
type input "Доставлена"
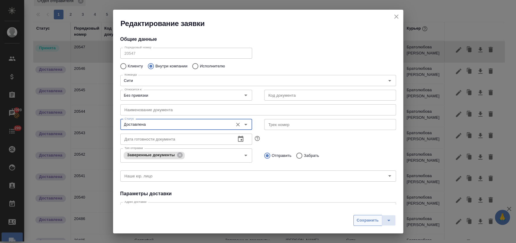
click at [367, 219] on span "Сохранить" at bounding box center [368, 220] width 22 height 7
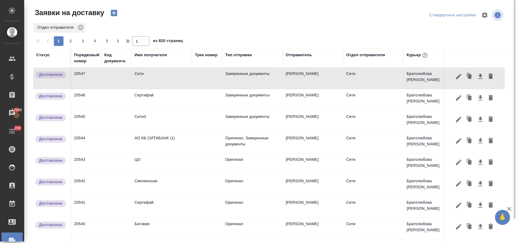
click at [114, 10] on icon "button" at bounding box center [114, 13] width 6 height 6
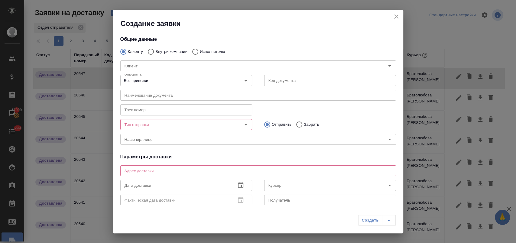
click at [157, 52] on div "Клиент Клиент" at bounding box center [258, 65] width 288 height 27
click at [145, 66] on input "Клиент" at bounding box center [243, 65] width 243 height 7
click at [157, 50] on p "Внутри компании" at bounding box center [171, 52] width 32 height 6
click at [155, 50] on input "Внутри компании" at bounding box center [149, 51] width 11 height 13
radio input "true"
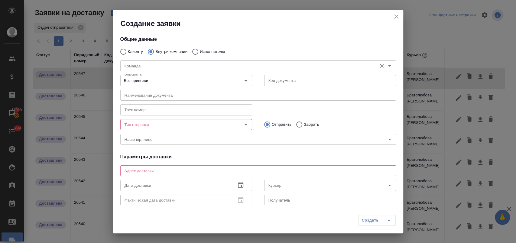
click at [150, 71] on div "Команда" at bounding box center [258, 65] width 276 height 11
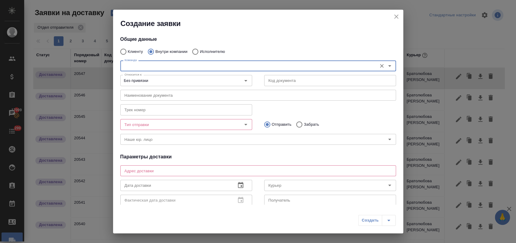
type input "ч"
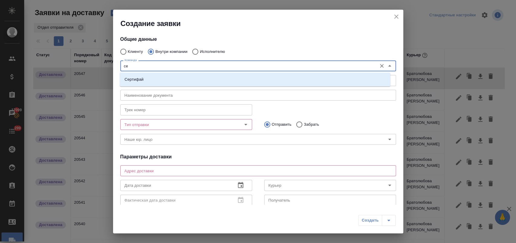
type input "сер"
click at [157, 73] on div "Сертифай" at bounding box center [255, 80] width 271 height 14
click at [158, 78] on li "Сертифай" at bounding box center [255, 79] width 271 height 11
type textarea "Кузнецкий мост, д.7"
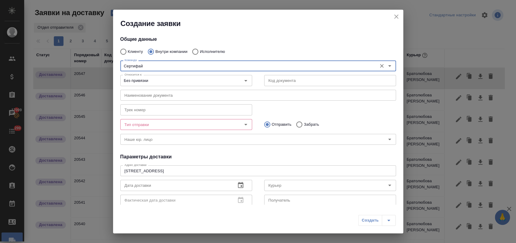
type input "Сертифай"
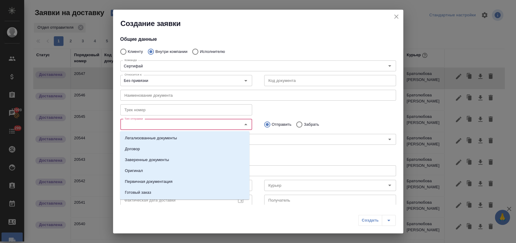
click at [146, 126] on input "Тип отправки" at bounding box center [176, 124] width 108 height 7
click at [167, 166] on li "Оригинал" at bounding box center [184, 170] width 129 height 11
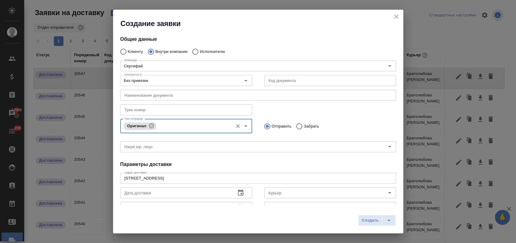
click at [264, 126] on input "Отправить" at bounding box center [266, 126] width 11 height 13
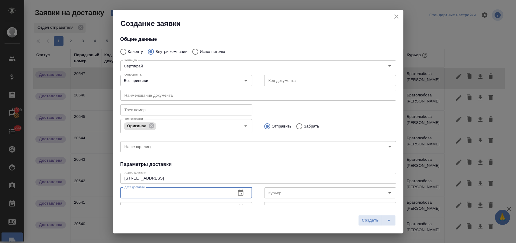
drag, startPoint x: 190, startPoint y: 193, endPoint x: 213, endPoint y: 188, distance: 23.8
click at [190, 193] on input "text" at bounding box center [175, 192] width 111 height 11
click at [238, 193] on icon "button" at bounding box center [240, 193] width 5 height 6
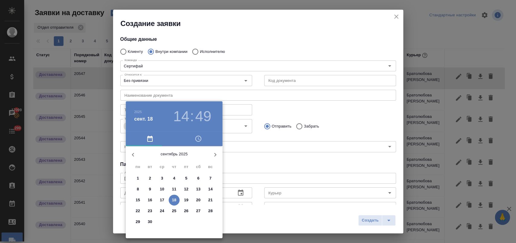
click at [175, 199] on p "18" at bounding box center [174, 200] width 5 height 6
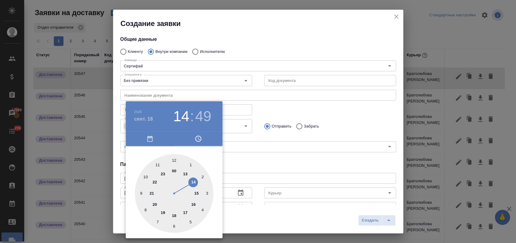
click at [159, 162] on div at bounding box center [174, 193] width 79 height 79
click at [176, 227] on div at bounding box center [174, 193] width 79 height 79
type input "18.09.2025 11:30"
click at [264, 160] on div at bounding box center [258, 121] width 516 height 243
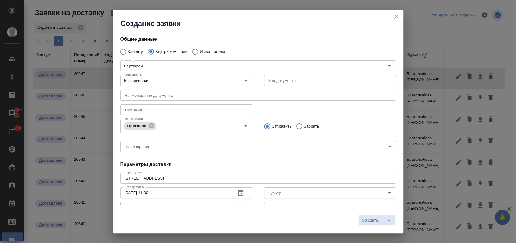
click at [283, 190] on input "Курьер" at bounding box center [320, 192] width 108 height 7
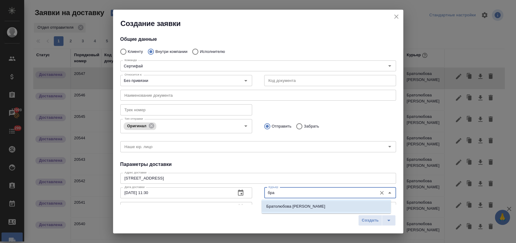
click at [322, 206] on li "Братолюбова [PERSON_NAME]" at bounding box center [325, 206] width 129 height 11
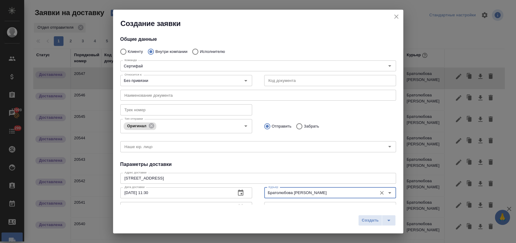
type input "Братолюбова [PERSON_NAME]"
click at [374, 226] on button "Создать" at bounding box center [370, 220] width 24 height 11
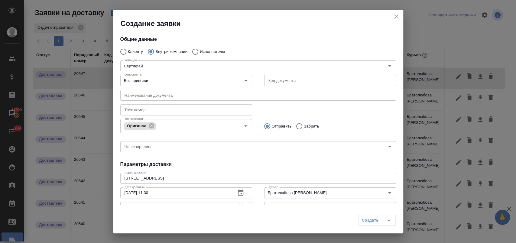
click at [373, 225] on div "Создать" at bounding box center [376, 220] width 37 height 11
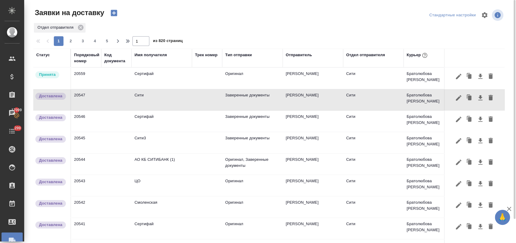
click at [111, 16] on icon "button" at bounding box center [114, 13] width 8 height 8
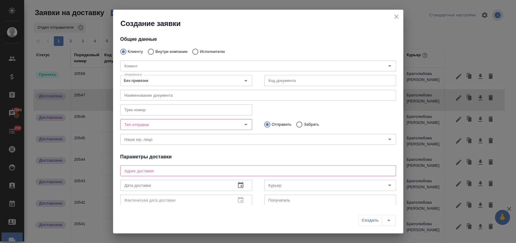
click at [157, 51] on p "Внутри компании" at bounding box center [171, 52] width 32 height 6
click at [155, 51] on input "Внутри компании" at bounding box center [149, 51] width 11 height 13
radio input "true"
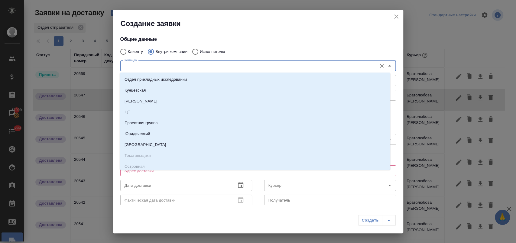
click at [141, 67] on input "Команда" at bounding box center [248, 65] width 252 height 7
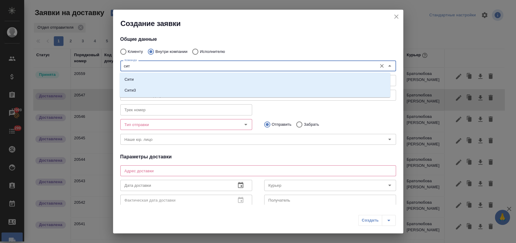
type input "сити"
click at [142, 77] on li "Сити" at bounding box center [255, 79] width 271 height 11
type textarea "Пресненская набережная, д. 10, Башня на Набережной, блок С, -1 этаж, зона ритей…"
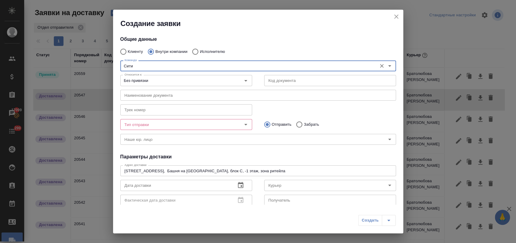
type input "Сити"
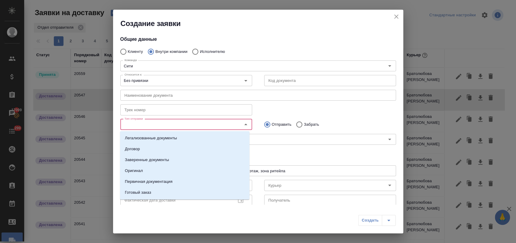
click at [163, 128] on input "Тип отправки" at bounding box center [176, 124] width 108 height 7
click at [162, 160] on p "Заверенные документы" at bounding box center [147, 160] width 44 height 6
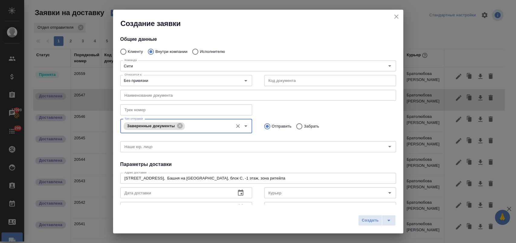
click at [155, 191] on input "text" at bounding box center [175, 192] width 111 height 11
click at [244, 193] on button "button" at bounding box center [240, 193] width 15 height 15
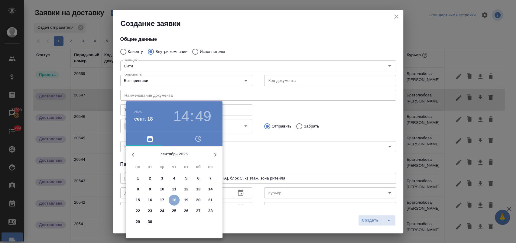
click at [173, 199] on p "18" at bounding box center [174, 200] width 5 height 6
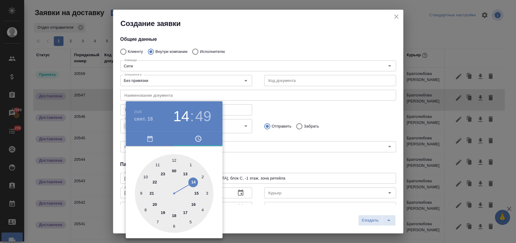
click at [175, 160] on div at bounding box center [174, 193] width 79 height 79
click at [173, 227] on div at bounding box center [174, 193] width 79 height 79
type input "18.09.2025 12:30"
click at [305, 108] on div at bounding box center [258, 121] width 516 height 243
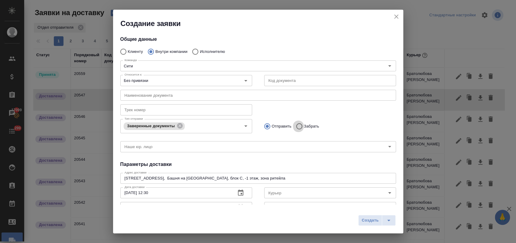
click at [301, 128] on input "Забрать" at bounding box center [298, 126] width 11 height 13
radio input "true"
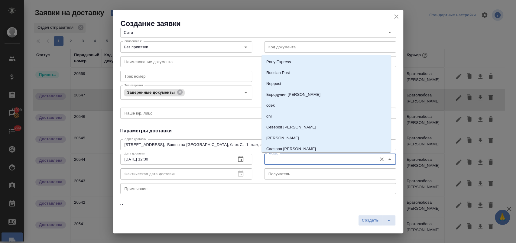
click at [303, 159] on input "Курьер" at bounding box center [320, 159] width 108 height 7
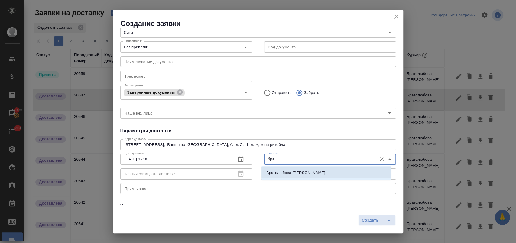
click at [298, 173] on p "Братолюбова [PERSON_NAME]" at bounding box center [295, 173] width 59 height 6
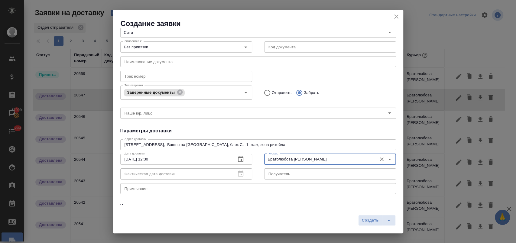
type input "Братолюбова [PERSON_NAME]"
click at [161, 193] on div "x Примечание" at bounding box center [258, 188] width 276 height 11
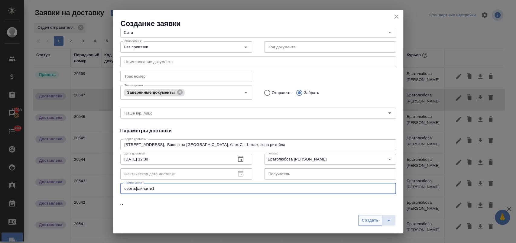
type textarea "сертифай-сити1"
click at [365, 220] on span "Создать" at bounding box center [370, 220] width 17 height 7
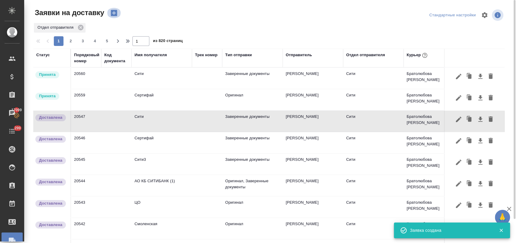
click at [111, 14] on icon "button" at bounding box center [114, 13] width 6 height 6
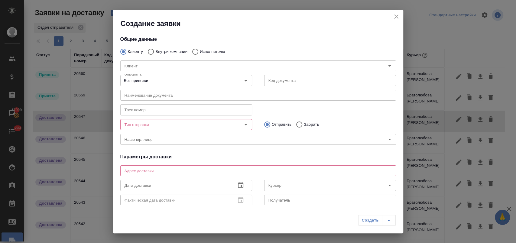
click at [155, 50] on p "Внутри компании" at bounding box center [171, 52] width 32 height 6
click at [155, 50] on input "Внутри компании" at bounding box center [149, 51] width 11 height 13
radio input "true"
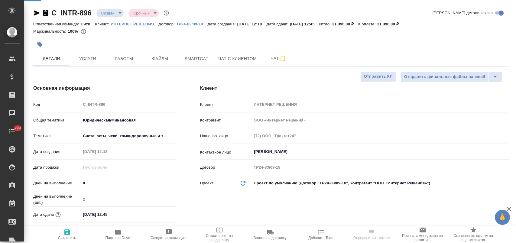
select select "RU"
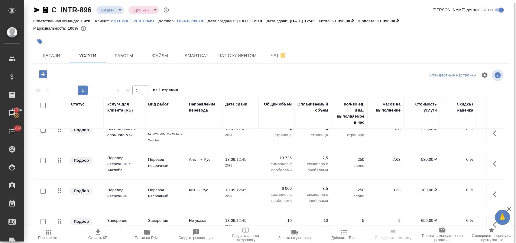
scroll to position [58, 0]
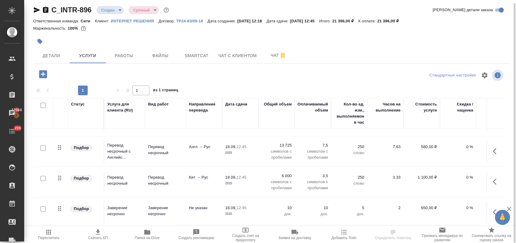
click at [455, 205] on p "0 %" at bounding box center [458, 208] width 30 height 6
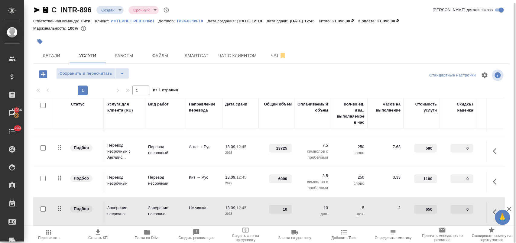
click at [311, 205] on p "10" at bounding box center [313, 208] width 30 height 6
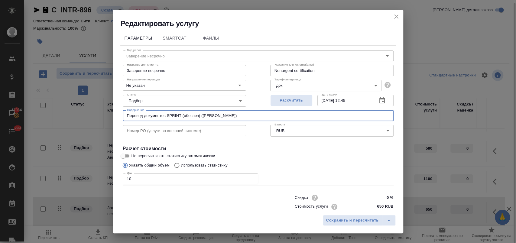
drag, startPoint x: 246, startPoint y: 116, endPoint x: 48, endPoint y: 122, distance: 198.1
click at [48, 122] on div "Редактировать услугу Параметры SmartCat Файлы Вид работ Заверение несрочно Вид …" at bounding box center [258, 121] width 516 height 243
click at [397, 16] on icon "close" at bounding box center [396, 16] width 7 height 7
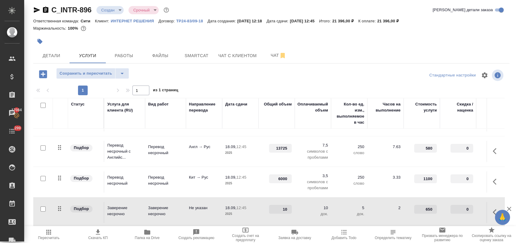
click at [41, 206] on input "checkbox" at bounding box center [43, 208] width 5 height 5
checkbox input "true"
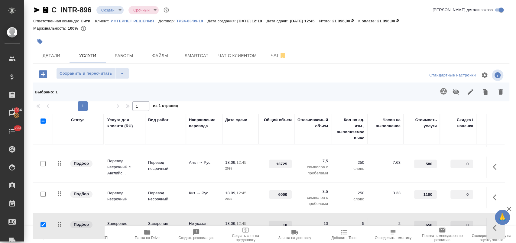
click at [498, 92] on icon "button" at bounding box center [500, 91] width 4 height 5
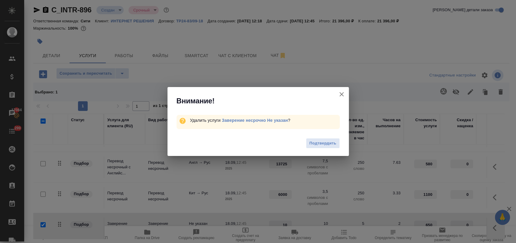
click at [331, 142] on span "Подтвердить" at bounding box center [322, 143] width 27 height 7
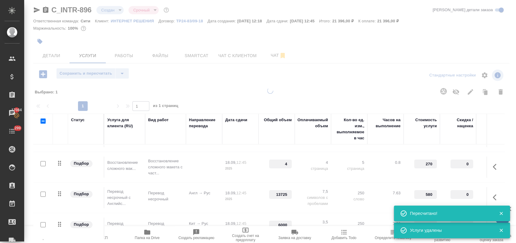
scroll to position [28, 0]
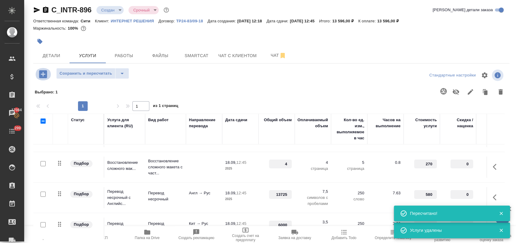
click at [46, 74] on icon "button" at bounding box center [43, 74] width 8 height 8
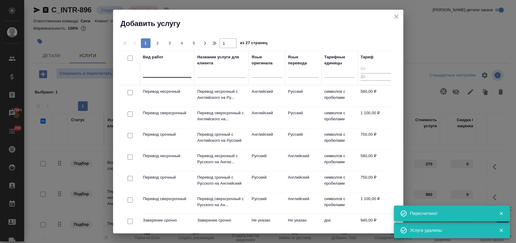
click at [162, 76] on div at bounding box center [167, 71] width 48 height 11
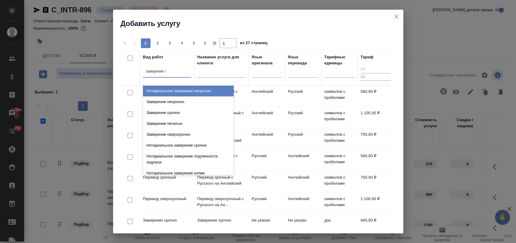
type input "заверение пе"
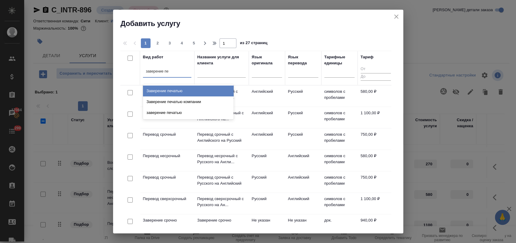
click at [178, 91] on div "Заверение печатью" at bounding box center [188, 91] width 91 height 11
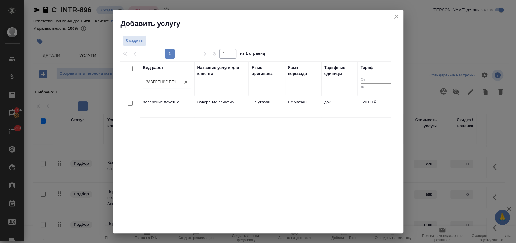
click at [131, 104] on input "checkbox" at bounding box center [130, 103] width 5 height 5
checkbox input "true"
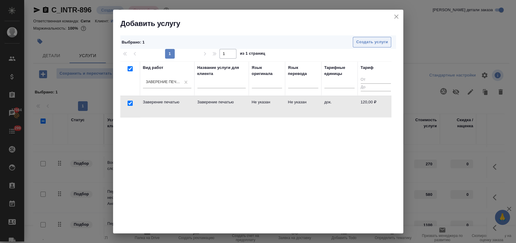
click at [365, 38] on button "Создать услуги" at bounding box center [372, 42] width 38 height 11
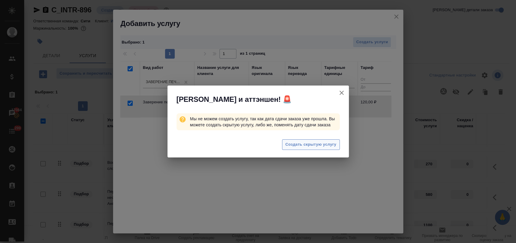
click at [323, 148] on button "Создать скрытую услугу" at bounding box center [311, 144] width 58 height 11
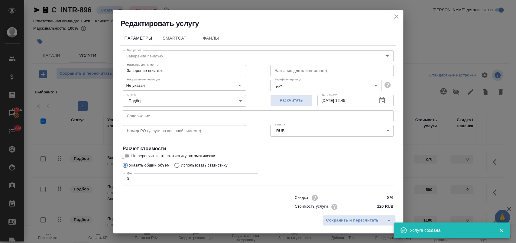
scroll to position [49, 0]
drag, startPoint x: 142, startPoint y: 179, endPoint x: 80, endPoint y: 182, distance: 62.6
click at [80, 182] on div "Редактировать услугу Параметры SmartCat Файлы Вид работ Заверение печатью Вид р…" at bounding box center [258, 121] width 516 height 243
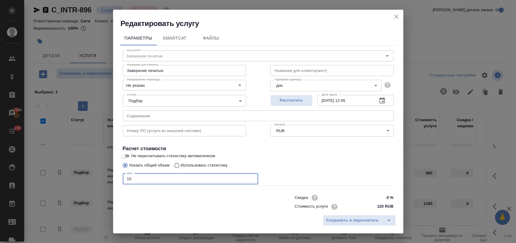
type input "10"
click at [167, 117] on input "text" at bounding box center [258, 115] width 271 height 11
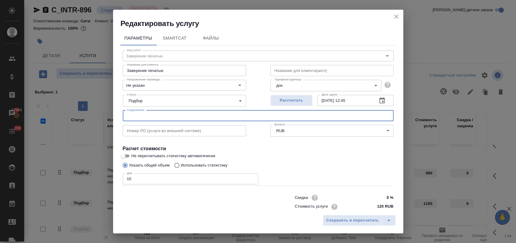
paste input "Перевод документов SPRINT (обеспеч) ([PERSON_NAME])"
type input "Перевод документов SPRINT (обеспеч) ([PERSON_NAME])"
click at [367, 217] on span "Сохранить и пересчитать" at bounding box center [352, 220] width 53 height 7
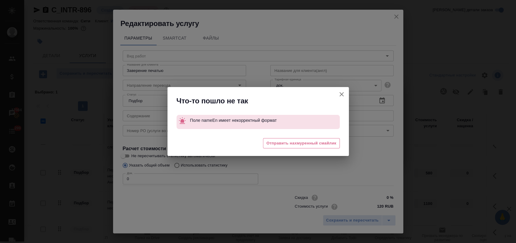
type input "Заверение печатью"
type input "Не указан"
click at [341, 92] on icon "button" at bounding box center [341, 94] width 7 height 7
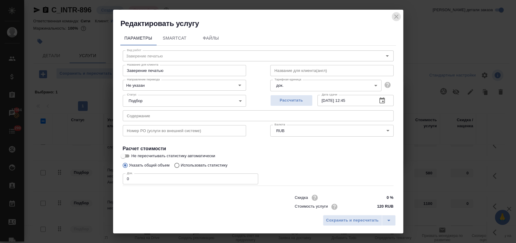
click at [397, 16] on icon "close" at bounding box center [396, 17] width 4 height 4
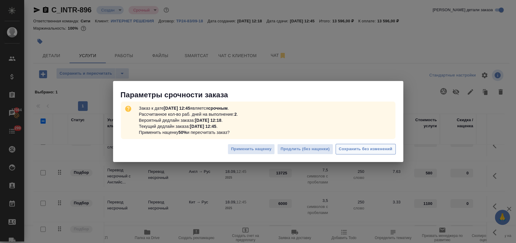
click at [375, 148] on span "Сохранить без изменений" at bounding box center [366, 149] width 54 height 7
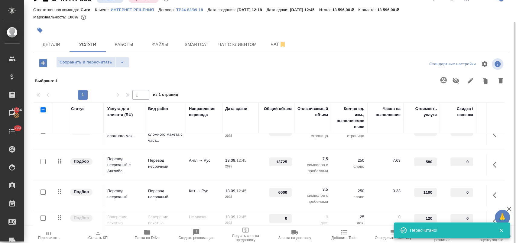
scroll to position [19, 0]
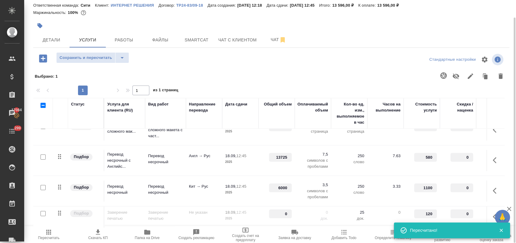
click at [493, 213] on icon "button" at bounding box center [496, 216] width 7 height 7
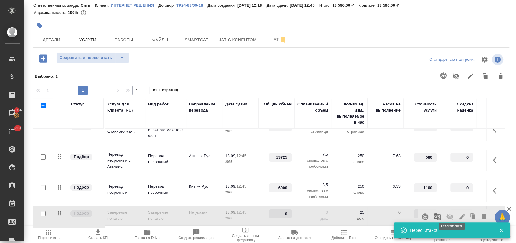
click at [459, 215] on icon "button" at bounding box center [462, 216] width 7 height 7
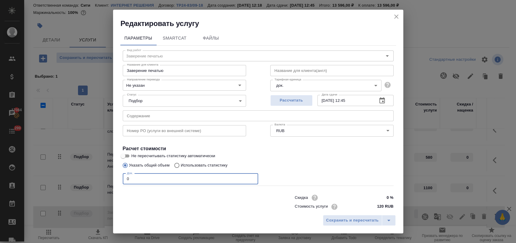
drag, startPoint x: 145, startPoint y: 178, endPoint x: 55, endPoint y: 179, distance: 89.8
click at [55, 179] on div "Редактировать услугу Параметры SmartCat Файлы Вид работ Заверение печатью Вид р…" at bounding box center [258, 121] width 516 height 243
type input "10"
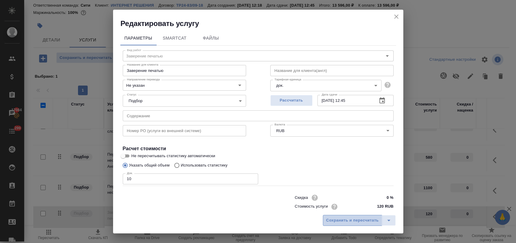
click at [338, 221] on span "Сохранить и пересчитать" at bounding box center [352, 220] width 53 height 7
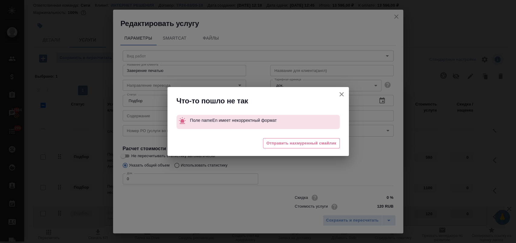
type input "Заверение печатью"
type input "Не указан"
click at [343, 94] on icon "button" at bounding box center [341, 94] width 7 height 7
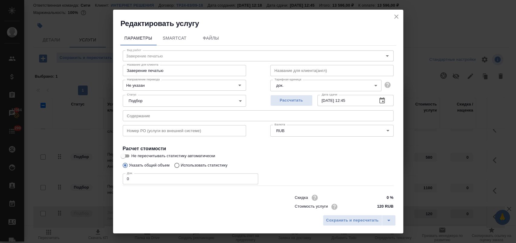
click at [307, 70] on input "text" at bounding box center [331, 70] width 123 height 11
type input "-"
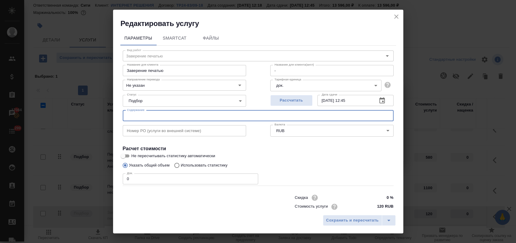
click at [152, 119] on input "text" at bounding box center [258, 115] width 271 height 11
paste input "Перевод документов SPRINT (обеспеч) ([PERSON_NAME])"
type input "Перевод документов SPRINT (обеспеч) ([PERSON_NAME])"
click at [346, 221] on span "Сохранить и пересчитать" at bounding box center [352, 220] width 53 height 7
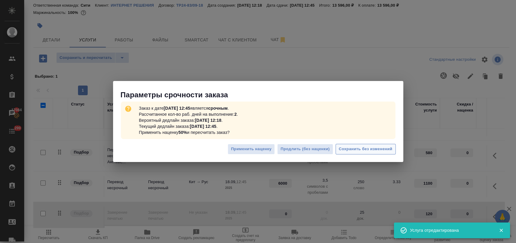
click at [378, 149] on span "Сохранить без изменений" at bounding box center [366, 149] width 54 height 7
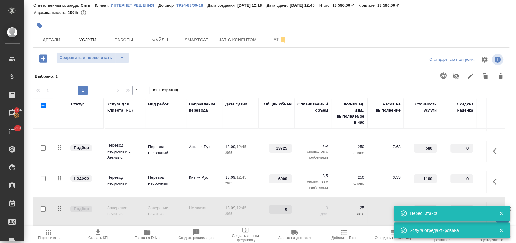
scroll to position [58, 0]
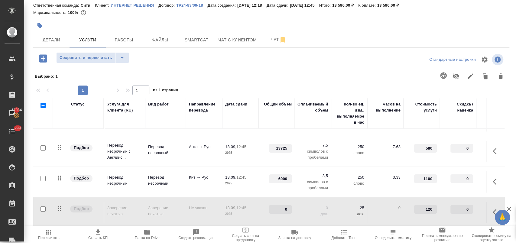
click at [44, 206] on input "checkbox" at bounding box center [43, 208] width 5 height 5
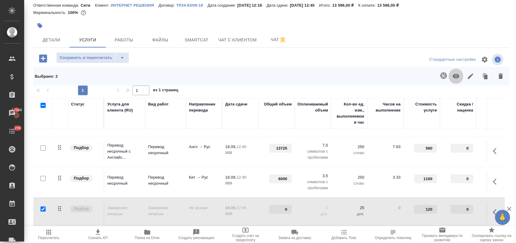
click at [454, 73] on icon "button" at bounding box center [455, 76] width 7 height 7
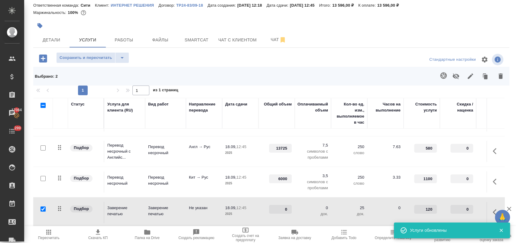
drag, startPoint x: 43, startPoint y: 204, endPoint x: 52, endPoint y: 187, distance: 20.1
click at [43, 206] on input "checkbox" at bounding box center [43, 208] width 5 height 5
checkbox input "false"
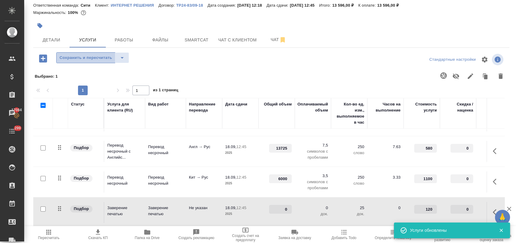
click at [96, 53] on button "Сохранить и пересчитать" at bounding box center [85, 57] width 59 height 11
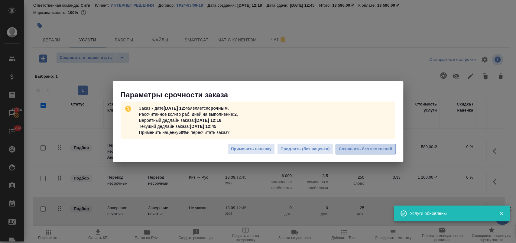
click at [370, 149] on span "Сохранить без изменений" at bounding box center [366, 149] width 54 height 7
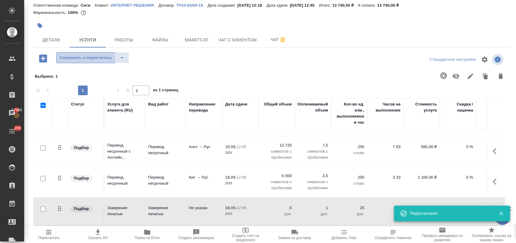
click at [108, 57] on span "Сохранить и пересчитать" at bounding box center [86, 57] width 53 height 7
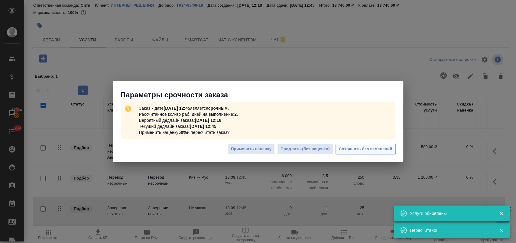
click at [368, 150] on span "Сохранить без изменений" at bounding box center [366, 149] width 54 height 7
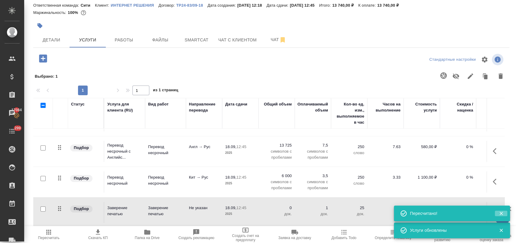
click at [501, 213] on icon "button" at bounding box center [500, 213] width 3 height 3
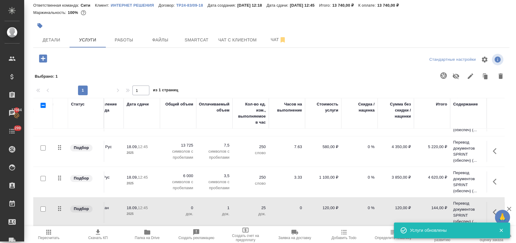
scroll to position [58, 109]
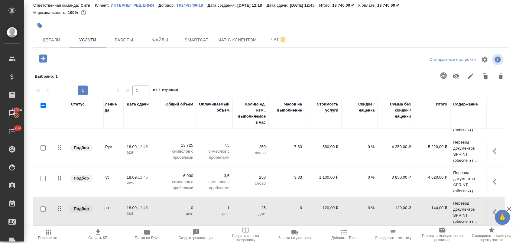
click at [493, 209] on icon "button" at bounding box center [495, 212] width 4 height 6
click at [459, 209] on icon "button" at bounding box center [462, 212] width 7 height 7
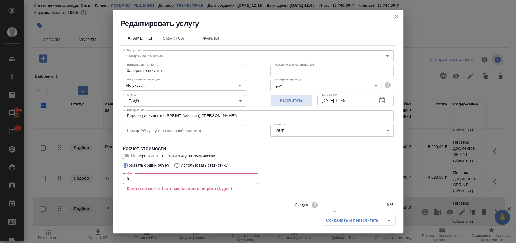
drag, startPoint x: 156, startPoint y: 177, endPoint x: 148, endPoint y: 183, distance: 9.3
click at [148, 183] on input "0" at bounding box center [190, 179] width 135 height 11
drag, startPoint x: 120, startPoint y: 178, endPoint x: 98, endPoint y: 182, distance: 22.1
click at [98, 182] on div "Редактировать услугу Параметры SmartCat Файлы Вид работ Заверение печатью Вид р…" at bounding box center [258, 121] width 516 height 243
click at [147, 180] on input "0" at bounding box center [190, 179] width 135 height 11
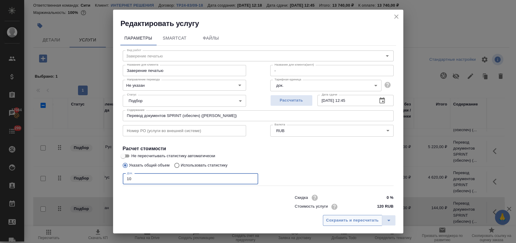
type input "10"
click at [338, 218] on span "Сохранить и пересчитать" at bounding box center [352, 220] width 53 height 7
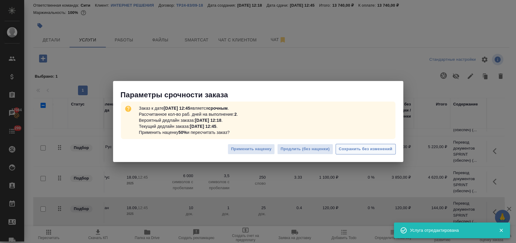
click at [376, 150] on span "Сохранить без изменений" at bounding box center [366, 149] width 54 height 7
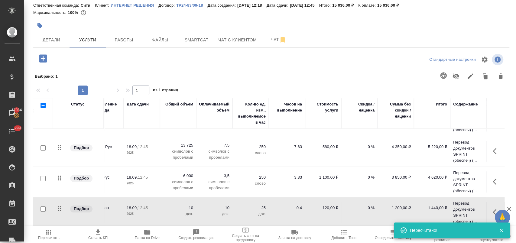
scroll to position [0, 0]
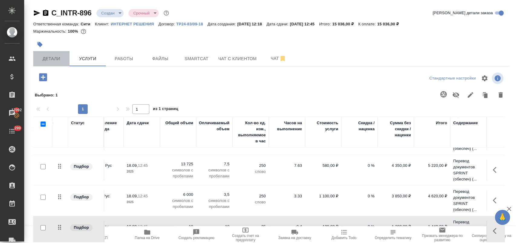
click at [60, 57] on span "Детали" at bounding box center [51, 59] width 29 height 8
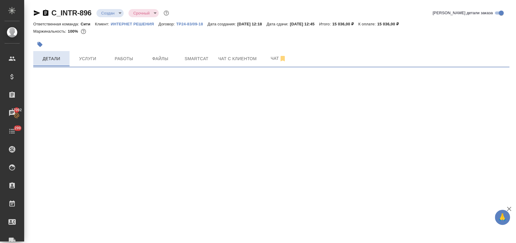
select select "RU"
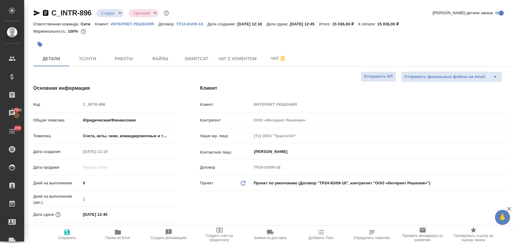
type textarea "x"
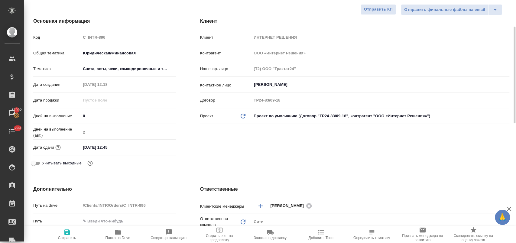
click at [124, 141] on div "Дней на выполнение (авт.) 2" at bounding box center [104, 134] width 143 height 16
click at [125, 142] on div "Дата сдачи 18.09.2025 12:45" at bounding box center [104, 147] width 143 height 11
click at [126, 146] on input "18.09.2025 12:45" at bounding box center [107, 147] width 53 height 9
click at [152, 148] on div "18.09.2025 12:45" at bounding box center [128, 147] width 95 height 9
click at [156, 148] on icon "button" at bounding box center [158, 147] width 5 height 6
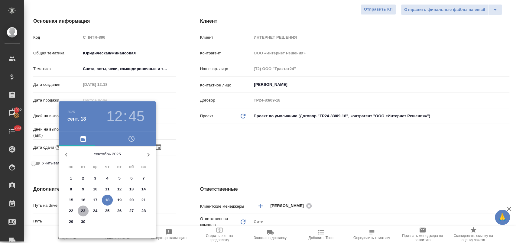
click at [79, 210] on span "23" at bounding box center [83, 211] width 11 height 6
type input "23.09.2025 12:45"
type textarea "x"
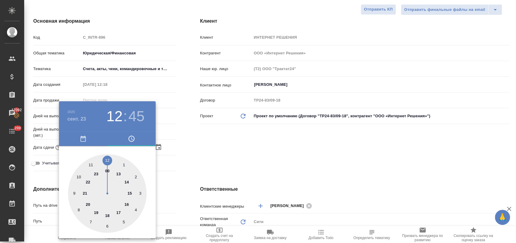
click at [128, 183] on div at bounding box center [107, 193] width 79 height 79
type input "23.09.2025 14:45"
type textarea "x"
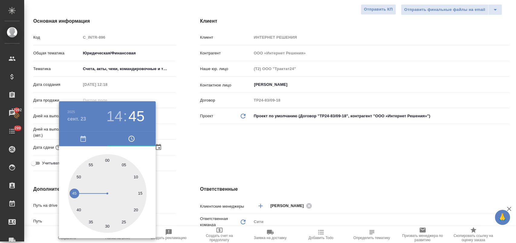
click at [108, 160] on div at bounding box center [107, 193] width 79 height 79
type input "23.09.2025 14:00"
type textarea "x"
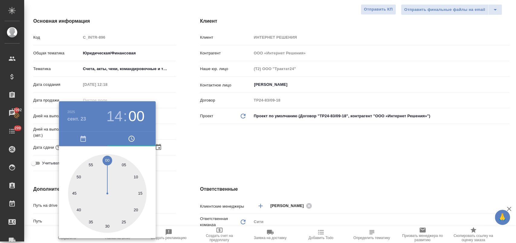
click at [117, 116] on h3 "14" at bounding box center [114, 116] width 16 height 17
click at [118, 174] on div at bounding box center [107, 193] width 79 height 79
type input "23.09.2025 13:00"
type textarea "x"
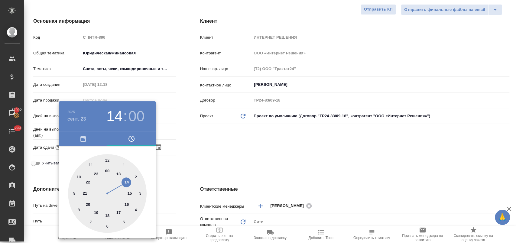
type textarea "x"
click at [203, 161] on div at bounding box center [258, 121] width 516 height 243
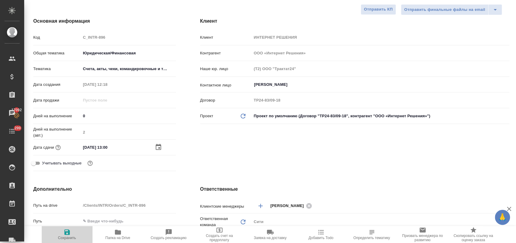
click at [69, 235] on icon "button" at bounding box center [66, 232] width 7 height 7
type textarea "x"
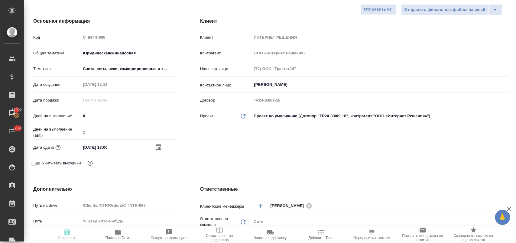
type textarea "x"
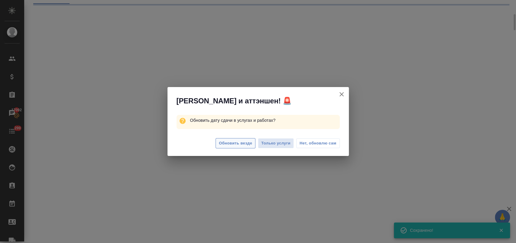
click at [241, 144] on span "Обновить везде" at bounding box center [235, 143] width 33 height 7
select select "RU"
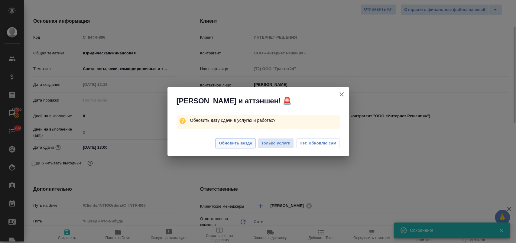
type textarea "x"
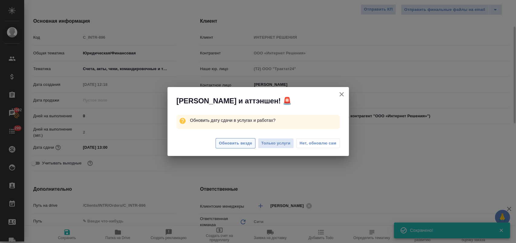
type textarea "x"
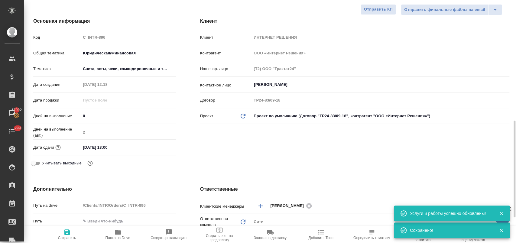
scroll to position [168, 0]
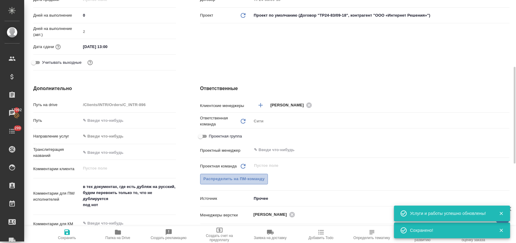
click at [247, 177] on span "Распределить на ПМ-команду" at bounding box center [233, 179] width 61 height 7
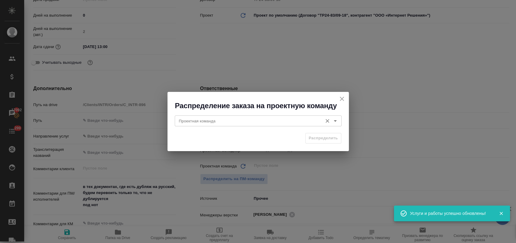
click at [251, 124] on input "Проектная команда" at bounding box center [248, 120] width 143 height 7
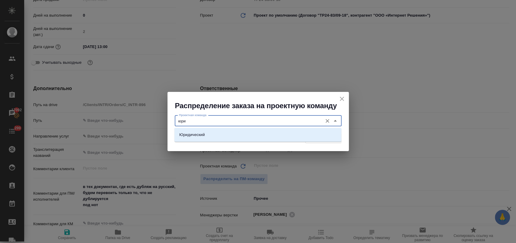
click at [224, 129] on div "Юридический" at bounding box center [257, 135] width 167 height 14
click at [218, 135] on li "Юридический" at bounding box center [257, 134] width 167 height 11
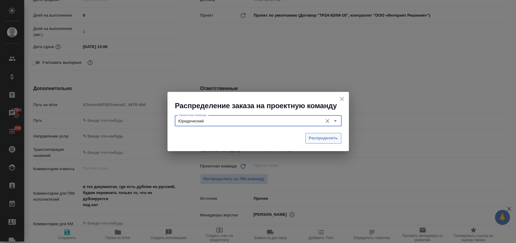
type input "Юридический"
click at [328, 138] on span "Распределить" at bounding box center [323, 138] width 29 height 7
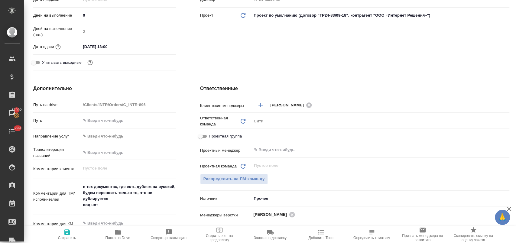
type textarea "x"
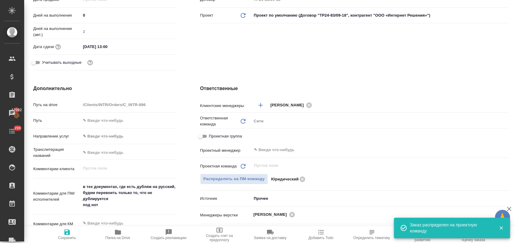
drag, startPoint x: 63, startPoint y: 233, endPoint x: 142, endPoint y: 160, distance: 107.6
click at [63, 233] on icon "button" at bounding box center [66, 232] width 7 height 7
type textarea "x"
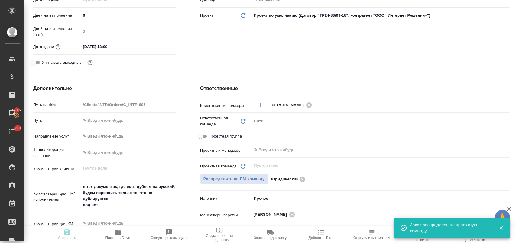
type textarea "x"
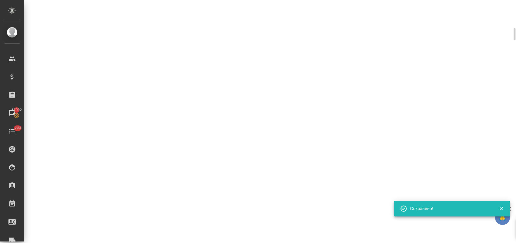
select select "RU"
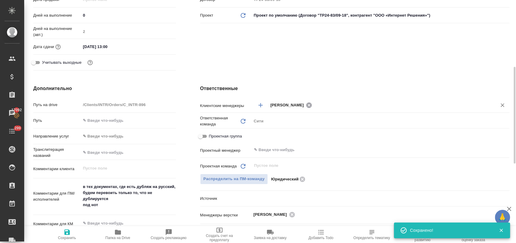
type textarea "x"
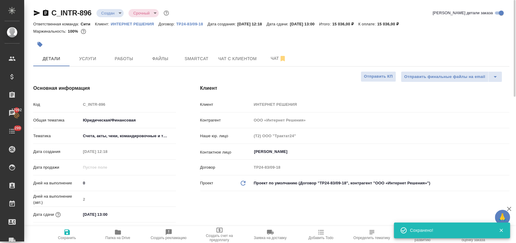
click at [114, 9] on body "🙏 .cls-1 fill:#fff; AWATERA Лофицкая Юлия Владимировна Клиенты Спецификации Зак…" at bounding box center [258, 146] width 516 height 292
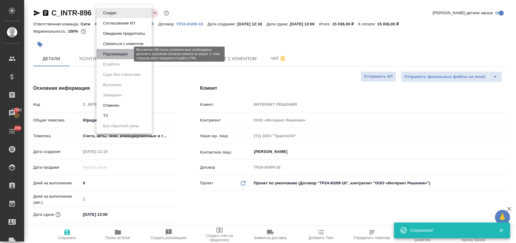
click at [114, 52] on button "Подтвержден" at bounding box center [115, 54] width 28 height 7
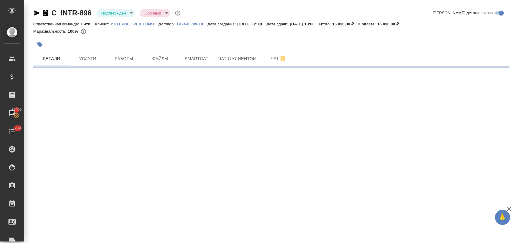
select select "RU"
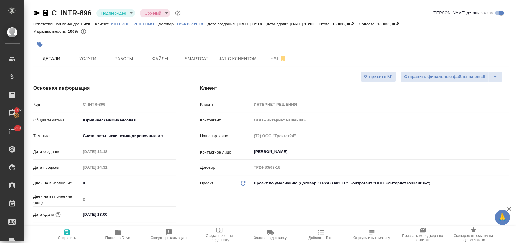
type textarea "x"
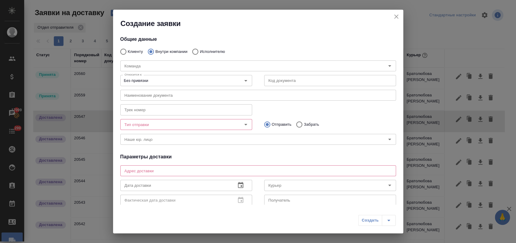
click at [198, 49] on input "Исполнителю" at bounding box center [194, 51] width 11 height 13
radio input "true"
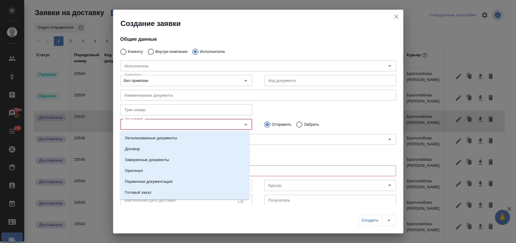
click at [145, 126] on input "Тип отправки" at bounding box center [176, 124] width 108 height 7
click at [152, 166] on li "Оригинал" at bounding box center [184, 170] width 129 height 11
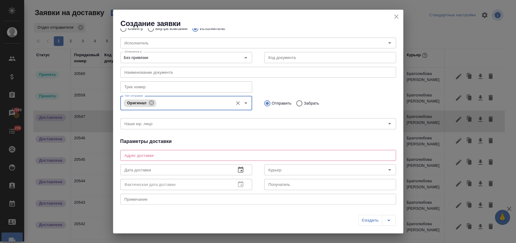
scroll to position [34, 0]
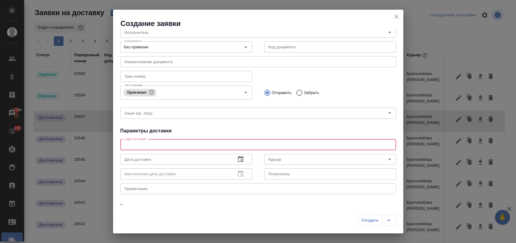
click at [172, 145] on textarea at bounding box center [258, 144] width 267 height 5
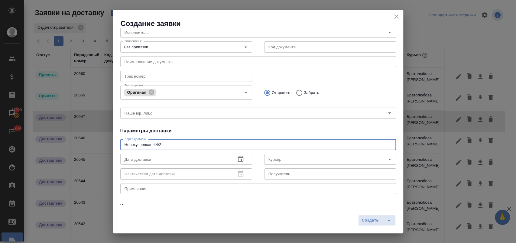
type textarea "Новокузнецкая 44/2"
click at [213, 127] on div "Общие данные Клиенту Внутри компании Исполнителю Исполнитель Исполнитель Относи…" at bounding box center [258, 116] width 290 height 176
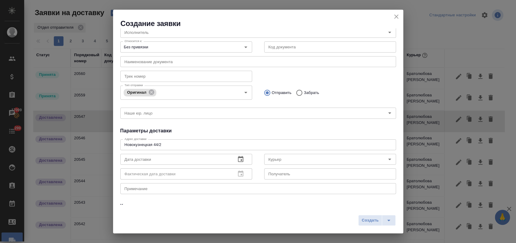
scroll to position [87, 0]
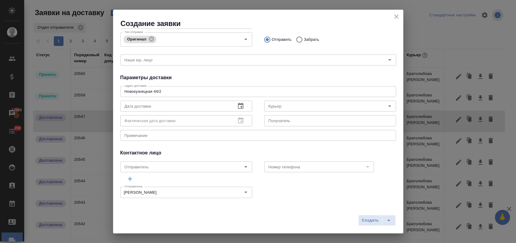
click at [195, 105] on input "text" at bounding box center [175, 106] width 111 height 11
click at [238, 106] on icon "button" at bounding box center [240, 106] width 5 height 6
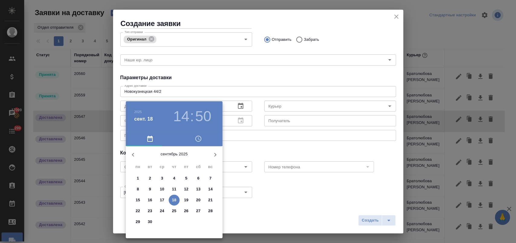
click at [173, 202] on p "18" at bounding box center [174, 200] width 5 height 6
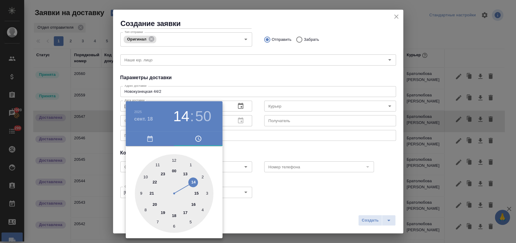
click at [187, 174] on div at bounding box center [174, 193] width 79 height 79
click at [172, 226] on div at bounding box center [174, 193] width 79 height 79
type input "[DATE] 13:30"
click at [290, 200] on div at bounding box center [258, 121] width 516 height 243
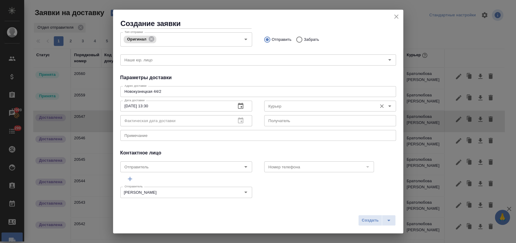
click at [294, 104] on input "Курьер" at bounding box center [320, 105] width 108 height 7
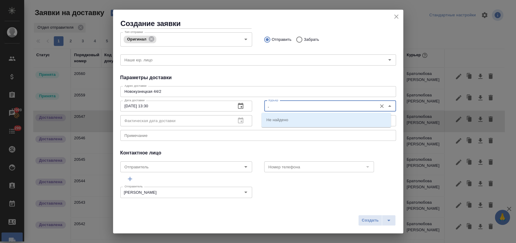
type input ","
click at [307, 117] on p "Братолюбова [PERSON_NAME]" at bounding box center [295, 120] width 59 height 6
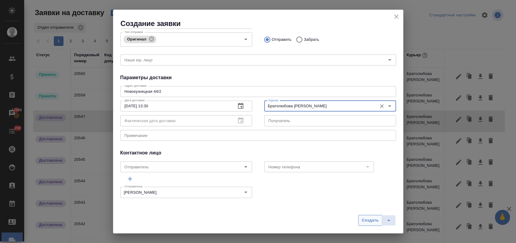
type input "Братолюбова [PERSON_NAME]"
click at [371, 217] on span "Создать" at bounding box center [370, 220] width 17 height 7
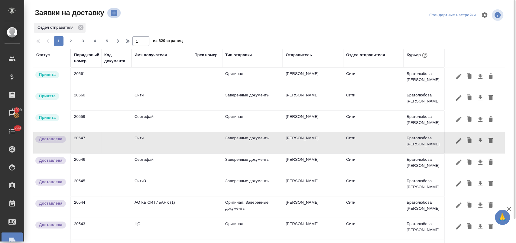
click at [110, 16] on icon "button" at bounding box center [114, 13] width 8 height 8
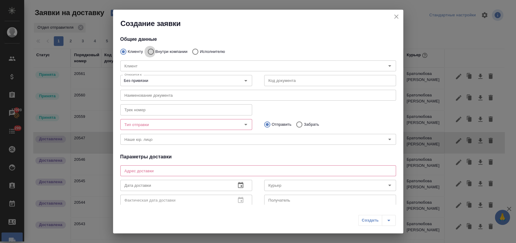
click at [151, 50] on input "Внутри компании" at bounding box center [149, 51] width 11 height 13
radio input "true"
click at [156, 65] on input "Команда" at bounding box center [248, 65] width 252 height 7
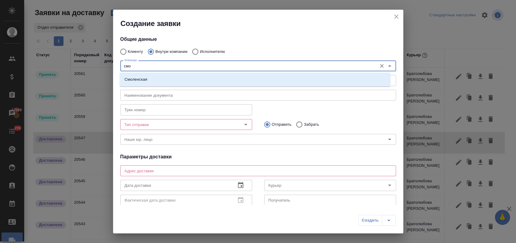
type input "смол"
click at [196, 79] on li "Смоленская" at bounding box center [255, 79] width 271 height 11
type textarea "[STREET_ADDRESS]"
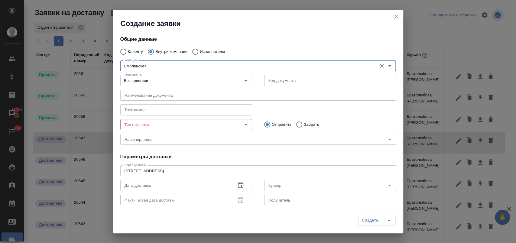
type input "Смоленская"
click at [163, 122] on input "Тип отправки" at bounding box center [176, 124] width 108 height 7
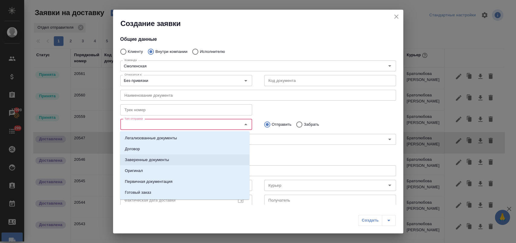
click at [162, 159] on p "Заверенные документы" at bounding box center [147, 160] width 44 height 6
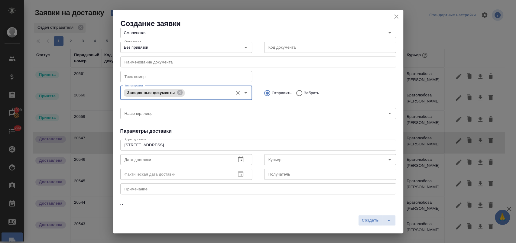
scroll to position [67, 0]
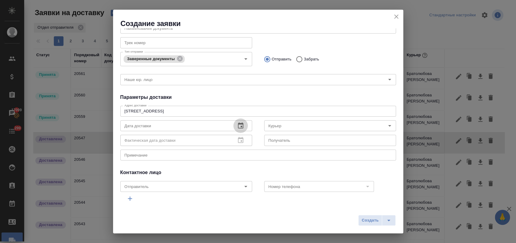
click at [240, 125] on icon "button" at bounding box center [240, 125] width 5 height 6
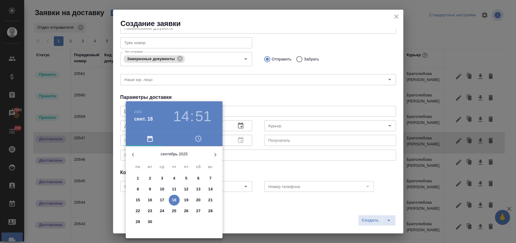
click at [172, 200] on p "18" at bounding box center [174, 200] width 5 height 6
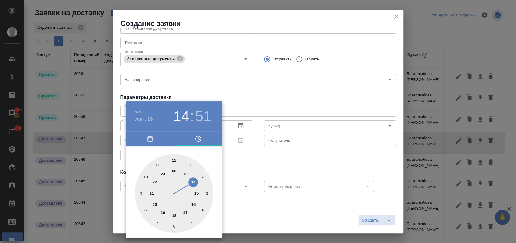
click at [193, 179] on div at bounding box center [174, 193] width 79 height 79
click at [140, 192] on div at bounding box center [174, 193] width 79 height 79
type input "[DATE] 14:45"
click at [248, 90] on div at bounding box center [258, 121] width 516 height 243
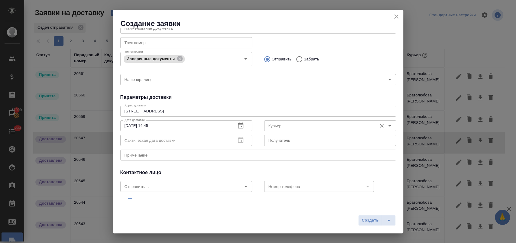
click at [274, 125] on input "Курьер" at bounding box center [320, 125] width 108 height 7
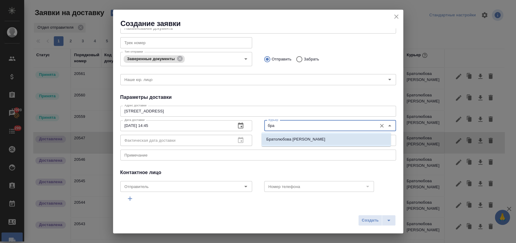
click at [291, 141] on p "Братолюбова [PERSON_NAME]" at bounding box center [295, 139] width 59 height 6
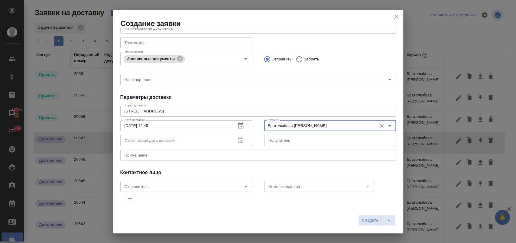
type input "Братолюбова [PERSON_NAME]"
click at [178, 155] on textarea at bounding box center [258, 155] width 267 height 5
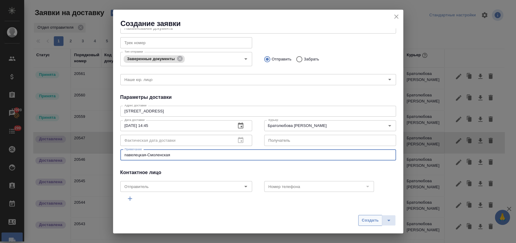
type textarea "павелецкая-Смоленская"
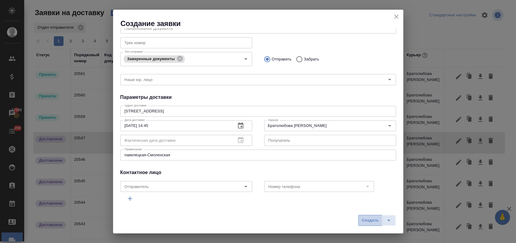
click at [367, 220] on span "Создать" at bounding box center [370, 220] width 17 height 7
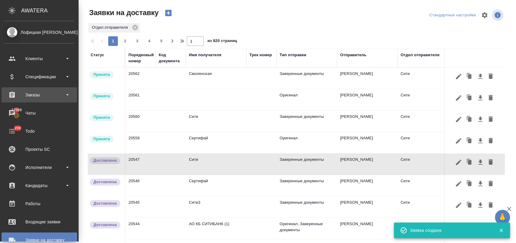
click at [36, 94] on div "Заказы" at bounding box center [40, 94] width 70 height 9
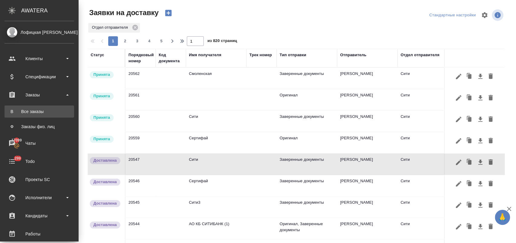
click at [37, 114] on div "Все заказы" at bounding box center [39, 112] width 63 height 6
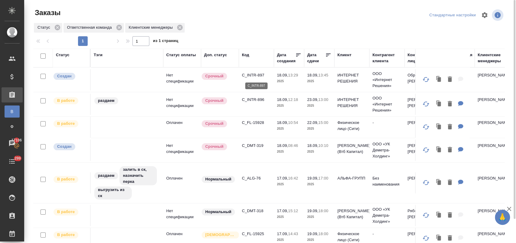
click at [253, 74] on p "C_INTR-897" at bounding box center [256, 75] width 29 height 6
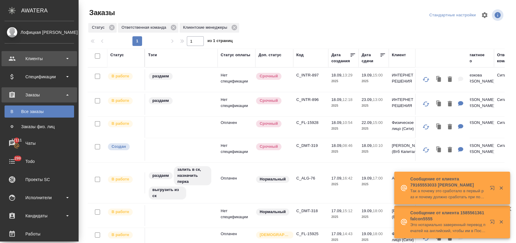
click at [46, 60] on div "Клиенты" at bounding box center [40, 58] width 70 height 9
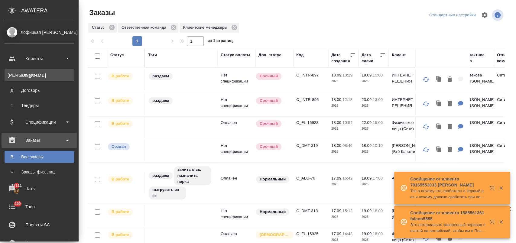
click at [53, 74] on div "Клиенты" at bounding box center [39, 75] width 63 height 6
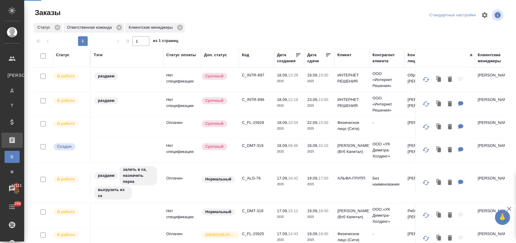
select select "RU"
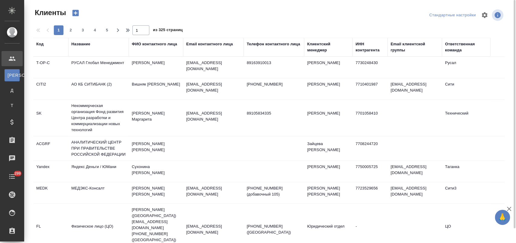
click at [82, 45] on div "Название" at bounding box center [80, 44] width 19 height 6
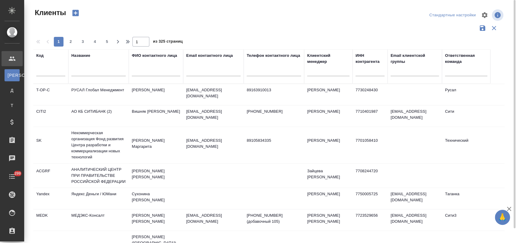
click at [92, 73] on input "text" at bounding box center [98, 73] width 54 height 8
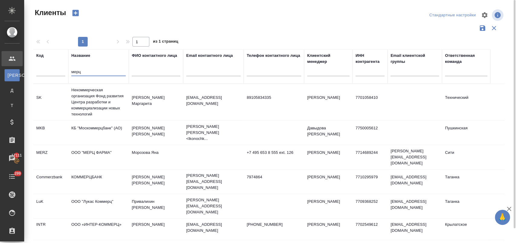
type input "мерц"
click at [101, 150] on td "ООО "МЕРЦ ФАРМА"" at bounding box center [98, 157] width 60 height 21
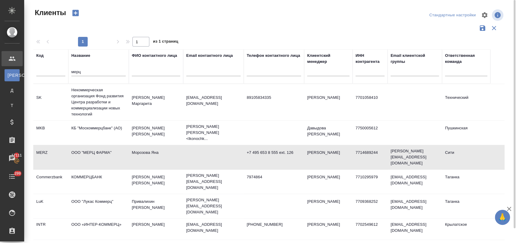
click at [101, 150] on td "ООО "МЕРЦ ФАРМА"" at bounding box center [98, 157] width 60 height 21
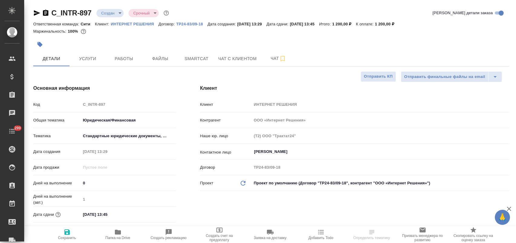
select select "RU"
click at [121, 213] on input "[DATE] 13:45" at bounding box center [107, 214] width 53 height 9
click at [158, 213] on icon "button" at bounding box center [158, 213] width 7 height 7
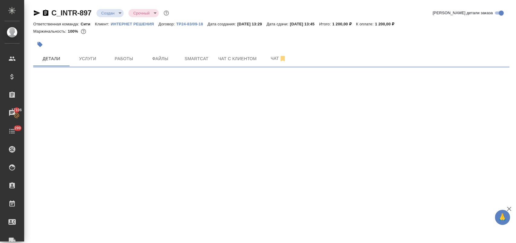
click at [120, 200] on div ".cls-1 fill:#fff; AWATERA Лофицкая Юлия Владимировна Клиенты Спецификации Заказ…" at bounding box center [258, 121] width 516 height 243
select select "RU"
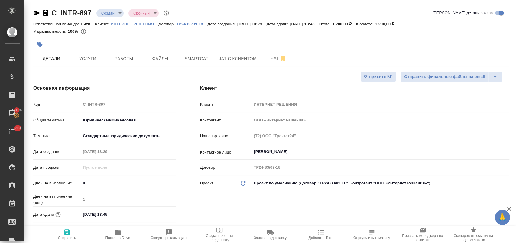
type textarea "x"
click at [125, 215] on input "18.09.2025 13:45" at bounding box center [107, 214] width 53 height 9
click at [156, 213] on icon "button" at bounding box center [158, 214] width 5 height 6
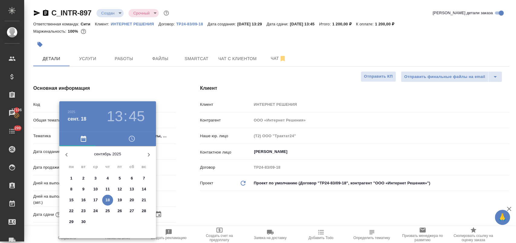
click at [121, 200] on p "19" at bounding box center [120, 200] width 5 height 6
type input "19.09.2025 13:45"
type textarea "x"
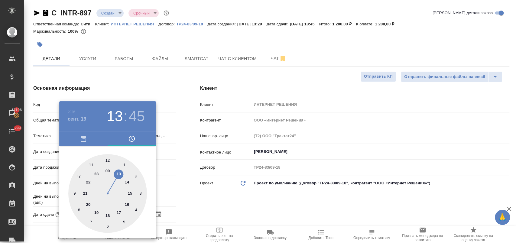
click at [129, 192] on div at bounding box center [107, 193] width 79 height 79
type input "19.09.2025 15:45"
type textarea "x"
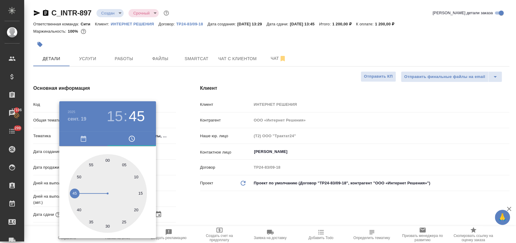
click at [107, 158] on div at bounding box center [107, 193] width 79 height 79
type input "19.09.2025 15:00"
type textarea "x"
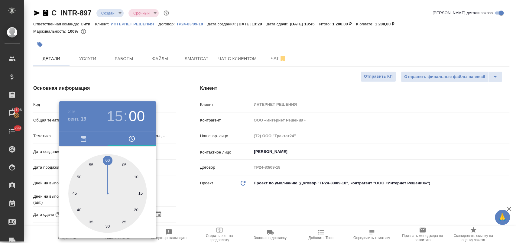
click at [217, 205] on div at bounding box center [258, 121] width 516 height 243
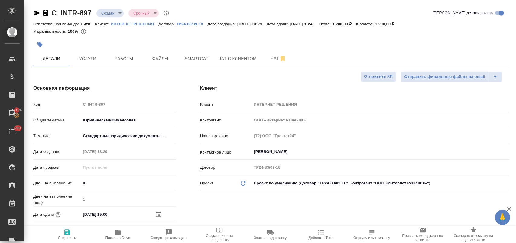
click at [67, 235] on icon "button" at bounding box center [66, 231] width 5 height 5
type textarea "x"
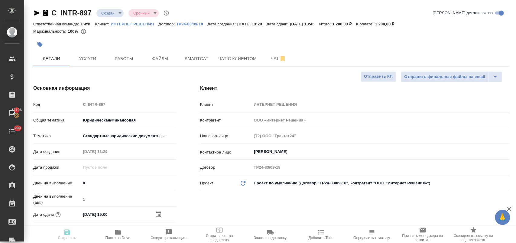
type textarea "x"
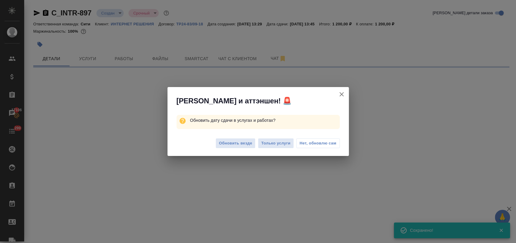
select select "RU"
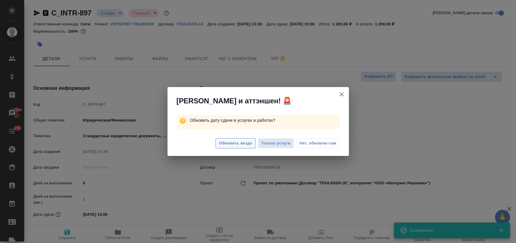
type textarea "x"
click at [232, 143] on span "Обновить везде" at bounding box center [235, 143] width 33 height 7
type textarea "x"
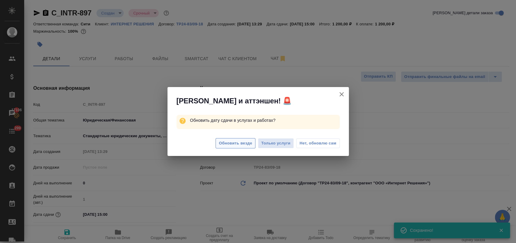
type textarea "x"
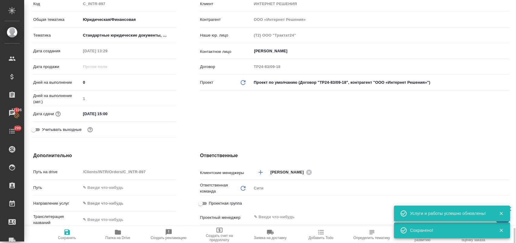
scroll to position [235, 0]
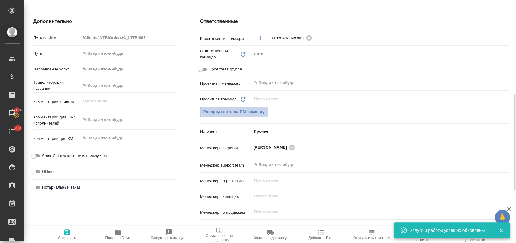
click at [231, 107] on button "Распределить на ПМ-команду" at bounding box center [234, 112] width 68 height 11
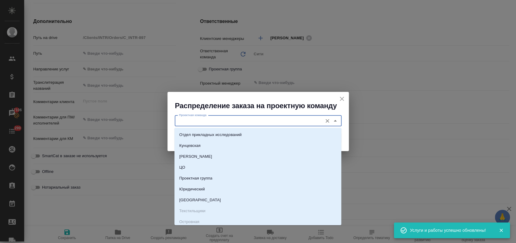
click at [214, 119] on input "Проектная команда" at bounding box center [248, 120] width 143 height 7
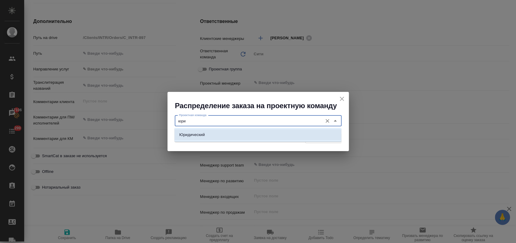
click at [206, 135] on li "Юридический" at bounding box center [257, 134] width 167 height 11
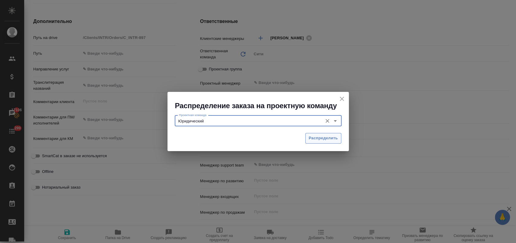
type input "Юридический"
click at [311, 138] on span "Распределить" at bounding box center [323, 138] width 29 height 7
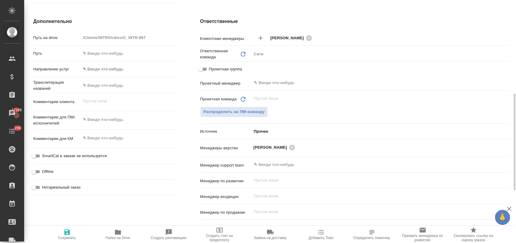
type textarea "x"
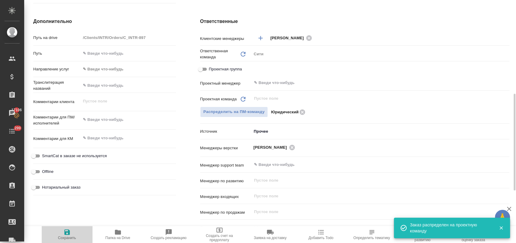
click at [75, 232] on span "Сохранить" at bounding box center [67, 234] width 44 height 11
type textarea "x"
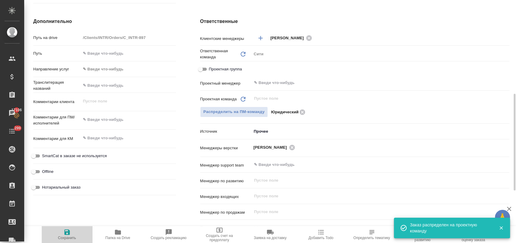
type textarea "x"
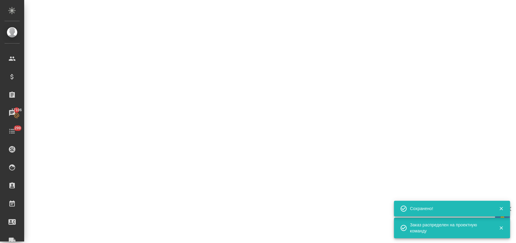
select select "RU"
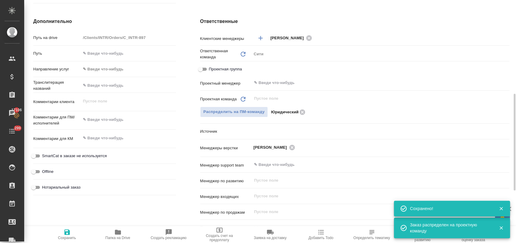
type textarea "x"
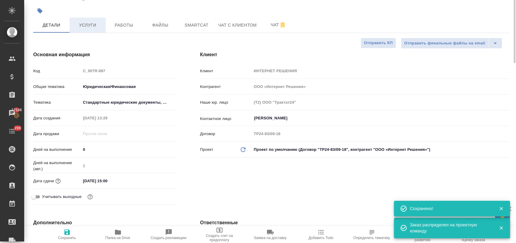
scroll to position [0, 0]
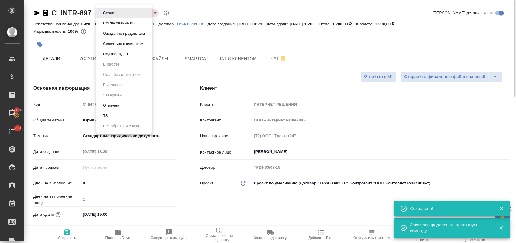
click at [106, 11] on body "🙏 .cls-1 fill:#fff; AWATERA Лофицкая Юлия Владимировна Клиенты Спецификации Зак…" at bounding box center [258, 146] width 516 height 292
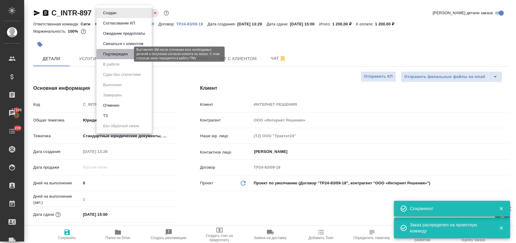
click at [117, 54] on button "Подтвержден" at bounding box center [115, 54] width 28 height 7
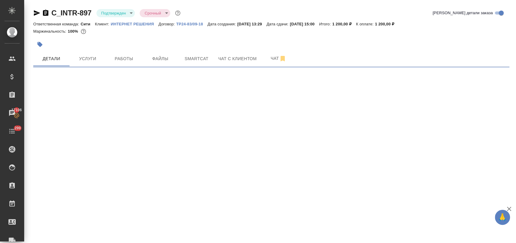
select select "RU"
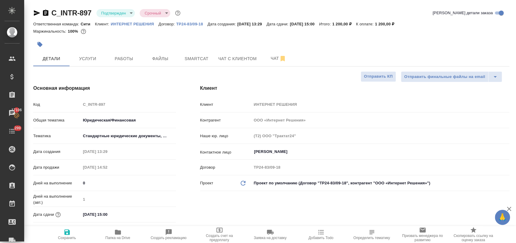
type textarea "x"
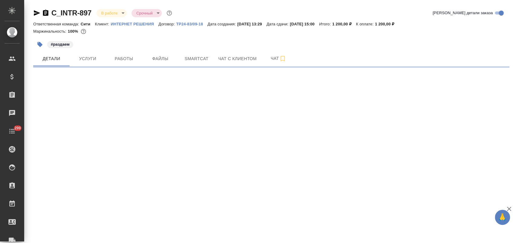
select select "RU"
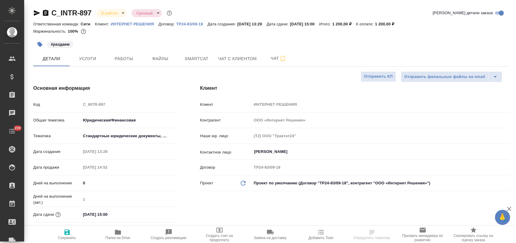
type textarea "x"
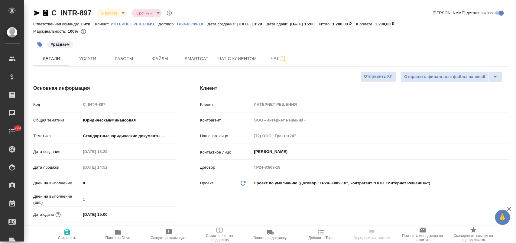
type textarea "x"
select select "RU"
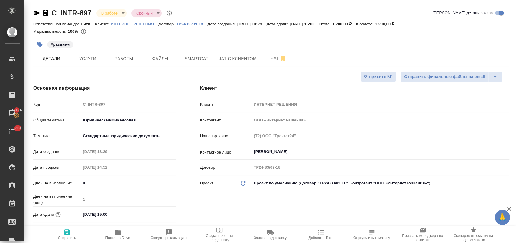
type textarea "x"
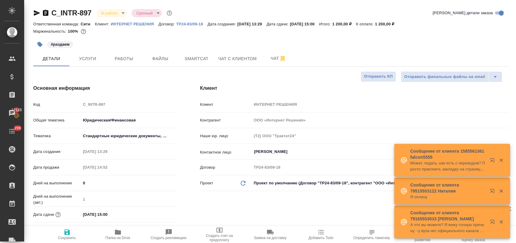
type textarea "x"
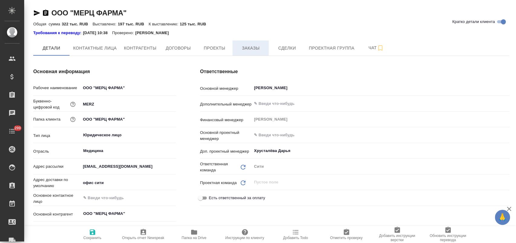
type textarea "x"
click at [244, 47] on span "Заказы" at bounding box center [250, 48] width 29 height 8
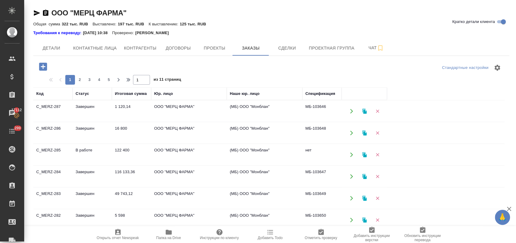
scroll to position [67, 0]
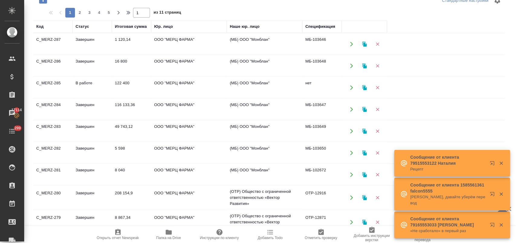
click at [166, 85] on td "ООО "МЕРЦ ФАРМА"" at bounding box center [189, 87] width 76 height 21
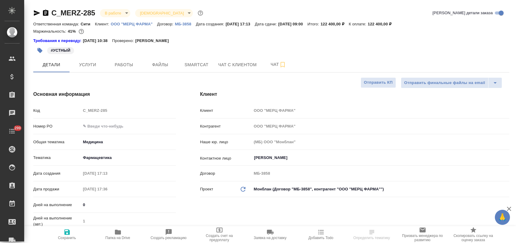
select select "RU"
type textarea "x"
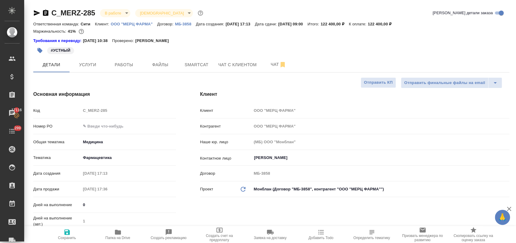
type textarea "x"
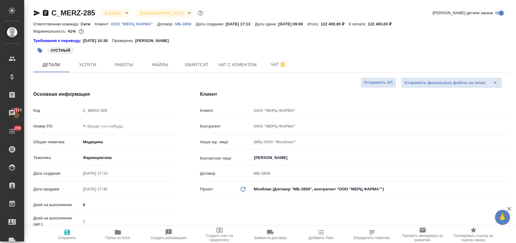
type textarea "x"
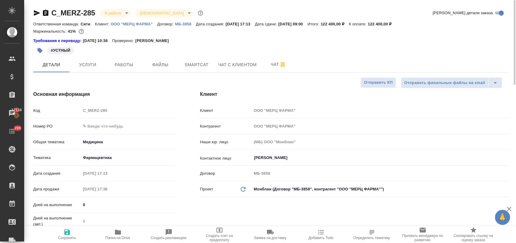
type textarea "x"
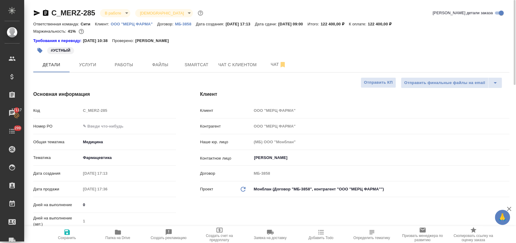
type textarea "x"
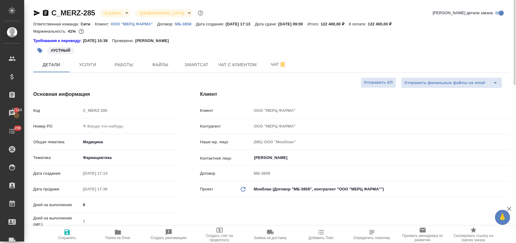
type textarea "x"
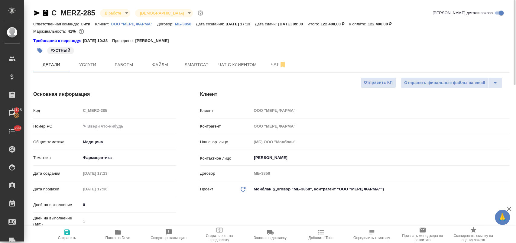
type textarea "x"
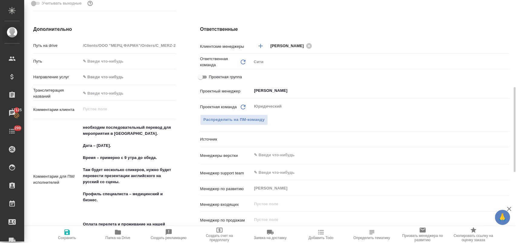
scroll to position [81, 0]
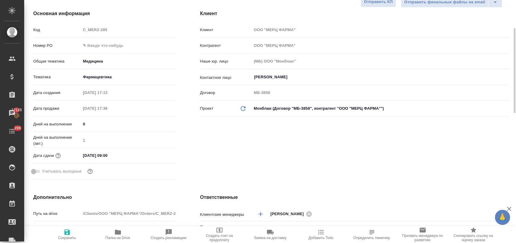
type textarea "x"
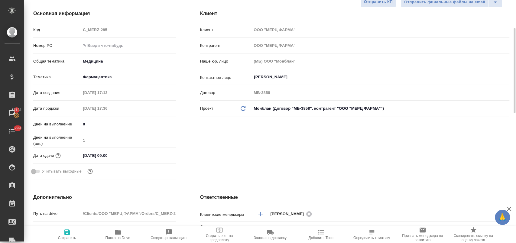
type textarea "x"
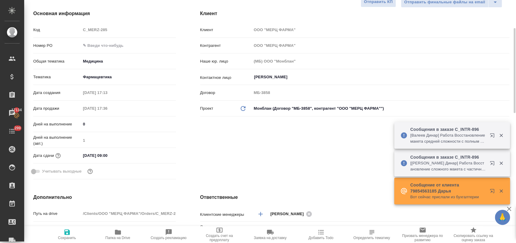
scroll to position [0, 0]
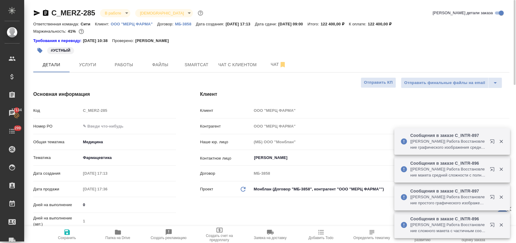
type textarea "x"
